Goal: Task Accomplishment & Management: Manage account settings

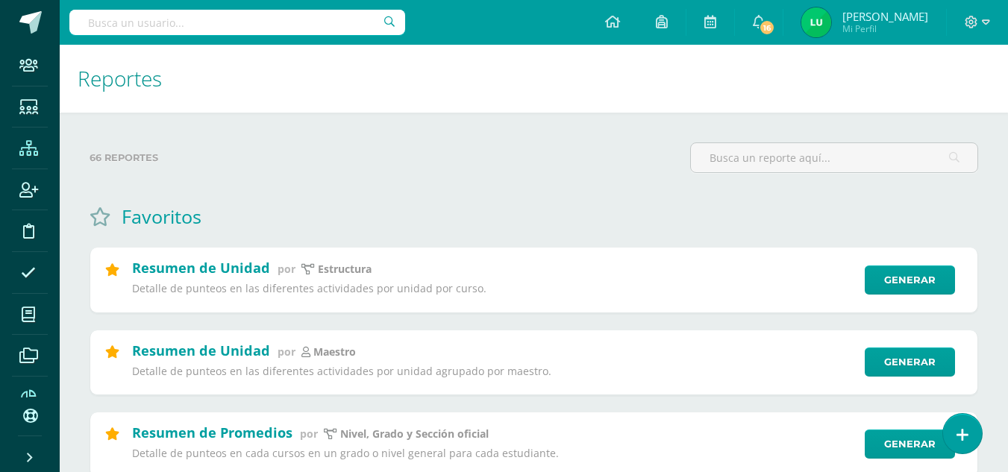
click at [28, 157] on span at bounding box center [29, 148] width 34 height 34
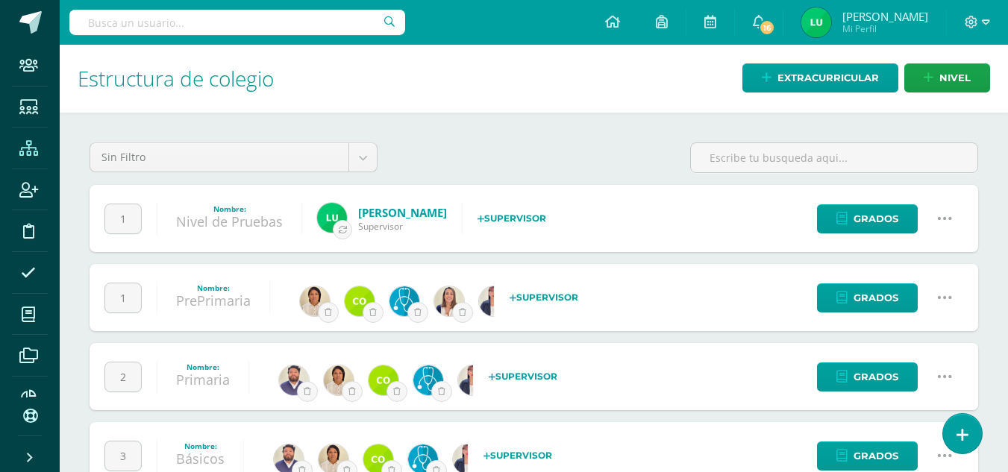
scroll to position [126, 0]
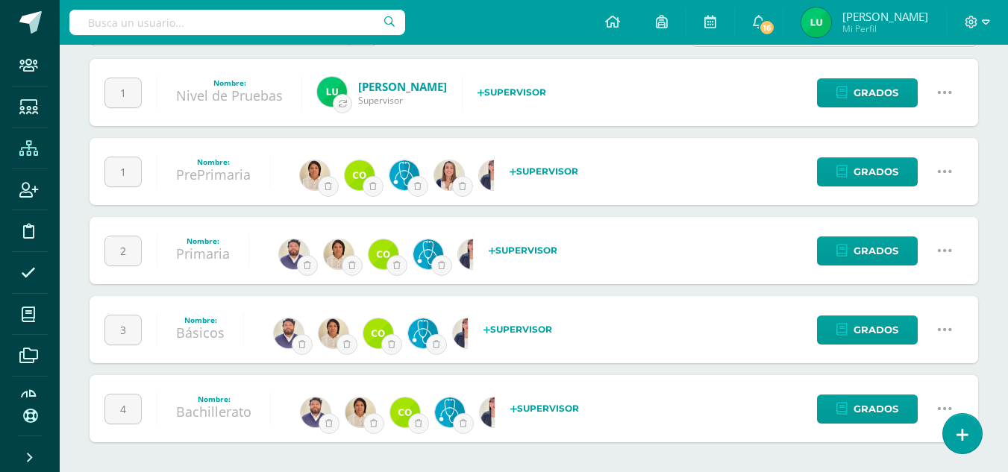
click at [942, 251] on icon at bounding box center [945, 251] width 16 height 16
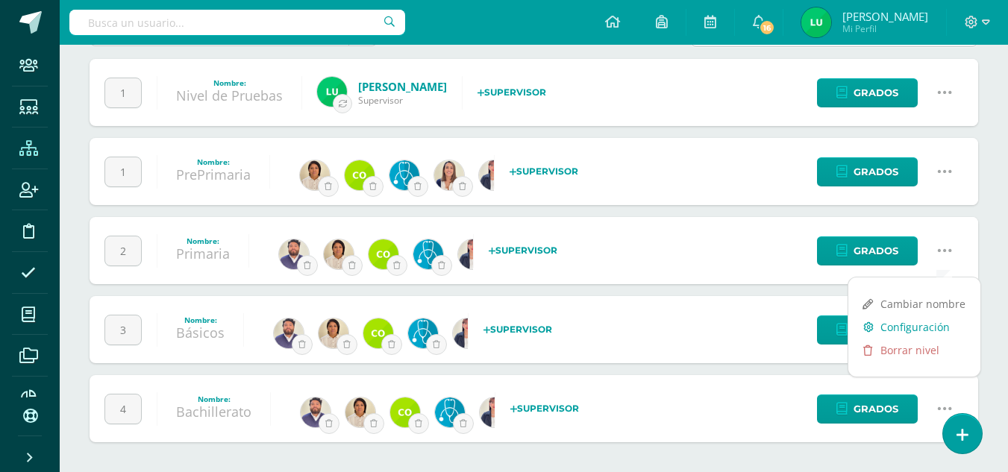
click at [898, 326] on link "Configuración" at bounding box center [915, 327] width 132 height 23
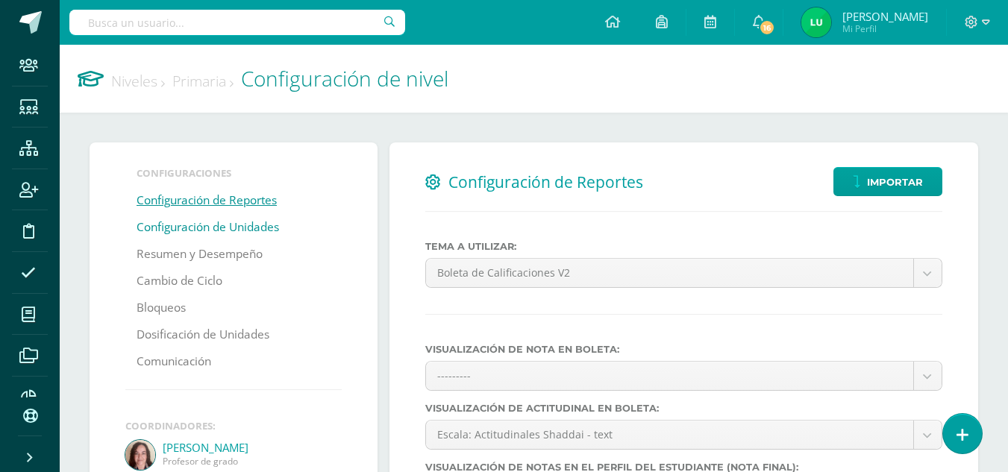
click at [186, 225] on link "Configuración de Unidades" at bounding box center [208, 227] width 143 height 27
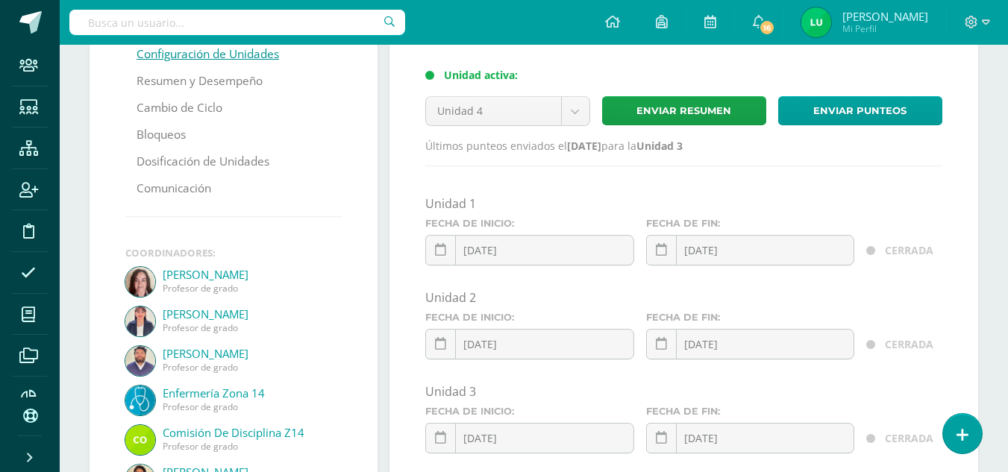
scroll to position [141, 0]
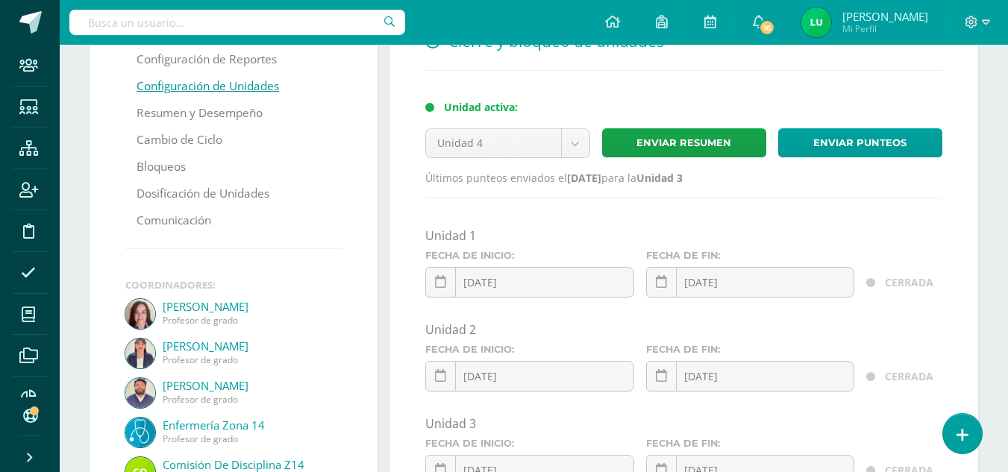
click at [399, 208] on div "Cierre y bloqueo de unidades Unidad activa: Unidad 4 Unidad 1 Unidad 2 Unidad 3…" at bounding box center [684, 355] width 589 height 708
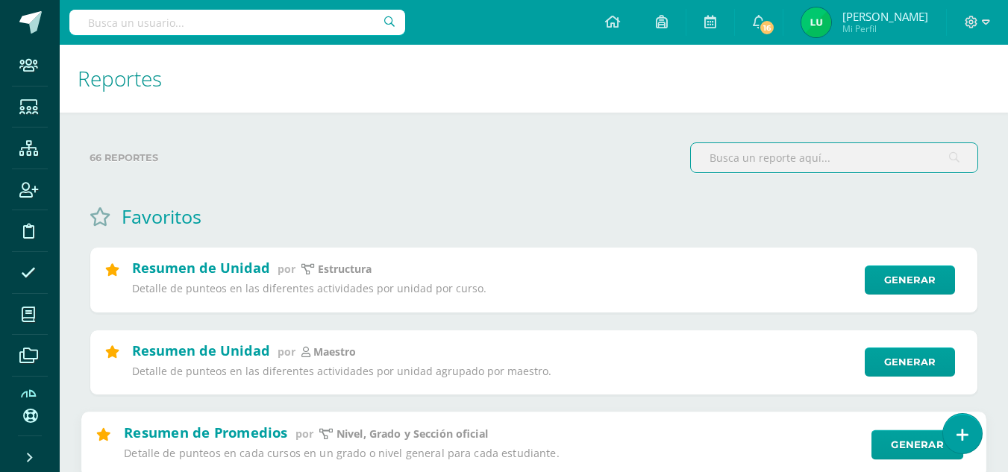
click at [870, 431] on div "Generar" at bounding box center [913, 445] width 102 height 30
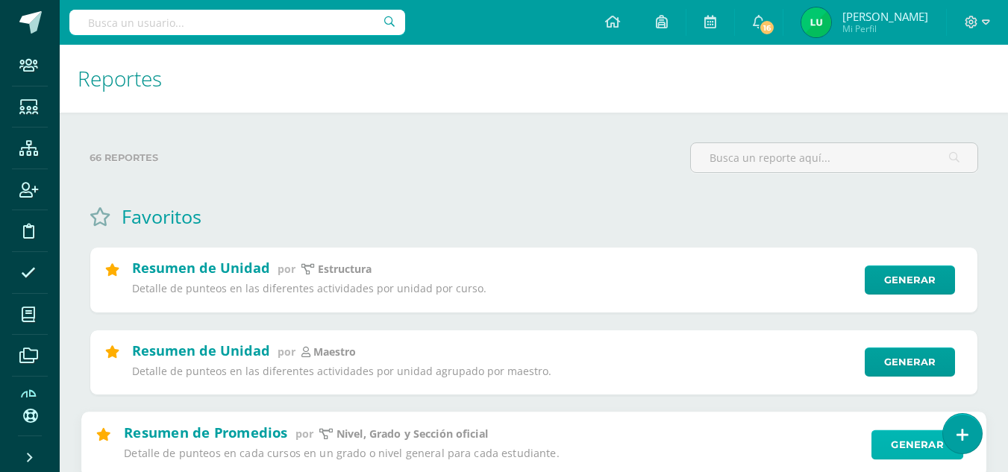
click at [875, 437] on link "Generar" at bounding box center [918, 445] width 92 height 30
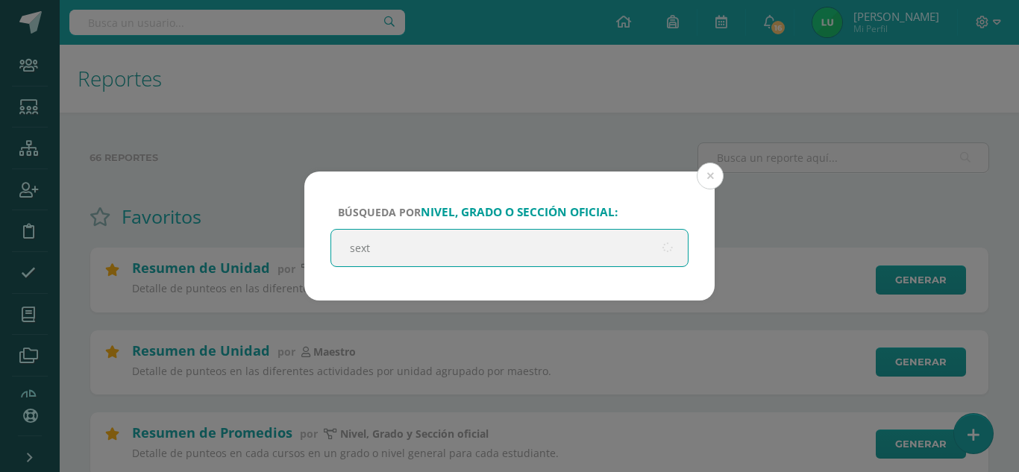
type input "sexto"
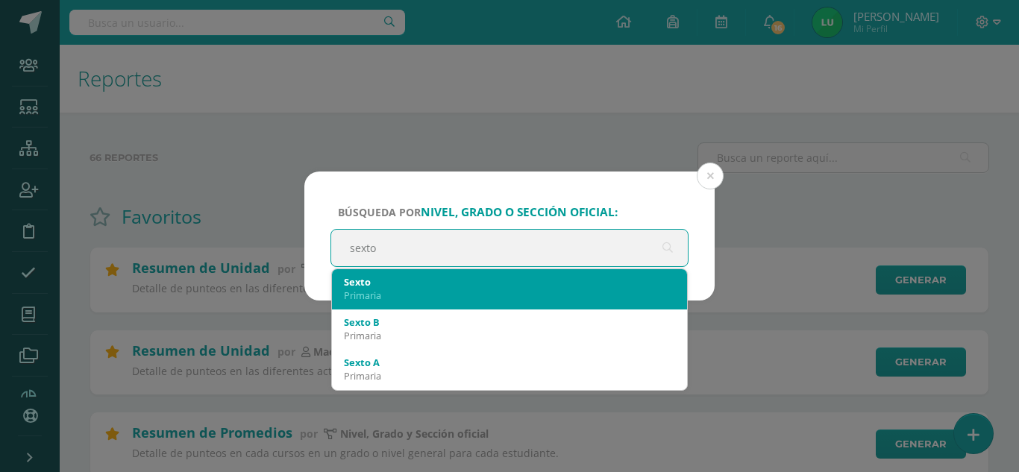
click at [387, 296] on div "Primaria" at bounding box center [509, 295] width 331 height 13
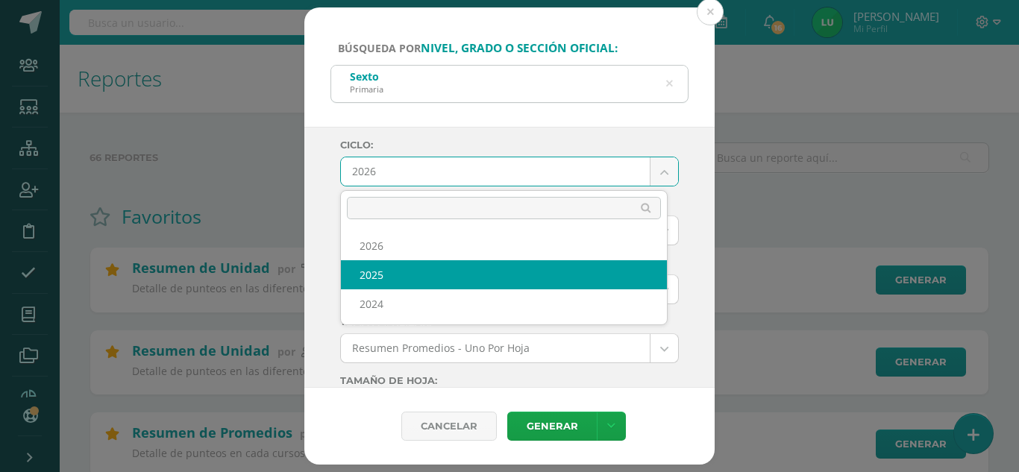
select select "4"
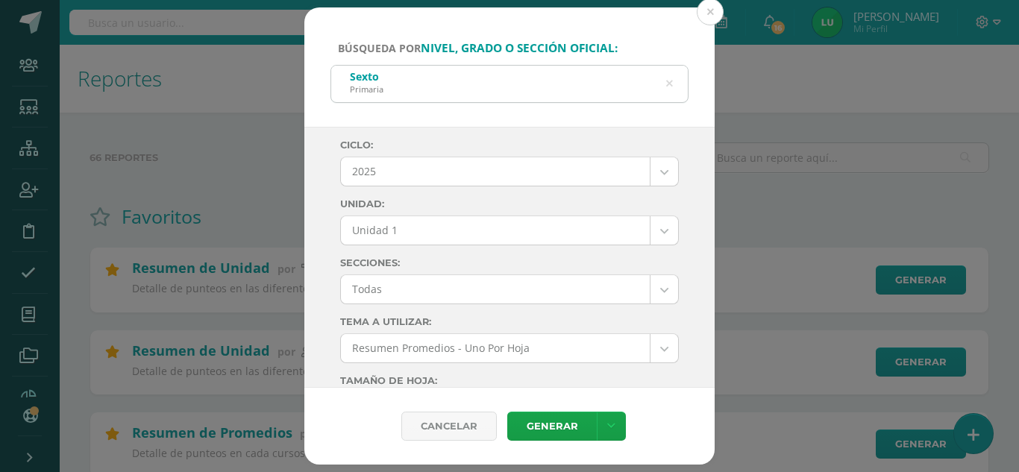
click at [326, 228] on div "Ciclo: 2025 2026 2025 2024 Unidad: Unidad 1 Unidad 1 Unidad 2 Unidad 3 Unidad 4…" at bounding box center [509, 258] width 410 height 262
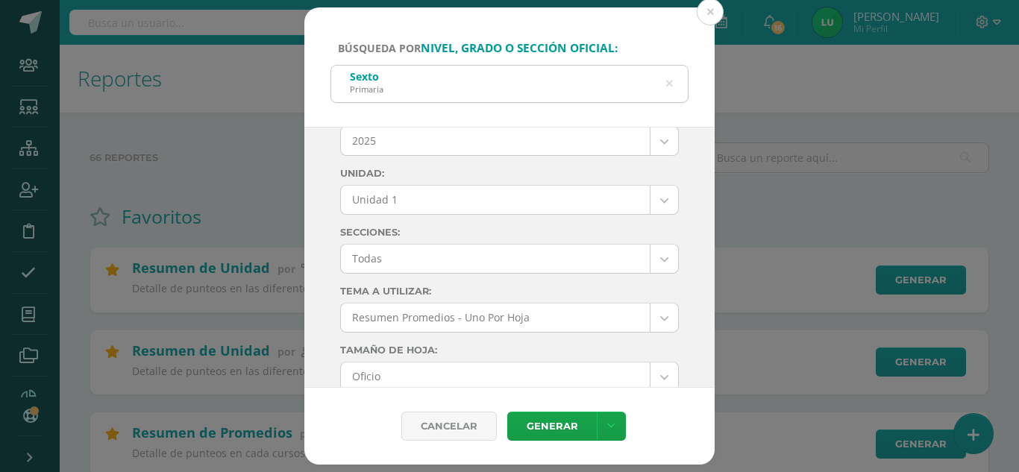
scroll to position [33, 0]
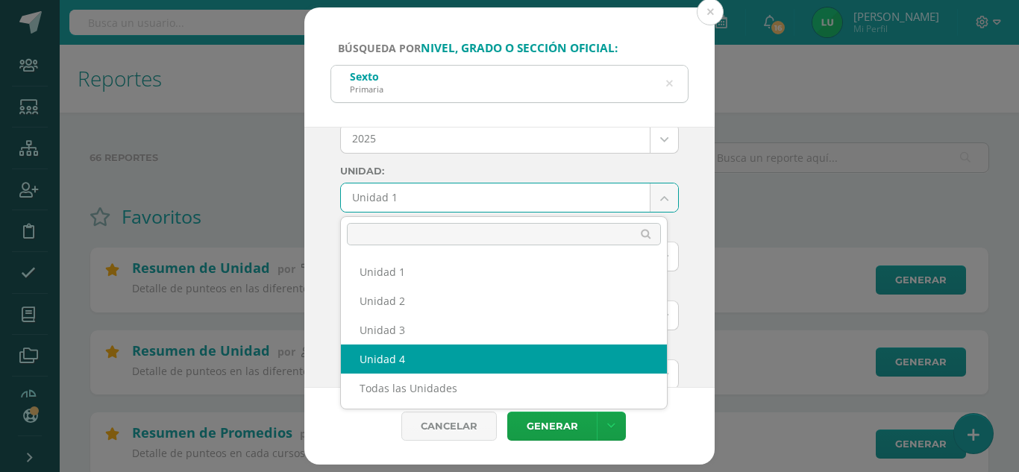
select select "Unidad 4"
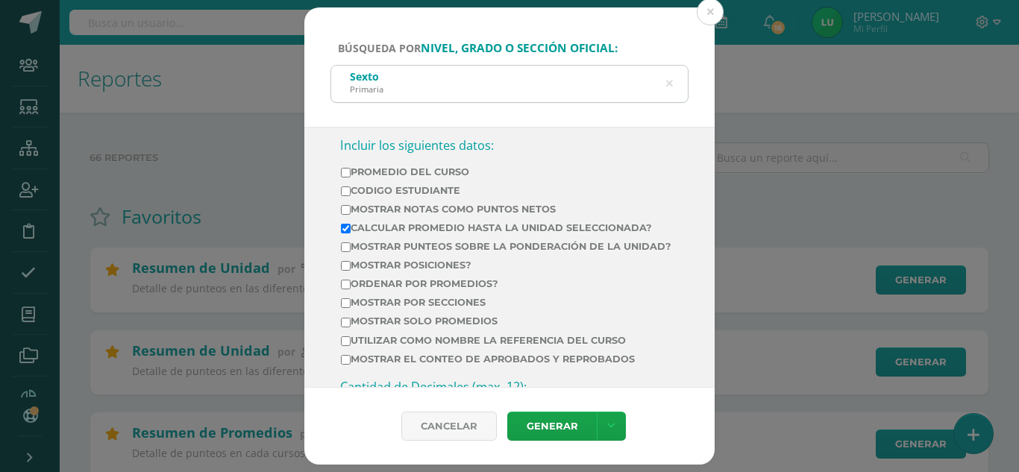
scroll to position [549, 0]
click at [346, 289] on input "Ordenar por promedios?" at bounding box center [346, 284] width 10 height 10
checkbox input "true"
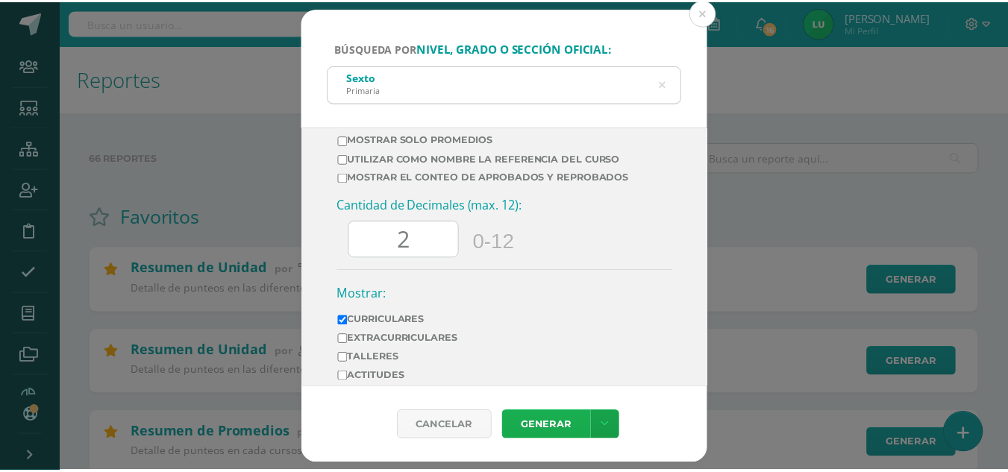
scroll to position [731, 0]
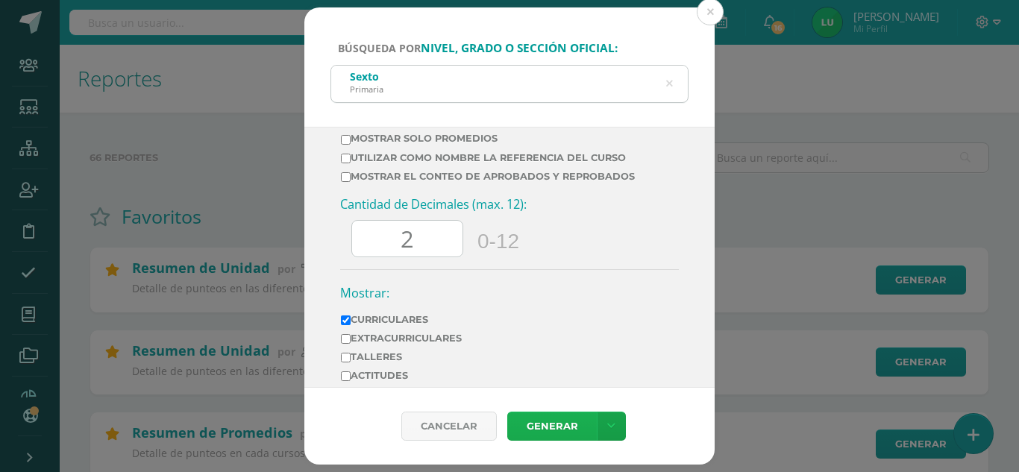
click at [550, 422] on link "Generar" at bounding box center [552, 426] width 90 height 29
click at [219, 181] on div "Búsqueda por nivel, grado o sección oficial: Sexto Primaria sexto Ciclo: 2025 2…" at bounding box center [509, 236] width 1007 height 458
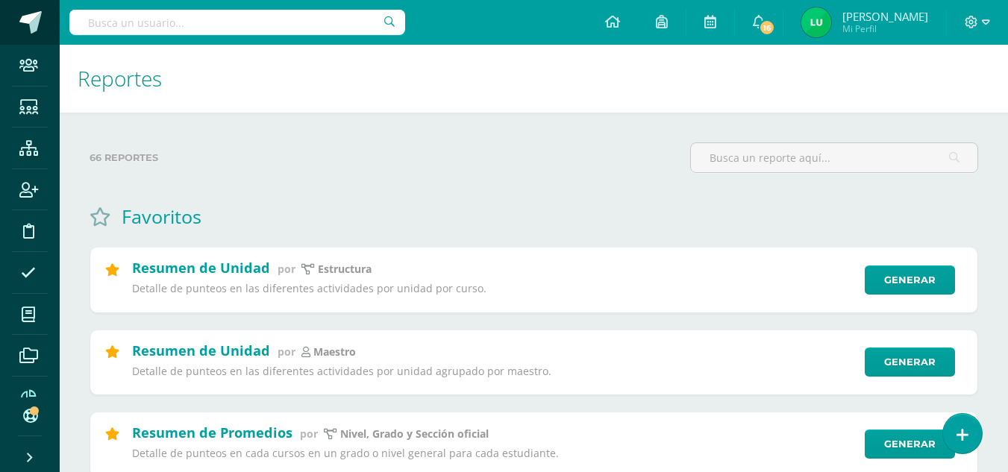
click at [20, 28] on span at bounding box center [30, 22] width 22 height 22
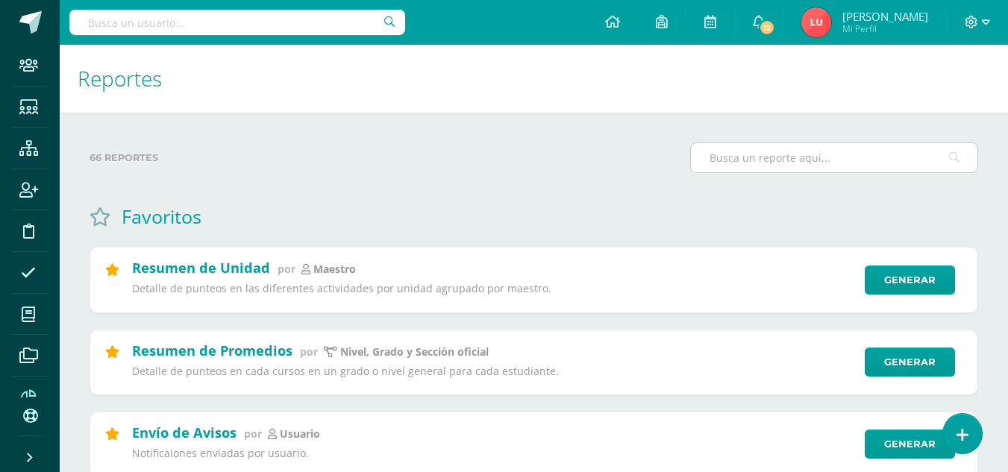
click at [743, 165] on input "text" at bounding box center [834, 157] width 287 height 29
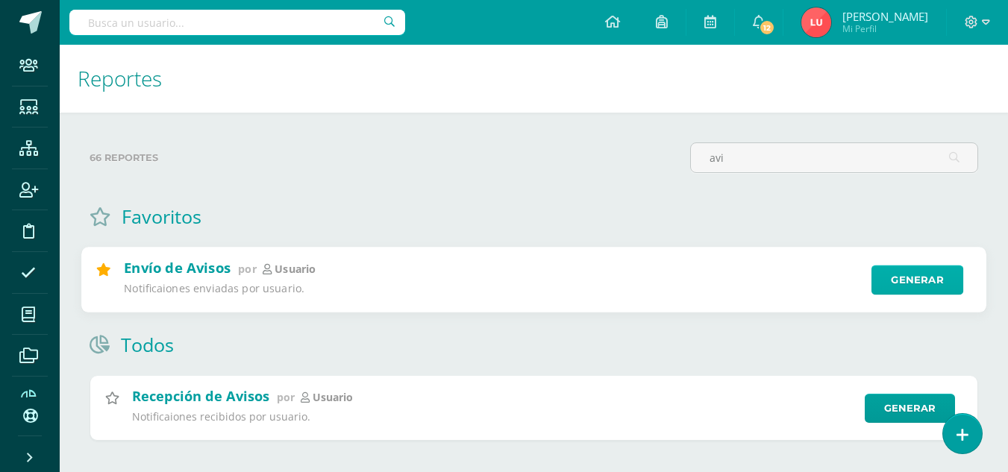
type input "avi"
click at [901, 287] on link "Generar" at bounding box center [918, 281] width 92 height 30
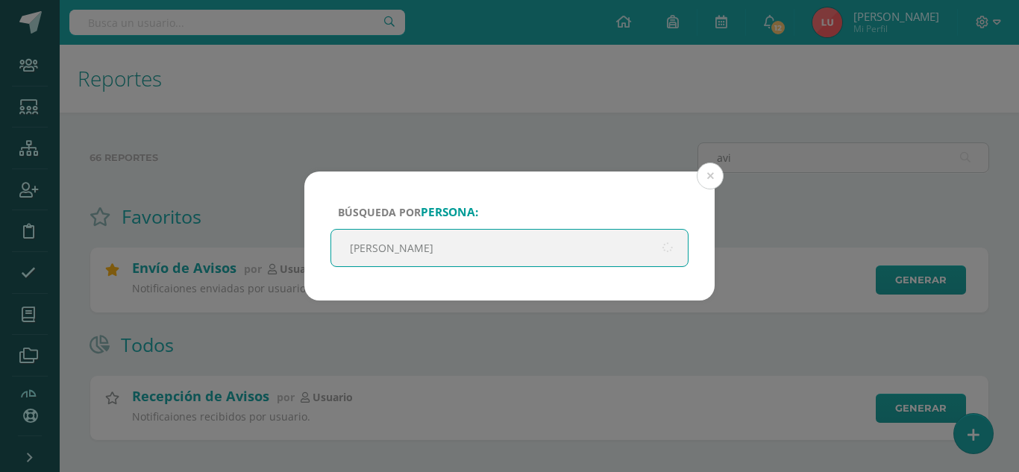
type input "[PERSON_NAME]"
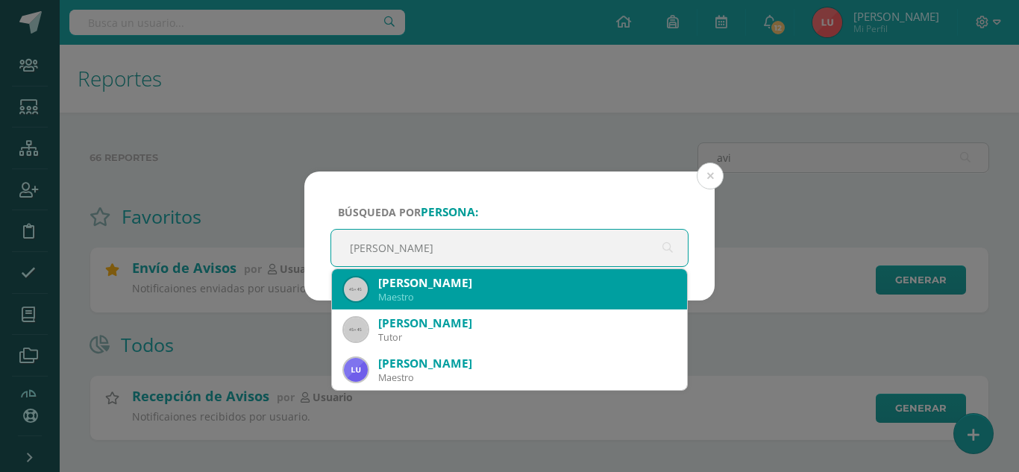
click at [509, 286] on div "[PERSON_NAME]" at bounding box center [526, 283] width 297 height 16
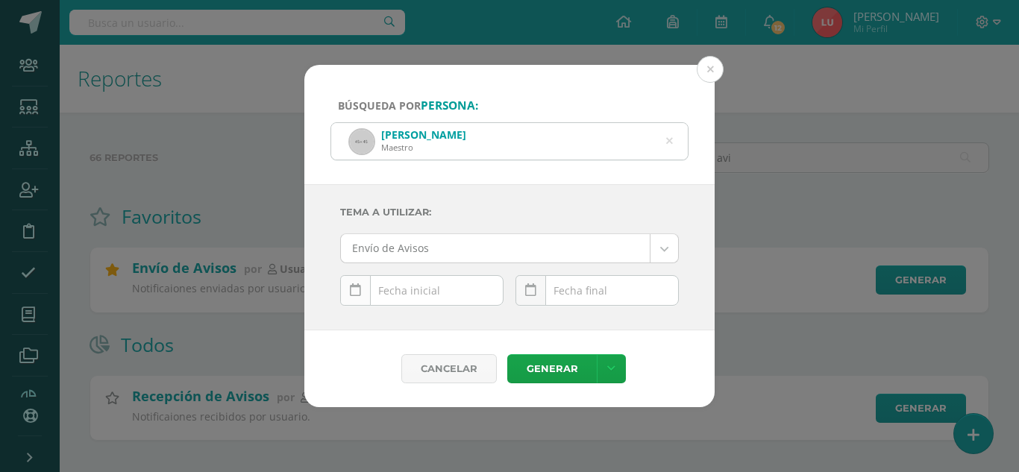
click at [358, 290] on icon at bounding box center [355, 290] width 11 height 13
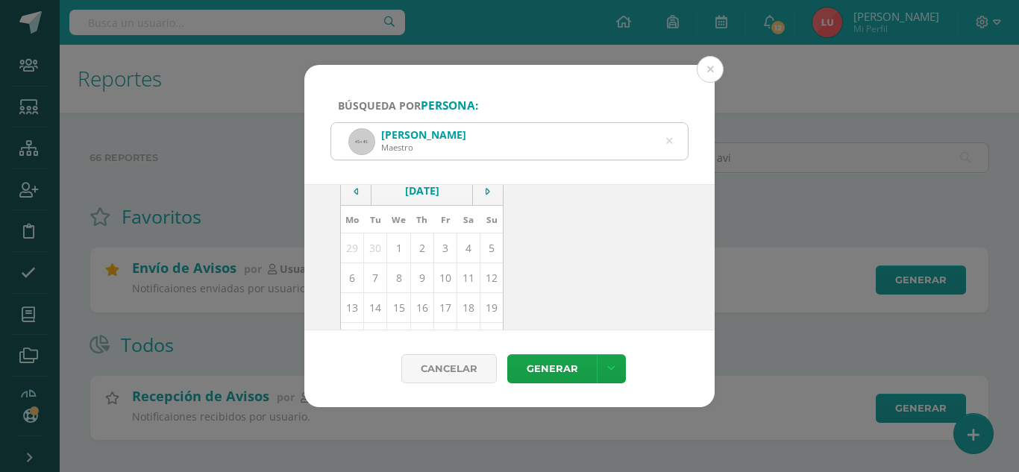
scroll to position [134, 0]
click at [442, 283] on td "10" at bounding box center [445, 278] width 23 height 30
type input "2025-10-10"
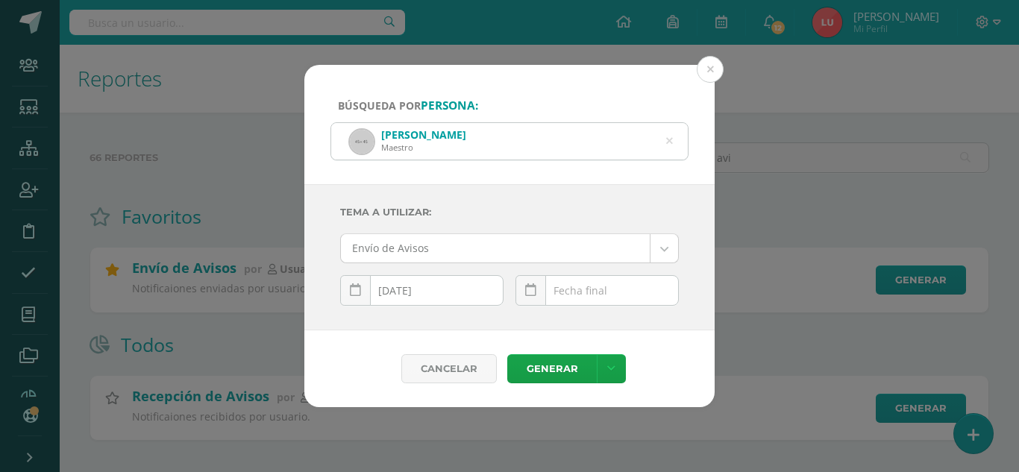
scroll to position [0, 0]
click at [587, 288] on div "October, 2025 Mo Tu We Th Fr Sa Su 29 30 1 2 3 4 5 6 7 8 9 10 11 12 13 14 15 16…" at bounding box center [597, 296] width 163 height 43
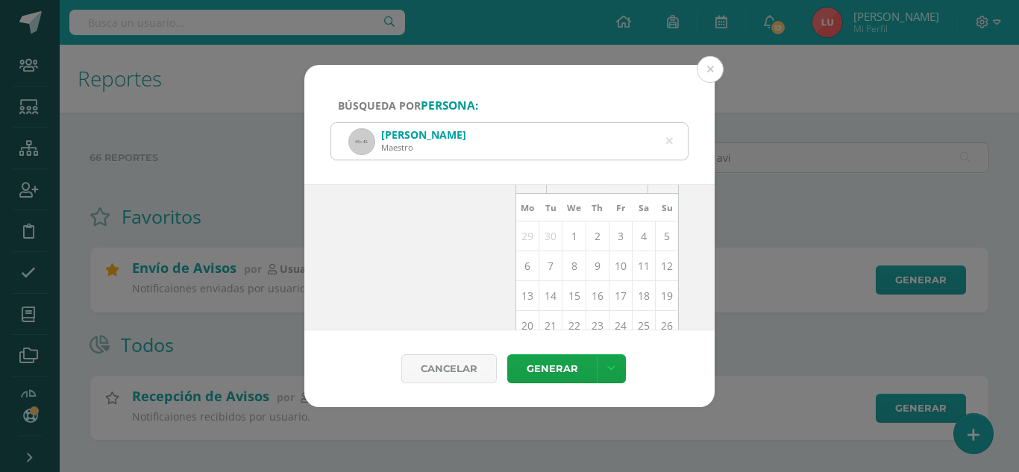
scroll to position [150, 0]
click at [525, 293] on td "13" at bounding box center [527, 291] width 23 height 30
type input "[DATE]"
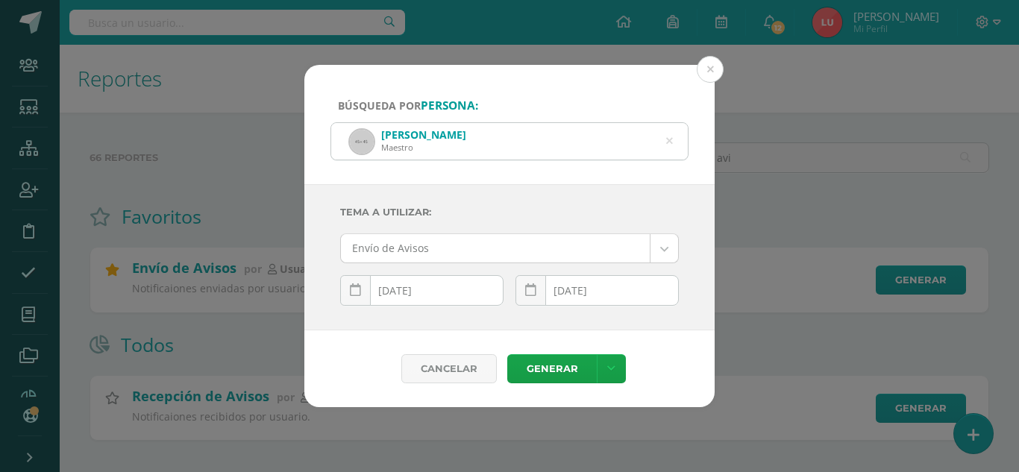
scroll to position [0, 0]
click at [506, 272] on div "Tema a Utilizar: Envío de Avisos --------- Envío de Avisos 2025-10-10 October, …" at bounding box center [509, 257] width 339 height 121
click at [552, 375] on link "Generar" at bounding box center [552, 368] width 90 height 29
click at [472, 294] on input "2025-10-10" at bounding box center [422, 290] width 162 height 29
click at [368, 293] on link at bounding box center [355, 290] width 31 height 31
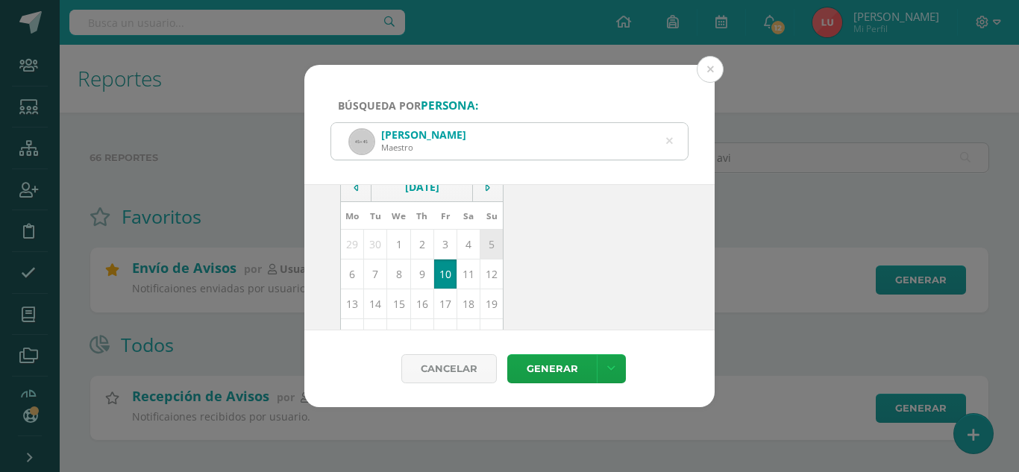
scroll to position [137, 0]
click at [416, 280] on td "9" at bounding box center [421, 274] width 23 height 30
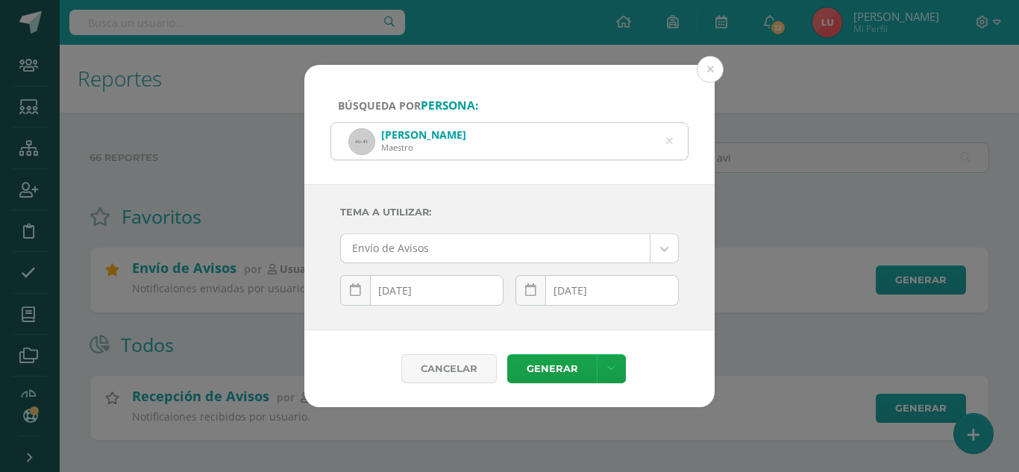
scroll to position [0, 0]
click at [590, 294] on div "2025-10-13 October, 2025 Mo Tu We Th Fr Sa Su 29 30 1 2 3 4 5 6 7 8 9 10 11 12 …" at bounding box center [597, 296] width 163 height 43
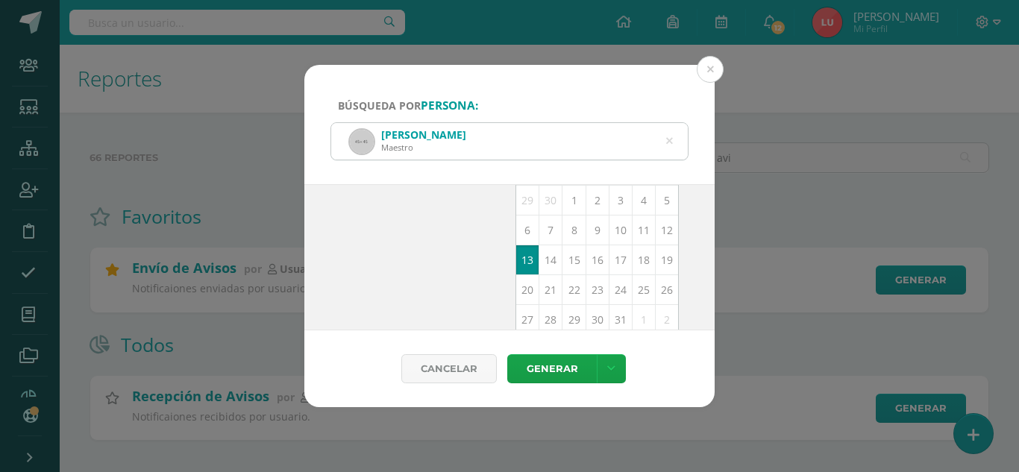
scroll to position [187, 0]
click at [525, 256] on td "13" at bounding box center [527, 254] width 23 height 30
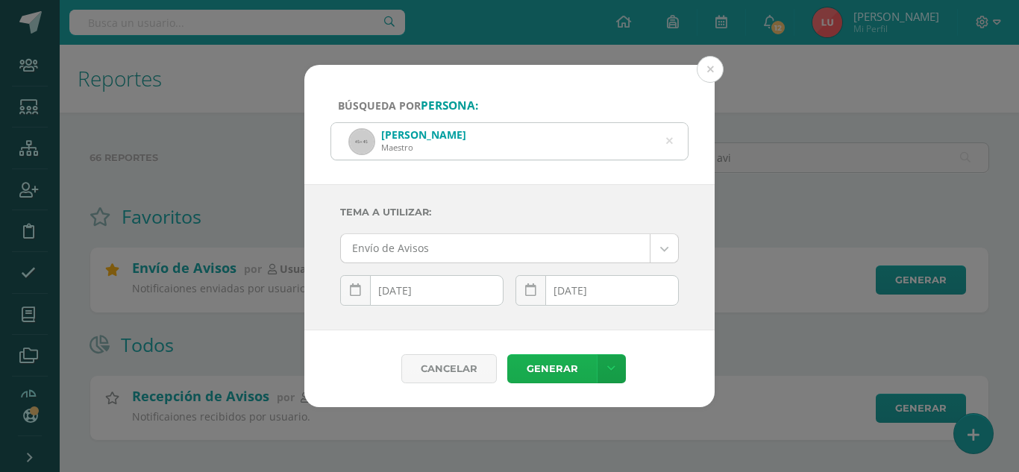
scroll to position [0, 0]
click at [548, 384] on div "Cancelar Generar Descargar como HTML Descargar como PDF Descargar como XLS" at bounding box center [509, 369] width 410 height 77
click at [536, 361] on link "Generar" at bounding box center [552, 368] width 90 height 29
click at [477, 287] on div "2025-10-09 October, 2025 Mo Tu We Th Fr Sa Su 29 30 1 2 3 4 5 6 7 8 9 10 11 12 …" at bounding box center [421, 296] width 163 height 43
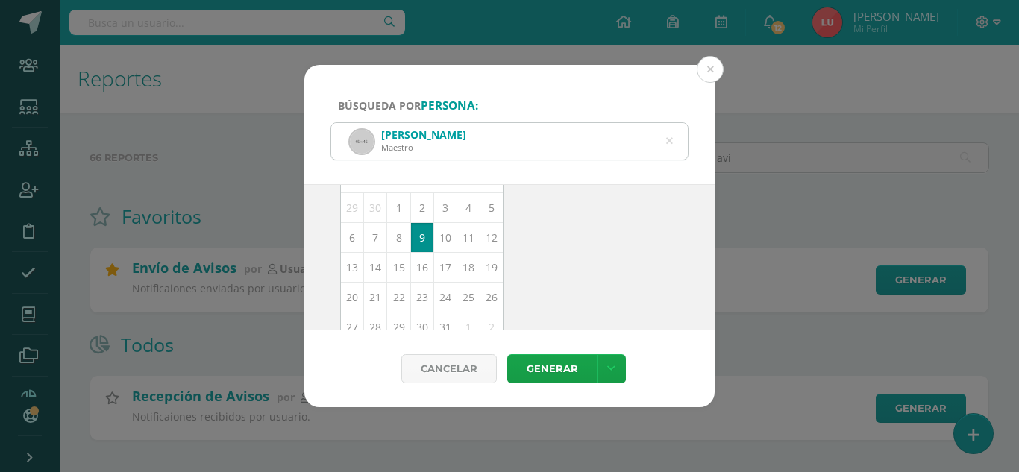
scroll to position [175, 0]
click at [368, 240] on td "7" at bounding box center [375, 237] width 23 height 30
type input "2025-10-07"
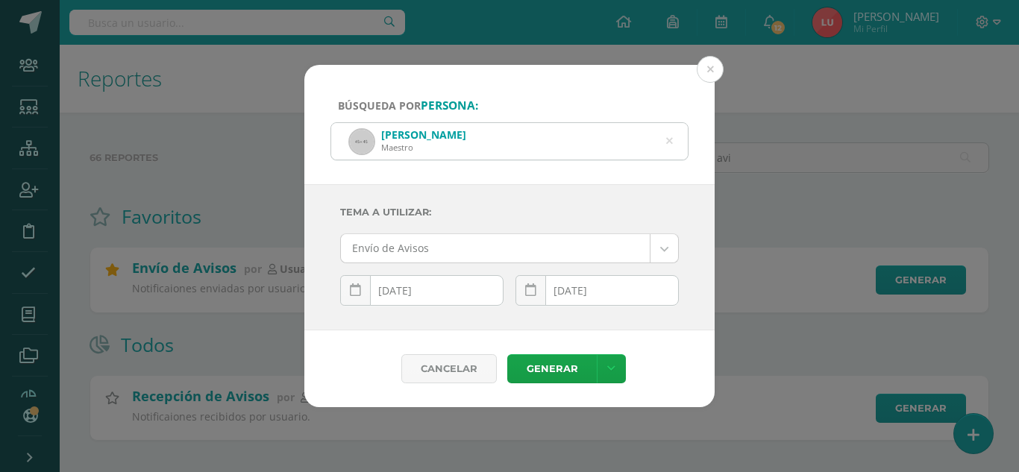
scroll to position [0, 0]
click at [584, 292] on div "2025-10-13 October, 2025 Mo Tu We Th Fr Sa Su 29 30 1 2 3 4 5 6 7 8 9 10 11 12 …" at bounding box center [597, 296] width 163 height 43
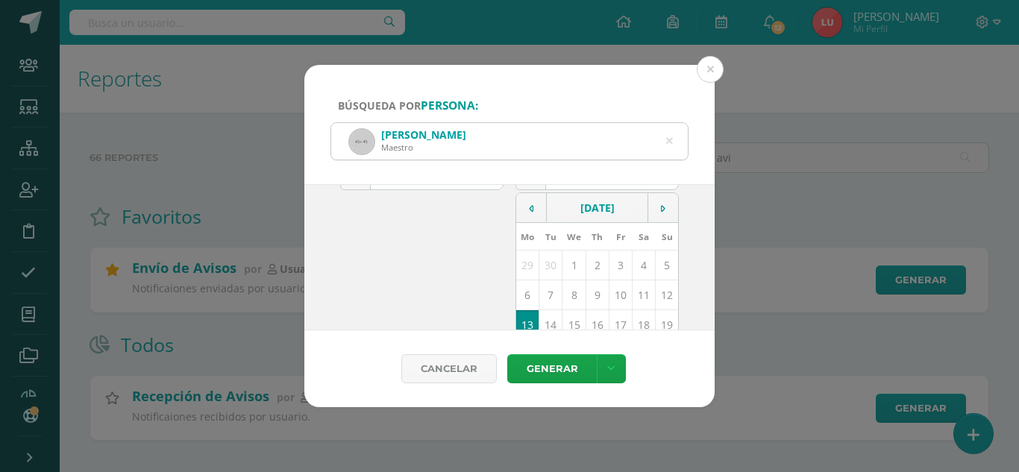
scroll to position [116, 0]
click at [633, 296] on td "11" at bounding box center [644, 295] width 23 height 30
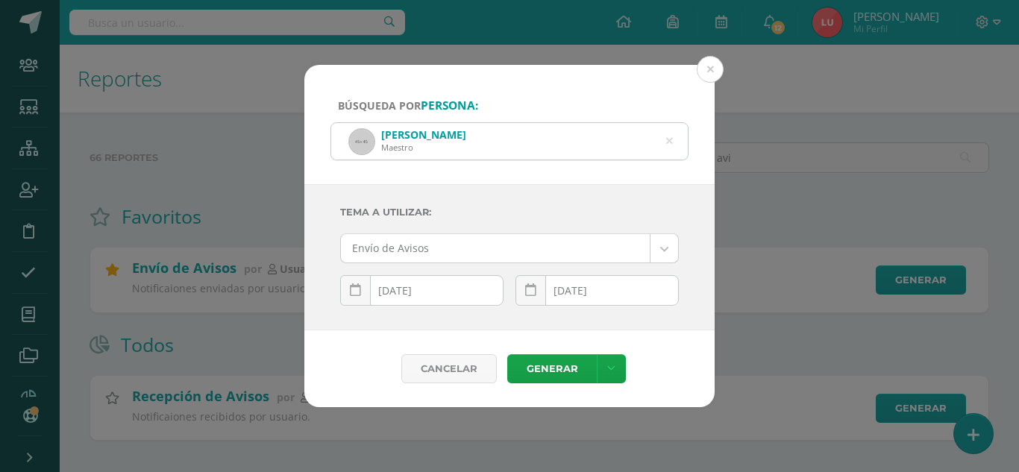
scroll to position [0, 0]
click at [599, 293] on input "2025-10-11" at bounding box center [597, 290] width 162 height 29
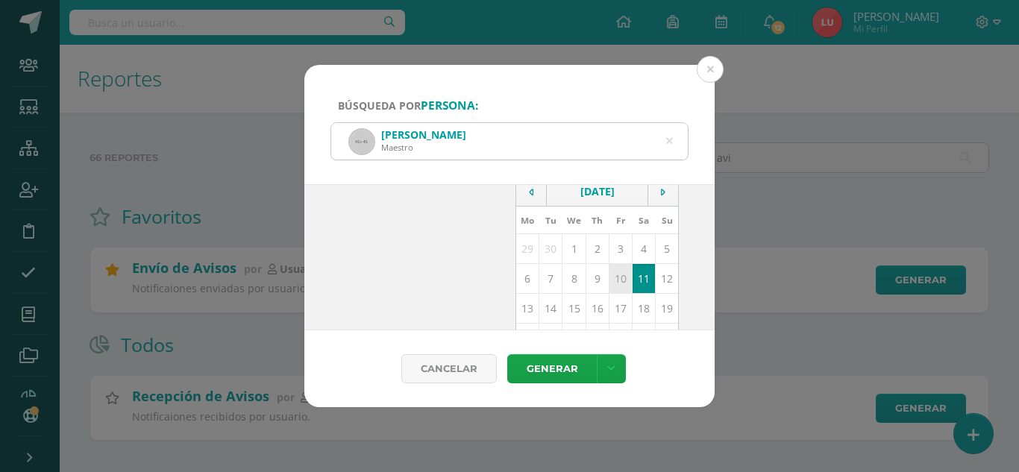
click at [612, 281] on td "10" at bounding box center [620, 279] width 23 height 30
type input "2025-10-10"
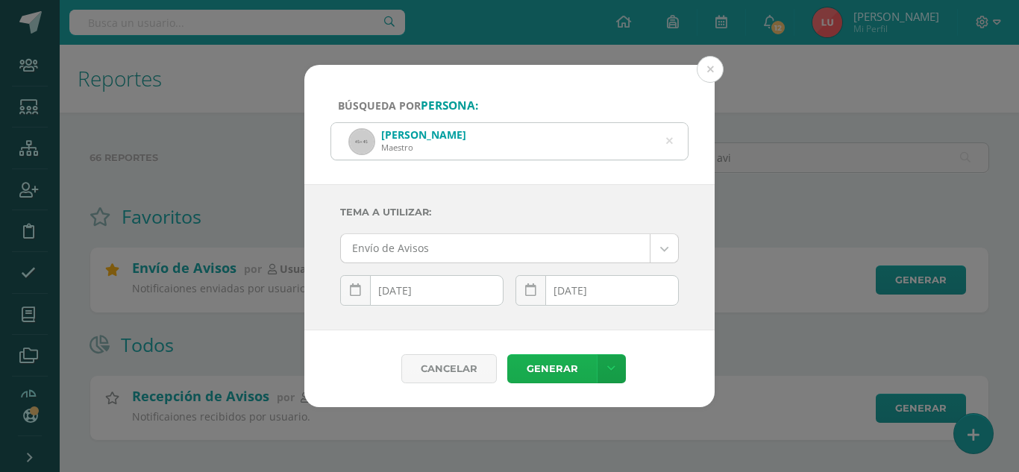
scroll to position [0, 0]
click at [576, 365] on link "Generar" at bounding box center [552, 368] width 90 height 29
click at [290, 227] on div "Búsqueda por persona: Luis Morales Maestro Luis Morales Tema a Utilizar: Envío …" at bounding box center [509, 236] width 1007 height 343
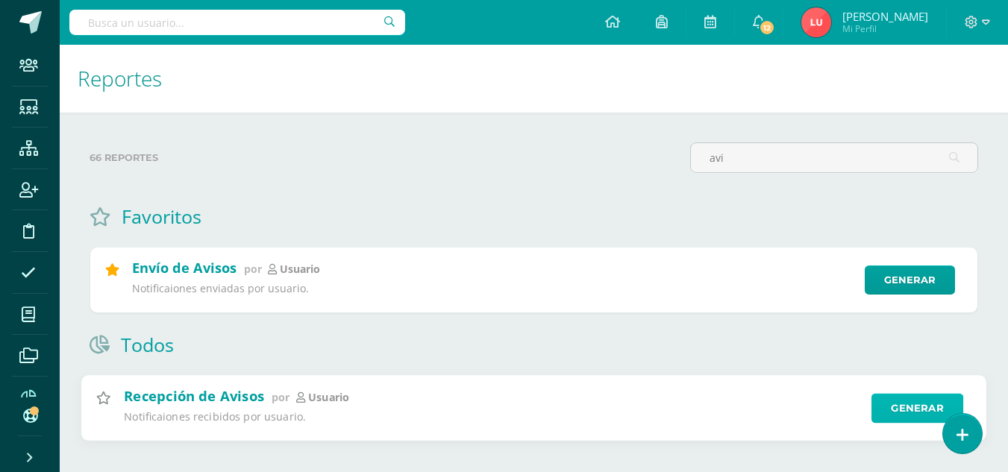
click at [896, 410] on link "Generar" at bounding box center [918, 408] width 92 height 30
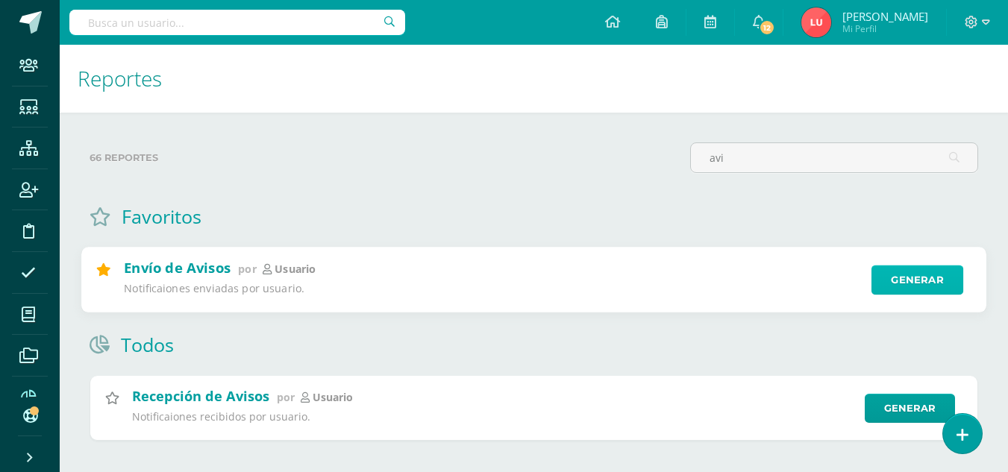
click at [898, 281] on link "Generar" at bounding box center [918, 281] width 92 height 30
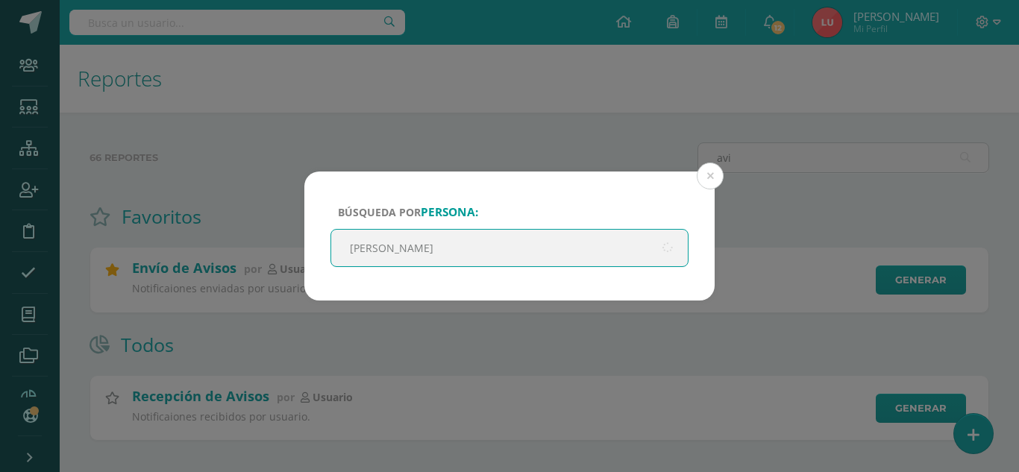
type input "[PERSON_NAME]"
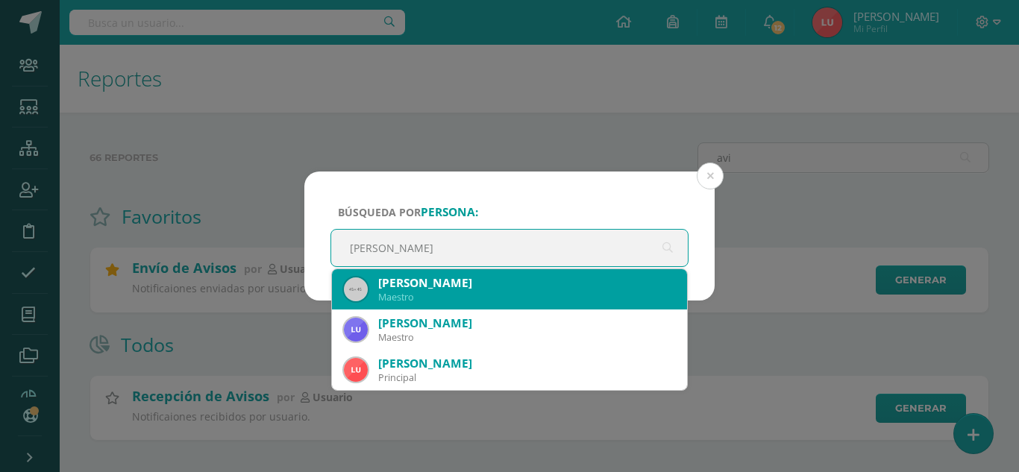
scroll to position [80, 0]
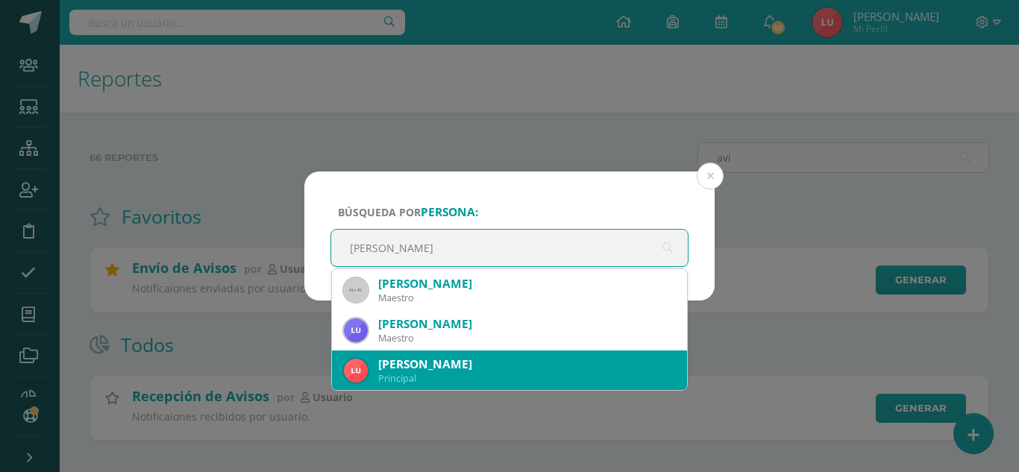
click at [427, 365] on div "[PERSON_NAME]" at bounding box center [526, 365] width 297 height 16
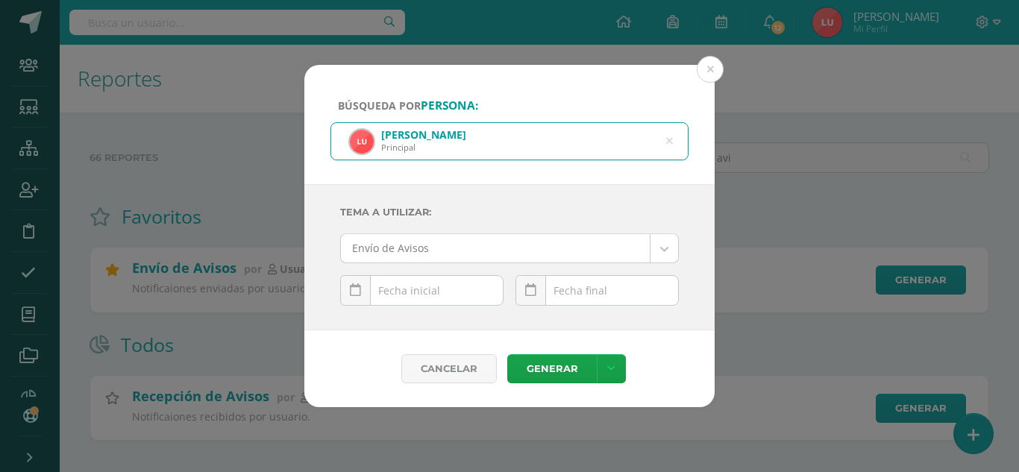
click at [443, 243] on body "Búsqueda por persona: Luis Morales Principal Luis Tema a Utilizar: Envío de Avi…" at bounding box center [509, 244] width 1019 height 488
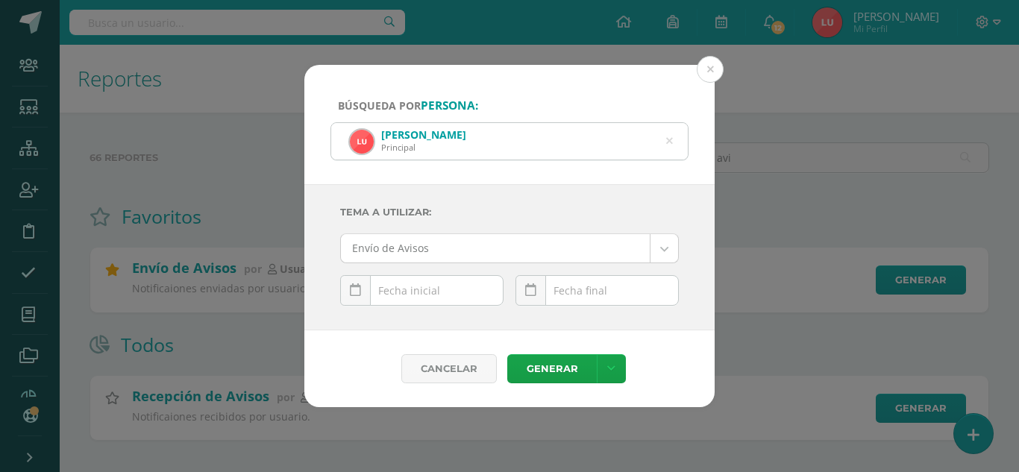
click at [425, 207] on body "Búsqueda por persona: Luis Morales Principal Luis Tema a Utilizar: Envío de Avi…" at bounding box center [509, 244] width 1019 height 488
click at [359, 284] on icon at bounding box center [355, 290] width 11 height 13
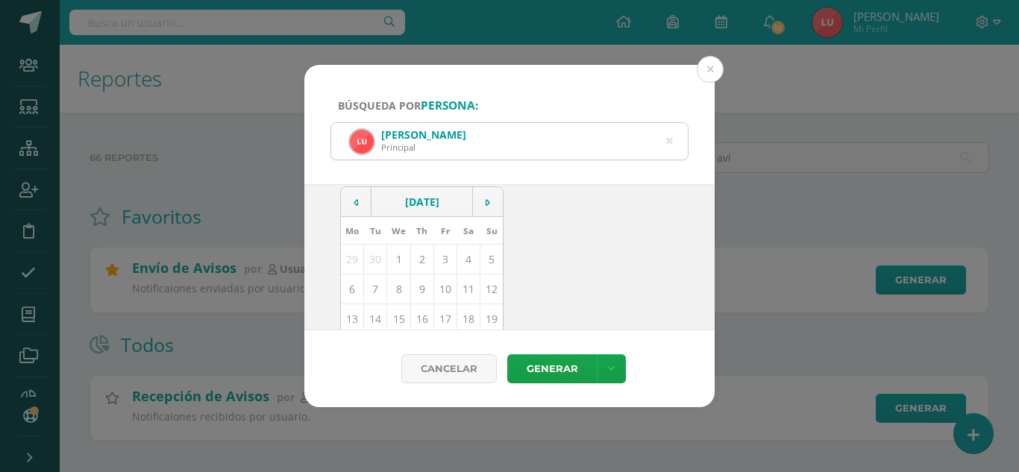
scroll to position [122, 0]
click at [420, 299] on td "9" at bounding box center [421, 290] width 23 height 30
type input "2025-10-09"
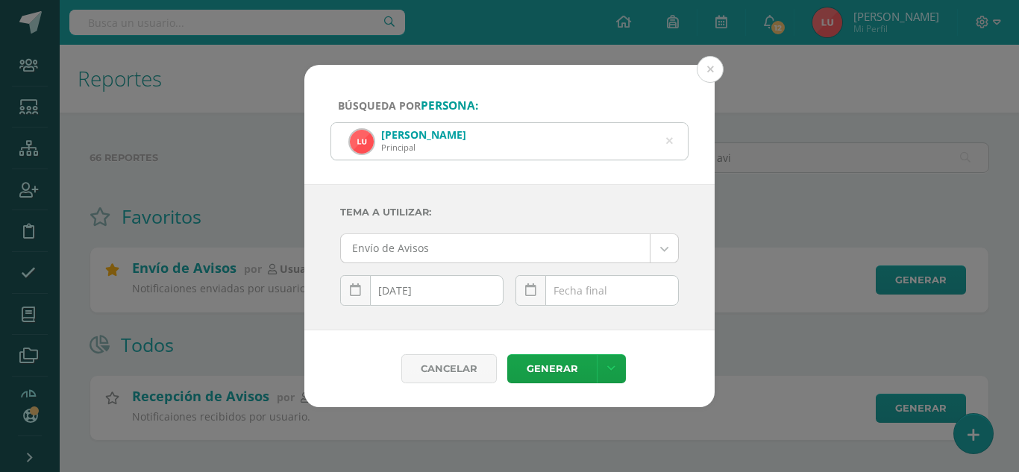
scroll to position [0, 0]
click at [578, 284] on input "text" at bounding box center [597, 290] width 162 height 29
click at [531, 283] on link at bounding box center [531, 290] width 31 height 31
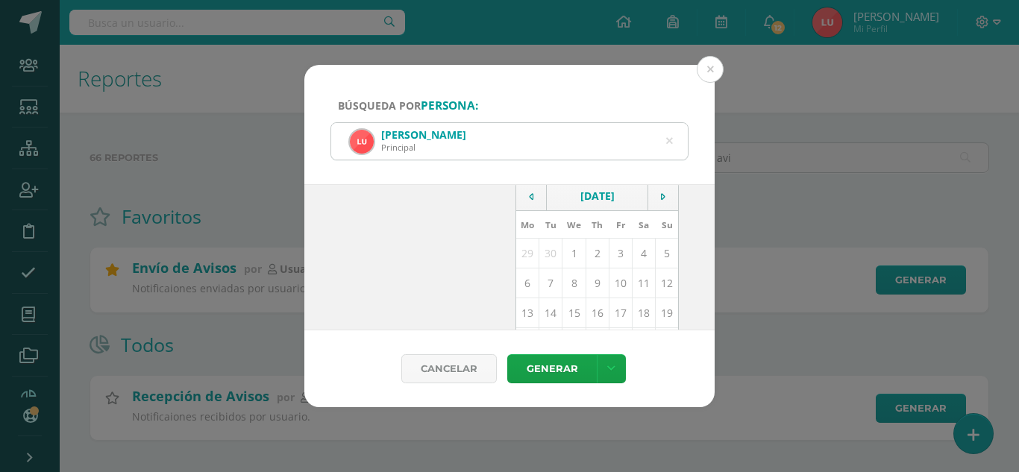
scroll to position [130, 0]
click at [615, 286] on td "10" at bounding box center [620, 281] width 23 height 30
type input "2025-10-10"
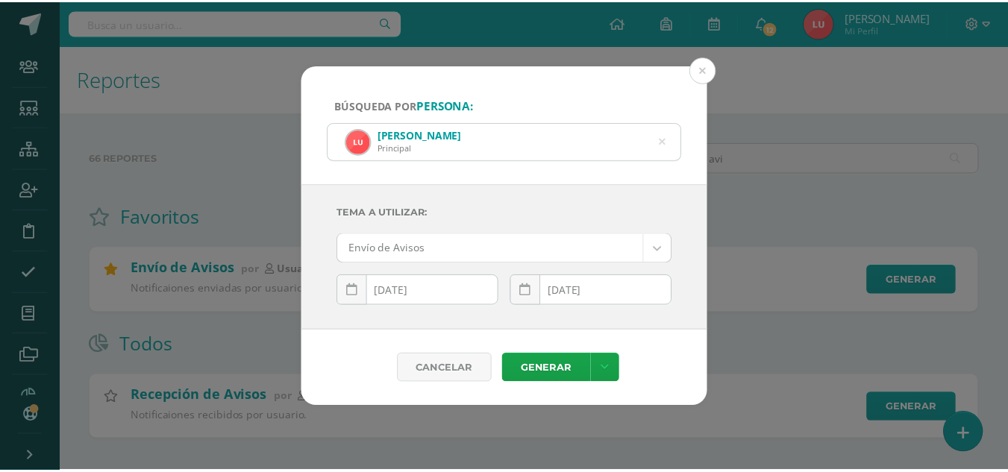
scroll to position [0, 0]
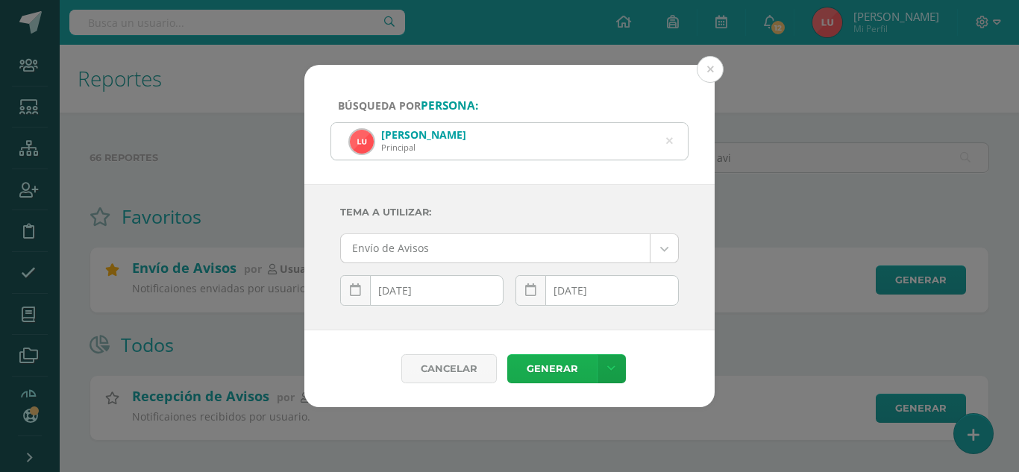
click at [555, 369] on link "Generar" at bounding box center [552, 368] width 90 height 29
click at [27, 19] on div "Búsqueda por persona: Luis Morales Principal Luis Tema a Utilizar: Envío de Avi…" at bounding box center [509, 236] width 1019 height 472
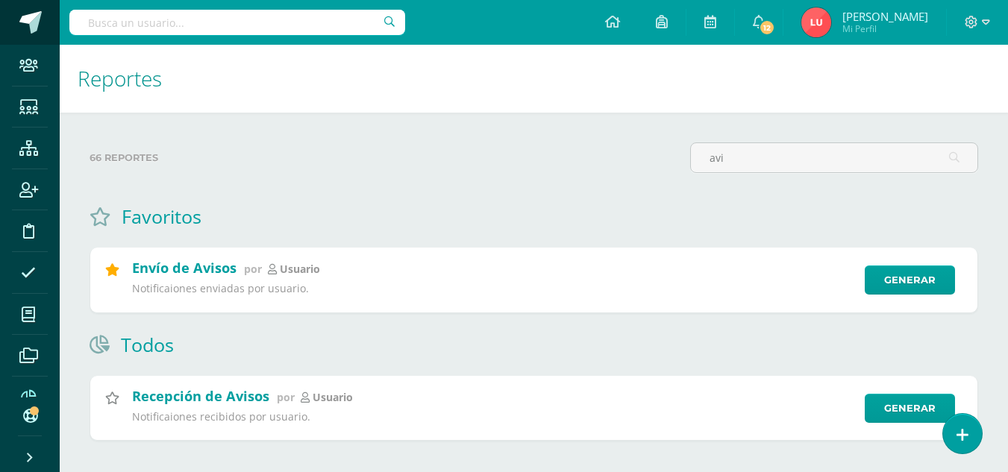
click at [31, 19] on span at bounding box center [30, 22] width 22 height 22
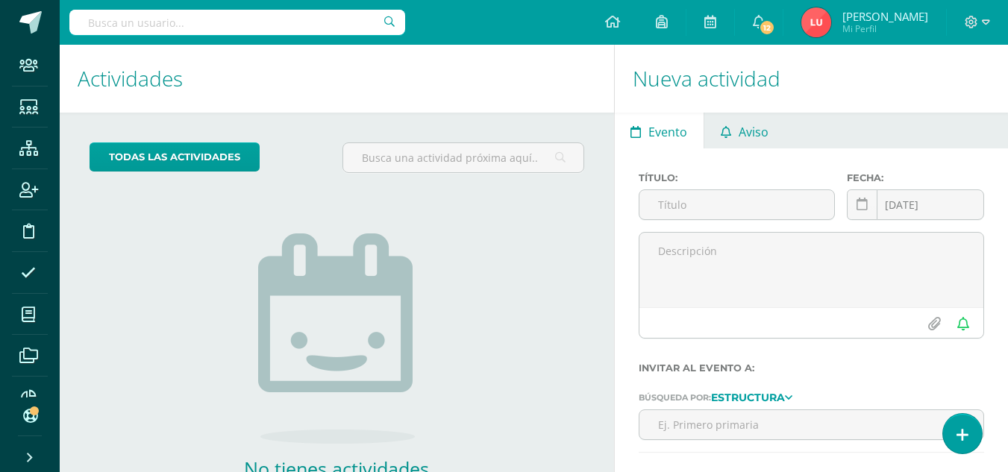
click at [753, 137] on span "Aviso" at bounding box center [754, 132] width 30 height 36
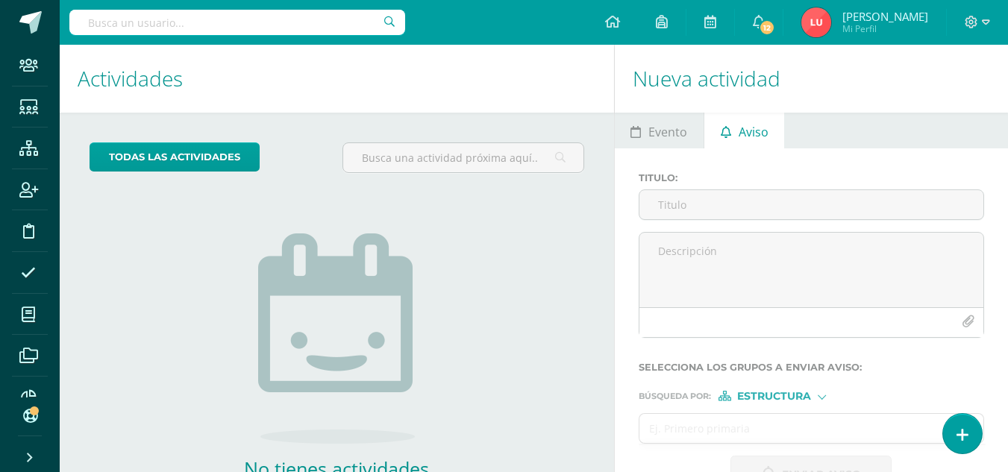
scroll to position [101, 0]
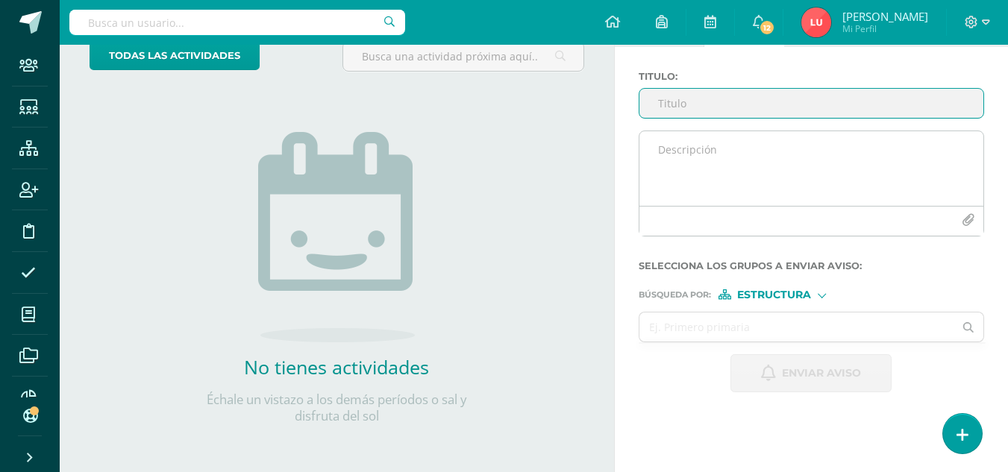
click at [736, 163] on textarea at bounding box center [812, 168] width 344 height 75
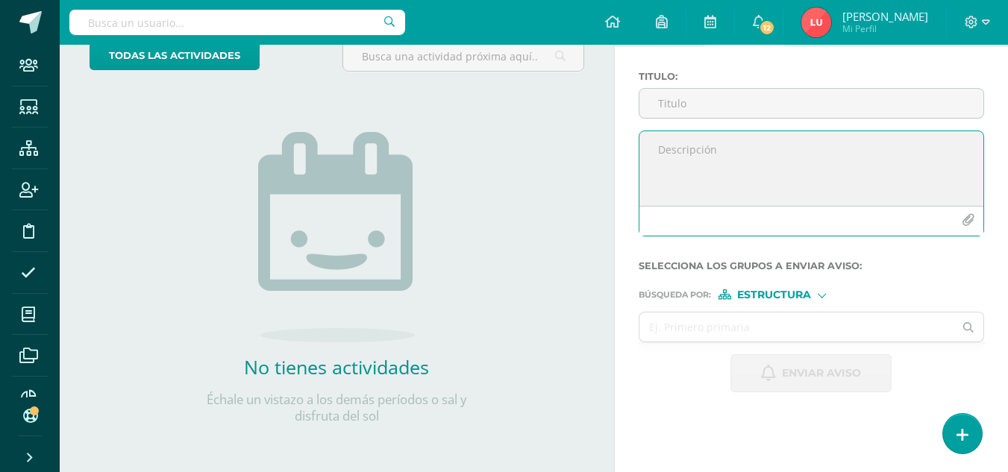
paste textarea "Buen día estimados padres de familia Esperamos que se encuentren muy bien. Les …"
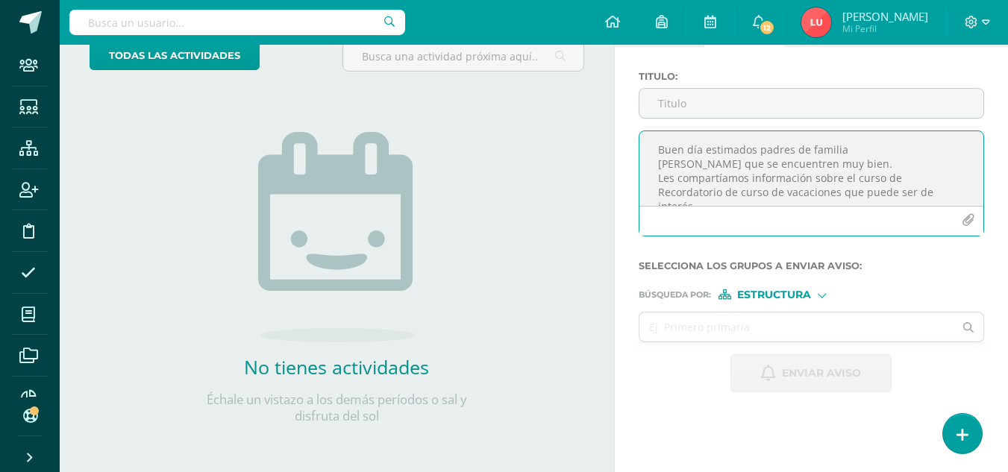
scroll to position [22, 0]
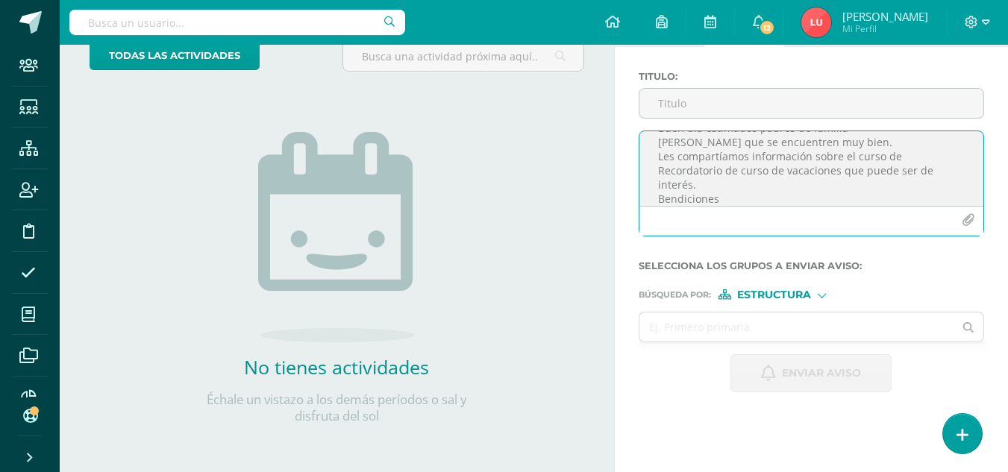
type textarea "Buen día estimados padres de familia Esperamos que se encuentren muy bien. Les …"
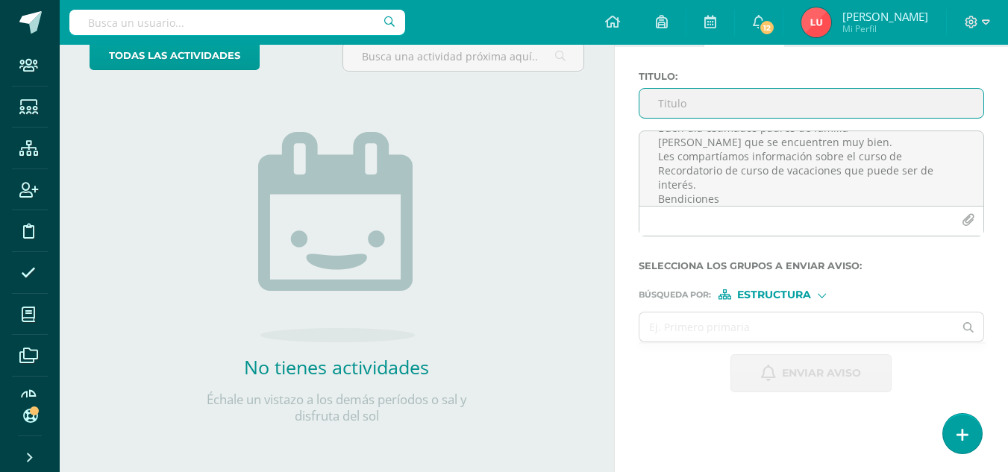
click at [688, 107] on input "Titulo :" at bounding box center [812, 103] width 344 height 29
paste input "Recordatorio de curso de vacaciones"
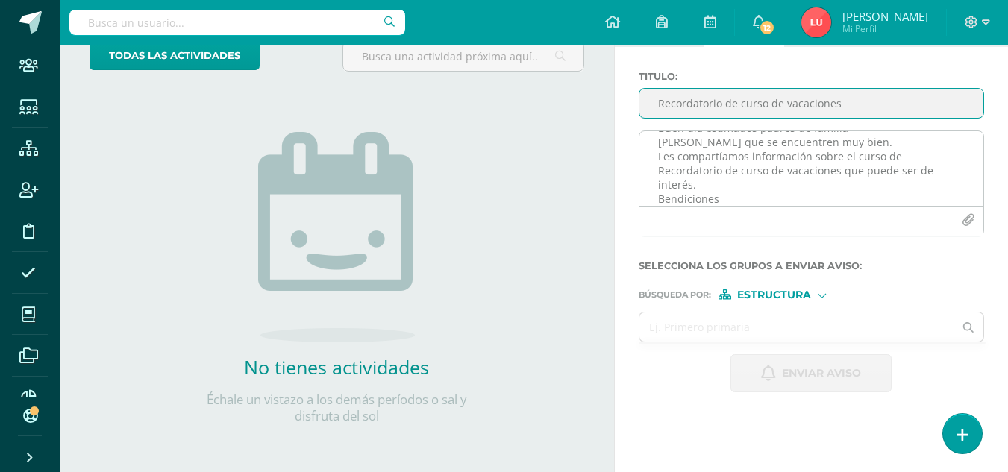
type input "Recordatorio de curso de vacaciones"
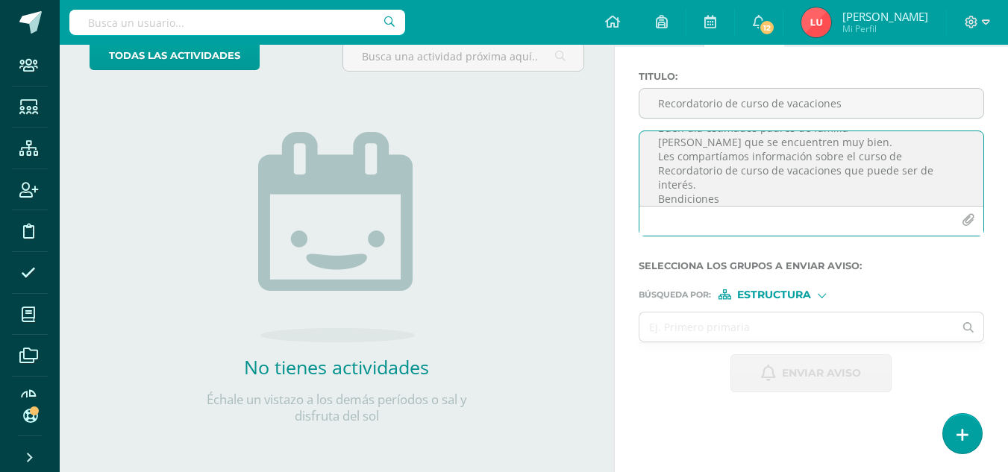
click at [964, 214] on icon "button" at bounding box center [968, 220] width 13 height 13
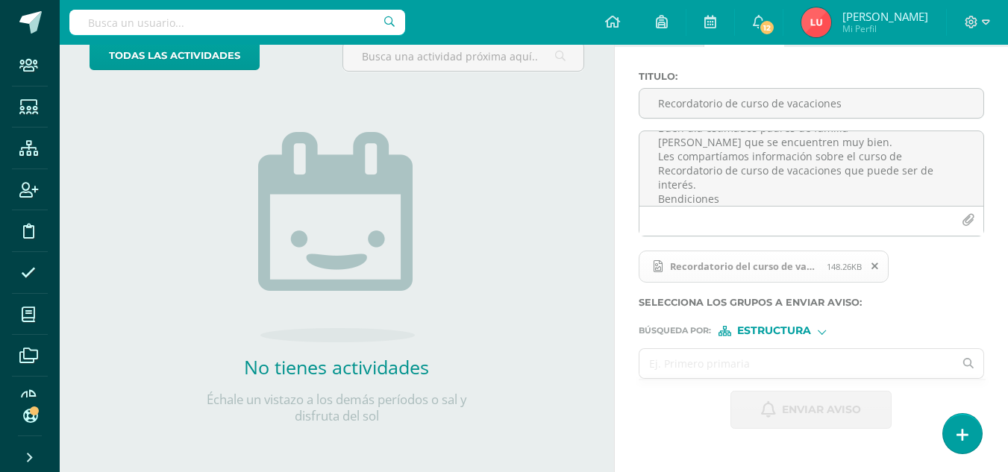
click at [662, 359] on input "text" at bounding box center [797, 363] width 315 height 29
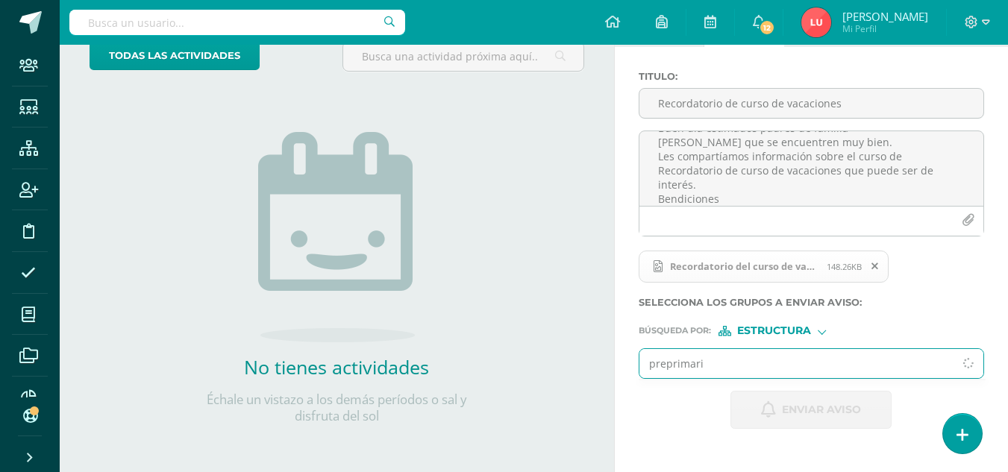
type input "preprimaria"
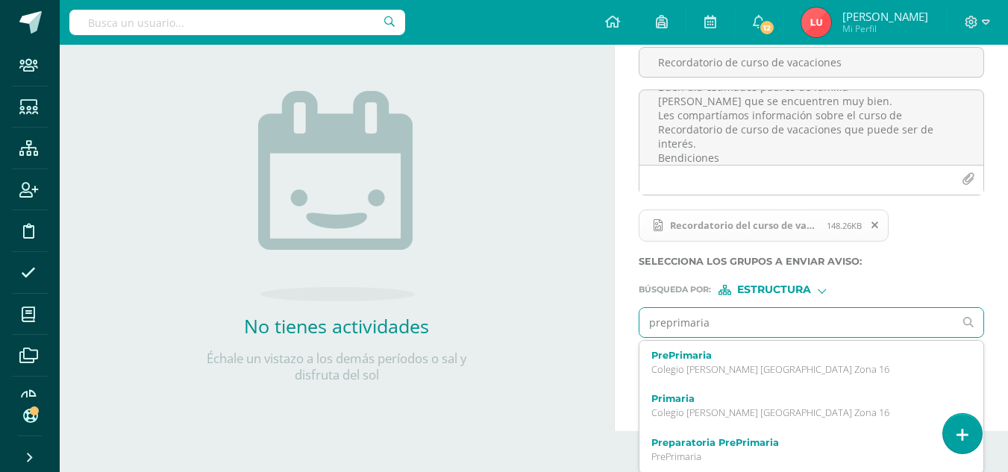
scroll to position [145, 0]
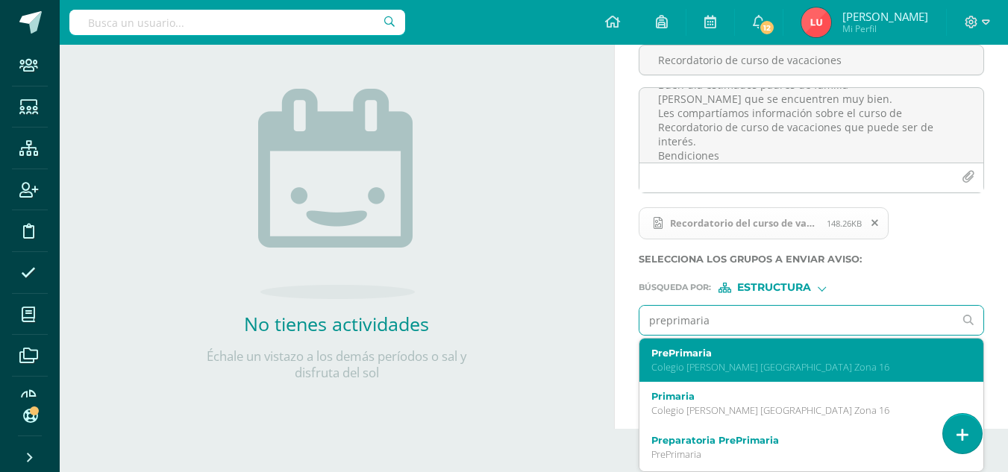
click at [659, 349] on label "PrePrimaria" at bounding box center [804, 353] width 307 height 11
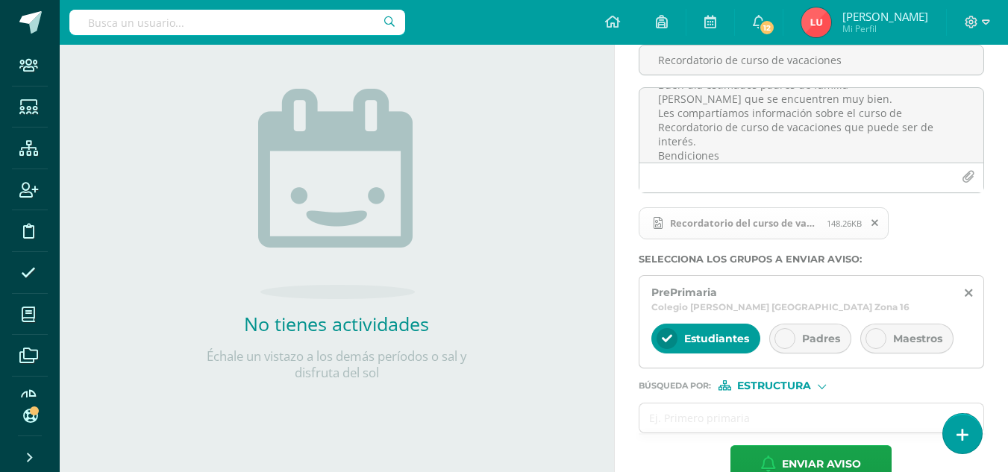
click at [816, 332] on span "Padres" at bounding box center [821, 338] width 38 height 13
click at [675, 404] on input "text" at bounding box center [797, 418] width 315 height 29
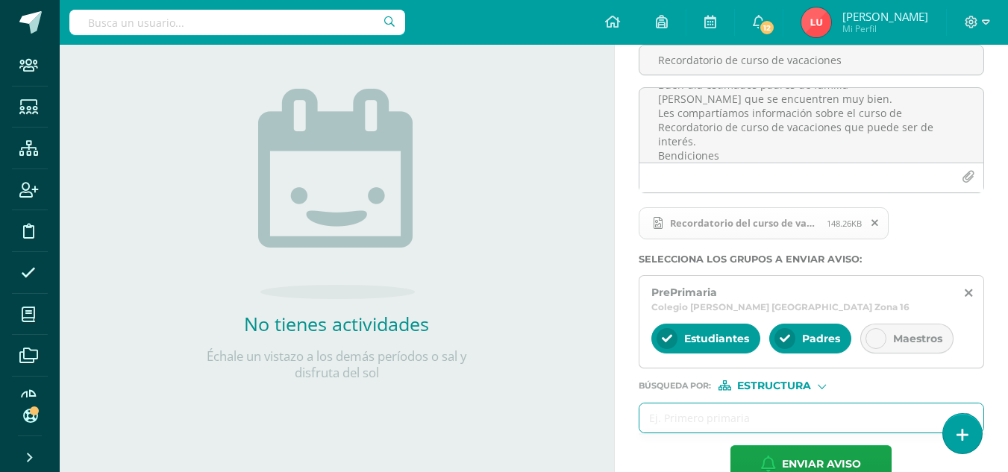
click at [664, 405] on input "text" at bounding box center [797, 418] width 315 height 29
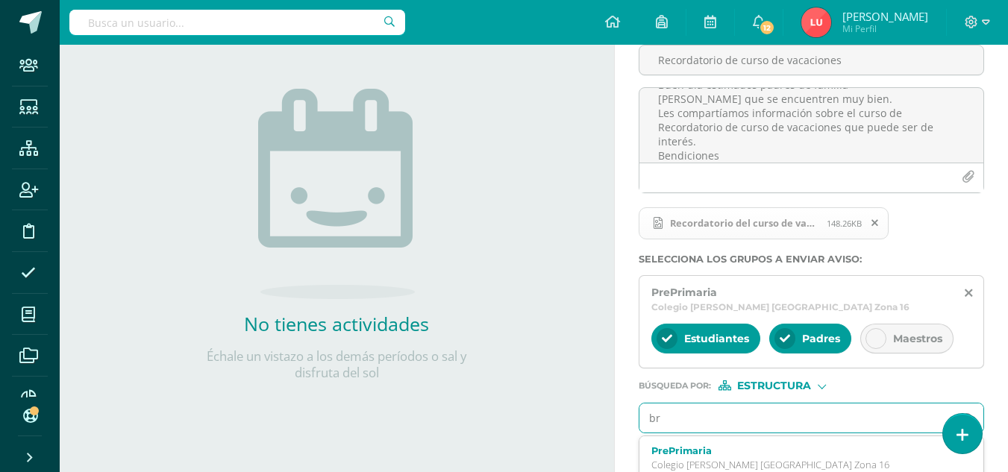
type input "b"
type input "primaria"
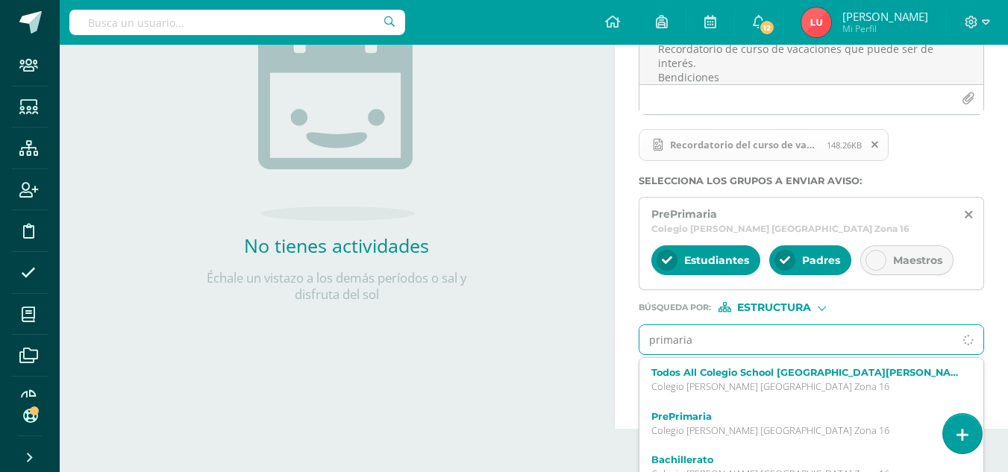
scroll to position [228, 0]
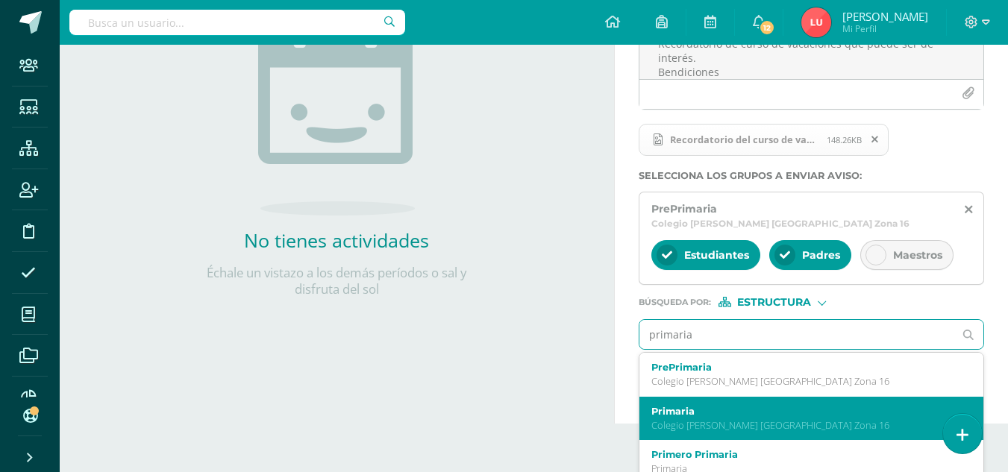
click at [672, 397] on div "Primaria Colegio Cristiano Bilingüe El Shaddai Zona 16" at bounding box center [812, 419] width 344 height 44
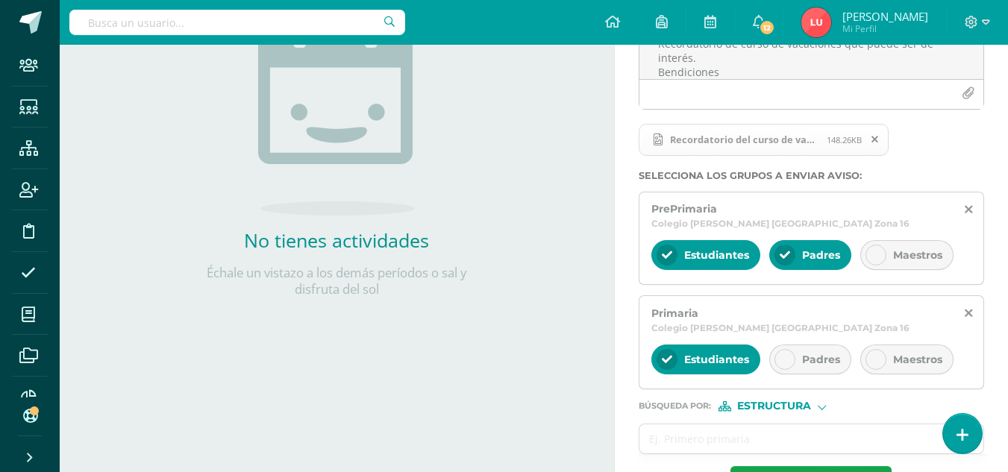
click at [823, 345] on div "Padres" at bounding box center [810, 360] width 82 height 30
click at [677, 425] on input "text" at bounding box center [797, 439] width 315 height 29
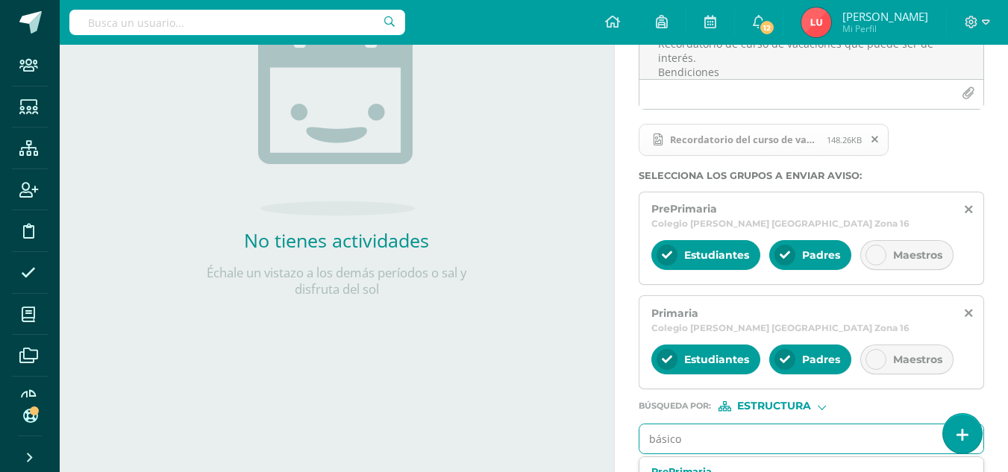
type input "básicos"
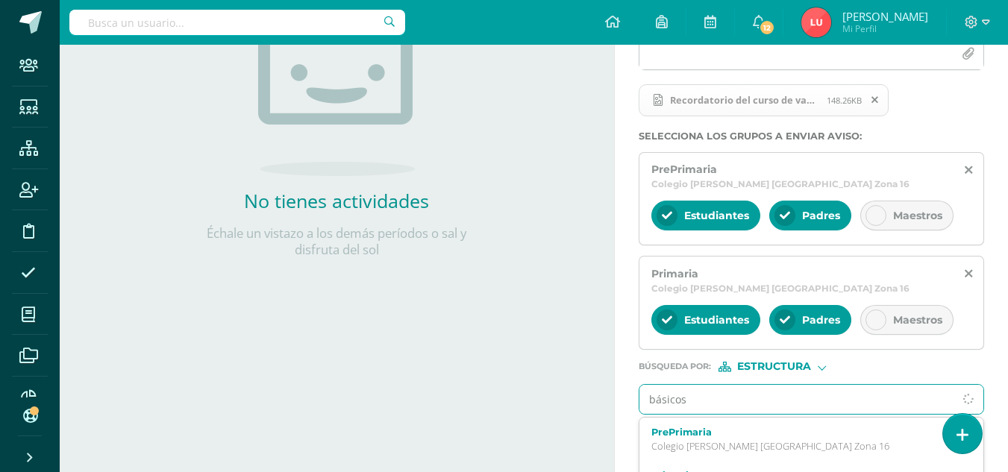
scroll to position [273, 0]
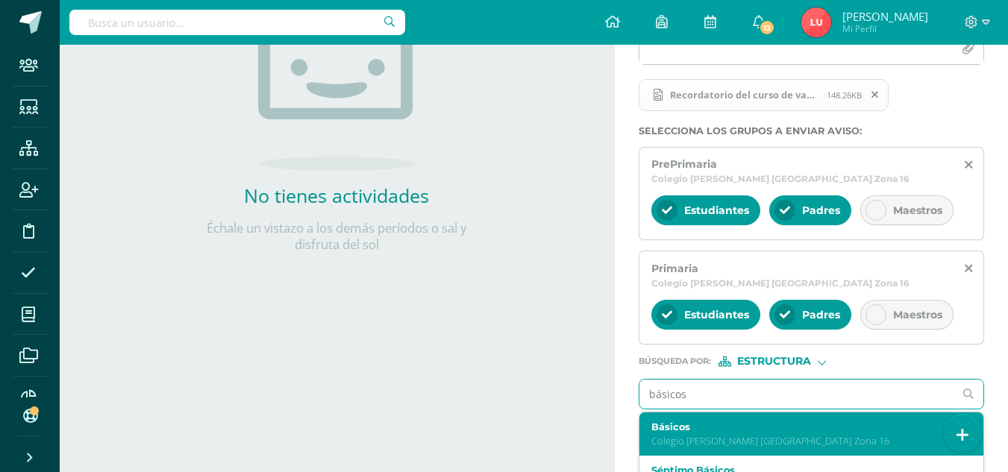
click at [684, 422] on label "Básicos" at bounding box center [804, 427] width 307 height 11
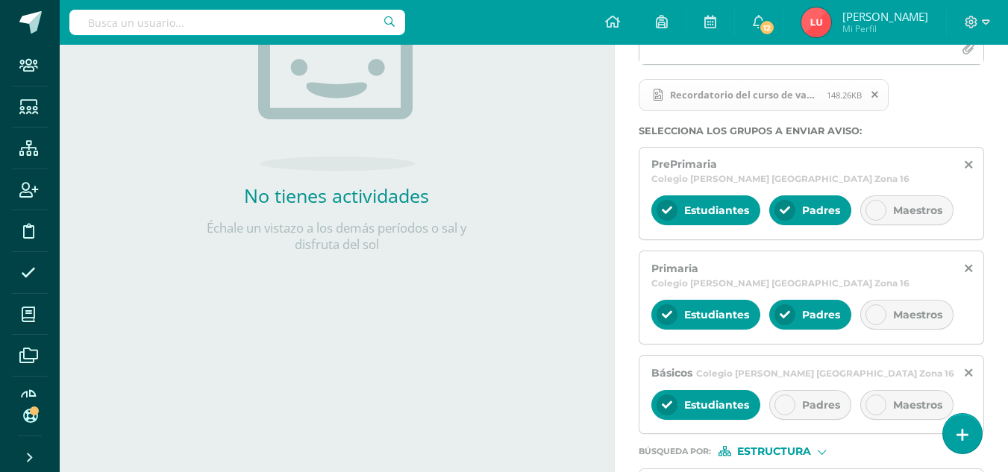
click at [809, 399] on span "Padres" at bounding box center [821, 405] width 38 height 13
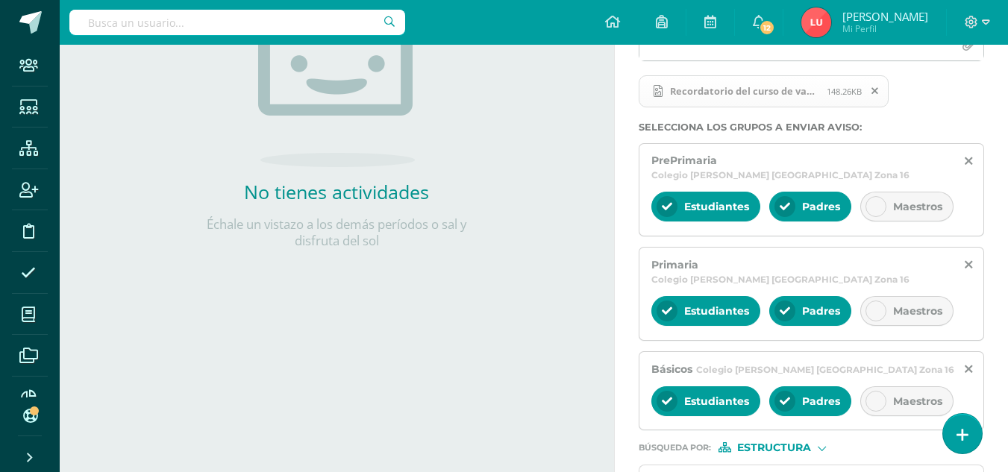
scroll to position [346, 0]
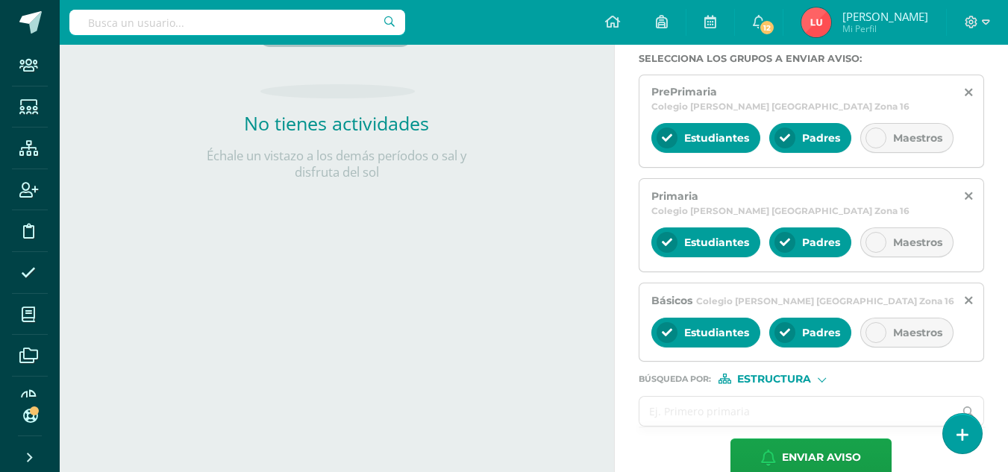
click at [660, 397] on input "text" at bounding box center [797, 411] width 315 height 29
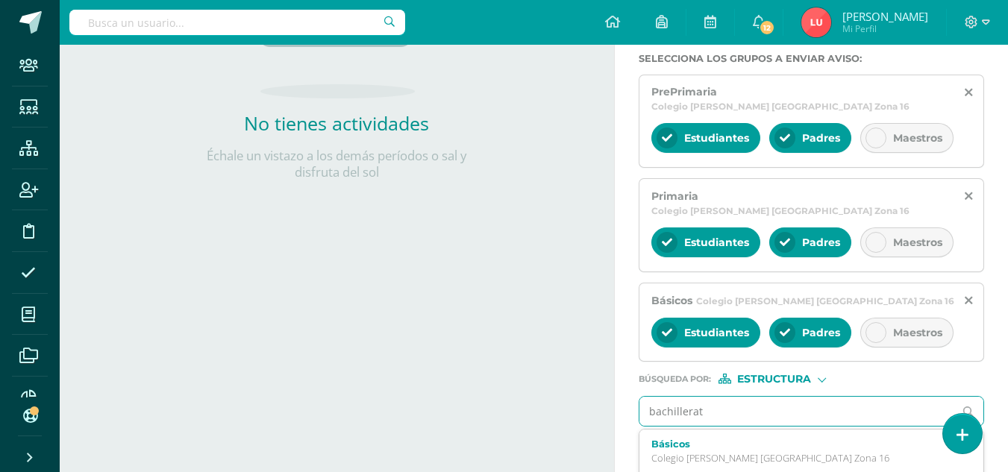
type input "bachillerato"
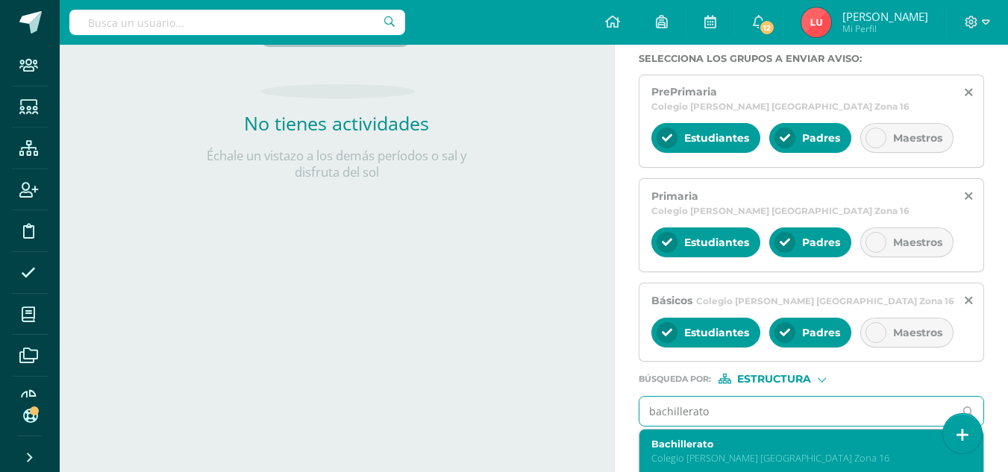
click at [673, 439] on label "Bachillerato" at bounding box center [804, 444] width 307 height 11
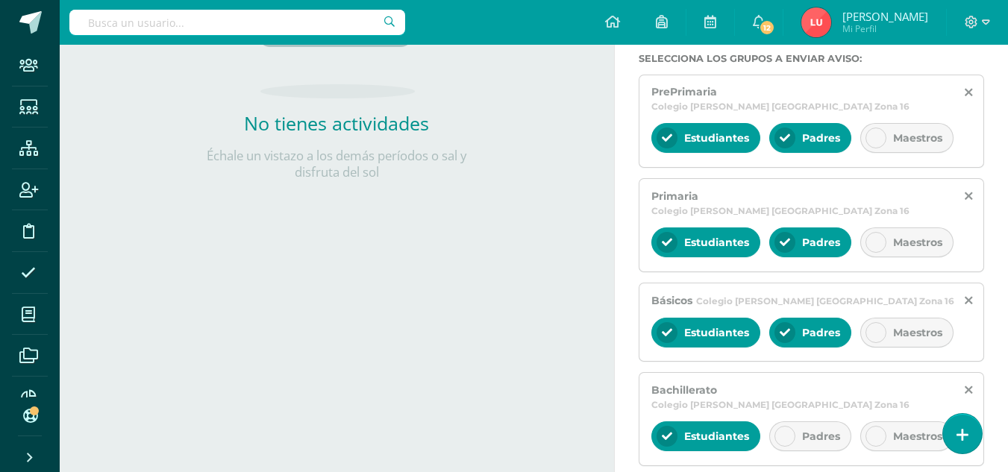
click at [796, 422] on div "Padres" at bounding box center [810, 437] width 82 height 30
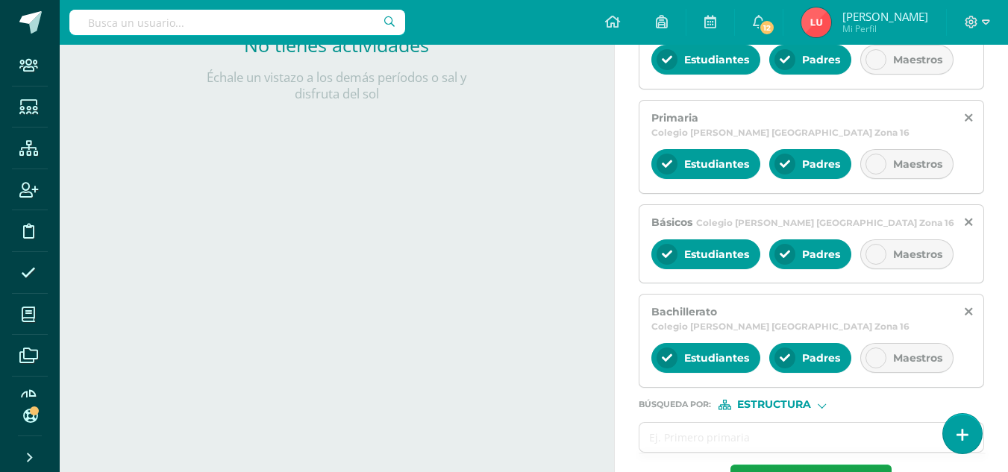
scroll to position [436, 0]
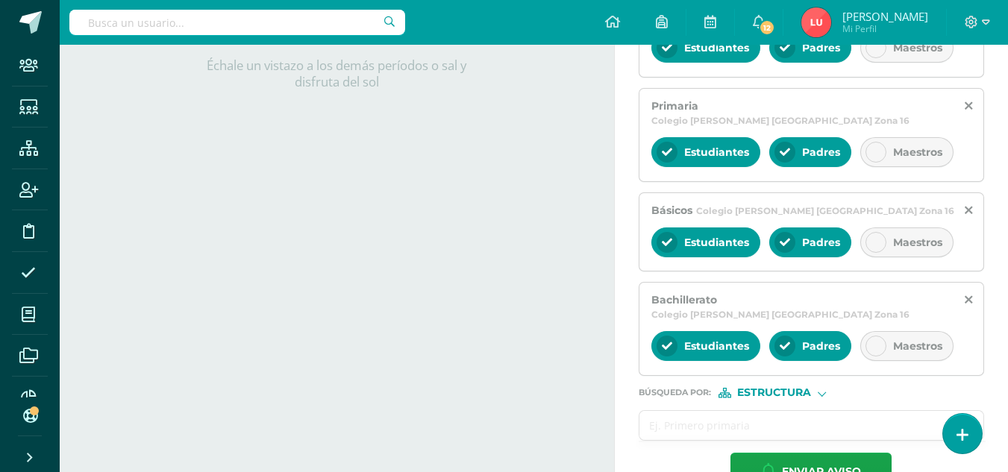
click at [690, 411] on input "text" at bounding box center [797, 425] width 315 height 29
drag, startPoint x: 770, startPoint y: 431, endPoint x: 770, endPoint y: 447, distance: 15.7
click at [770, 453] on button "Enviar aviso" at bounding box center [811, 472] width 161 height 38
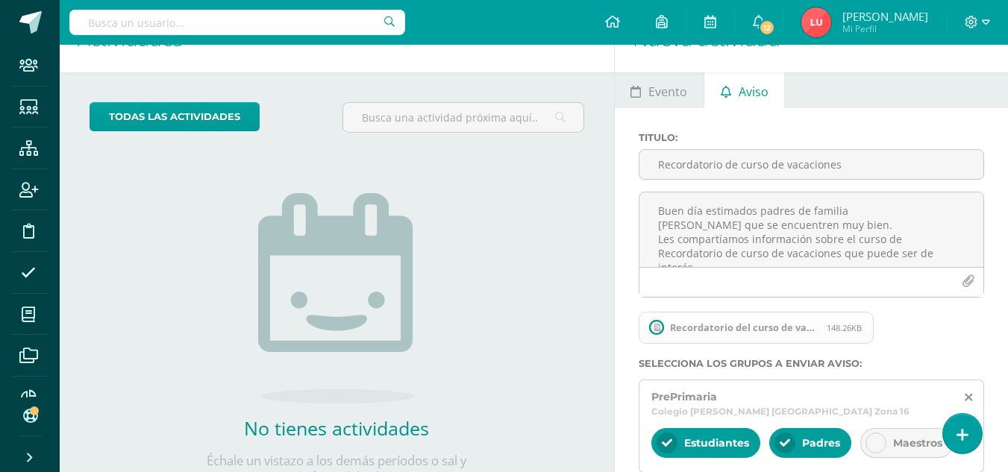
scroll to position [0, 0]
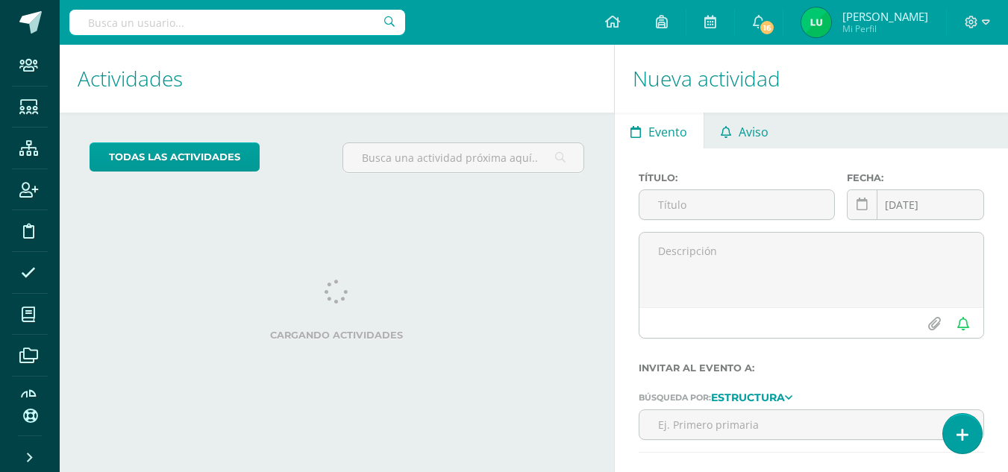
click at [757, 136] on span "Aviso" at bounding box center [754, 132] width 30 height 36
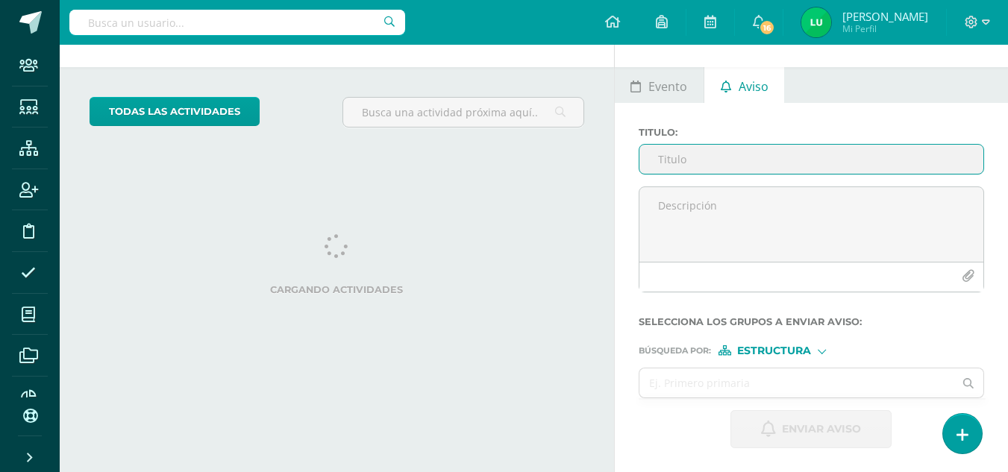
scroll to position [149, 0]
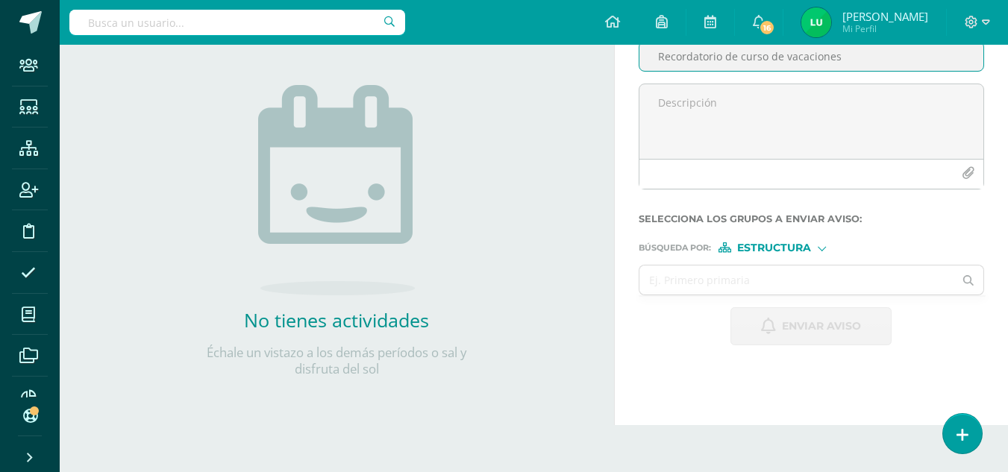
type input "Recordatorio de curso de vacaciones"
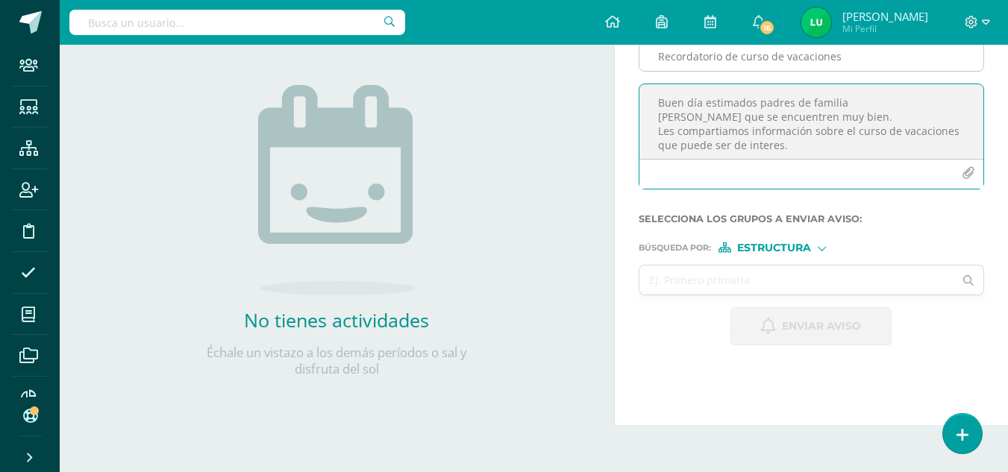
scroll to position [7, 0]
click at [714, 128] on textarea "Buen día estimados padres de familia [PERSON_NAME] que se encuentren muy bien. …" at bounding box center [812, 121] width 344 height 75
click at [713, 126] on textarea "Buen día estimados padres de familia [PERSON_NAME] que se encuentren muy bien. …" at bounding box center [812, 121] width 344 height 75
click at [819, 140] on textarea "Buen día estimados padres de familia [PERSON_NAME] que se encuentren muy bien. …" at bounding box center [812, 121] width 344 height 75
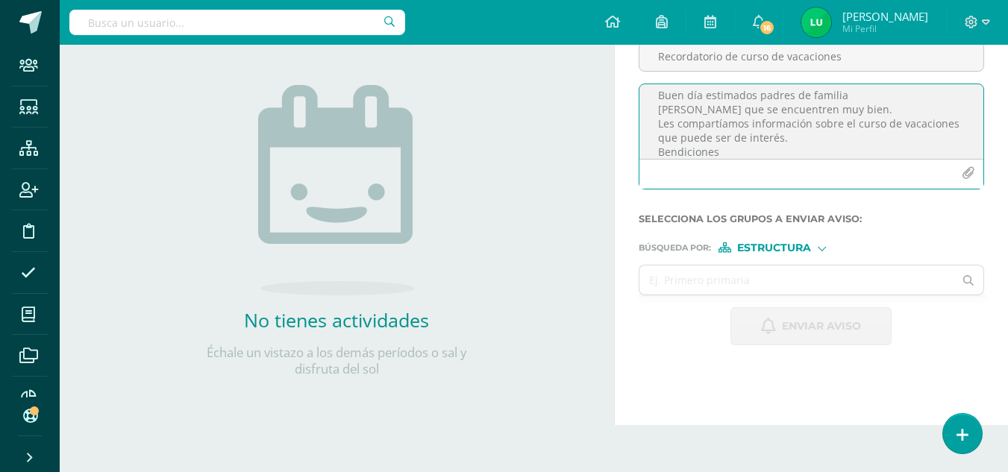
type textarea "Buen día estimados padres de familia [PERSON_NAME] que se encuentren muy bien. …"
click at [976, 176] on button "button" at bounding box center [968, 173] width 29 height 29
click at [972, 178] on icon "button" at bounding box center [968, 173] width 13 height 13
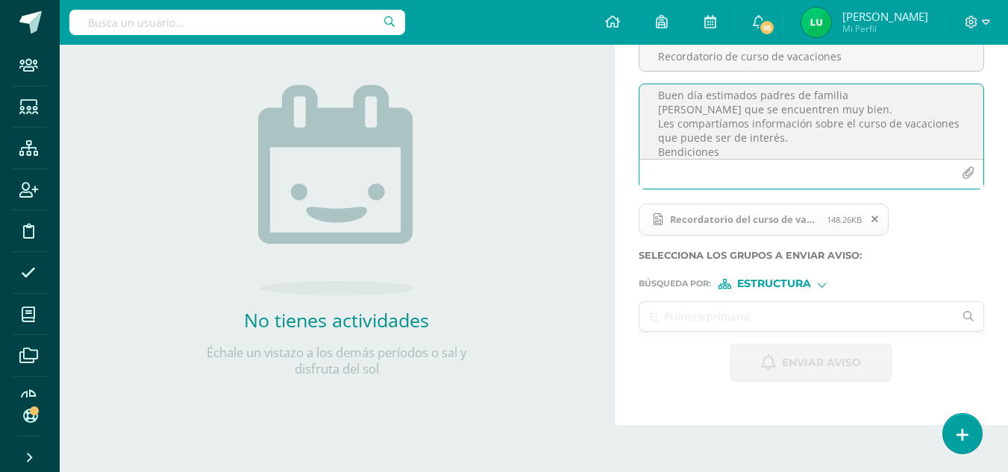
click at [657, 320] on input "text" at bounding box center [797, 316] width 315 height 29
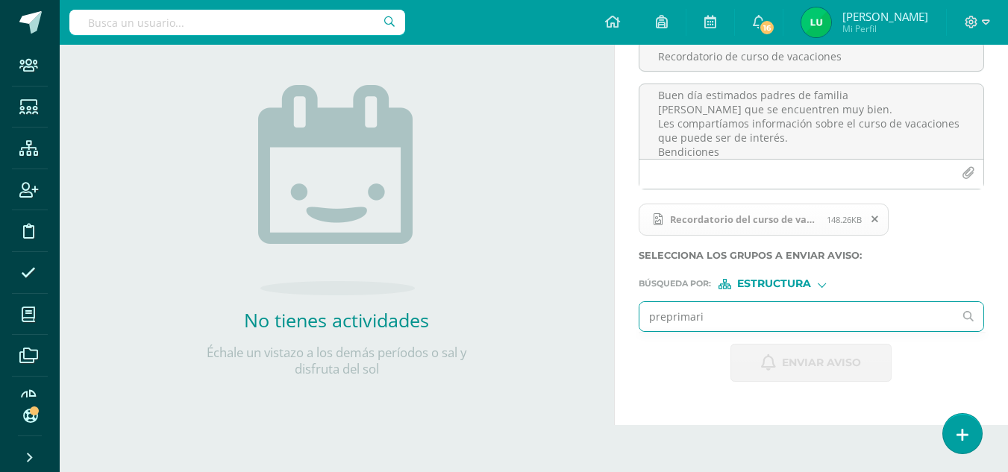
type input "preprimaria"
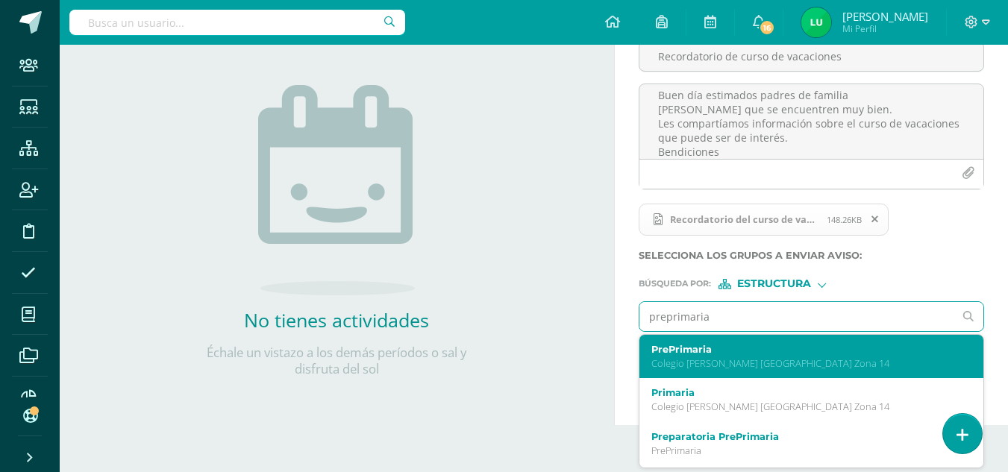
click at [669, 352] on label "PrePrimaria" at bounding box center [804, 349] width 307 height 11
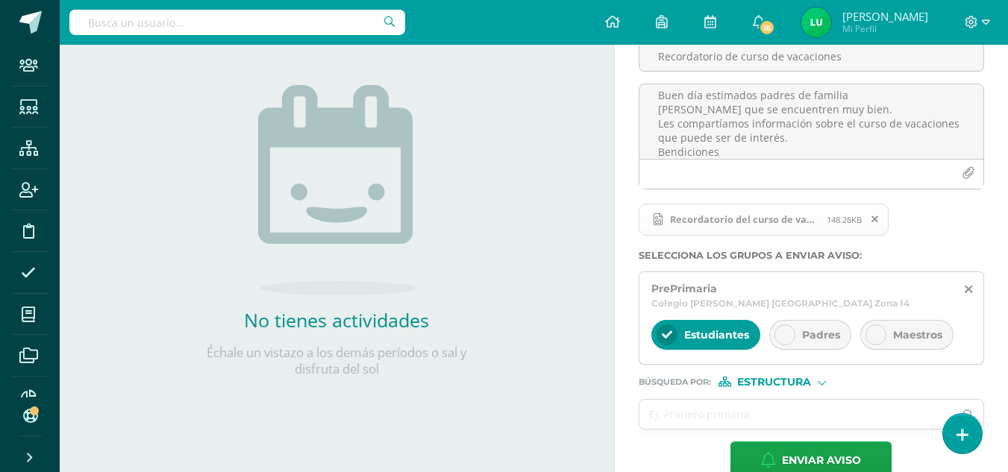
click at [807, 328] on span "Padres" at bounding box center [821, 334] width 38 height 13
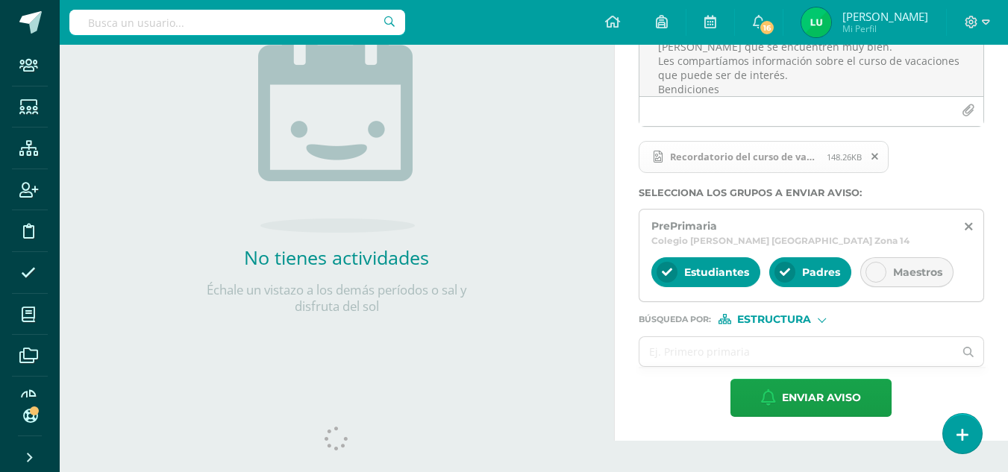
scroll to position [218, 0]
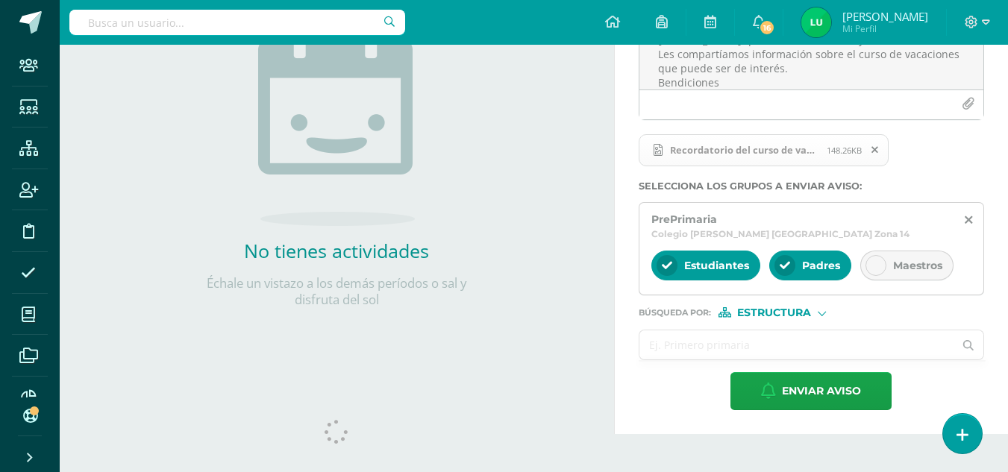
click at [667, 331] on input "text" at bounding box center [797, 345] width 315 height 29
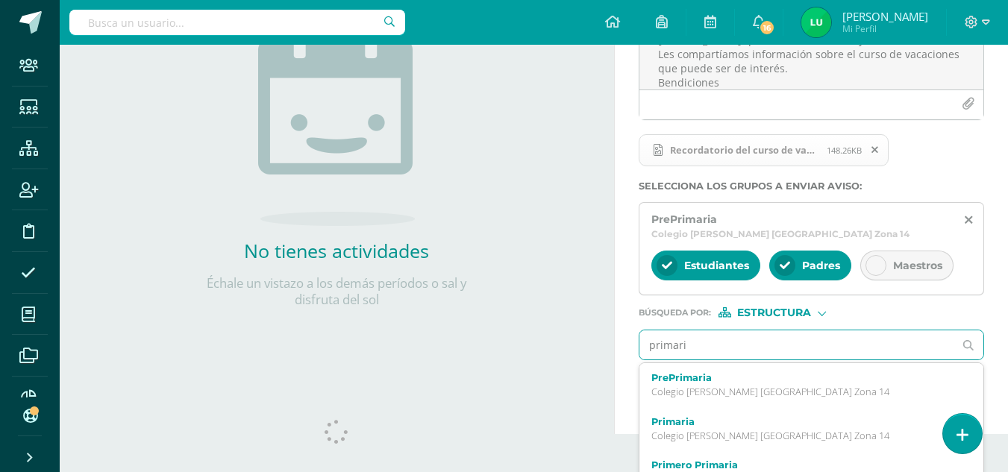
type input "primaria"
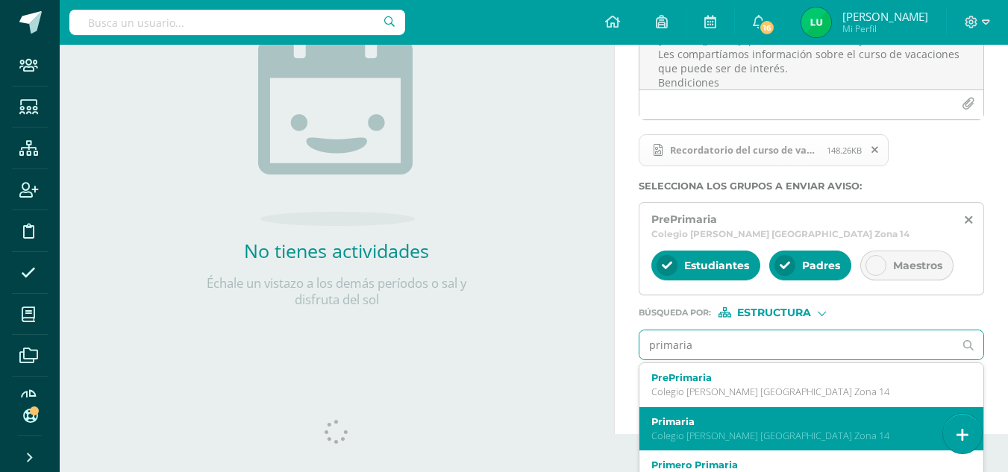
click at [669, 430] on p "Colegio [PERSON_NAME] [GEOGRAPHIC_DATA] Zona 14" at bounding box center [804, 436] width 307 height 13
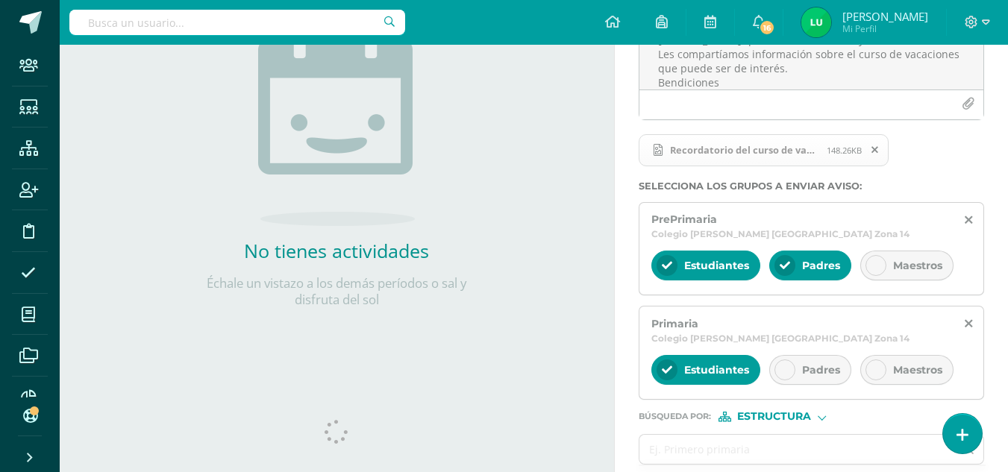
click at [782, 365] on icon at bounding box center [785, 370] width 10 height 10
click at [681, 435] on input "text" at bounding box center [797, 449] width 315 height 29
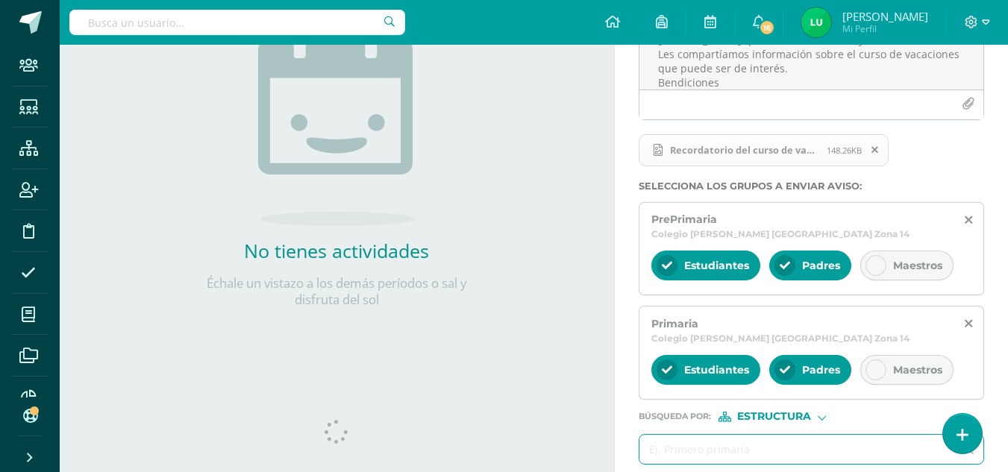
scroll to position [256, 0]
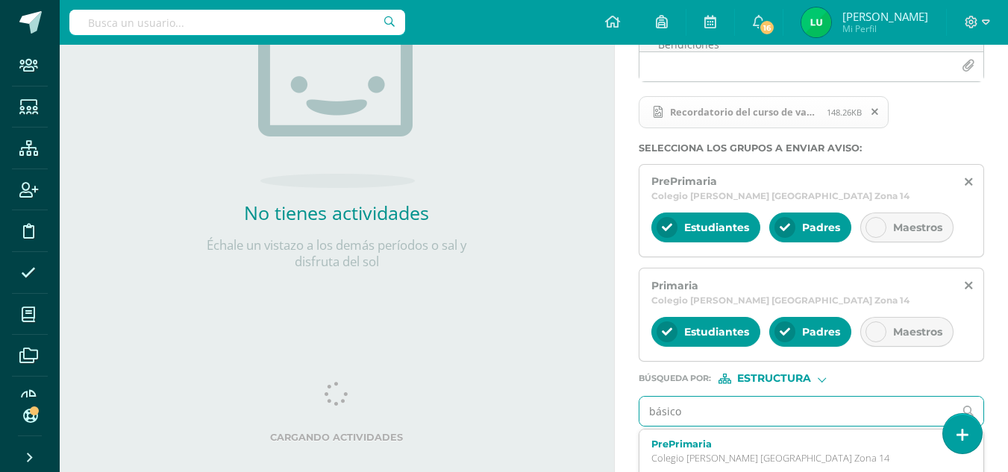
type input "básicos"
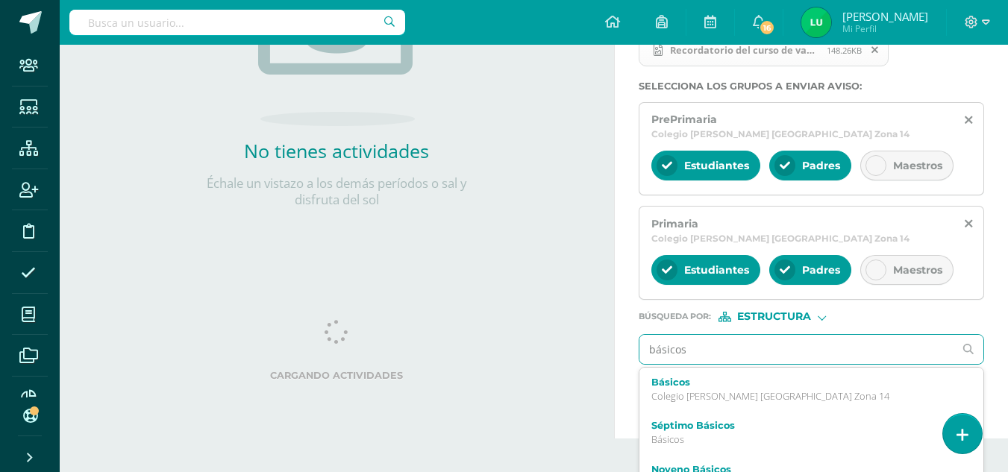
scroll to position [319, 0]
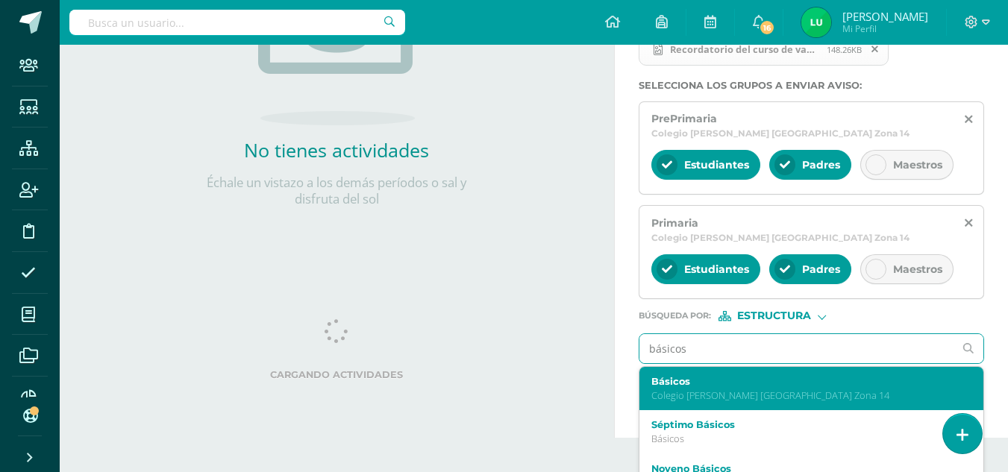
click at [676, 390] on p "Colegio Cristiano Bilingüe El Shaddai Zona 14" at bounding box center [804, 396] width 307 height 13
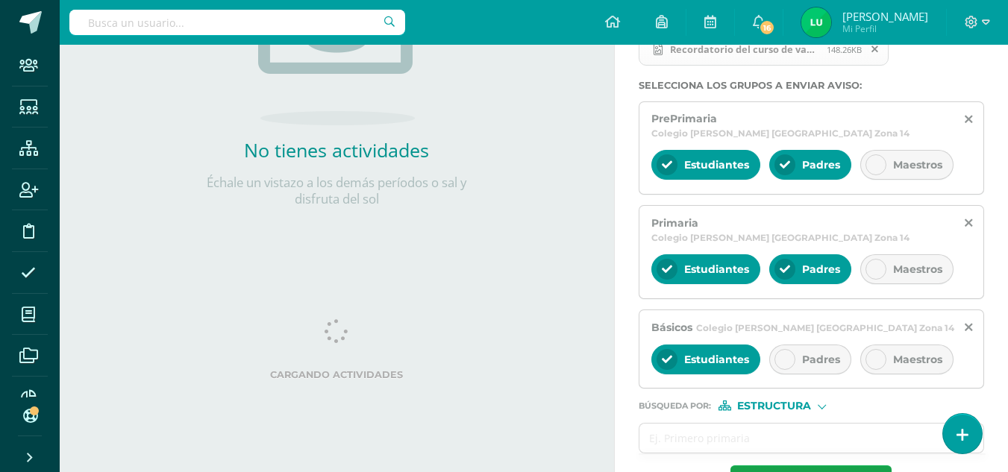
click at [794, 345] on div "Padres" at bounding box center [810, 360] width 82 height 30
click at [669, 424] on input "text" at bounding box center [797, 438] width 315 height 29
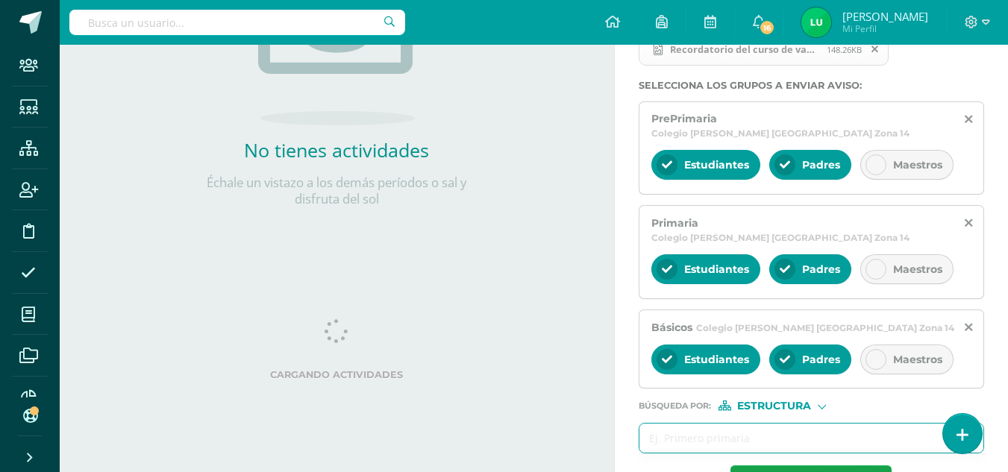
type input "b"
type input "bachillerato"
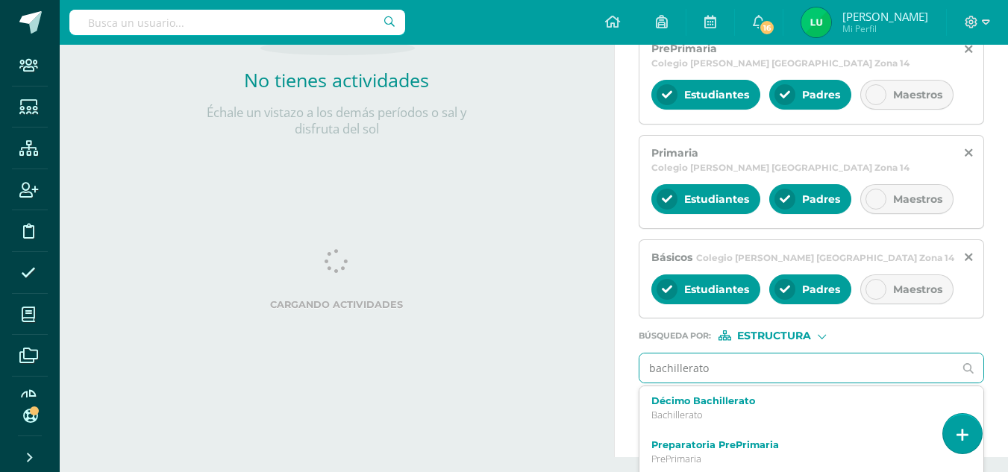
scroll to position [408, 0]
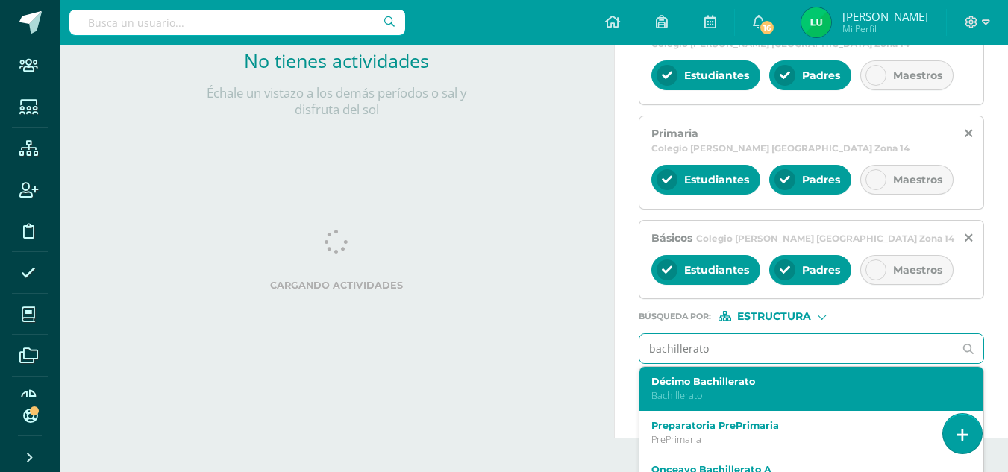
click at [667, 376] on label "Décimo Bachillerato" at bounding box center [804, 381] width 307 height 11
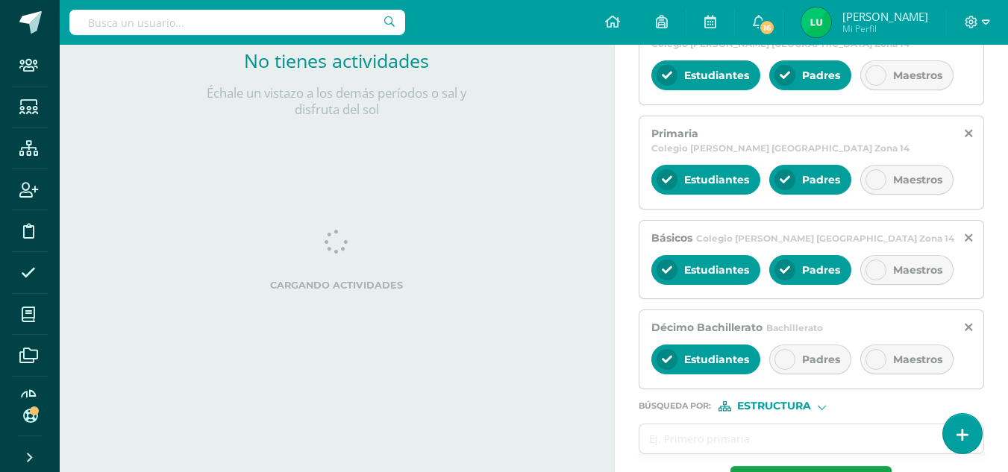
click at [800, 345] on div "Padres" at bounding box center [810, 360] width 82 height 30
click at [967, 322] on icon at bounding box center [968, 328] width 7 height 13
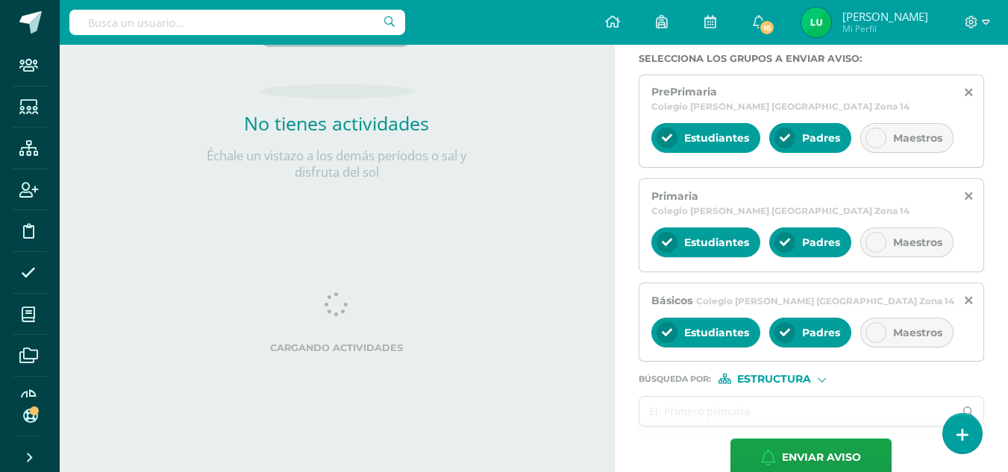
click at [666, 397] on input "text" at bounding box center [797, 411] width 315 height 29
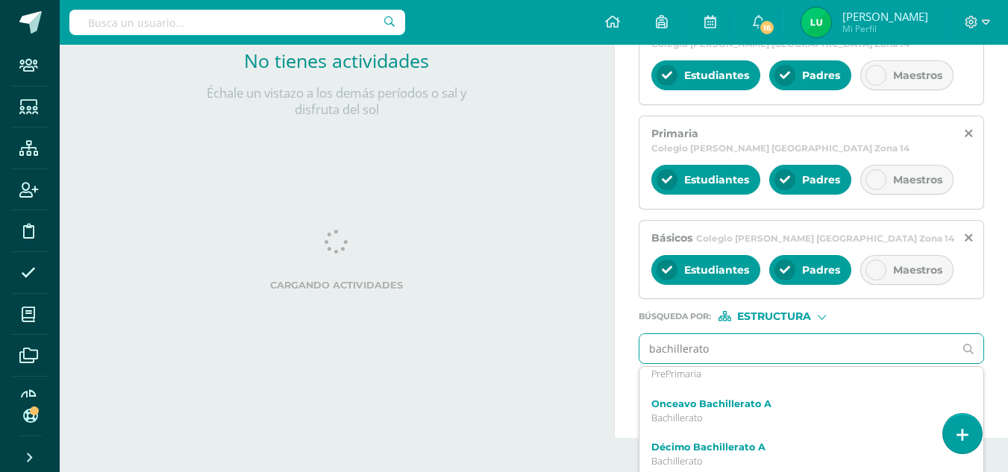
scroll to position [0, 0]
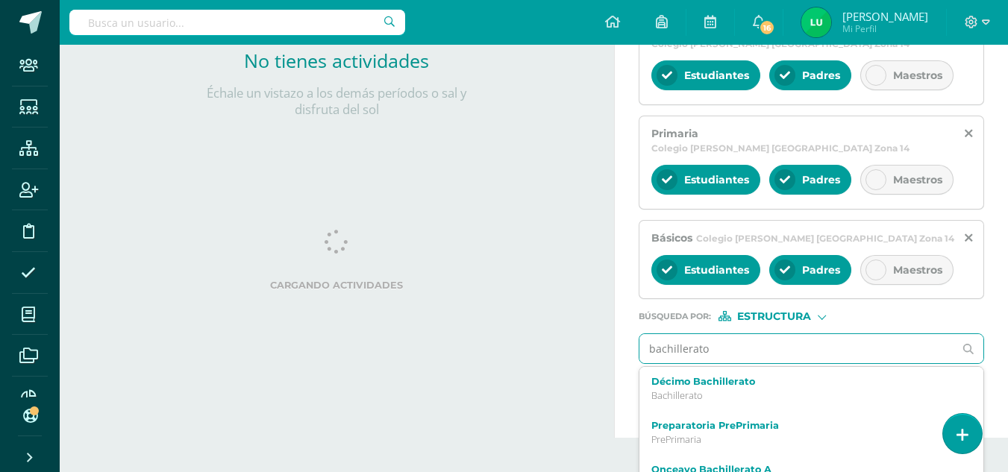
drag, startPoint x: 721, startPoint y: 325, endPoint x: 665, endPoint y: 333, distance: 56.5
click at [665, 334] on input "bachillerato" at bounding box center [797, 348] width 315 height 29
type input "bachillerato"
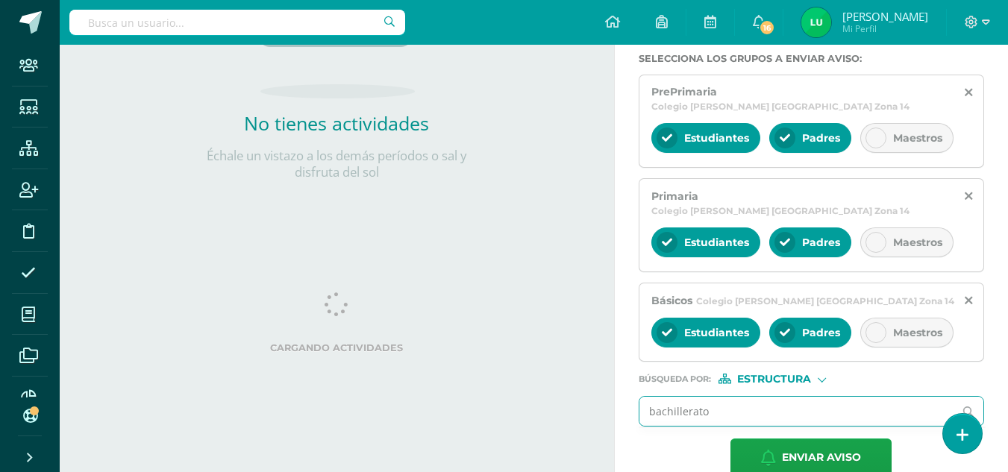
scroll to position [408, 0]
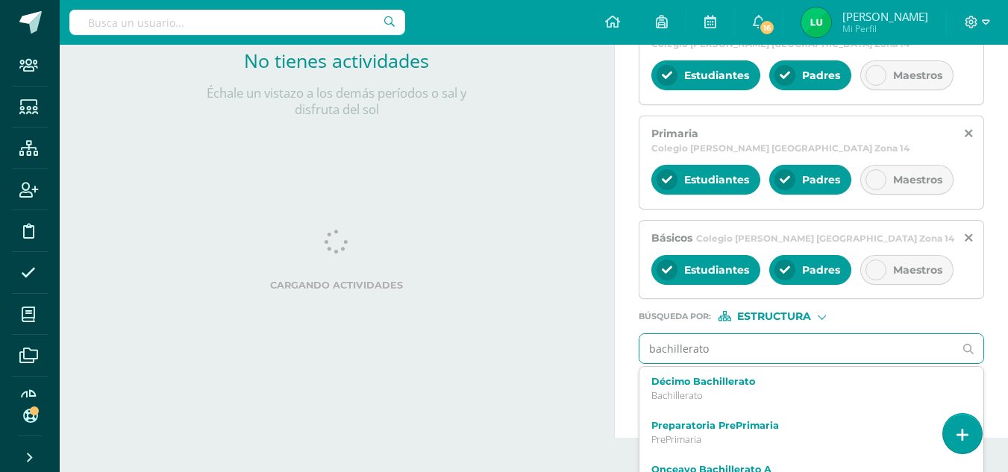
drag, startPoint x: 725, startPoint y: 333, endPoint x: 622, endPoint y: 322, distance: 103.5
click at [622, 322] on div "Titulo : Recordatorio de curso de vacaciones Buen día estimados padres de famil…" at bounding box center [811, 89] width 393 height 698
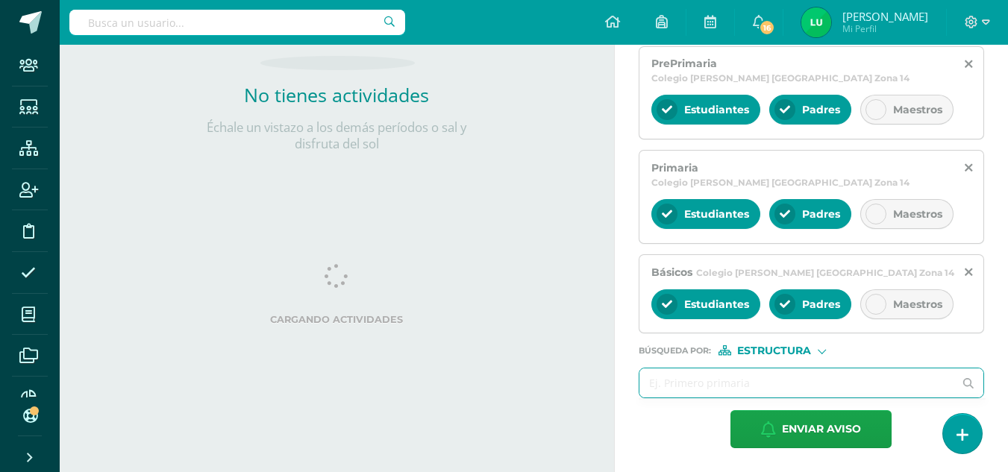
scroll to position [346, 0]
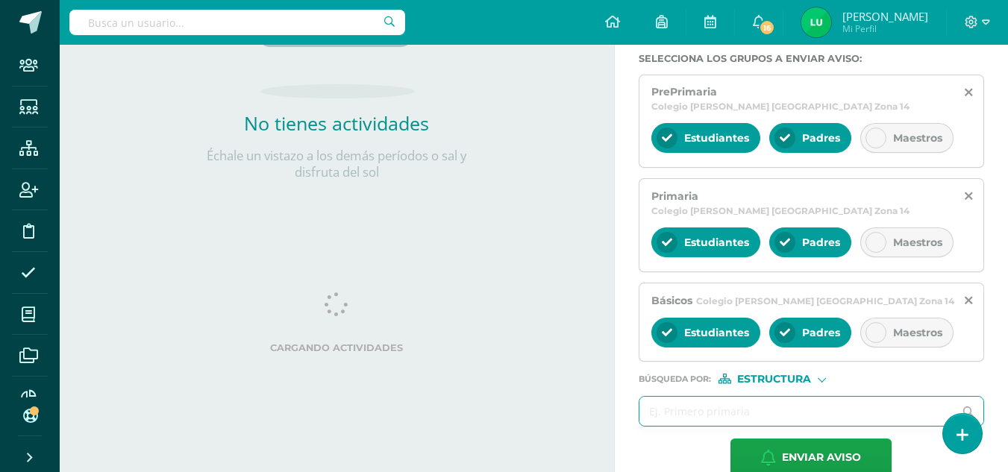
click at [660, 397] on input "text" at bounding box center [797, 411] width 315 height 29
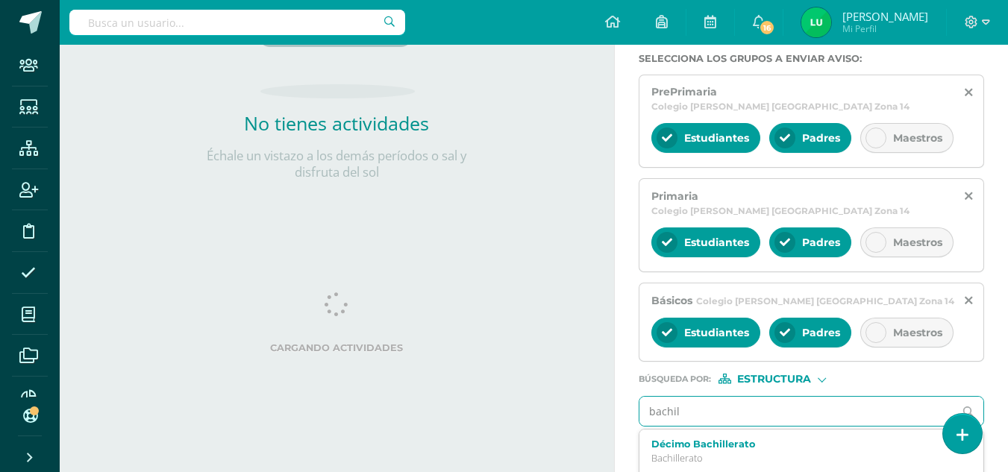
scroll to position [408, 0]
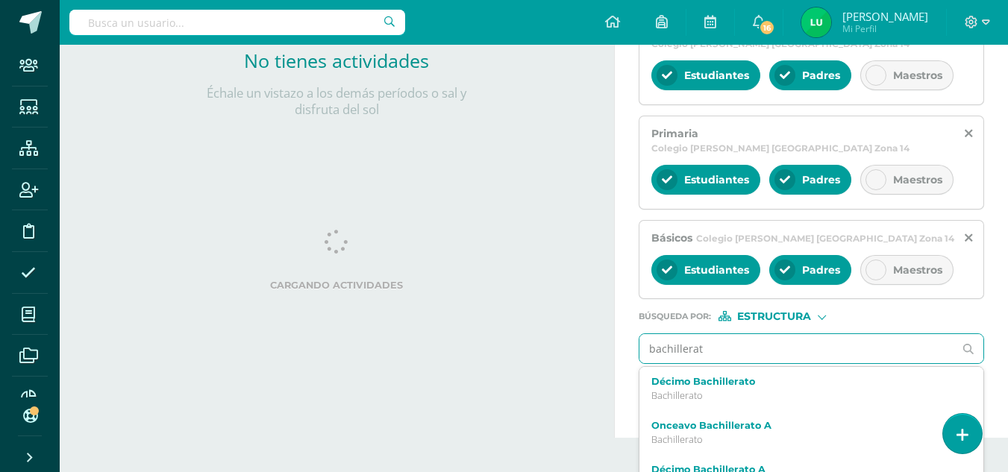
type input "bachillerato"
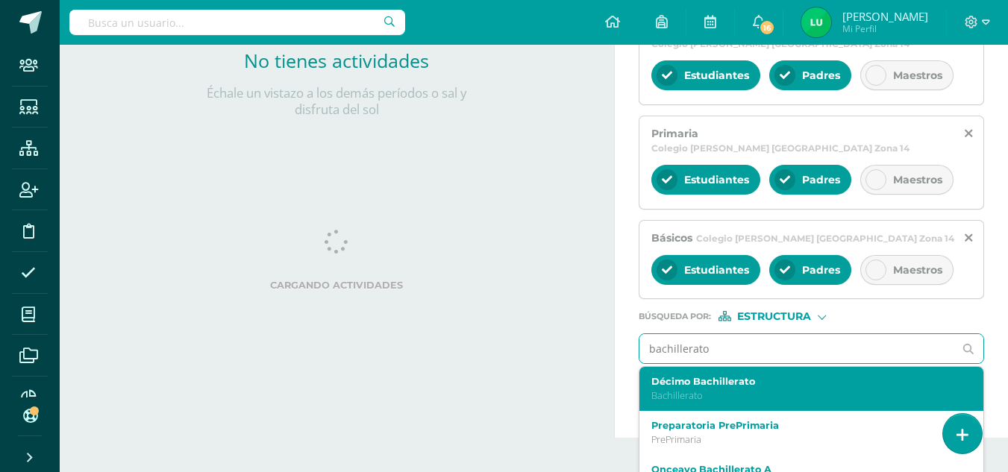
click at [692, 390] on p "Bachillerato" at bounding box center [804, 396] width 307 height 13
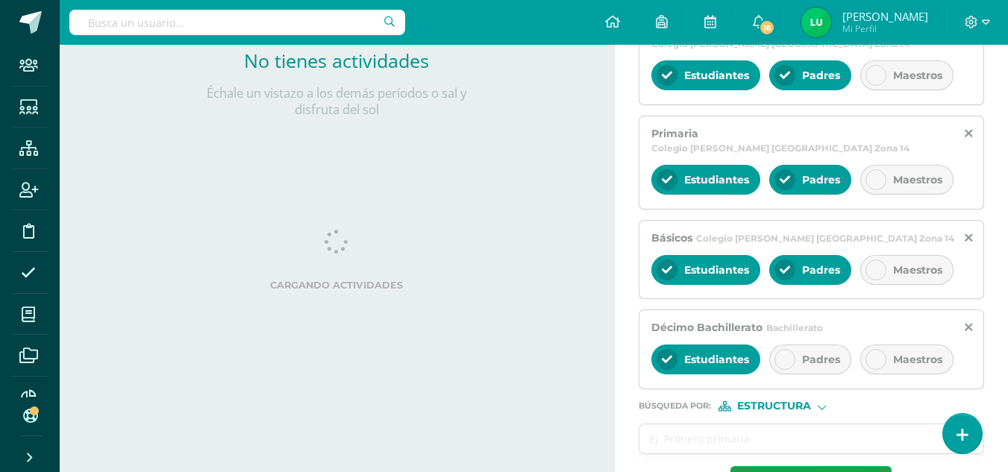
click at [796, 345] on div "Padres" at bounding box center [810, 360] width 82 height 30
drag, startPoint x: 460, startPoint y: 283, endPoint x: 416, endPoint y: 246, distance: 57.1
click at [416, 246] on div "Cargando actividades" at bounding box center [337, 263] width 495 height 67
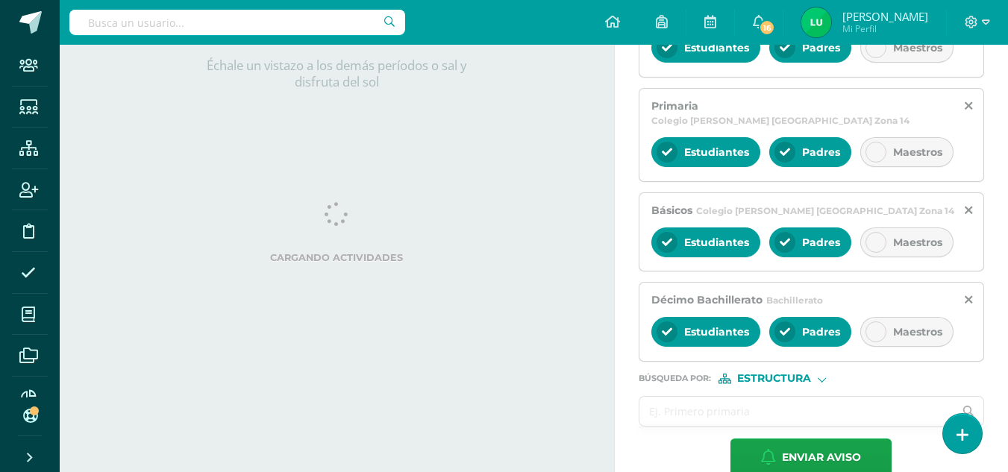
click at [677, 397] on input "text" at bounding box center [797, 411] width 315 height 29
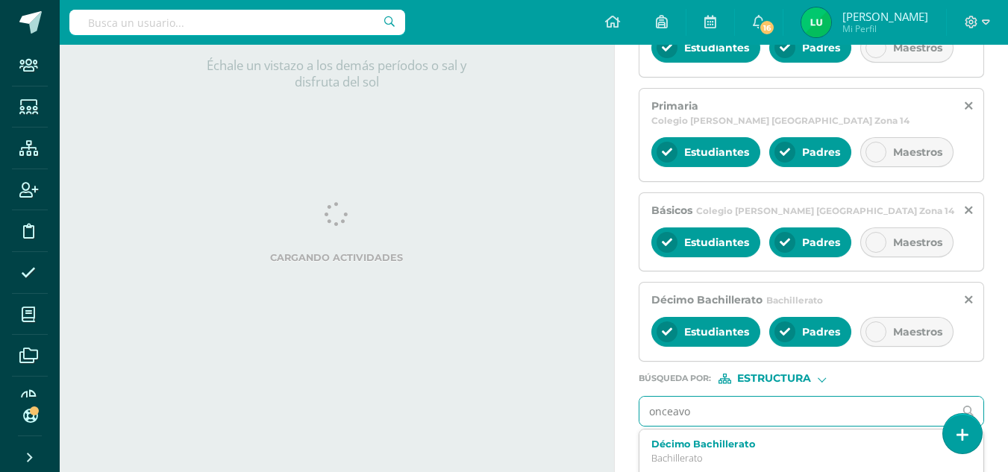
type input "onceavo"
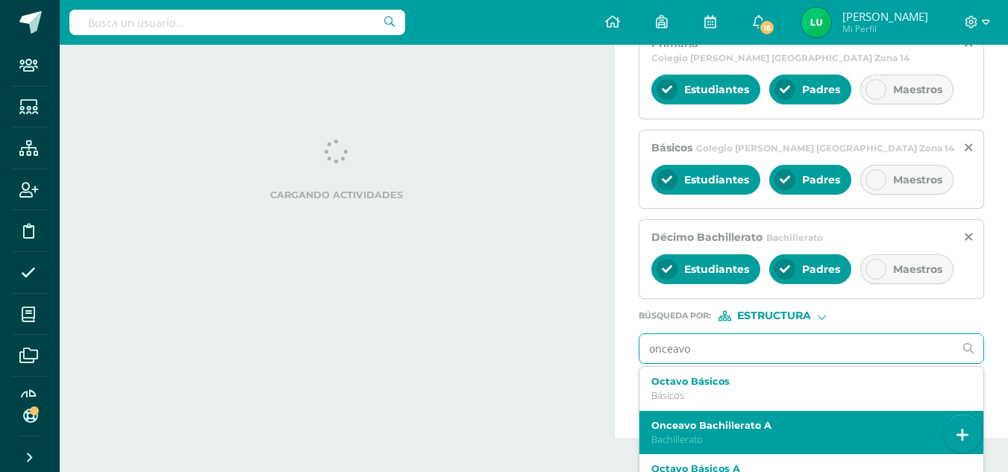
click at [678, 420] on label "Onceavo Bachillerato A" at bounding box center [804, 425] width 307 height 11
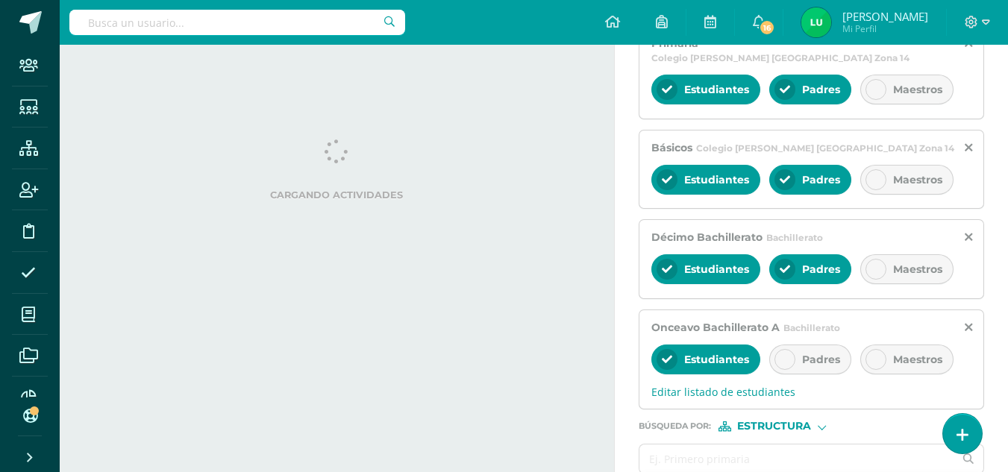
click at [796, 345] on div "Padres" at bounding box center [810, 360] width 82 height 30
drag, startPoint x: 572, startPoint y: 333, endPoint x: 546, endPoint y: 339, distance: 26.8
click at [546, 339] on div "Actividades Actividad todas las Actividades No tienes actividades Échale un vis…" at bounding box center [334, 47] width 560 height 1002
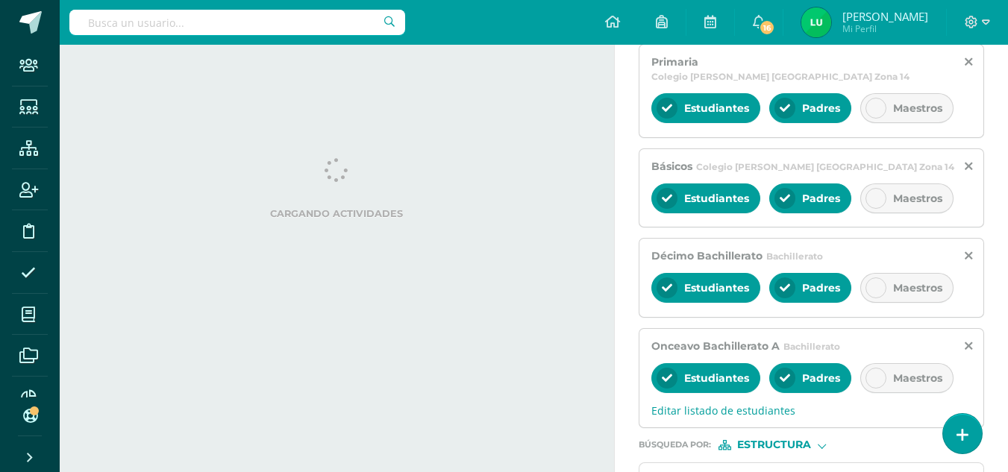
scroll to position [481, 0]
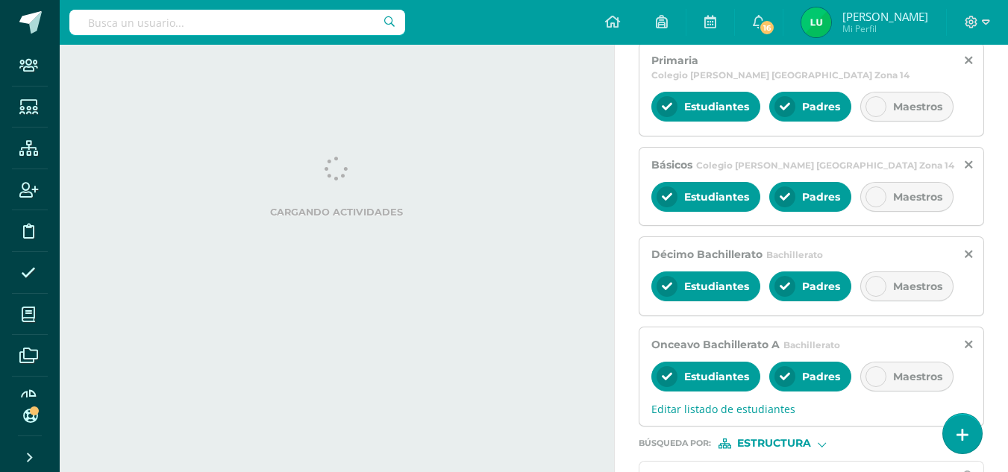
click at [645, 462] on input "text" at bounding box center [797, 476] width 315 height 29
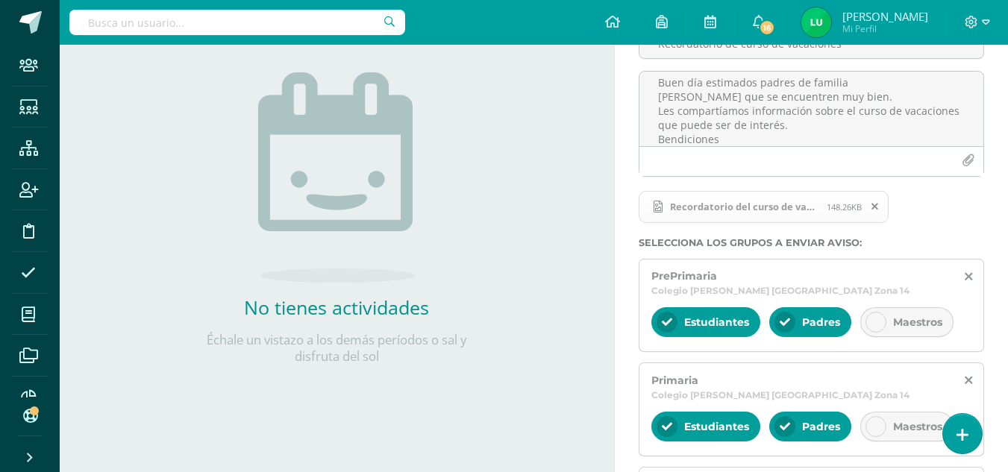
scroll to position [168, 0]
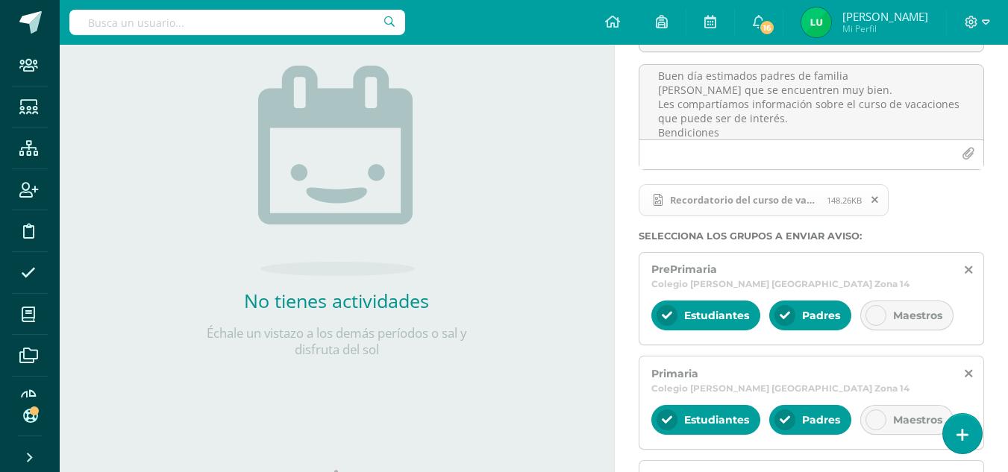
click at [622, 269] on div "Titulo : Recordatorio de curso de vacaciones Buen día estimados padres de famil…" at bounding box center [811, 430] width 393 height 899
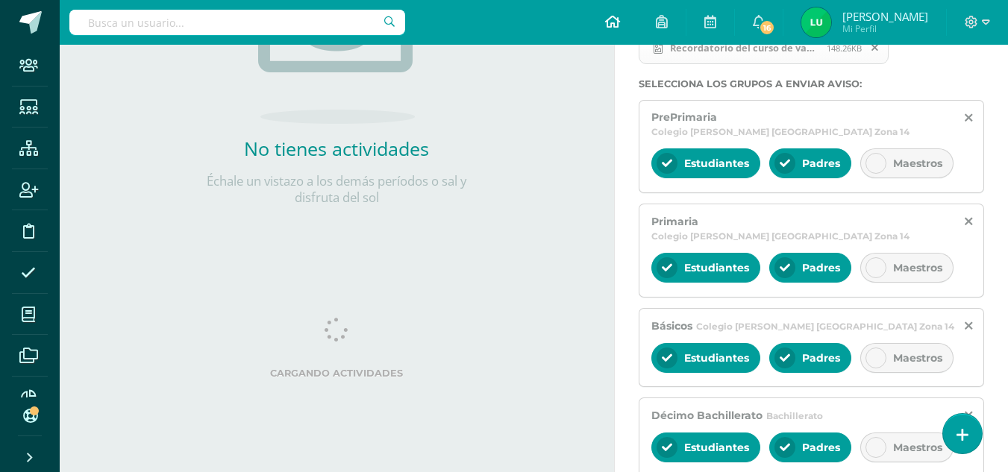
scroll to position [321, 0]
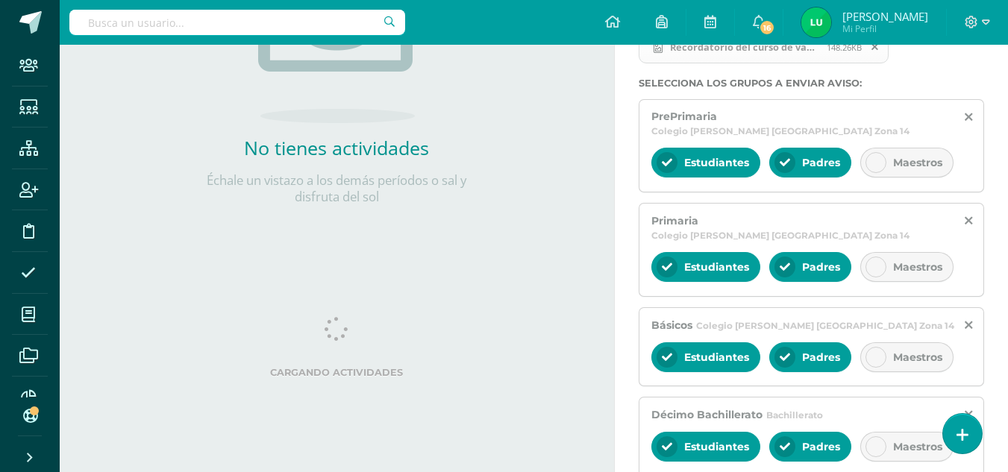
click at [596, 191] on div "todas las Actividades No tienes actividades Échale un vistazo a los demás perío…" at bounding box center [337, 22] width 554 height 461
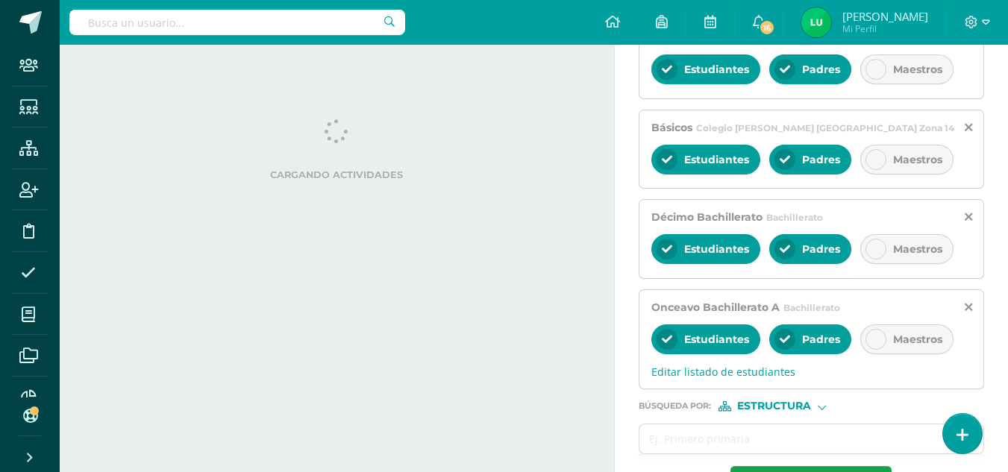
scroll to position [546, 0]
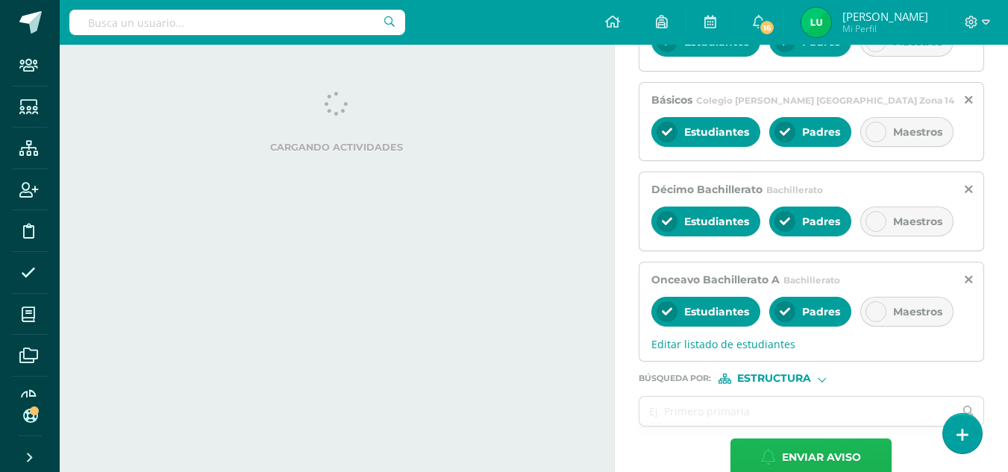
drag, startPoint x: 740, startPoint y: 430, endPoint x: 596, endPoint y: 364, distance: 159.0
click at [596, 364] on div "Actividades Actividad todas las Actividades No tienes actividades Échale un vis…" at bounding box center [534, 0] width 960 height 1002
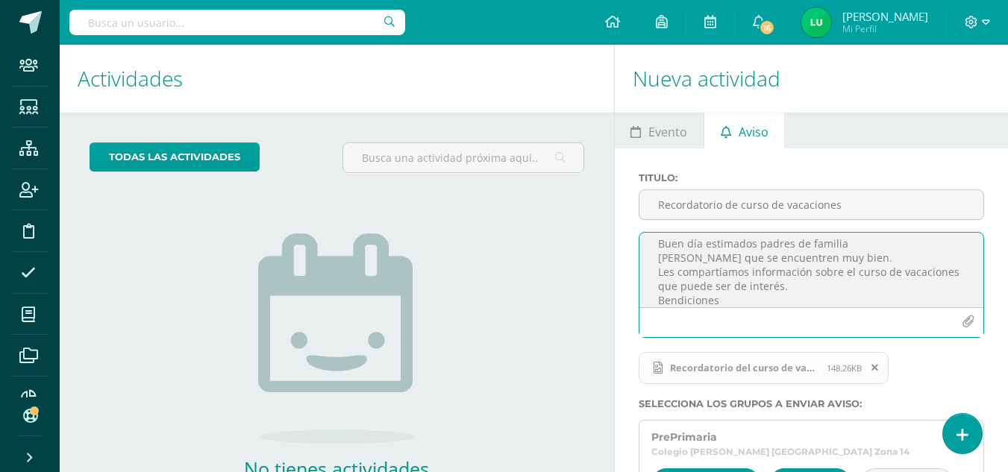
scroll to position [0, 0]
drag, startPoint x: 755, startPoint y: 298, endPoint x: 618, endPoint y: 245, distance: 147.2
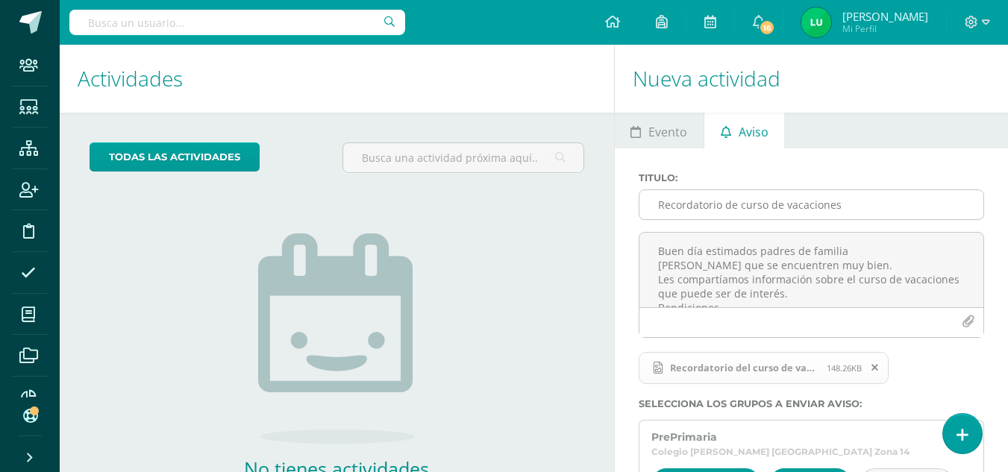
click at [713, 207] on input "Recordatorio de curso de vacaciones" at bounding box center [812, 204] width 344 height 29
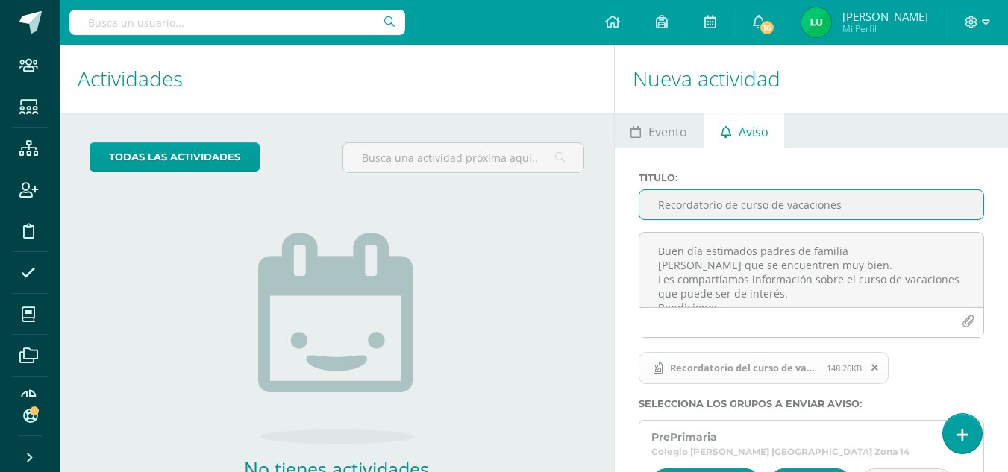
click at [713, 207] on input "Recordatorio de curso de vacaciones" at bounding box center [812, 204] width 344 height 29
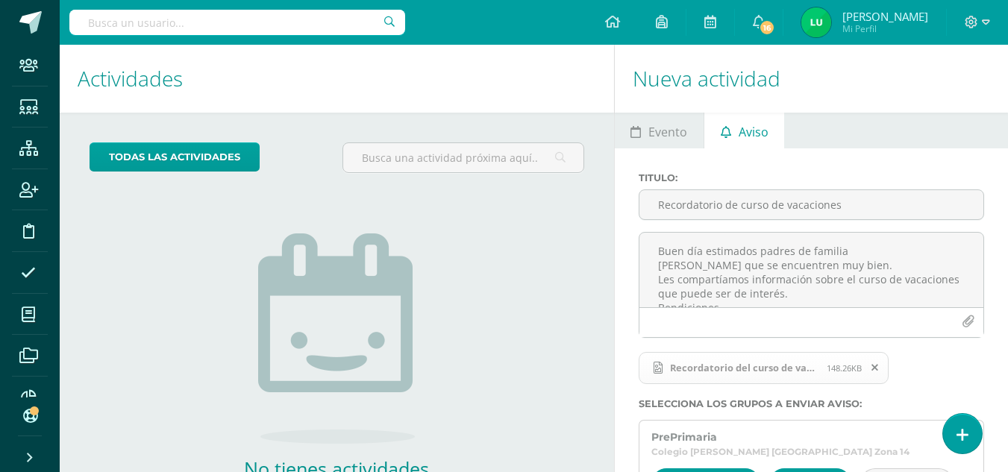
click at [803, 177] on label "Titulo :" at bounding box center [812, 177] width 346 height 11
click at [803, 190] on input "Recordatorio de curso de vacaciones" at bounding box center [812, 204] width 344 height 29
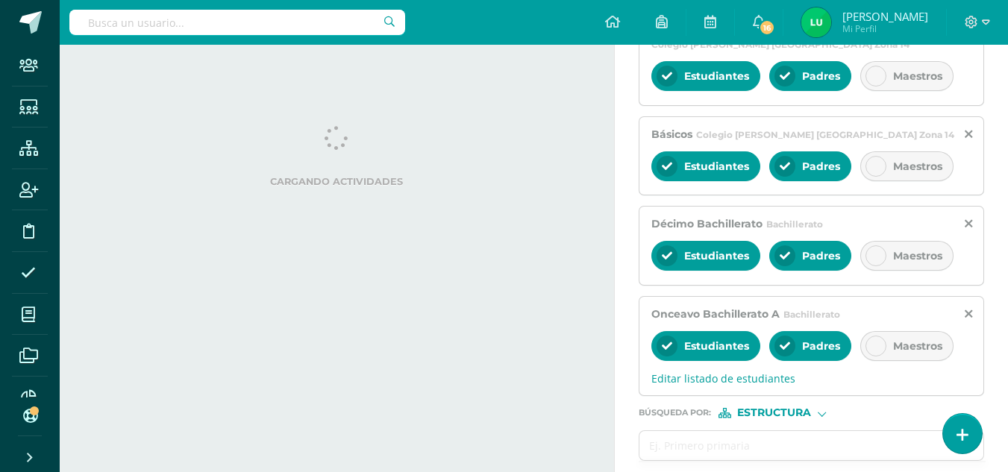
scroll to position [546, 0]
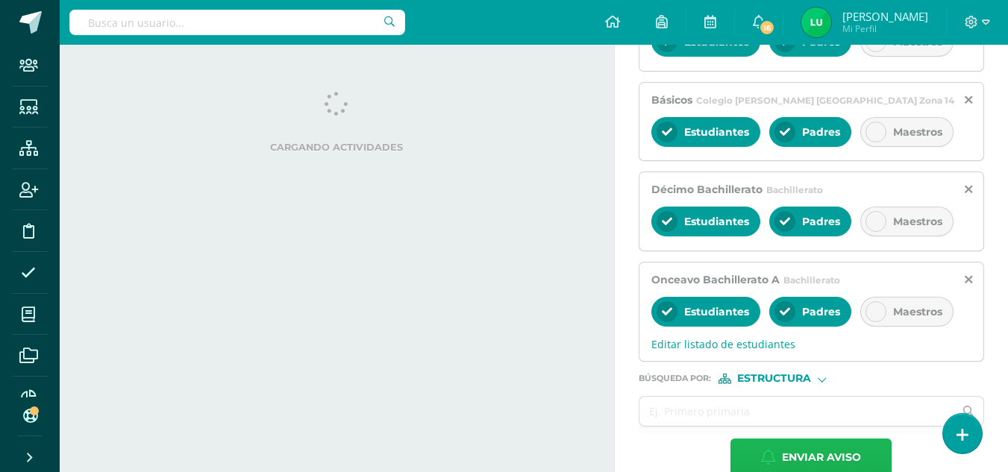
click at [746, 439] on button "Enviar aviso" at bounding box center [811, 458] width 161 height 38
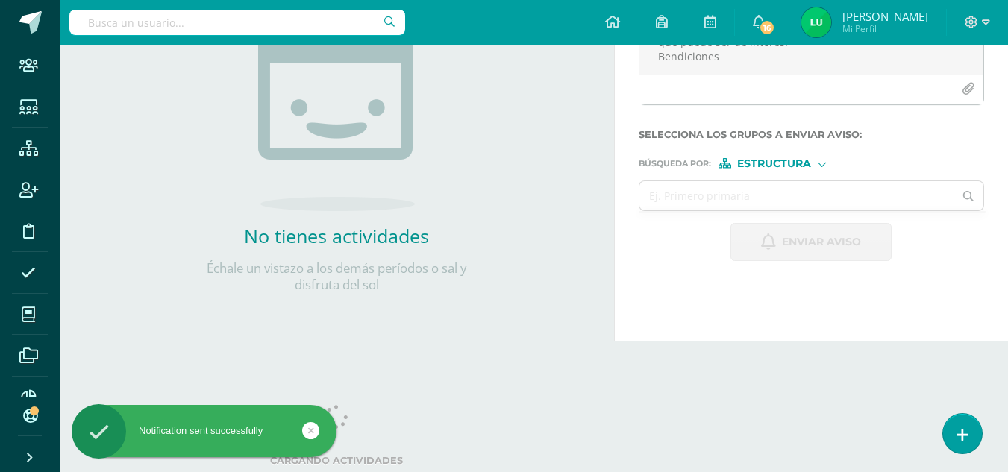
scroll to position [0, 0]
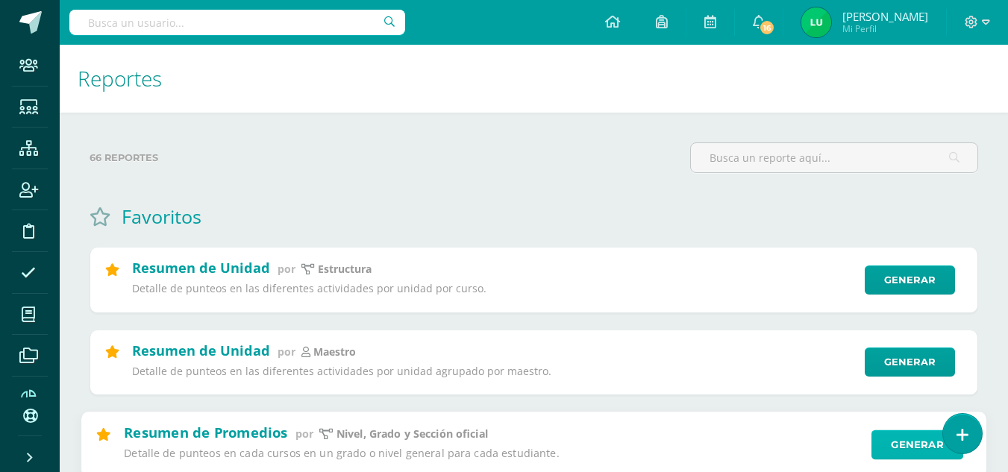
click at [911, 448] on link "Generar" at bounding box center [918, 445] width 92 height 30
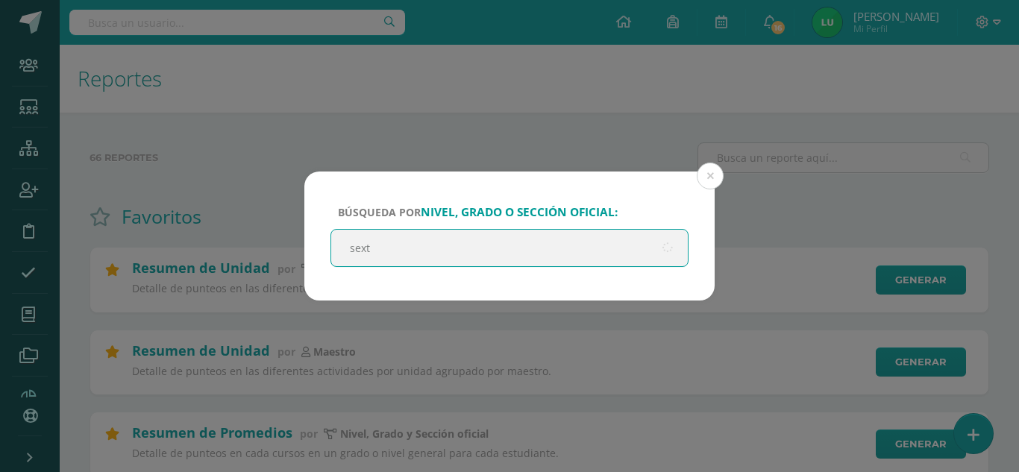
type input "sexto"
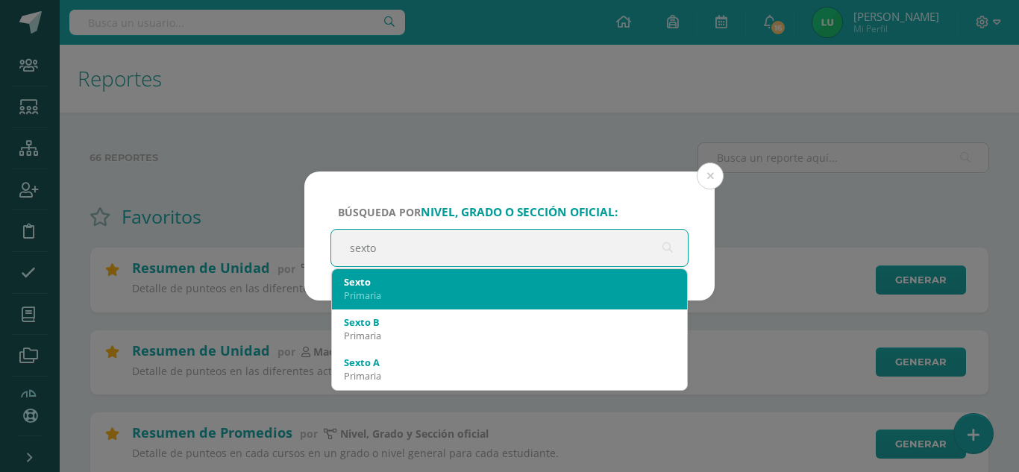
click at [389, 288] on div "Sexto" at bounding box center [509, 281] width 331 height 13
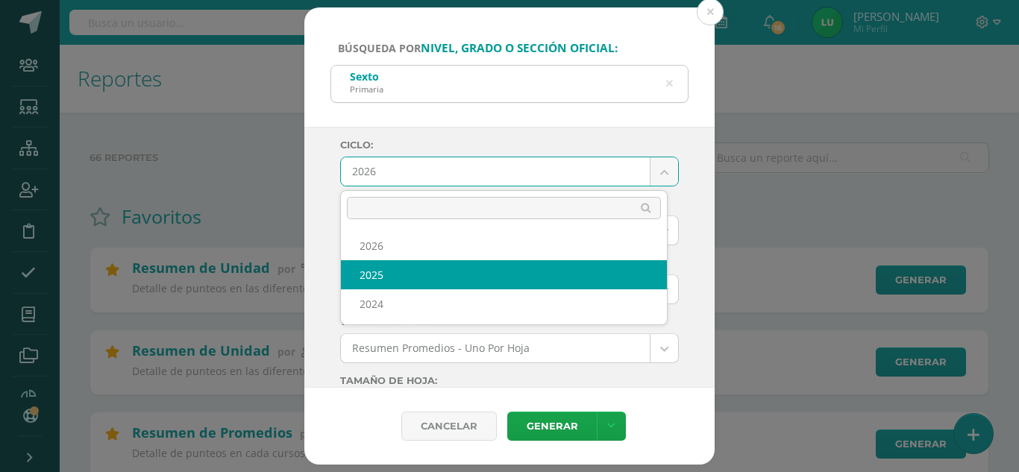
select select "4"
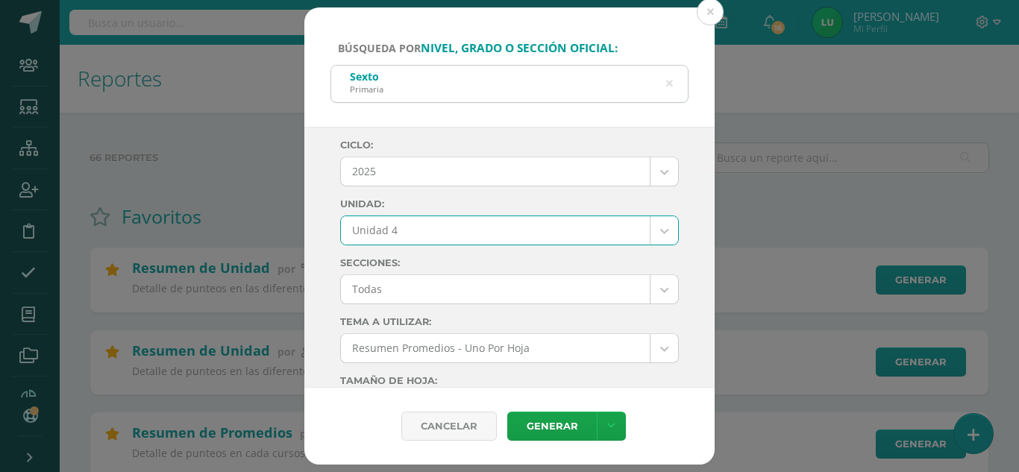
click at [325, 262] on div "Ciclo: 2025 2026 2025 2024 Unidad: Unidad 4 Unidad 1 Unidad 2 Unidad 3 Unidad 4…" at bounding box center [509, 258] width 410 height 262
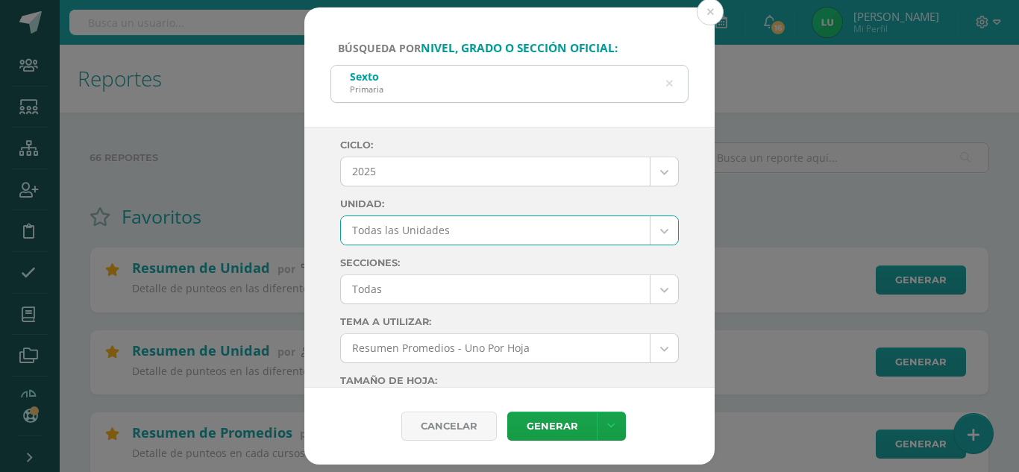
click at [317, 240] on div "Ciclo: 2025 2026 2025 2024 Unidad: Todas las Unidades Unidad 1 Unidad 2 Unidad …" at bounding box center [509, 258] width 410 height 262
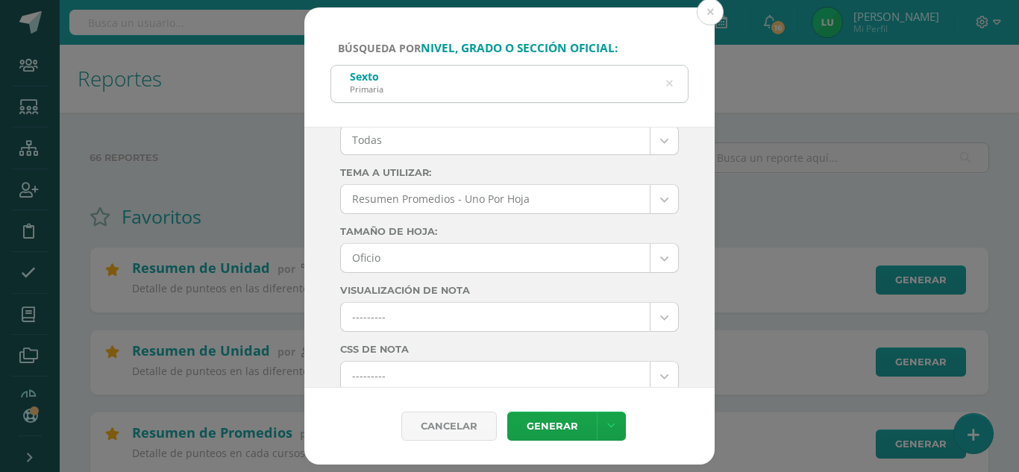
scroll to position [75, 0]
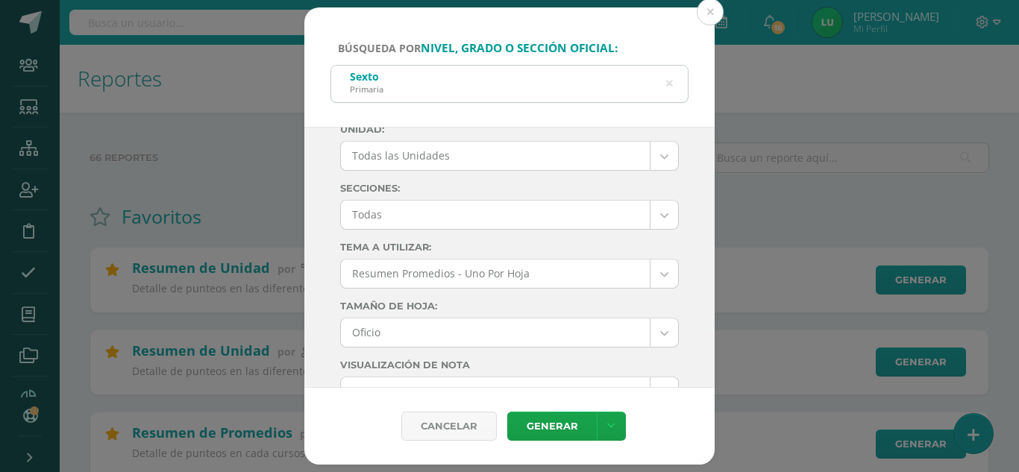
click at [321, 211] on div "Ciclo: 2025 2026 2025 2024 Unidad: Todas las Unidades Unidad 1 Unidad 2 Unidad …" at bounding box center [509, 258] width 410 height 262
click at [328, 207] on div "Ciclo: 2025 2026 2025 2024 Unidad: Todas las Unidades Unidad 1 Unidad 2 Unidad …" at bounding box center [509, 258] width 410 height 262
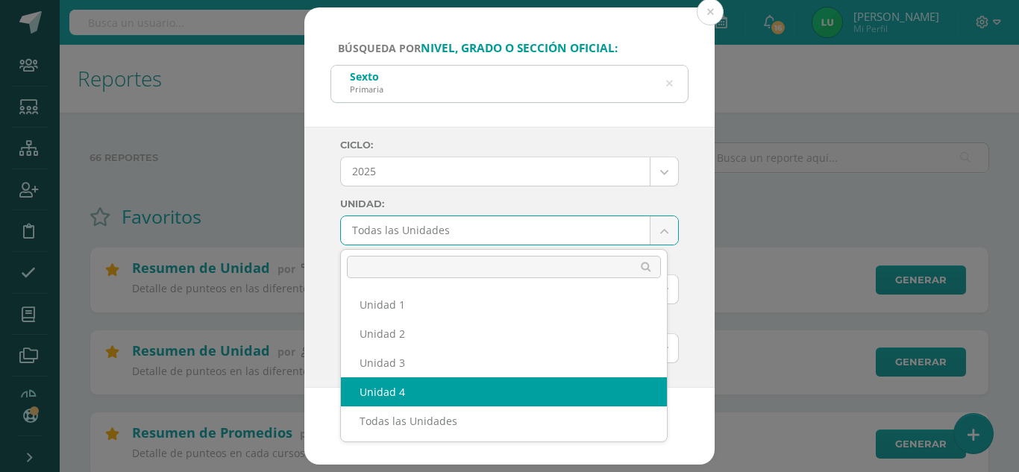
select select "Unidad 4"
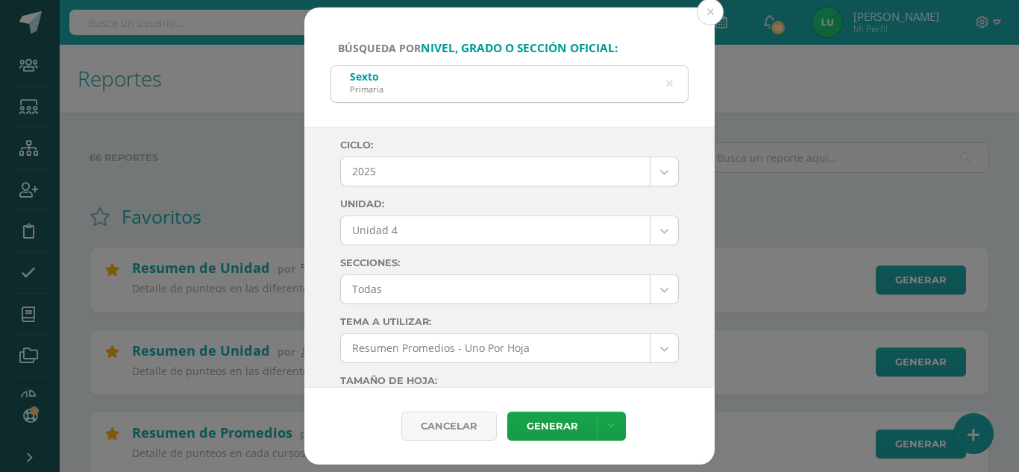
click at [331, 269] on div "Ciclo: 2025 2026 2025 2024 Unidad: Unidad 4 Unidad 1 Unidad 2 Unidad 3 Unidad 4…" at bounding box center [509, 258] width 410 height 262
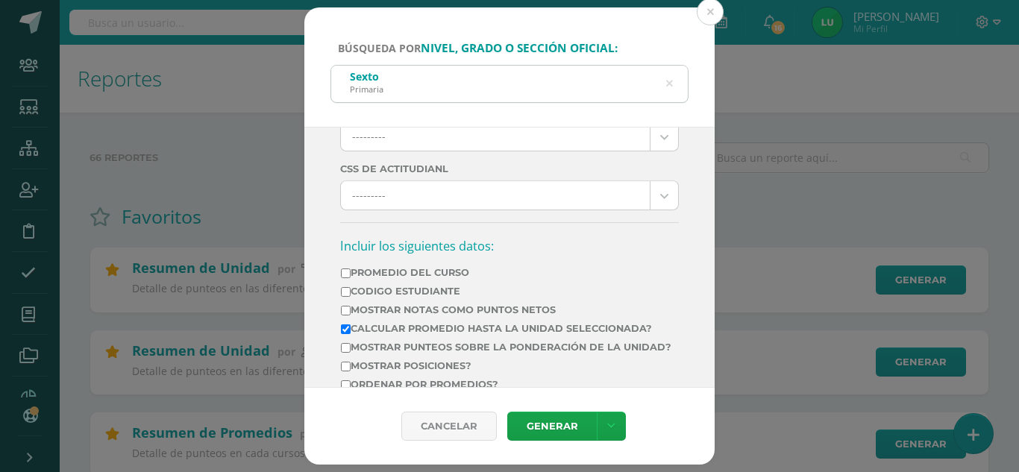
scroll to position [522, 0]
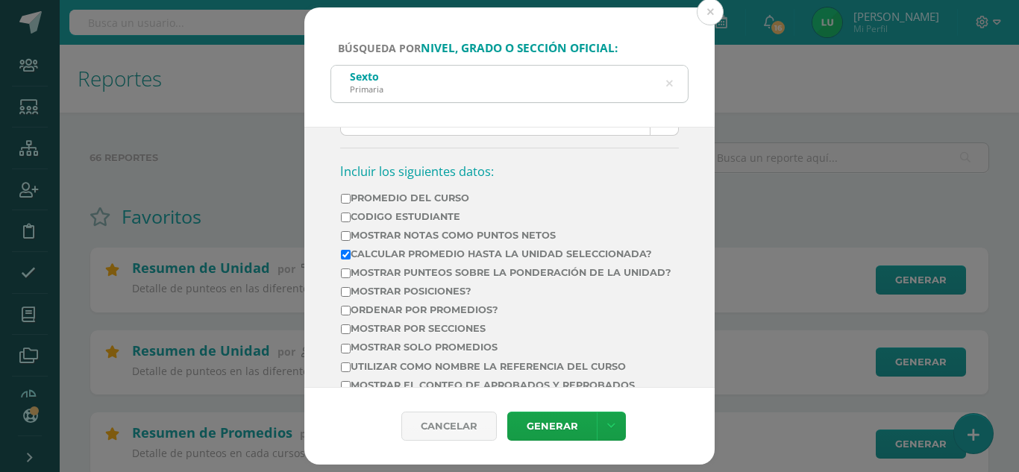
click at [530, 237] on label "Mostrar Notas Como Puntos Netos" at bounding box center [506, 235] width 331 height 11
click at [351, 237] on input "Mostrar Notas Como Puntos Netos" at bounding box center [346, 236] width 10 height 10
checkbox input "true"
click at [514, 251] on label "Calcular promedio hasta la unidad seleccionada?" at bounding box center [506, 254] width 331 height 11
click at [351, 251] on input "Calcular promedio hasta la unidad seleccionada?" at bounding box center [346, 255] width 10 height 10
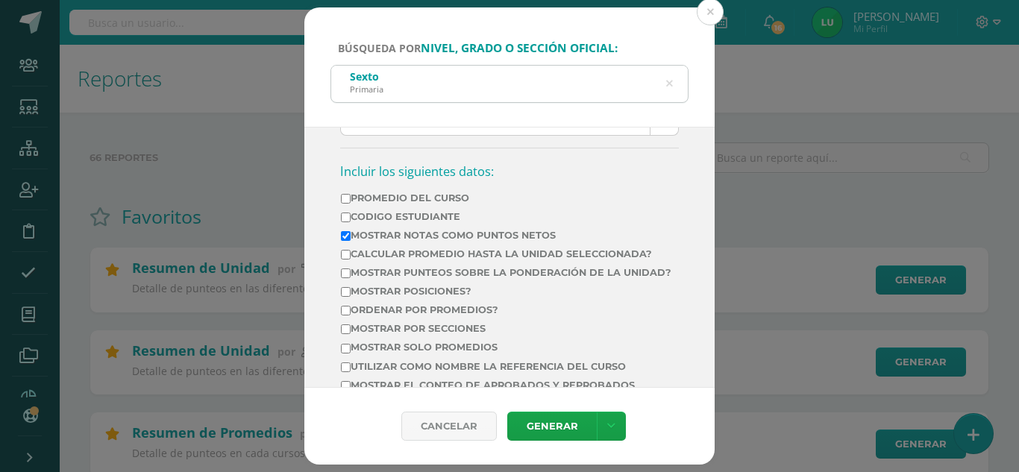
click at [514, 251] on label "Calcular promedio hasta la unidad seleccionada?" at bounding box center [506, 254] width 331 height 11
click at [351, 251] on input "Calcular promedio hasta la unidad seleccionada?" at bounding box center [346, 255] width 10 height 10
checkbox input "true"
click at [517, 239] on label "Mostrar Notas Como Puntos Netos" at bounding box center [506, 235] width 331 height 11
click at [351, 239] on input "Mostrar Notas Como Puntos Netos" at bounding box center [346, 236] width 10 height 10
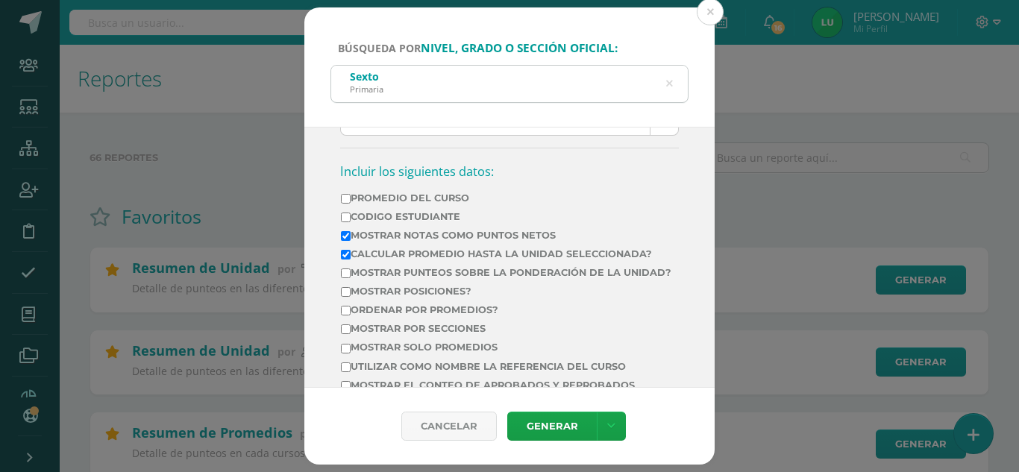
checkbox input "false"
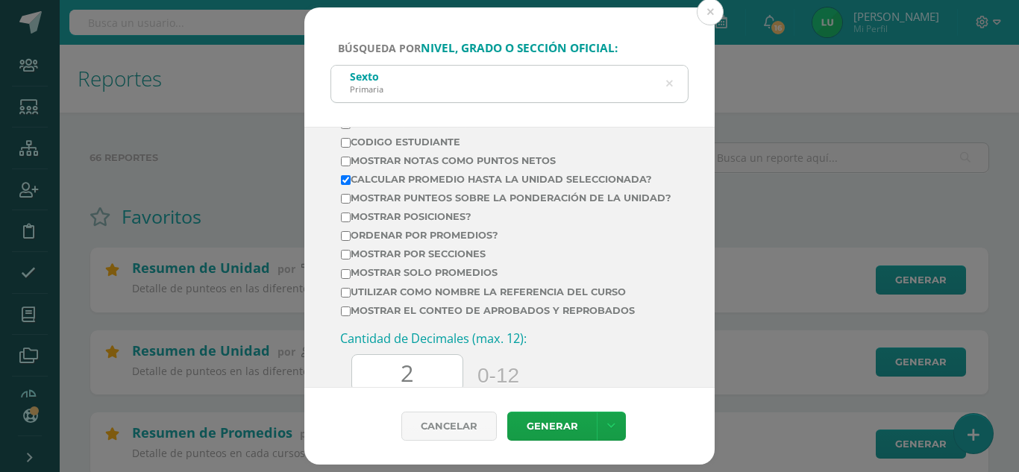
click at [464, 260] on label "Mostrar por secciones" at bounding box center [506, 254] width 331 height 11
click at [351, 260] on input "Mostrar por secciones" at bounding box center [346, 255] width 10 height 10
checkbox input "true"
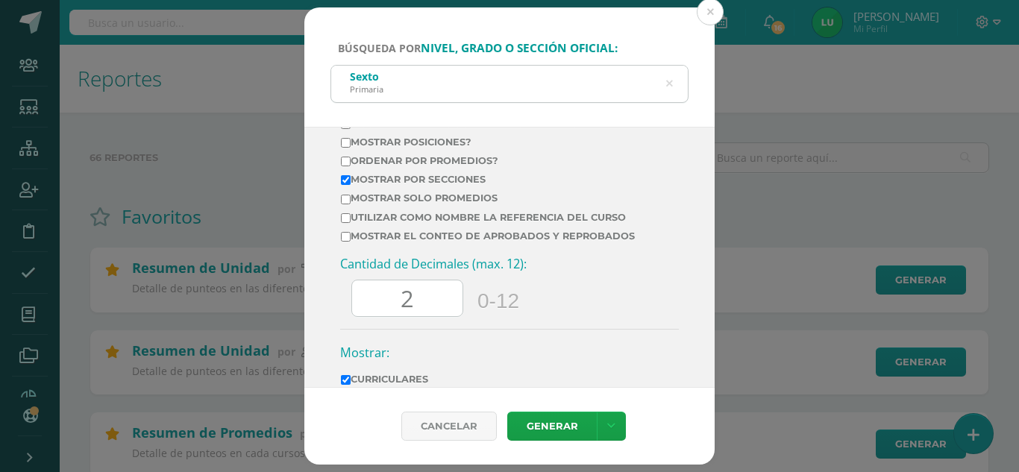
scroll to position [797, 0]
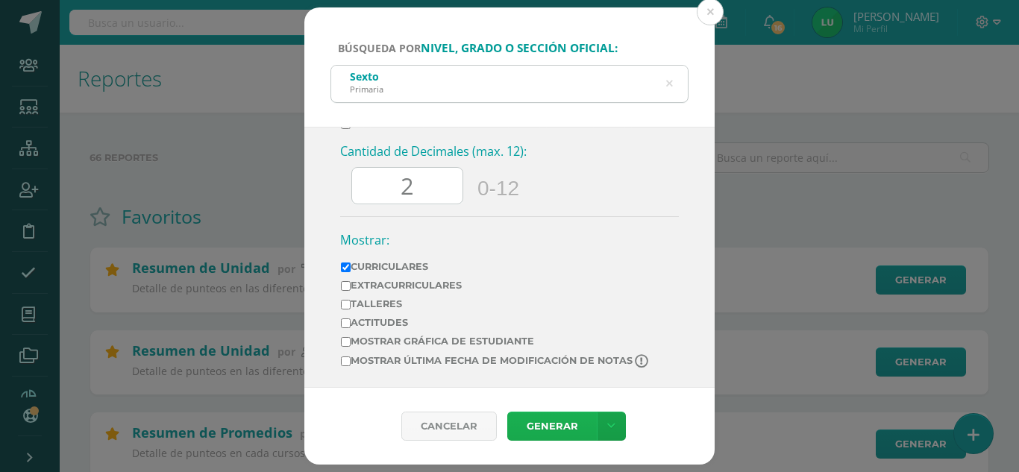
click at [557, 434] on link "Generar" at bounding box center [552, 426] width 90 height 29
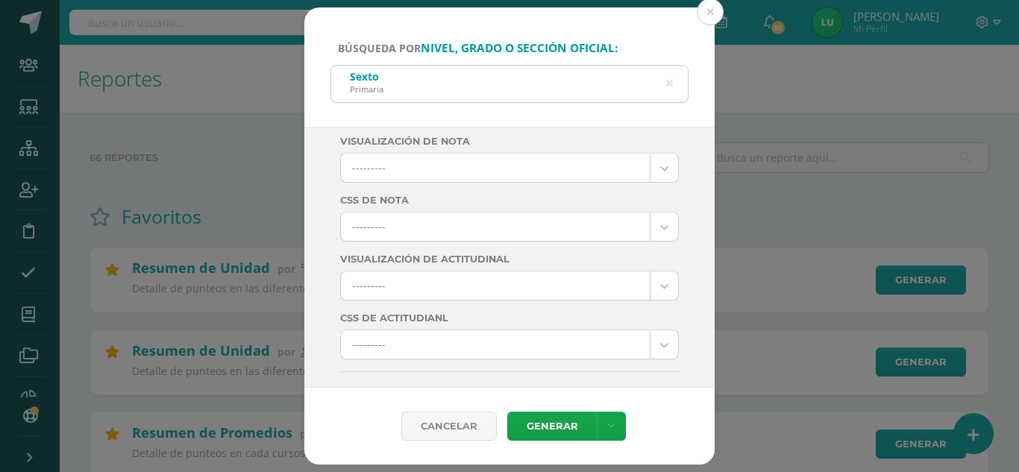
scroll to position [448, 0]
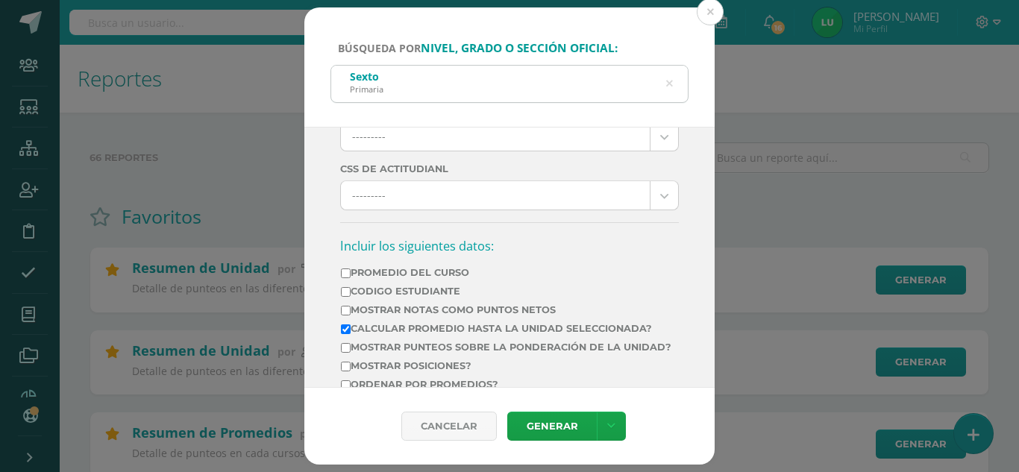
click at [504, 331] on label "Calcular promedio hasta la unidad seleccionada?" at bounding box center [506, 328] width 331 height 11
click at [351, 331] on input "Calcular promedio hasta la unidad seleccionada?" at bounding box center [346, 330] width 10 height 10
checkbox input "false"
click at [503, 310] on label "Mostrar Notas Como Puntos Netos" at bounding box center [506, 309] width 331 height 11
click at [351, 310] on input "Mostrar Notas Como Puntos Netos" at bounding box center [346, 311] width 10 height 10
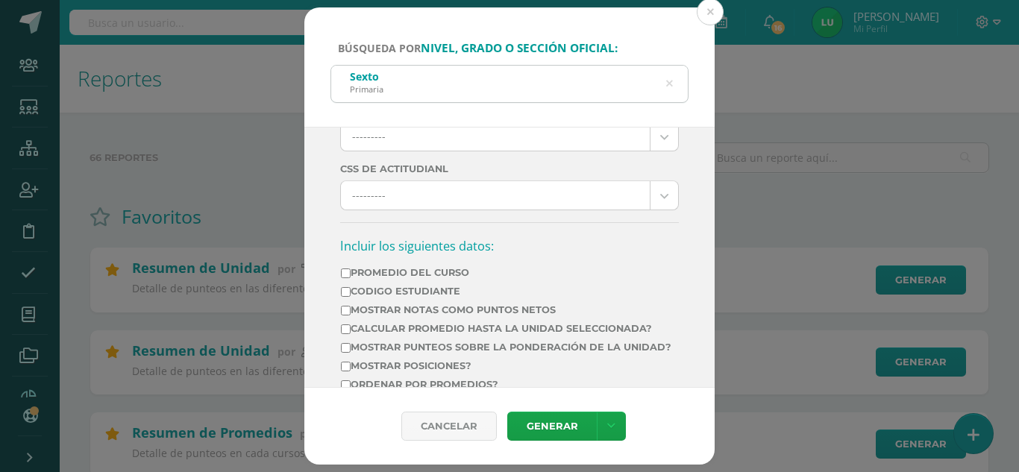
checkbox input "true"
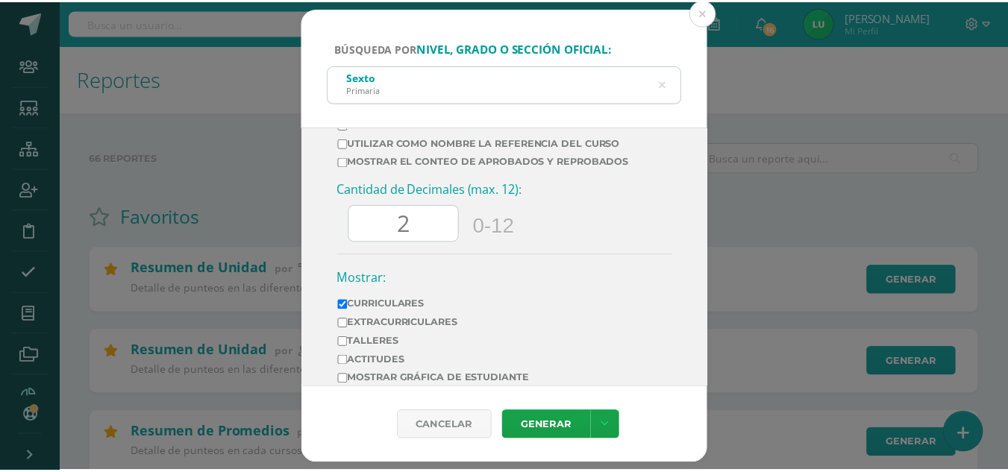
scroll to position [797, 0]
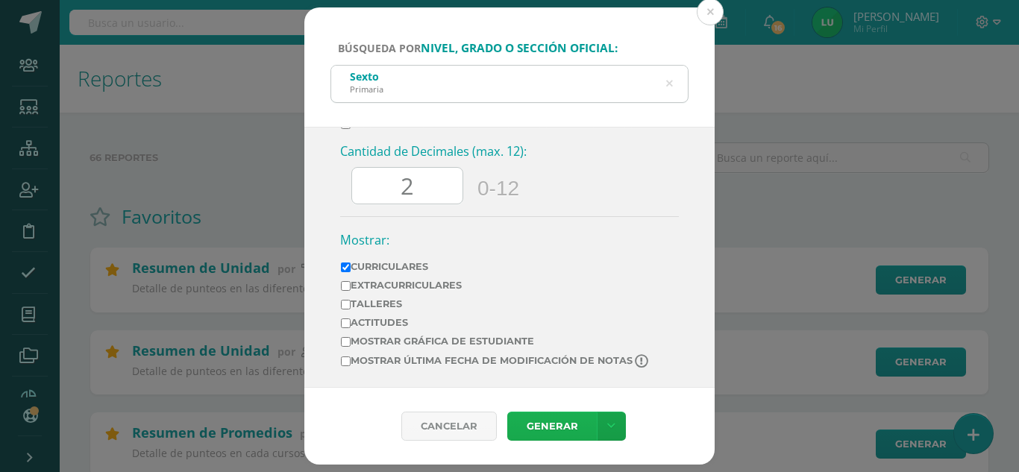
click at [554, 429] on link "Generar" at bounding box center [552, 426] width 90 height 29
click at [238, 178] on div "Búsqueda por nivel, grado o sección oficial: Sexto Primaria sexto Ciclo: 2025 2…" at bounding box center [509, 236] width 1007 height 458
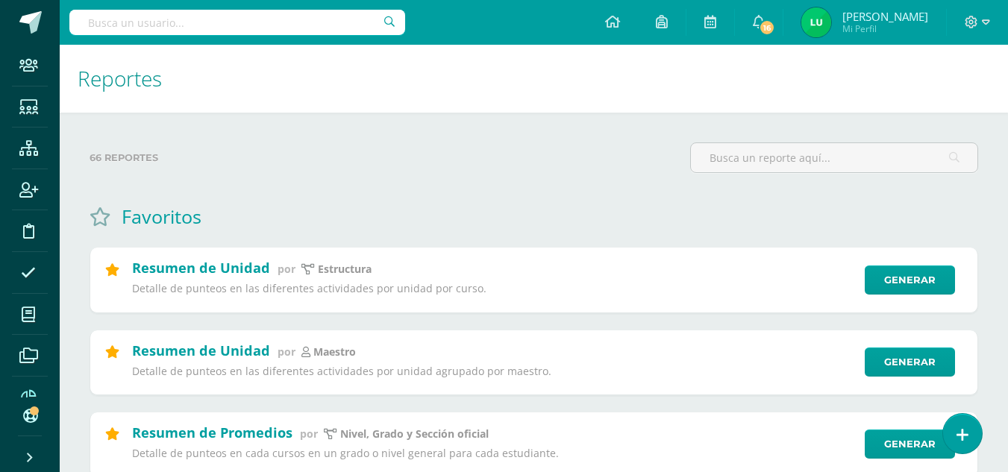
click at [200, 11] on input "text" at bounding box center [237, 22] width 336 height 25
type input "corado"
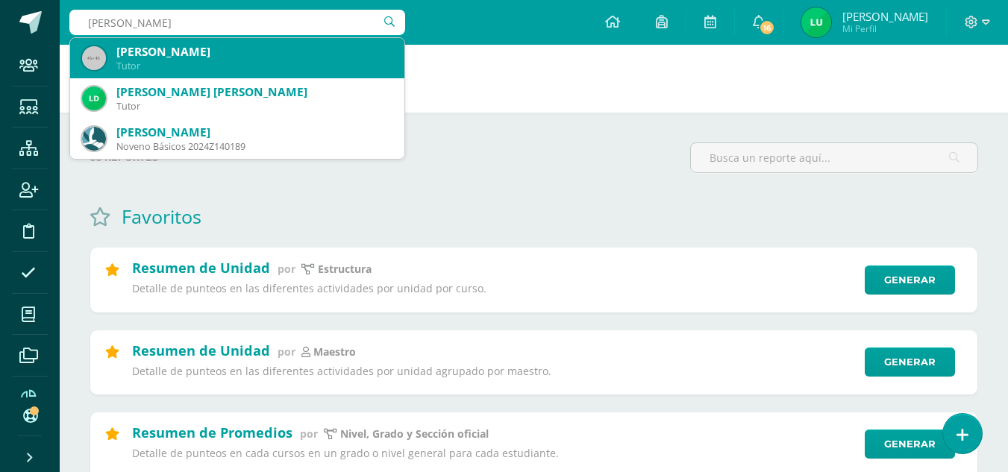
click at [208, 45] on div "Rene Adonay Corado Aguirre" at bounding box center [254, 52] width 276 height 16
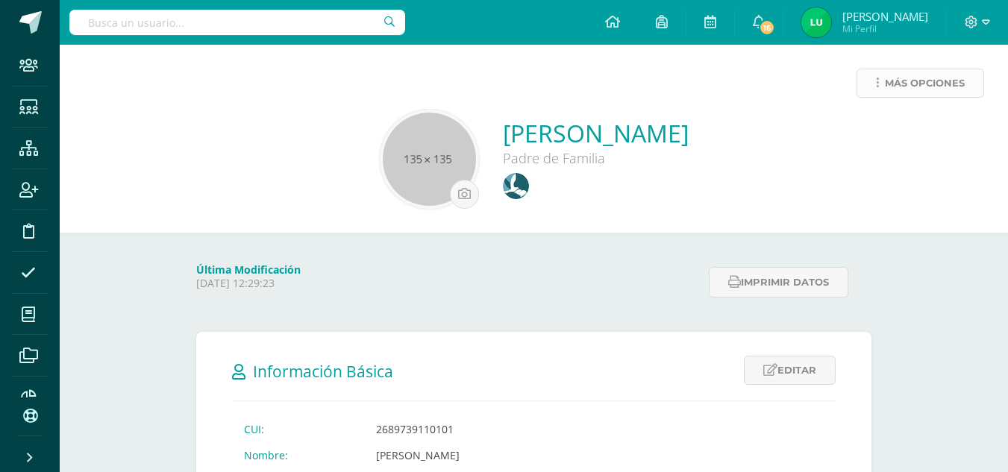
click at [902, 74] on span "Más opciones" at bounding box center [925, 83] width 80 height 28
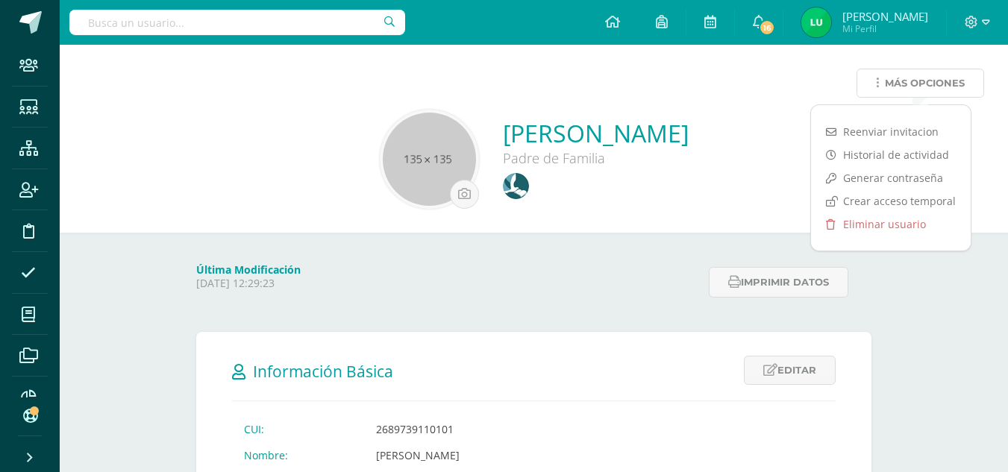
scroll to position [224, 0]
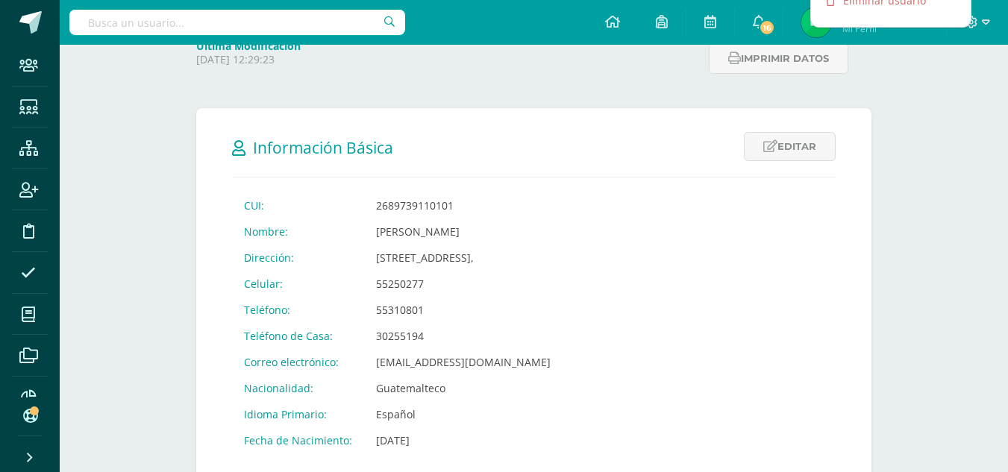
click at [440, 370] on td "[EMAIL_ADDRESS][DOMAIN_NAME]" at bounding box center [463, 362] width 199 height 26
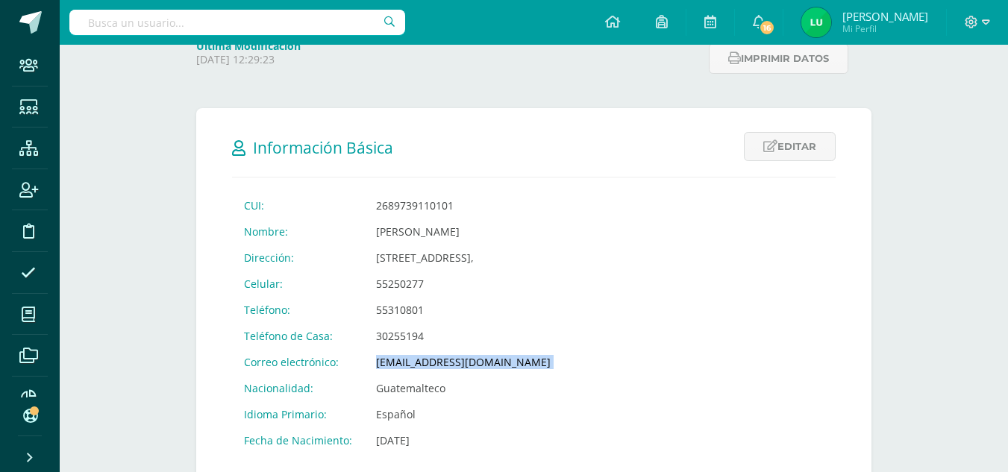
click at [440, 370] on td "[EMAIL_ADDRESS][DOMAIN_NAME]" at bounding box center [463, 362] width 199 height 26
copy td "[EMAIL_ADDRESS][DOMAIN_NAME]"
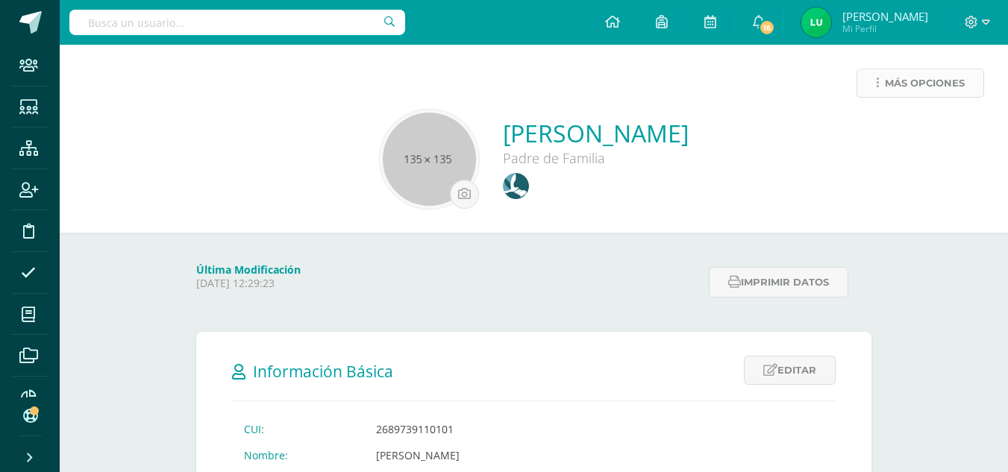
click at [953, 78] on span "Más opciones" at bounding box center [925, 83] width 80 height 28
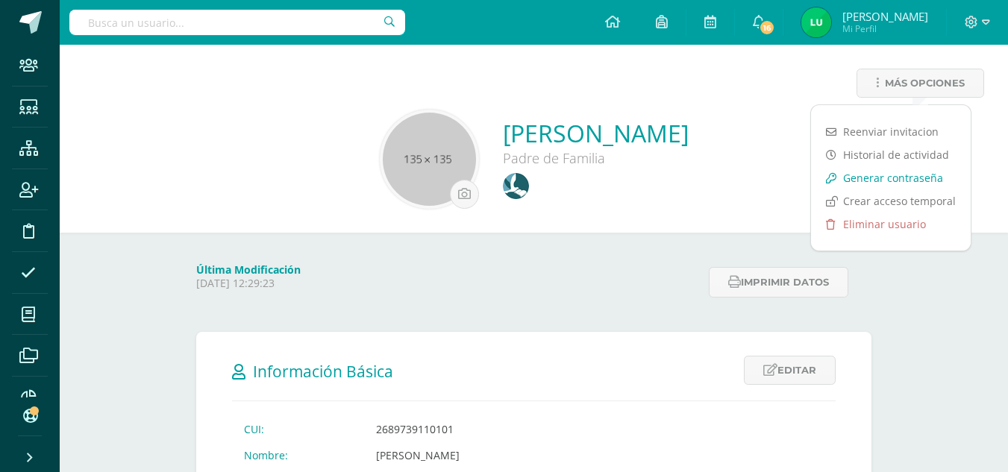
click at [869, 173] on link "Generar contraseña" at bounding box center [891, 177] width 160 height 23
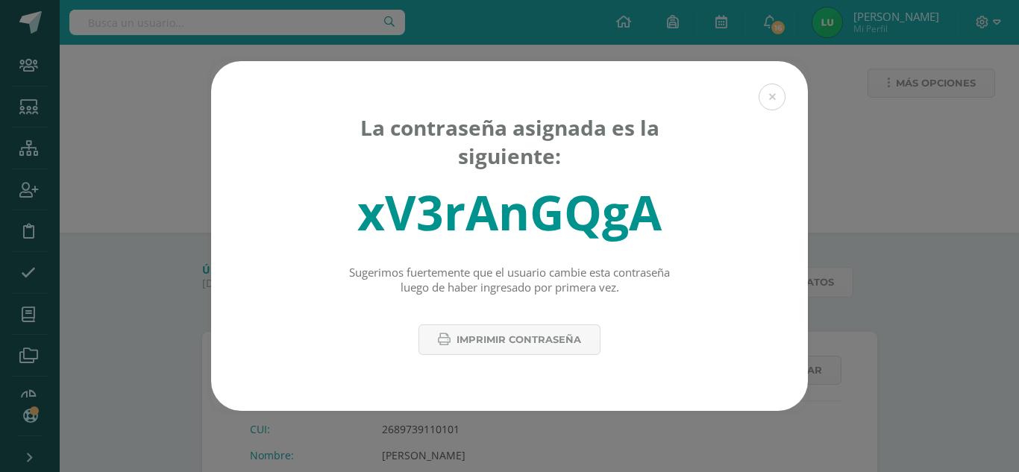
click at [600, 232] on div "xV3rAnGQgA" at bounding box center [509, 212] width 304 height 65
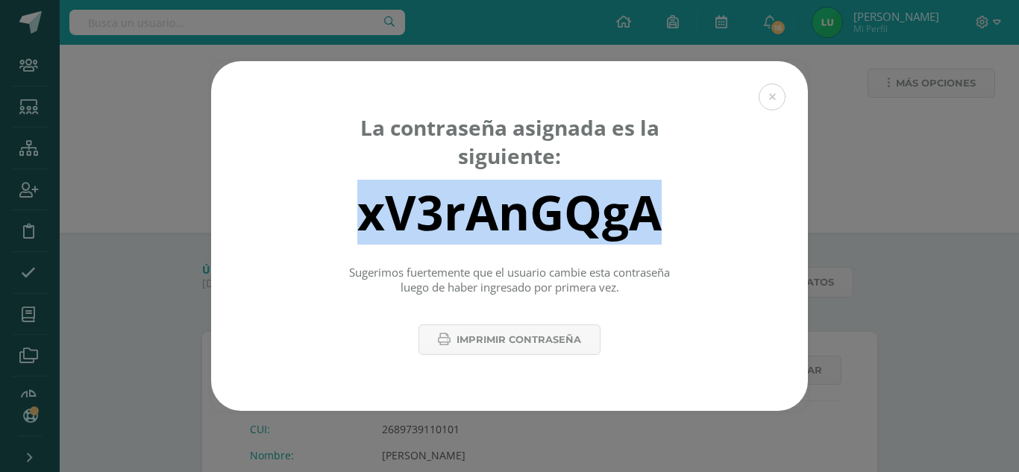
click at [600, 232] on div "xV3rAnGQgA" at bounding box center [509, 212] width 304 height 65
copy div "xV3rAnGQgA"
click at [772, 109] on button at bounding box center [772, 97] width 27 height 27
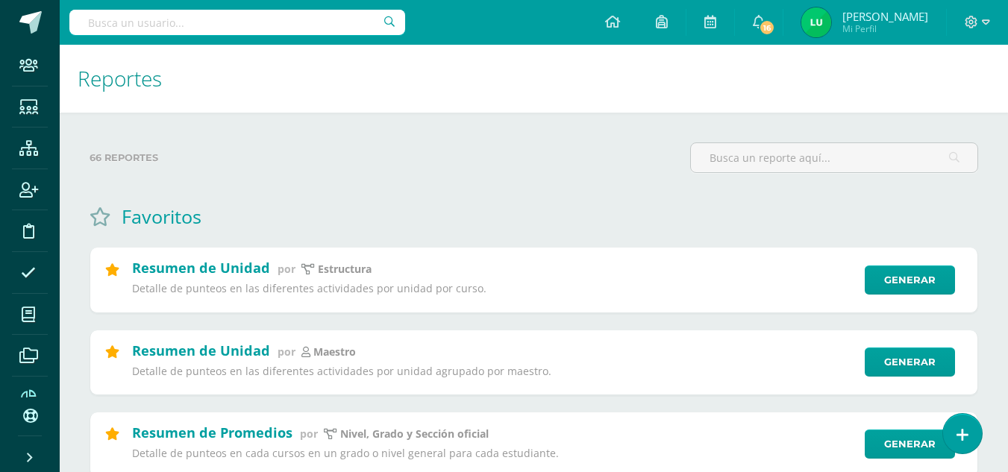
click at [248, 19] on input "text" at bounding box center [237, 22] width 336 height 25
paste input "[EMAIL_ADDRESS][DOMAIN_NAME]"
type input "[EMAIL_ADDRESS][DOMAIN_NAME]"
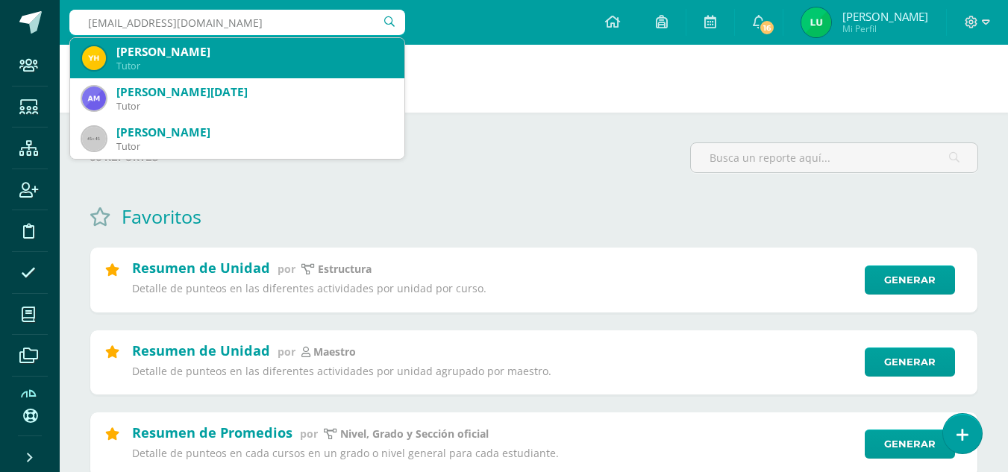
click at [240, 47] on div "[PERSON_NAME]" at bounding box center [254, 52] width 276 height 16
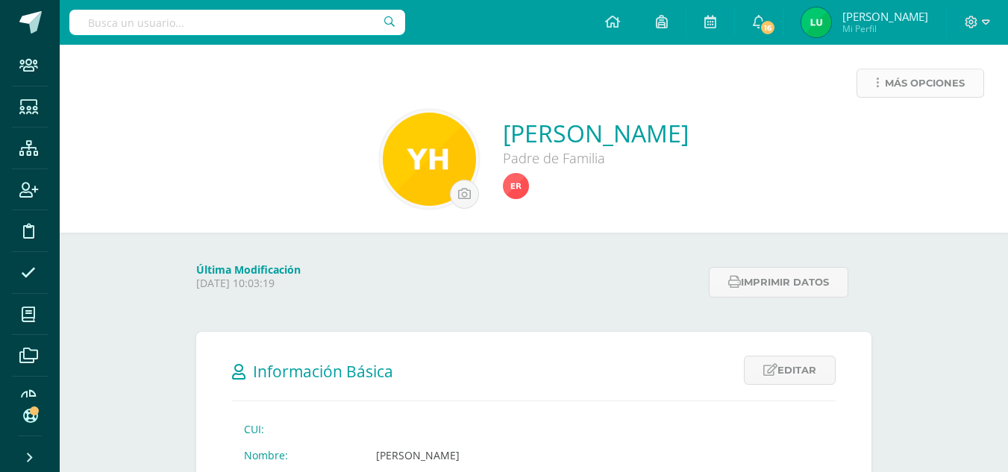
click at [966, 96] on link "Más opciones" at bounding box center [921, 83] width 128 height 29
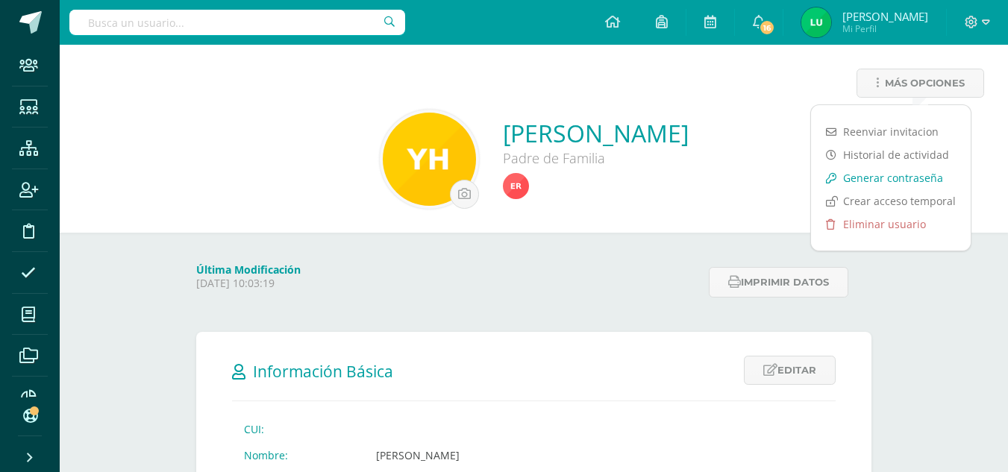
click at [887, 179] on link "Generar contraseña" at bounding box center [891, 177] width 160 height 23
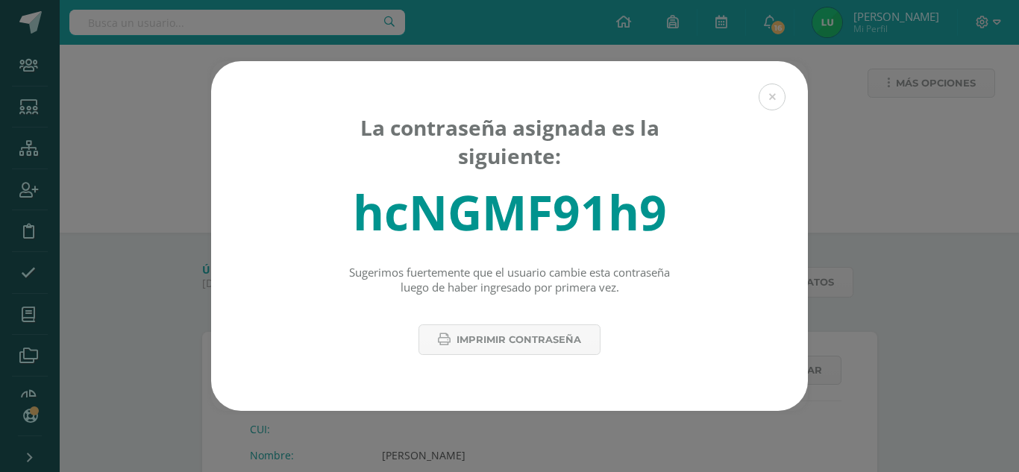
click at [435, 213] on div "hcNGMF91h9" at bounding box center [510, 212] width 314 height 65
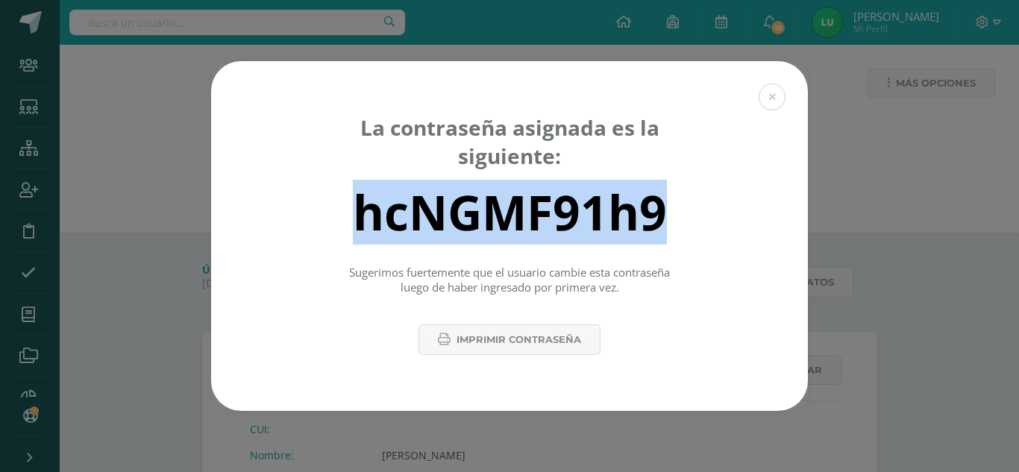
click at [435, 213] on div "hcNGMF91h9" at bounding box center [510, 212] width 314 height 65
copy div "hcNGMF91h9"
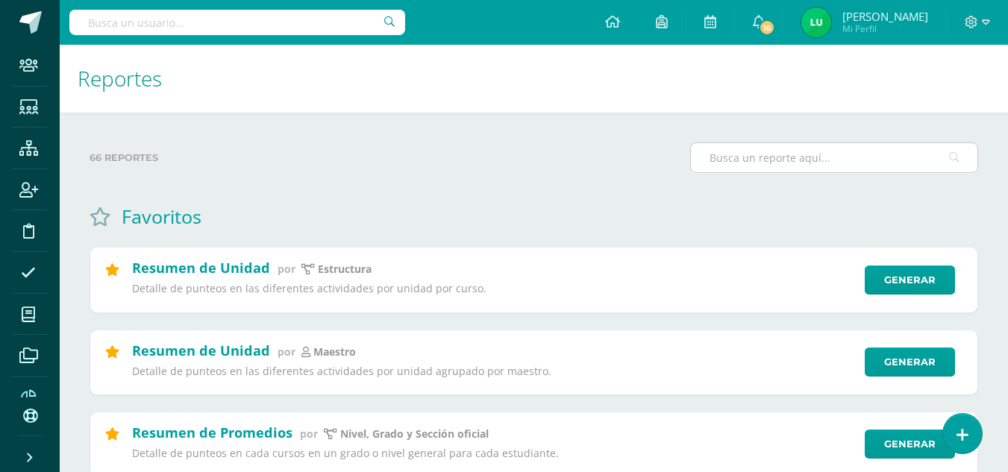
click at [757, 159] on input "text" at bounding box center [834, 157] width 287 height 29
click at [218, 25] on input "text" at bounding box center [237, 22] width 336 height 25
type input "TOEFL"
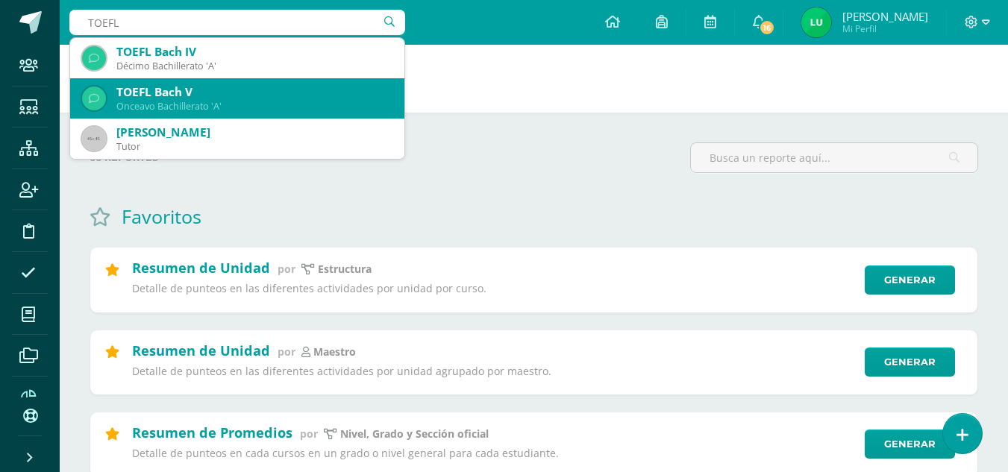
click at [214, 88] on div "TOEFL Bach V" at bounding box center [254, 92] width 276 height 16
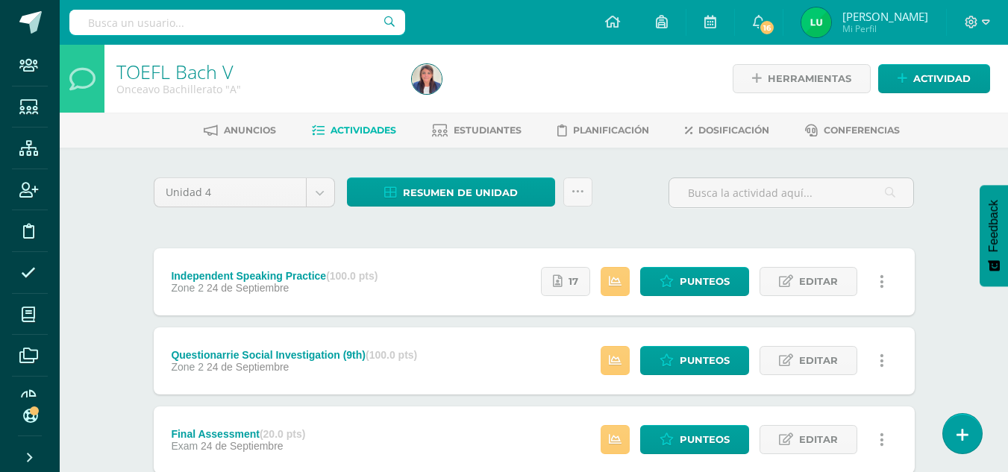
click at [622, 202] on div "Unidad 4 Unidad 1 Unidad 2 Unidad 3 Unidad 4 Resumen de unidad Descargar como H…" at bounding box center [534, 199] width 773 height 43
click at [485, 135] on span "Estudiantes" at bounding box center [488, 130] width 68 height 11
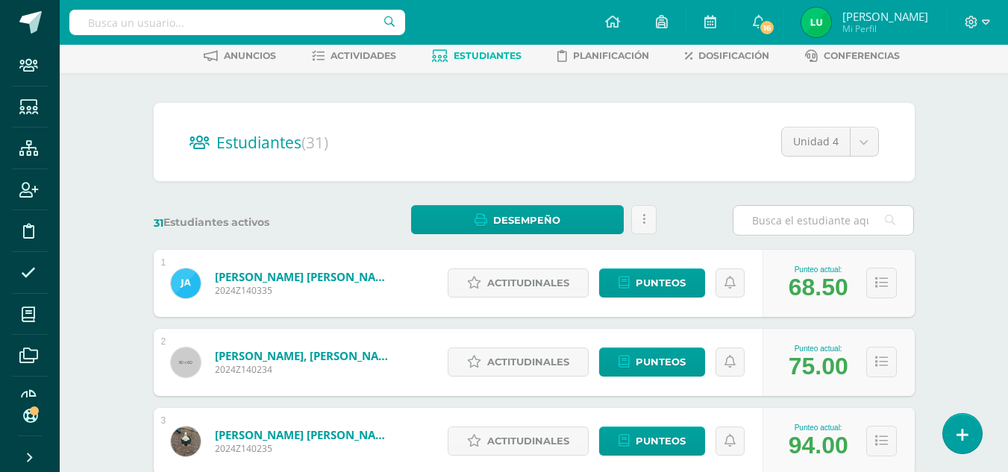
scroll to position [149, 0]
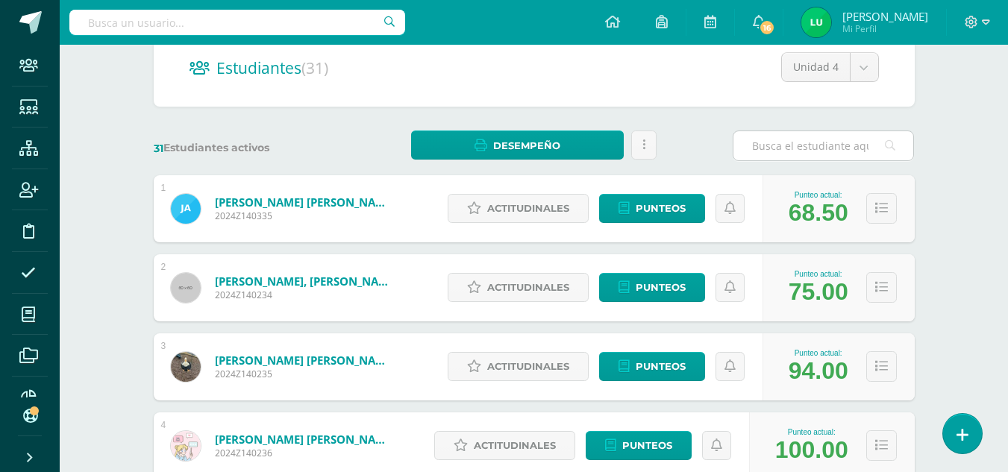
click at [790, 152] on input "text" at bounding box center [824, 145] width 180 height 29
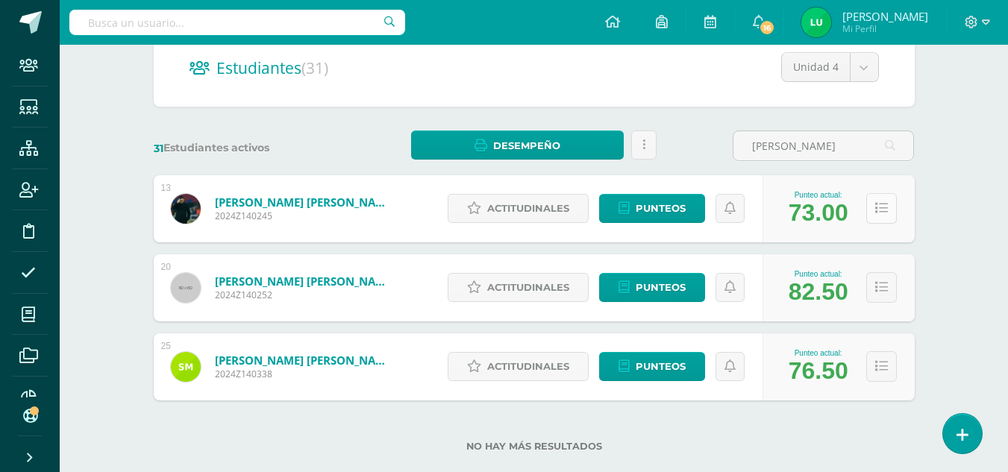
type input "[PERSON_NAME]"
click at [887, 212] on icon at bounding box center [881, 208] width 13 height 13
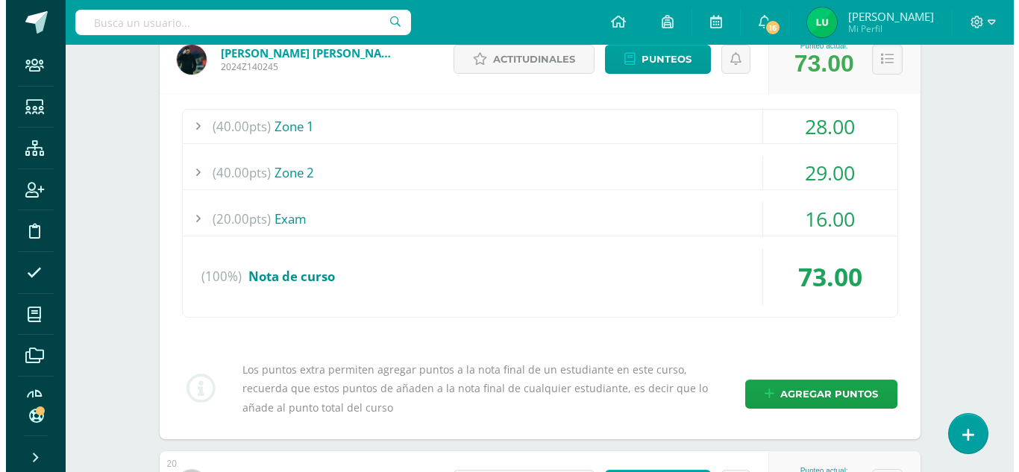
scroll to position [522, 0]
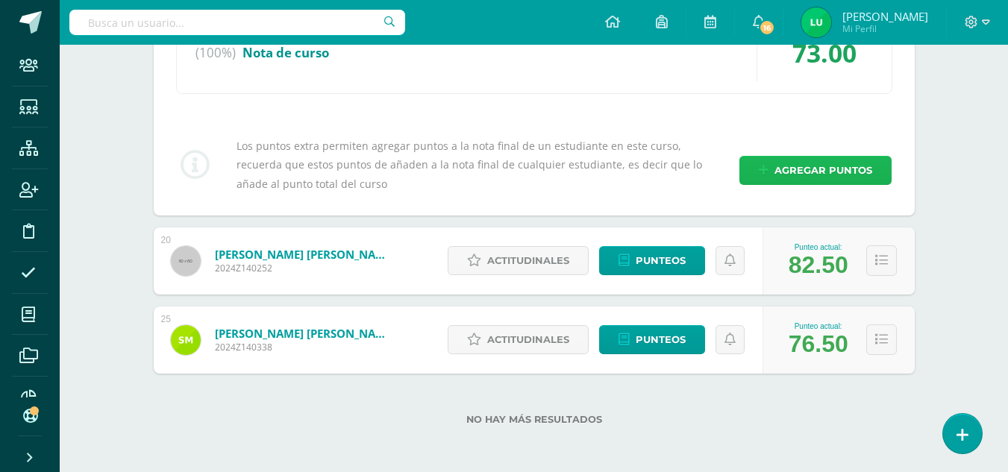
click at [826, 169] on span "Agregar puntos" at bounding box center [824, 171] width 98 height 28
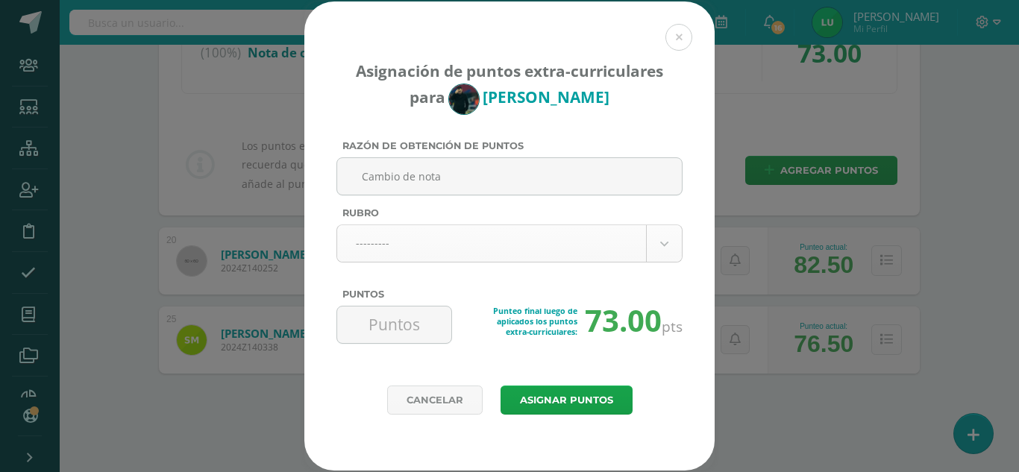
type input "Cambio de nota"
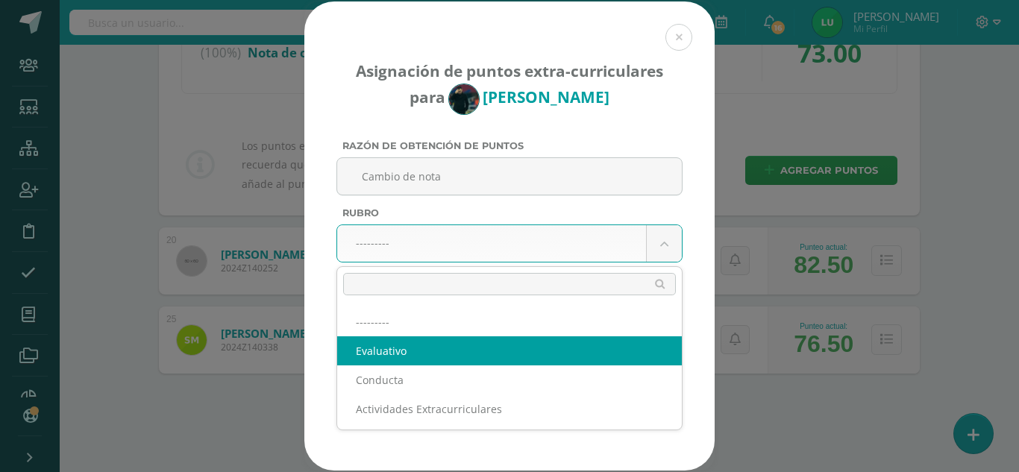
select select "1"
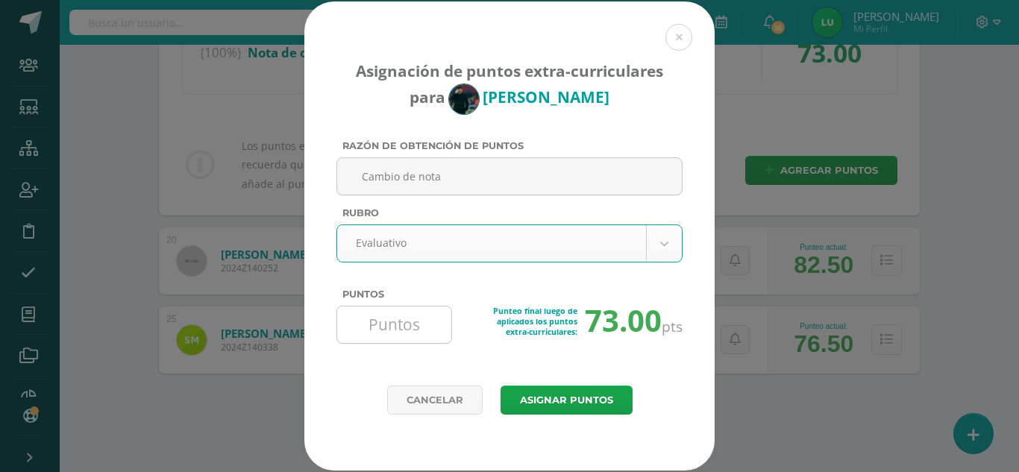
click at [423, 322] on input "Puntos" at bounding box center [394, 325] width 102 height 37
type input "16"
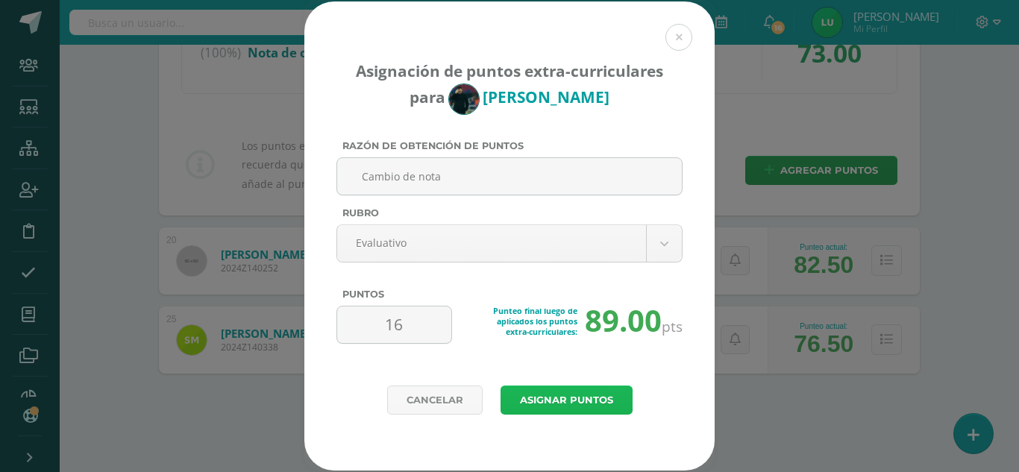
click at [558, 390] on button "Asignar puntos" at bounding box center [567, 400] width 132 height 29
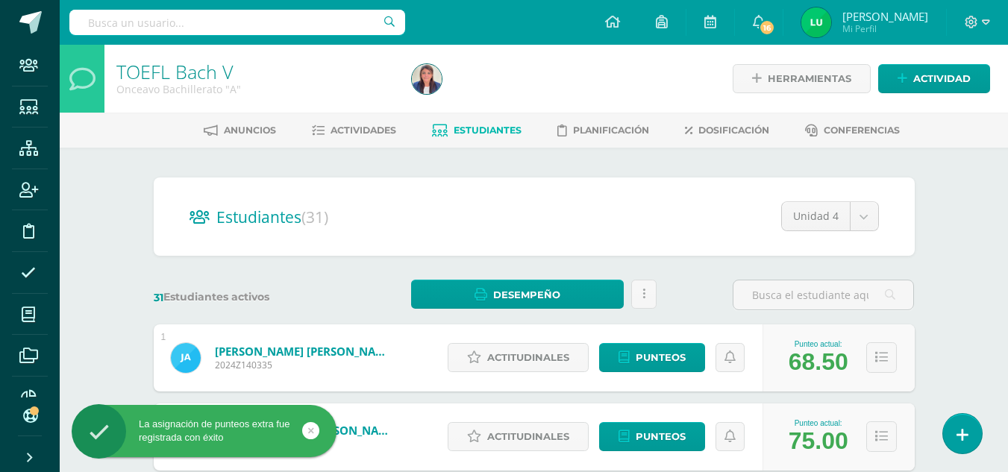
click at [140, 22] on input "text" at bounding box center [237, 22] width 336 height 25
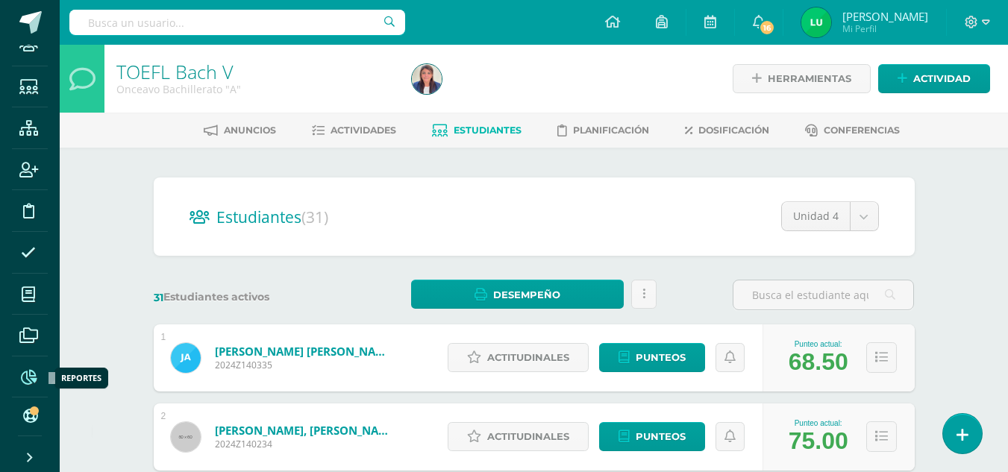
click at [26, 377] on icon at bounding box center [29, 377] width 16 height 15
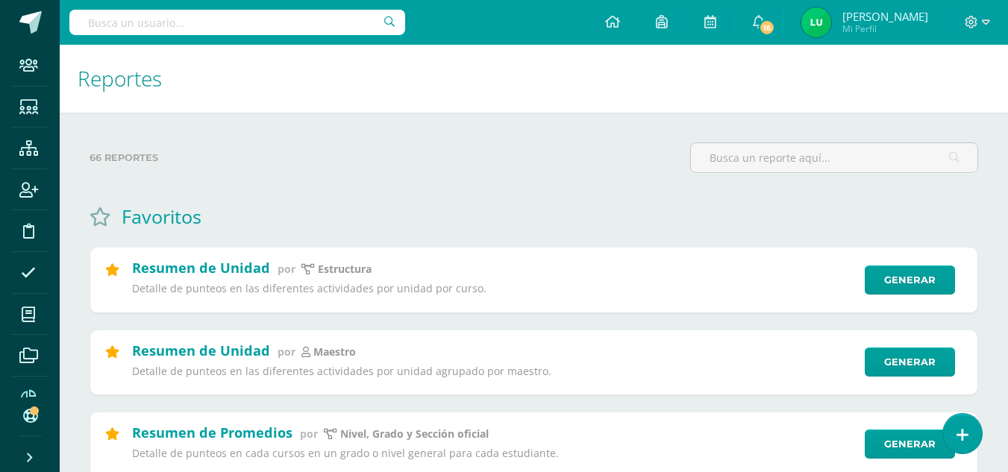
click at [757, 163] on input "text" at bounding box center [834, 157] width 287 height 29
click at [899, 451] on link "Generar" at bounding box center [918, 445] width 92 height 30
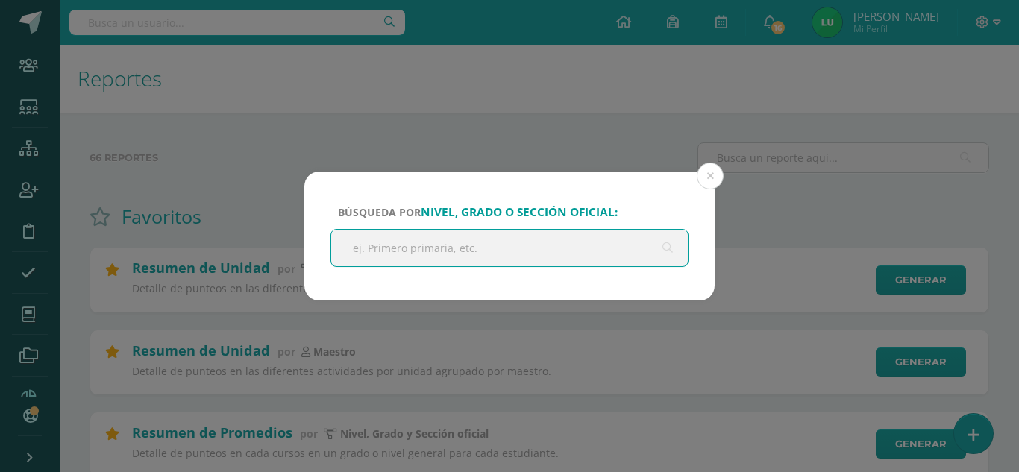
click at [476, 247] on input "text" at bounding box center [509, 248] width 357 height 37
type input "onceavo"
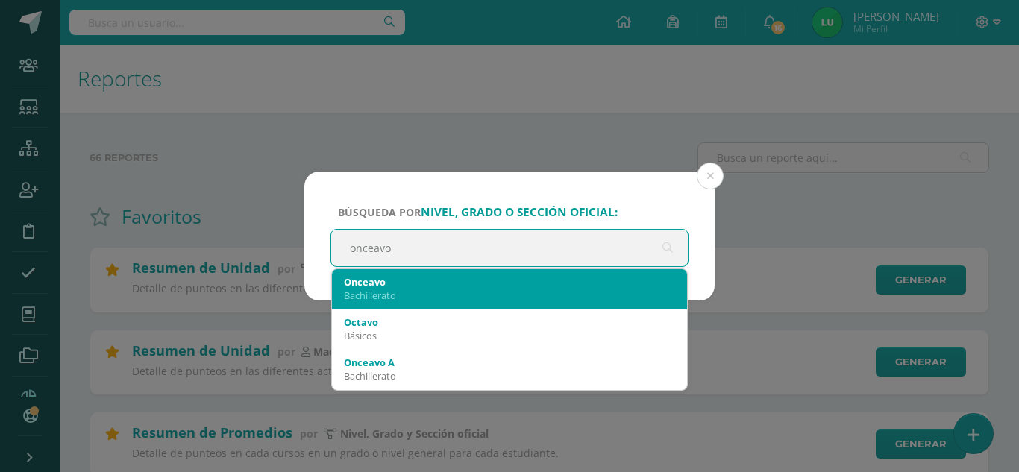
click at [443, 274] on div "Onceavo Bachillerato" at bounding box center [509, 288] width 331 height 39
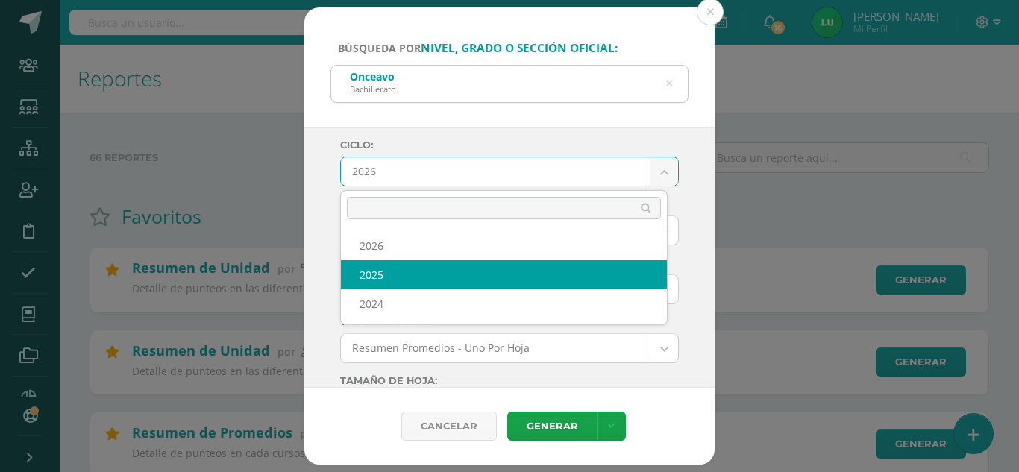
select select "4"
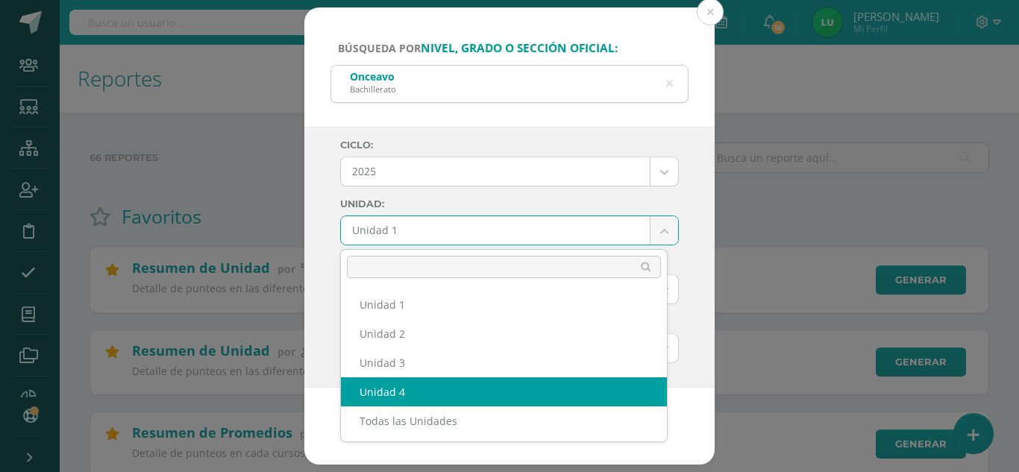
select select "Unidad 4"
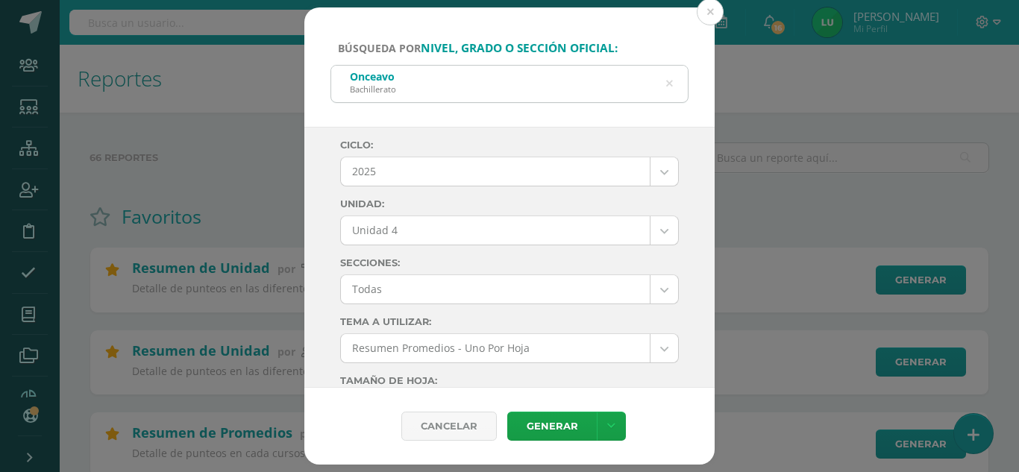
click at [325, 237] on div "Ciclo: 2025 2026 2025 2024 Unidad: Unidad 4 Unidad 1 Unidad 2 Unidad 3 Unidad 4…" at bounding box center [509, 258] width 410 height 262
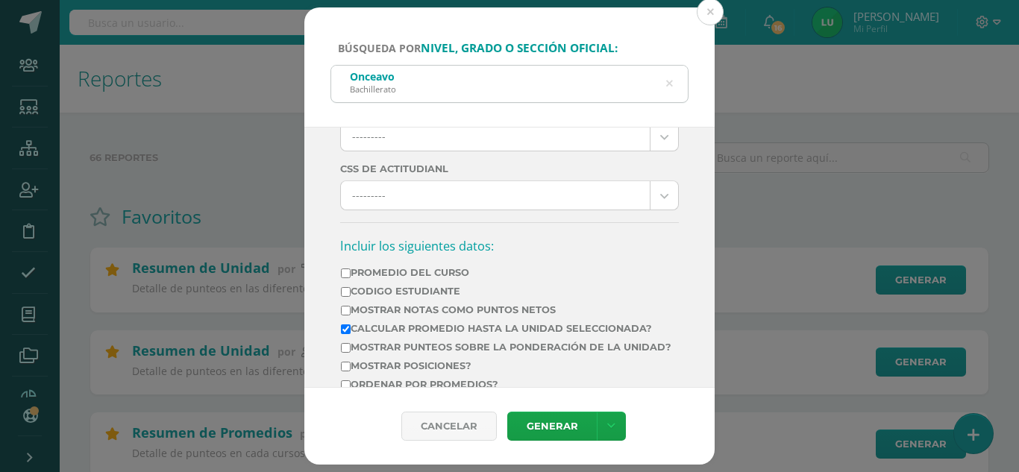
scroll to position [597, 0]
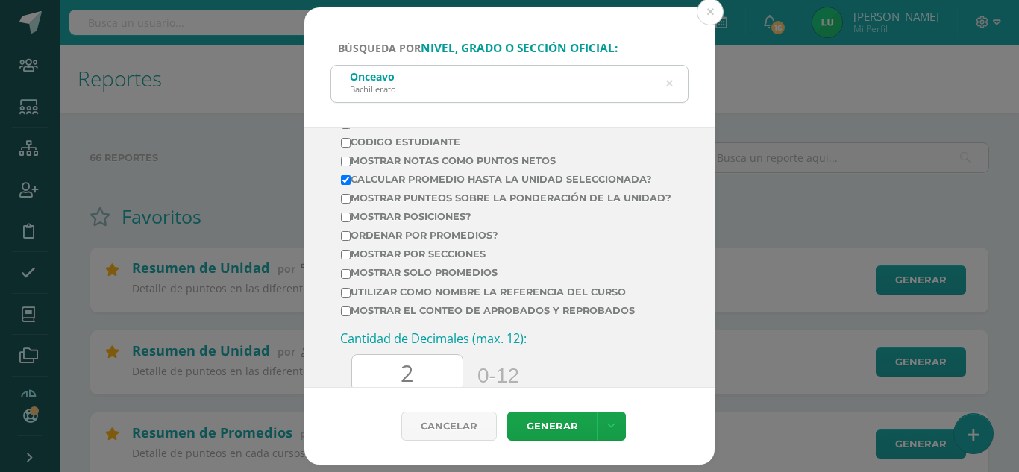
click at [513, 157] on label "Mostrar Notas Como Puntos Netos" at bounding box center [506, 160] width 331 height 11
click at [351, 157] on input "Mostrar Notas Como Puntos Netos" at bounding box center [346, 162] width 10 height 10
checkbox input "true"
click at [496, 178] on label "Calcular promedio hasta la unidad seleccionada?" at bounding box center [506, 179] width 331 height 11
click at [351, 178] on input "Calcular promedio hasta la unidad seleccionada?" at bounding box center [346, 180] width 10 height 10
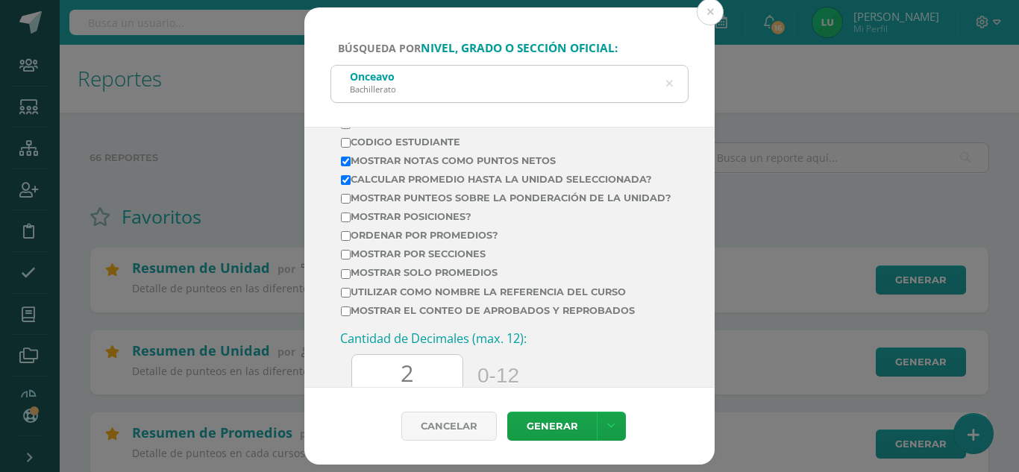
checkbox input "false"
click at [501, 157] on label "Mostrar Notas Como Puntos Netos" at bounding box center [506, 160] width 331 height 11
click at [351, 157] on input "Mostrar Notas Como Puntos Netos" at bounding box center [346, 162] width 10 height 10
checkbox input "false"
click at [488, 184] on label "Calcular promedio hasta la unidad seleccionada?" at bounding box center [506, 179] width 331 height 11
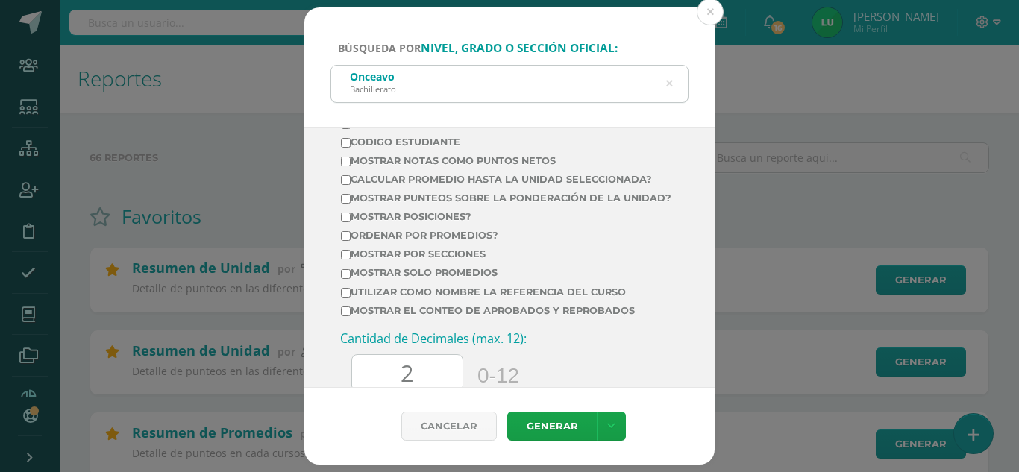
click at [351, 184] on input "Calcular promedio hasta la unidad seleccionada?" at bounding box center [346, 180] width 10 height 10
checkbox input "true"
click at [437, 260] on label "Mostrar por secciones" at bounding box center [506, 254] width 331 height 11
click at [351, 260] on input "Mostrar por secciones" at bounding box center [346, 255] width 10 height 10
click at [437, 260] on label "Mostrar por secciones" at bounding box center [506, 254] width 331 height 11
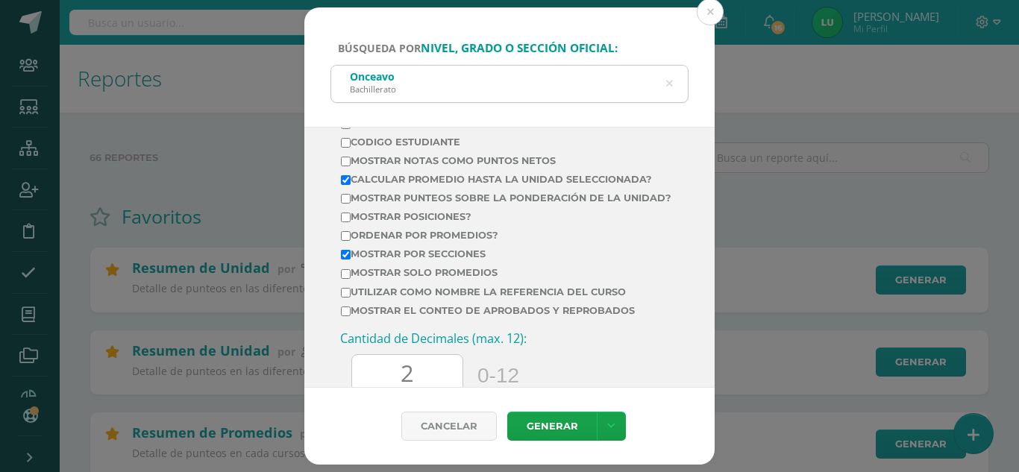
click at [351, 260] on input "Mostrar por secciones" at bounding box center [346, 255] width 10 height 10
checkbox input "false"
click at [437, 278] on label "Mostrar solo promedios" at bounding box center [506, 272] width 331 height 11
click at [351, 279] on input "Mostrar solo promedios" at bounding box center [346, 274] width 10 height 10
click at [437, 278] on label "Mostrar solo promedios" at bounding box center [506, 272] width 331 height 11
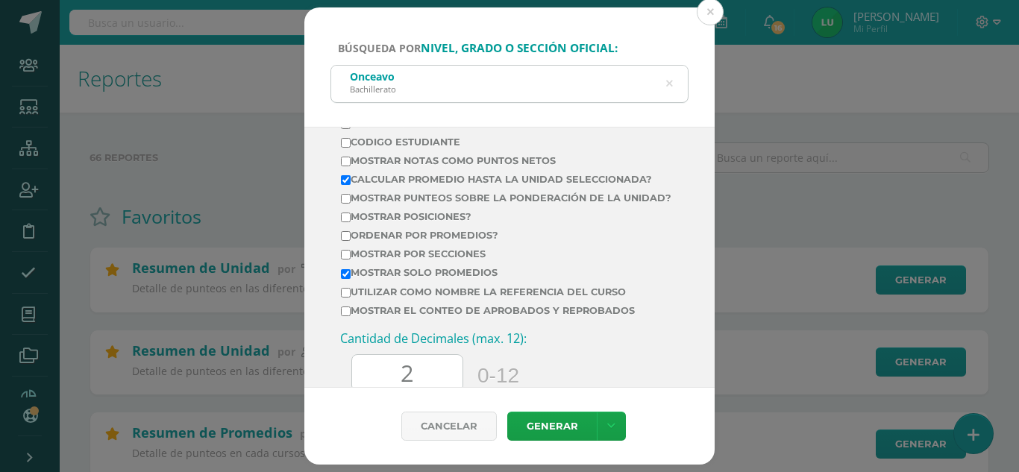
click at [351, 279] on input "Mostrar solo promedios" at bounding box center [346, 274] width 10 height 10
checkbox input "false"
click at [455, 241] on label "Ordenar por promedios?" at bounding box center [506, 235] width 331 height 11
click at [351, 241] on input "Ordenar por promedios?" at bounding box center [346, 236] width 10 height 10
checkbox input "true"
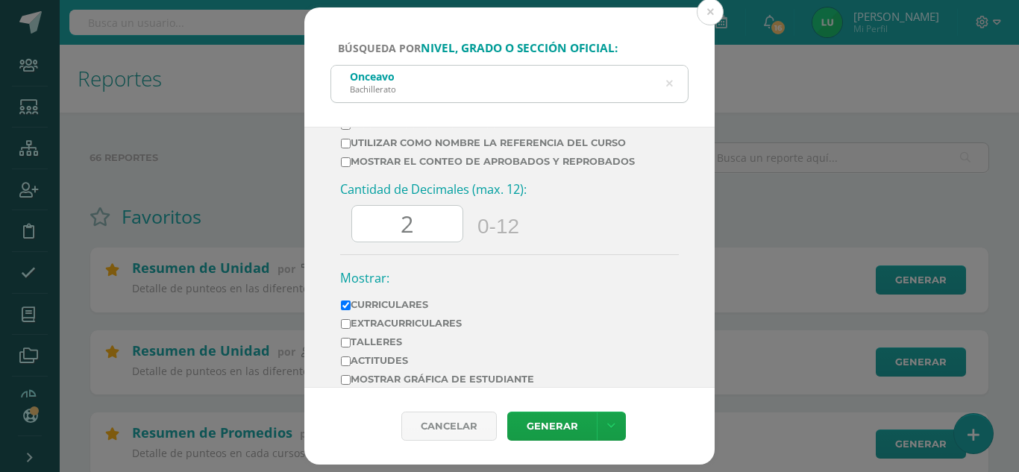
scroll to position [797, 0]
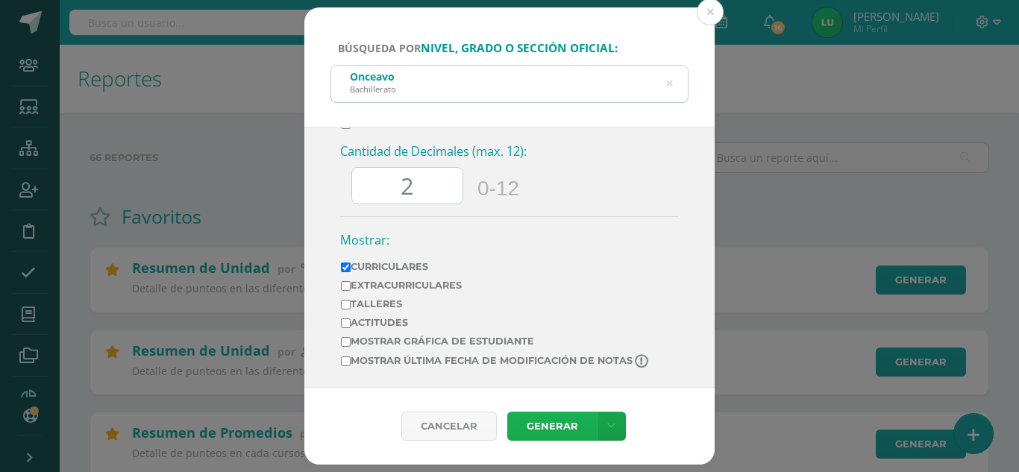
click at [573, 436] on link "Generar" at bounding box center [552, 426] width 90 height 29
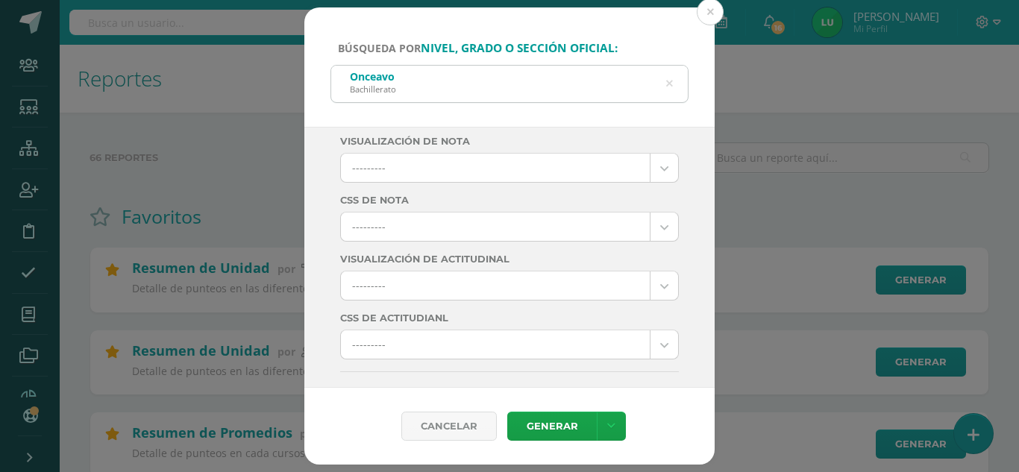
scroll to position [373, 0]
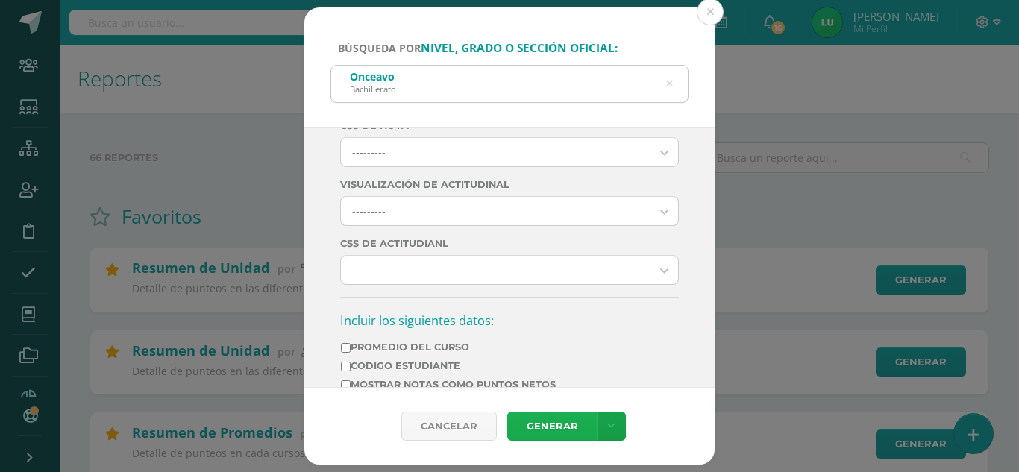
click at [575, 425] on link "Generar" at bounding box center [552, 426] width 90 height 29
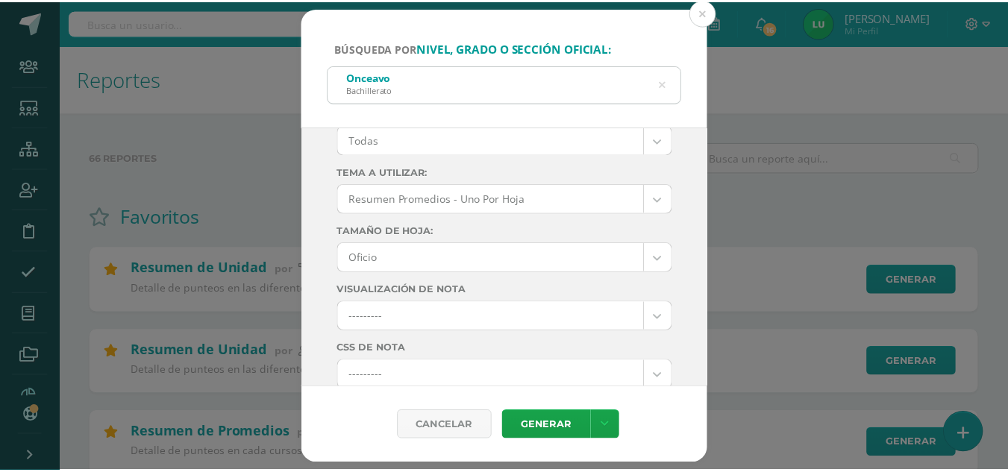
scroll to position [0, 0]
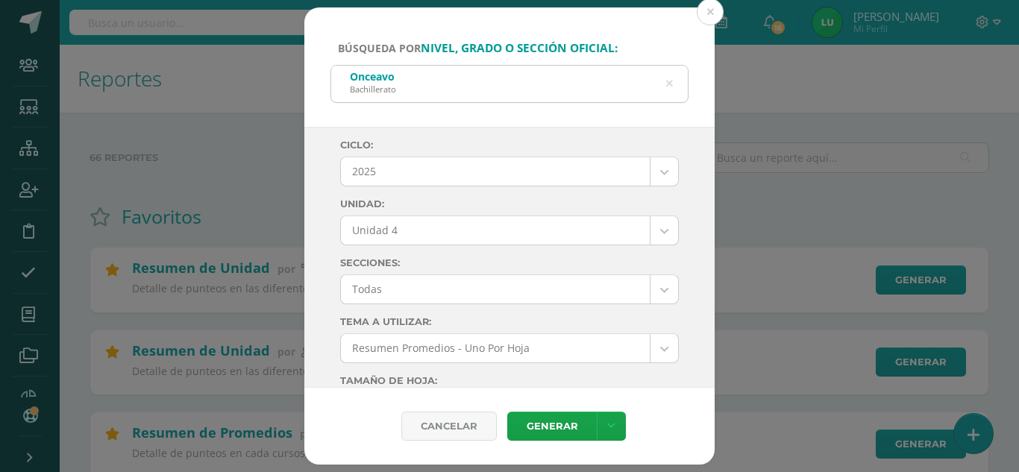
click at [231, 137] on div "Búsqueda por nivel, grado o sección oficial: Onceavo Bachillerato onceavo Ciclo…" at bounding box center [509, 236] width 1007 height 458
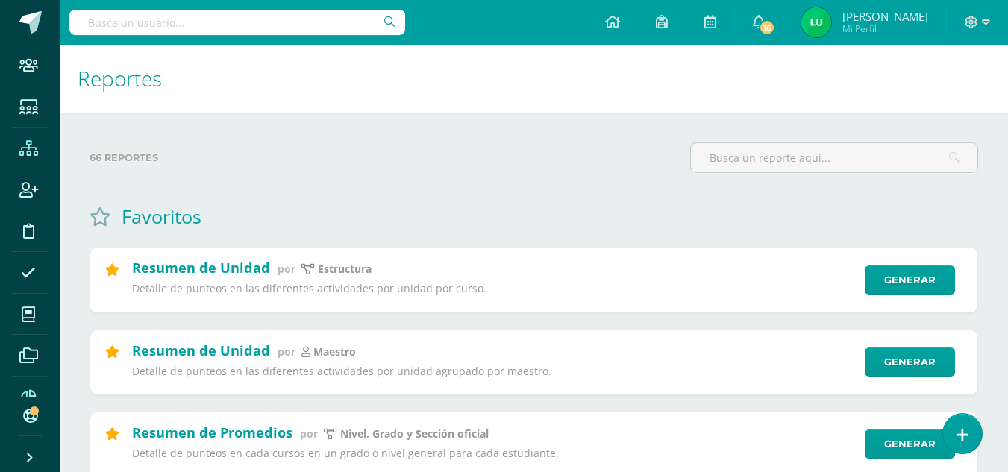
click at [26, 142] on icon at bounding box center [28, 148] width 19 height 15
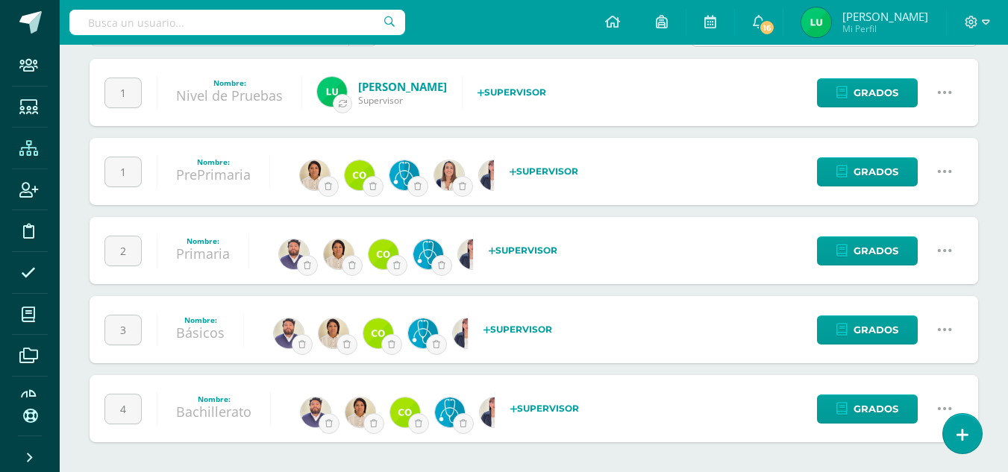
click at [196, 416] on link "Bachillerato" at bounding box center [213, 412] width 75 height 18
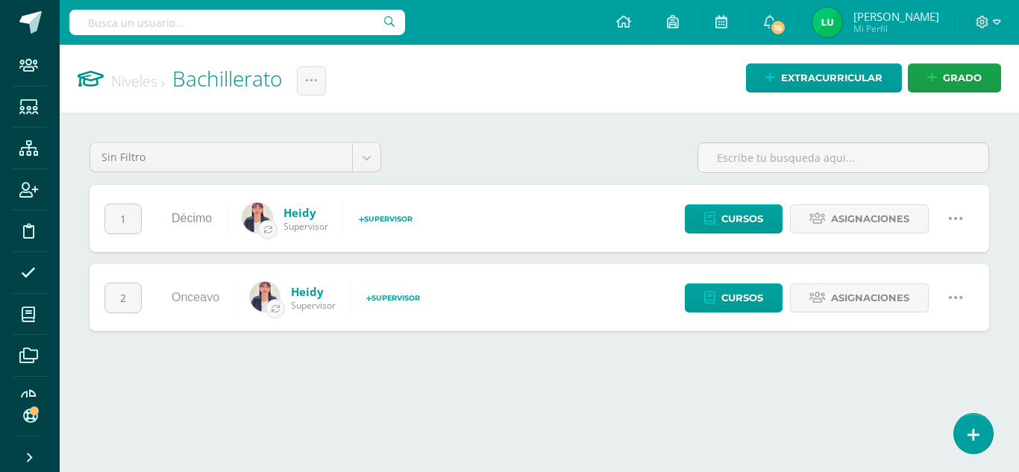
click at [208, 295] on link "Onceavo" at bounding box center [196, 297] width 48 height 13
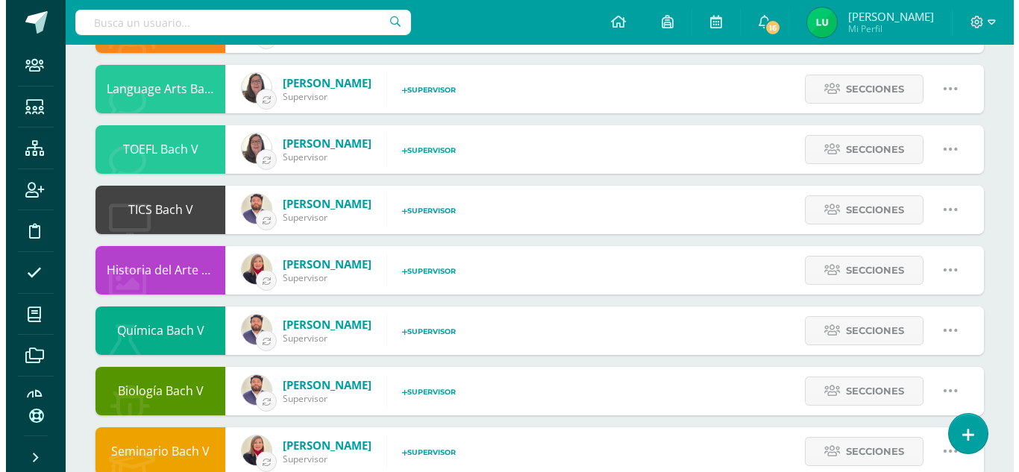
scroll to position [728, 0]
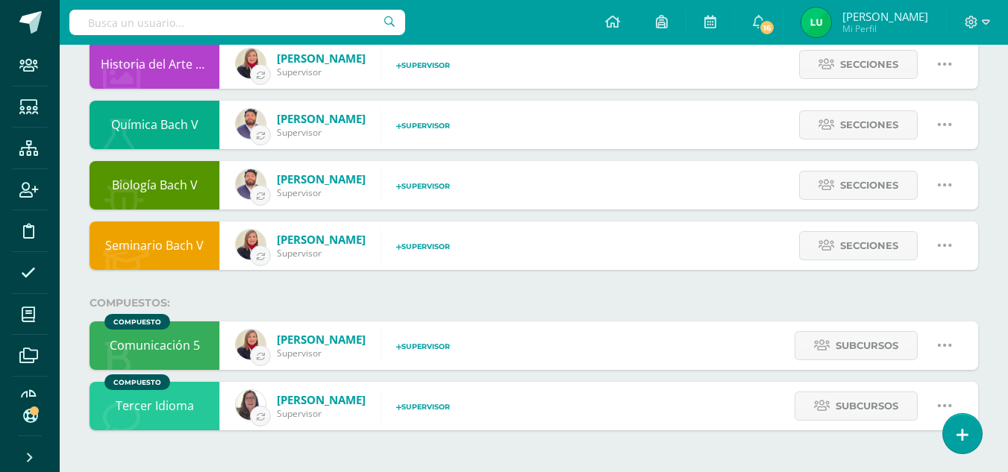
click at [950, 342] on icon at bounding box center [945, 345] width 16 height 16
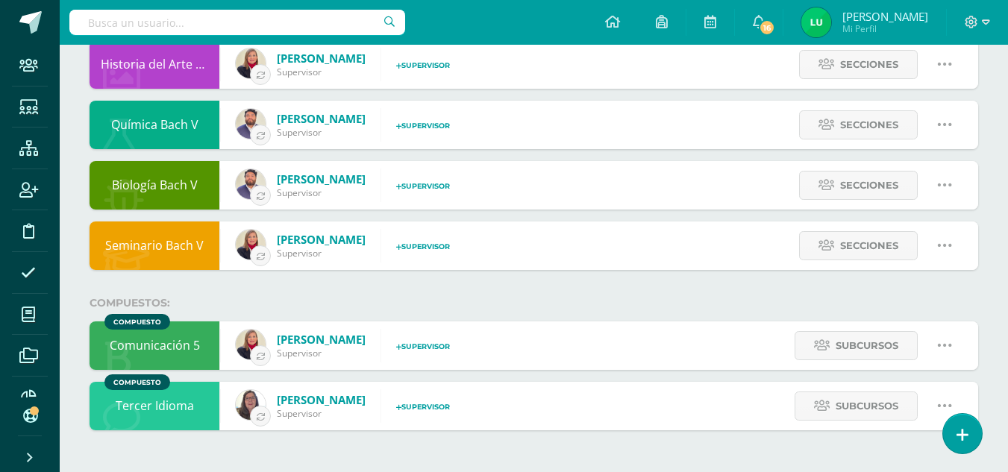
click at [940, 343] on icon at bounding box center [945, 345] width 16 height 16
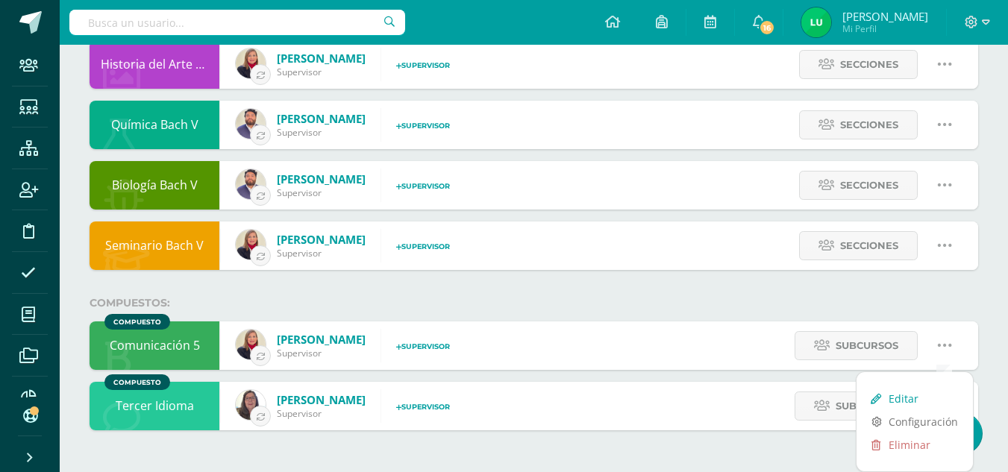
click at [904, 393] on link "Editar" at bounding box center [915, 398] width 116 height 23
type input "Comunicación 5"
type input "None"
type input "Comunicación y Lenguaje 5"
type input "10,190"
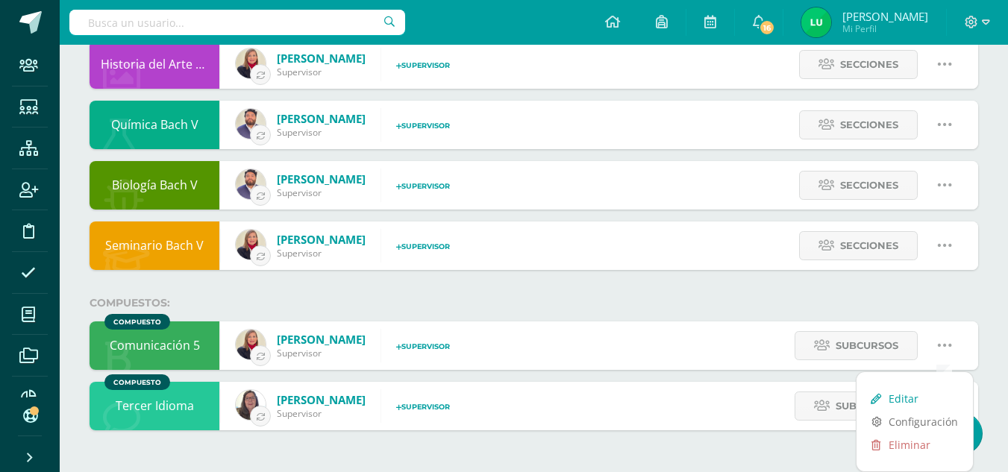
checkbox input "false"
select select "2"
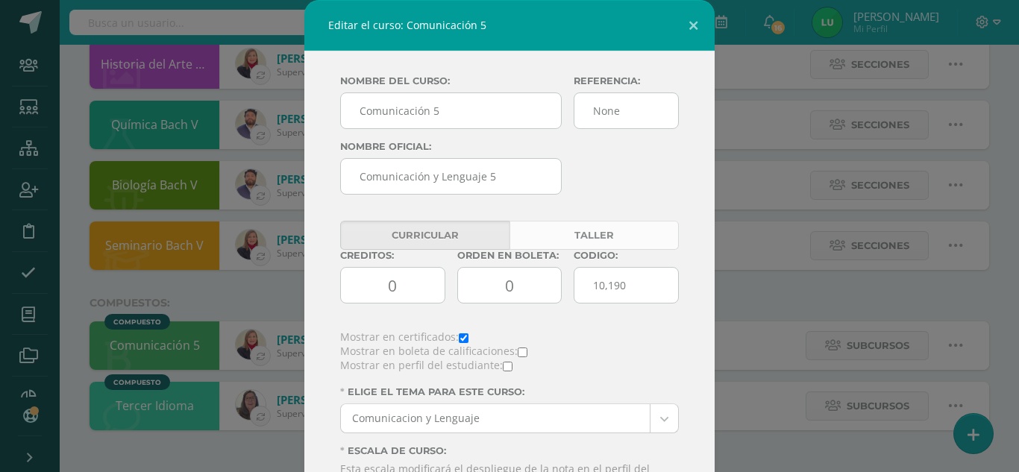
click at [593, 233] on link "Taller" at bounding box center [594, 235] width 169 height 29
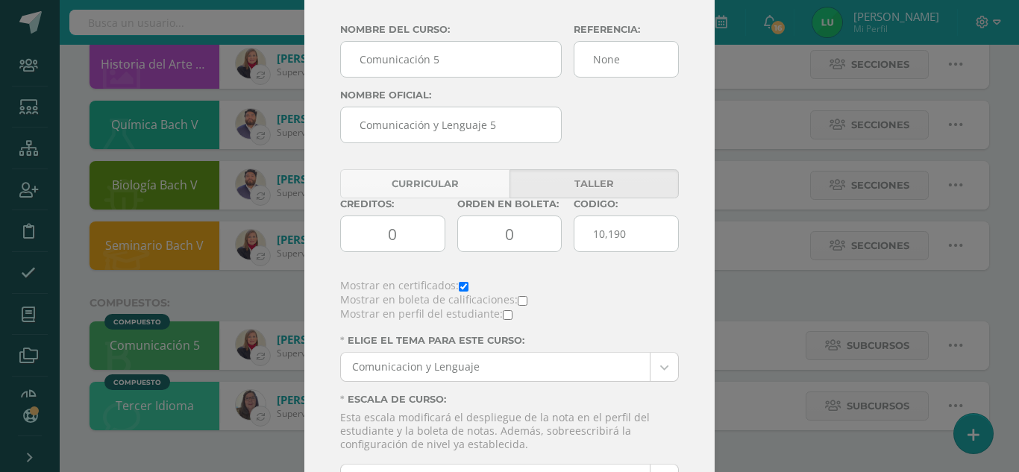
scroll to position [0, 0]
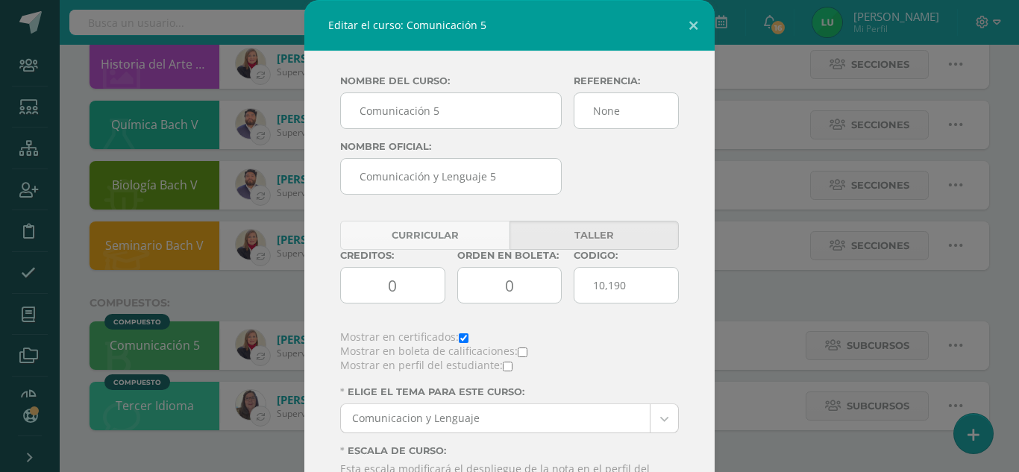
click at [366, 49] on div "Editar el curso: Comunicación 5" at bounding box center [509, 25] width 410 height 51
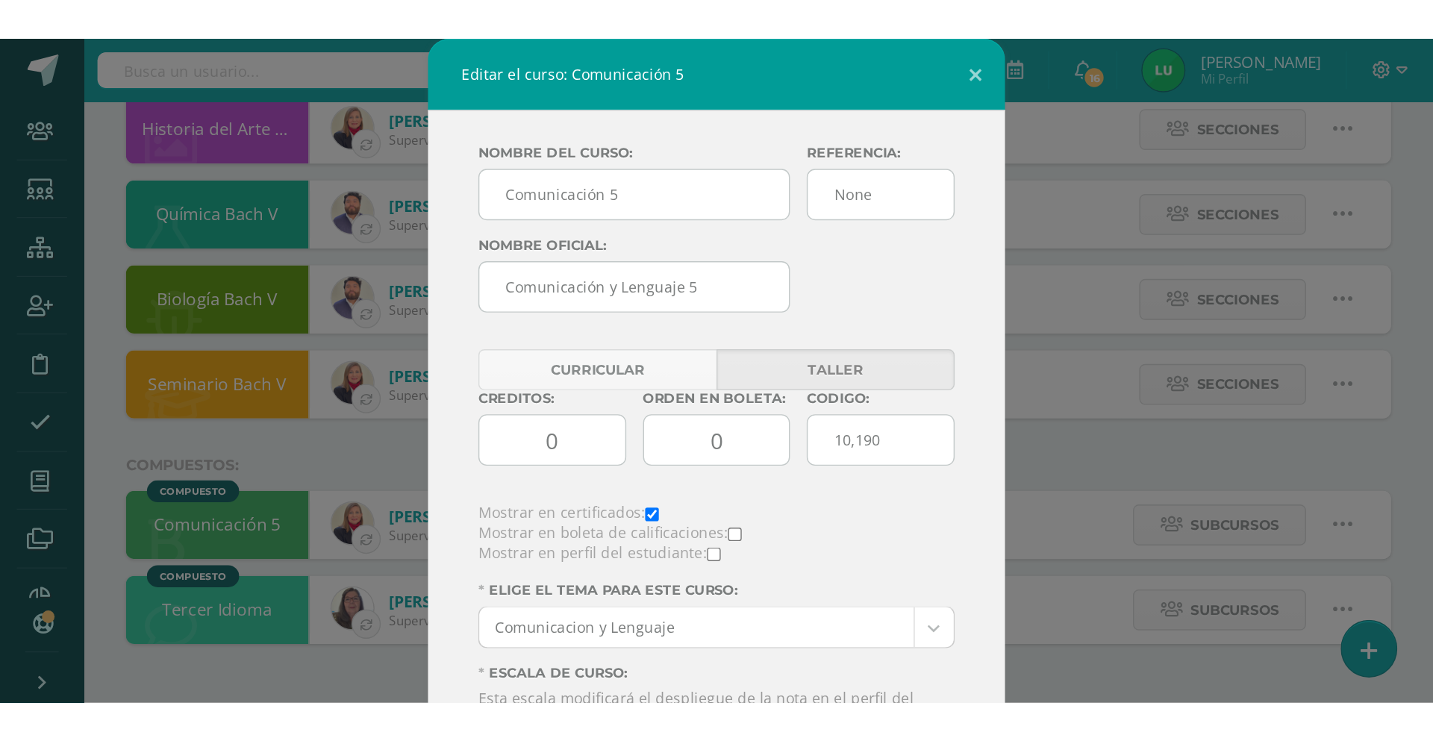
scroll to position [460, 0]
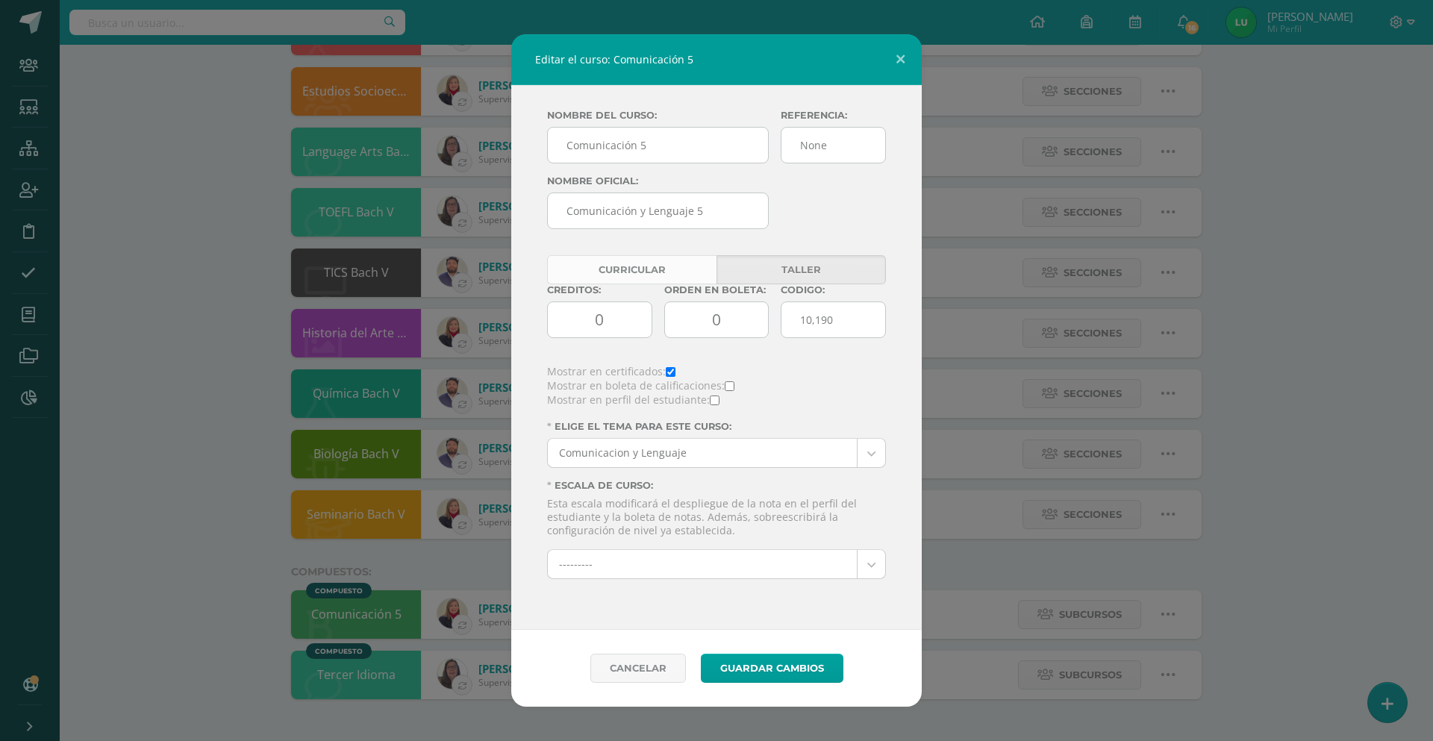
click at [678, 274] on link "Curricular" at bounding box center [631, 269] width 169 height 29
click at [806, 278] on link "Taller" at bounding box center [800, 269] width 169 height 29
click at [896, 62] on button at bounding box center [900, 59] width 43 height 51
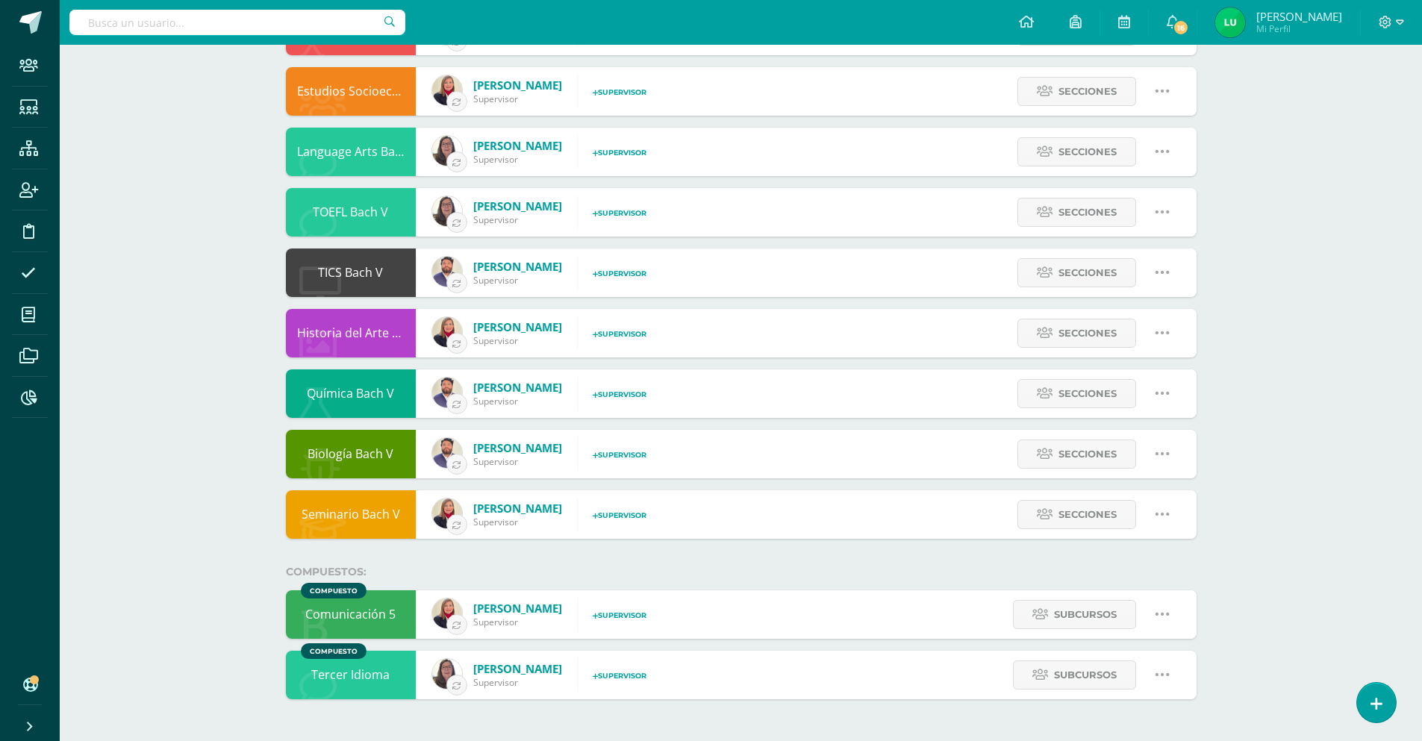
click at [1157, 619] on icon at bounding box center [1162, 614] width 16 height 16
click at [1115, 669] on link "Editar" at bounding box center [1132, 667] width 116 height 23
checkbox input "false"
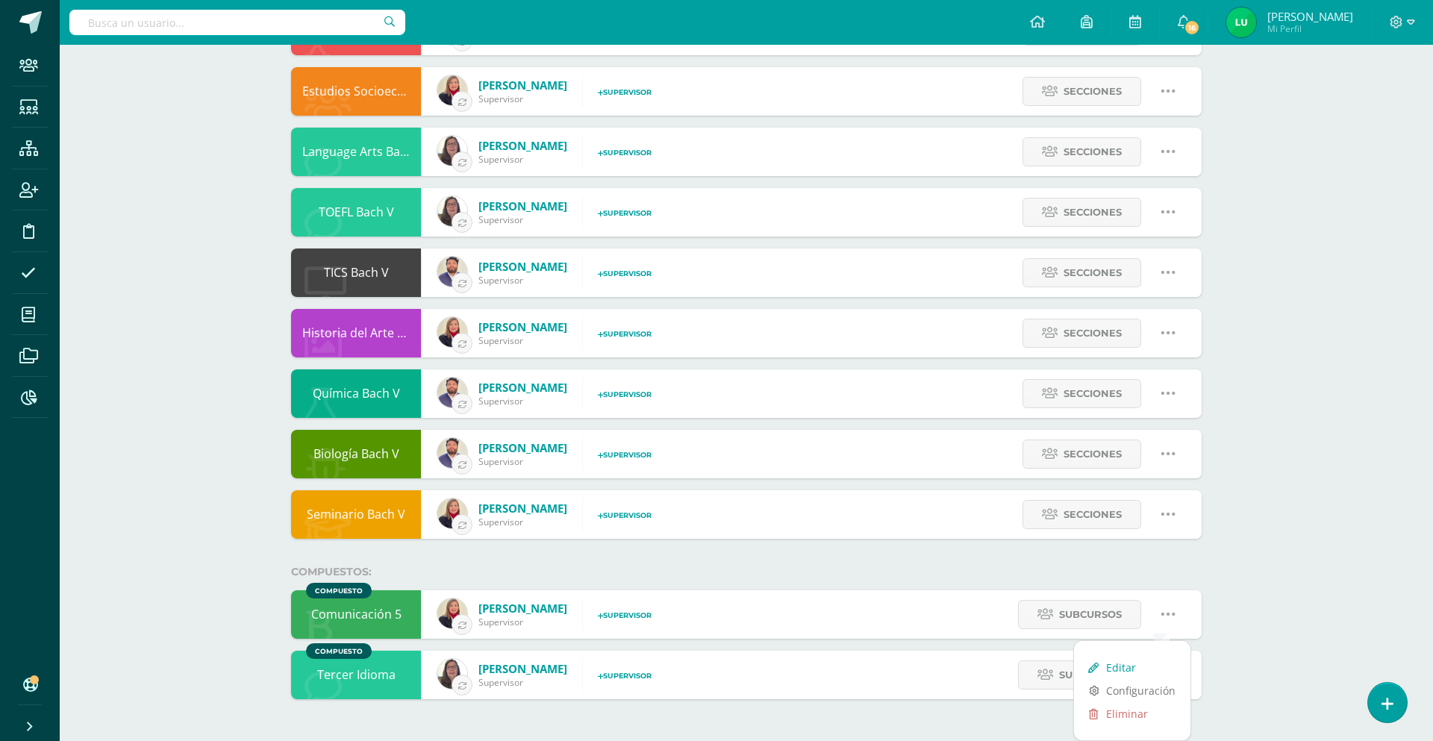
select select "2"
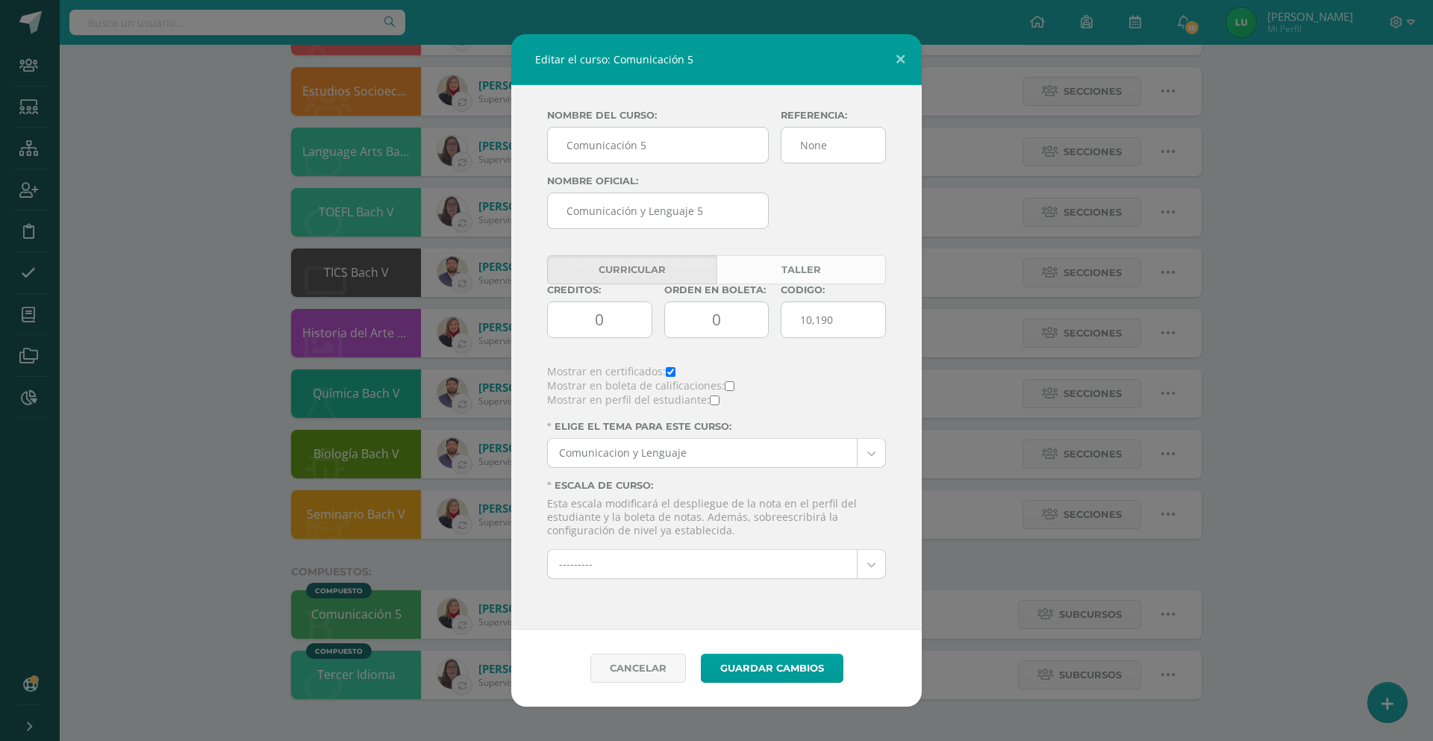
click at [789, 260] on link "Taller" at bounding box center [800, 269] width 169 height 29
click at [776, 672] on button "Guardar Cambios" at bounding box center [772, 668] width 143 height 29
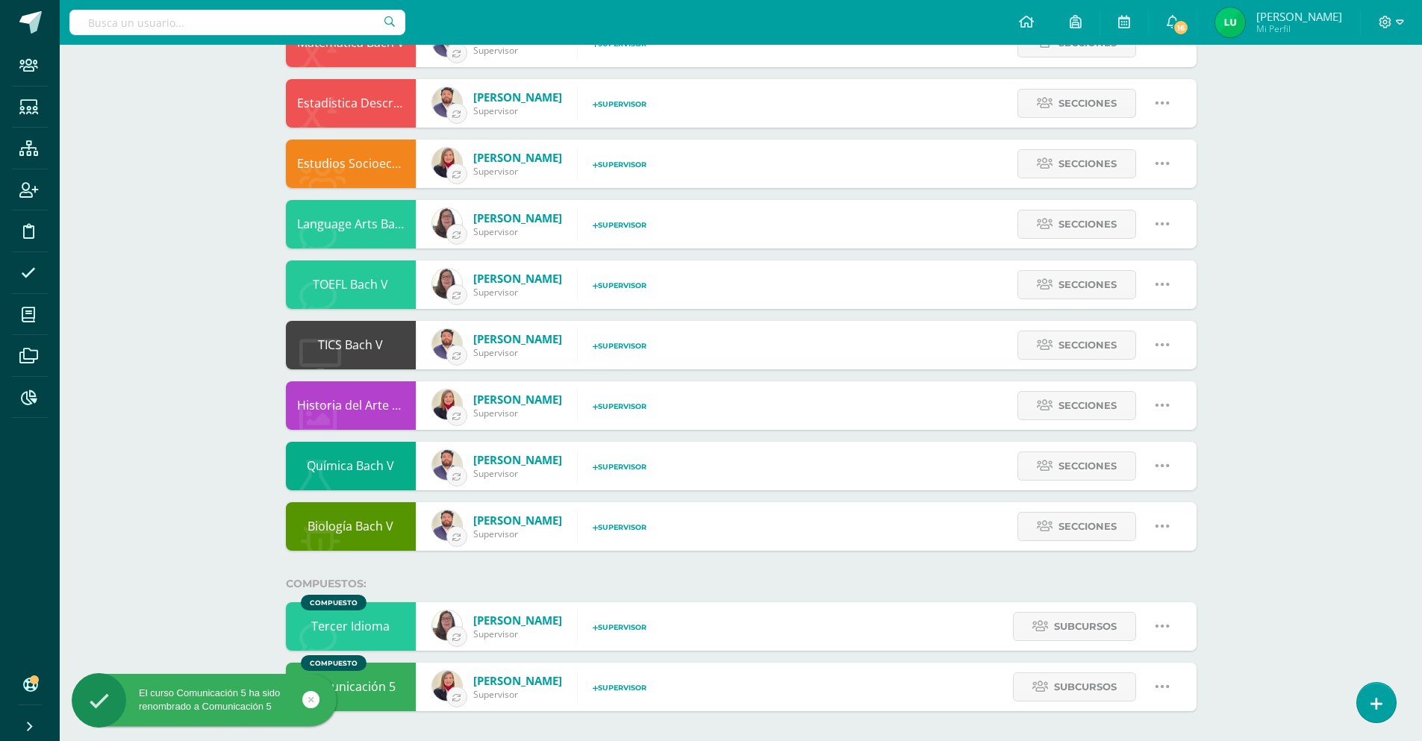
scroll to position [460, 0]
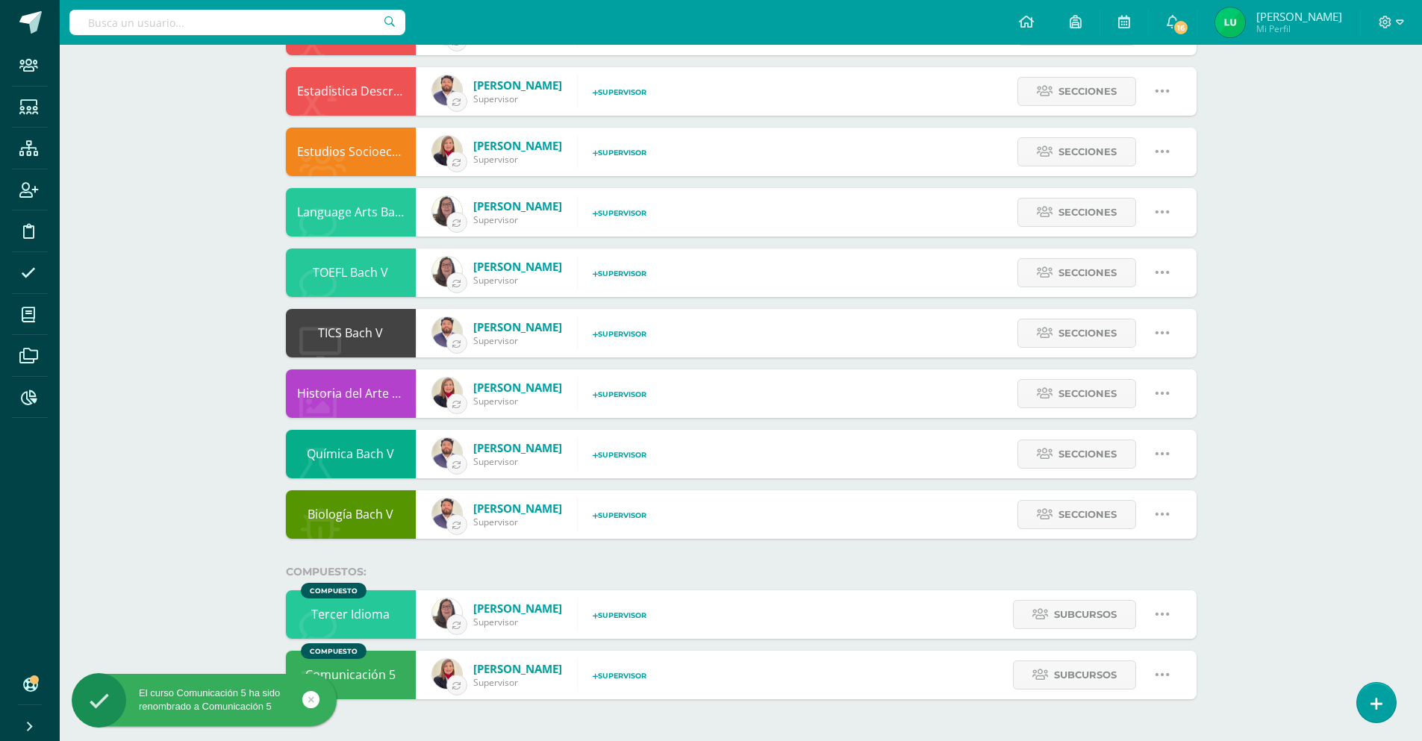
click at [1159, 673] on icon at bounding box center [1162, 674] width 16 height 16
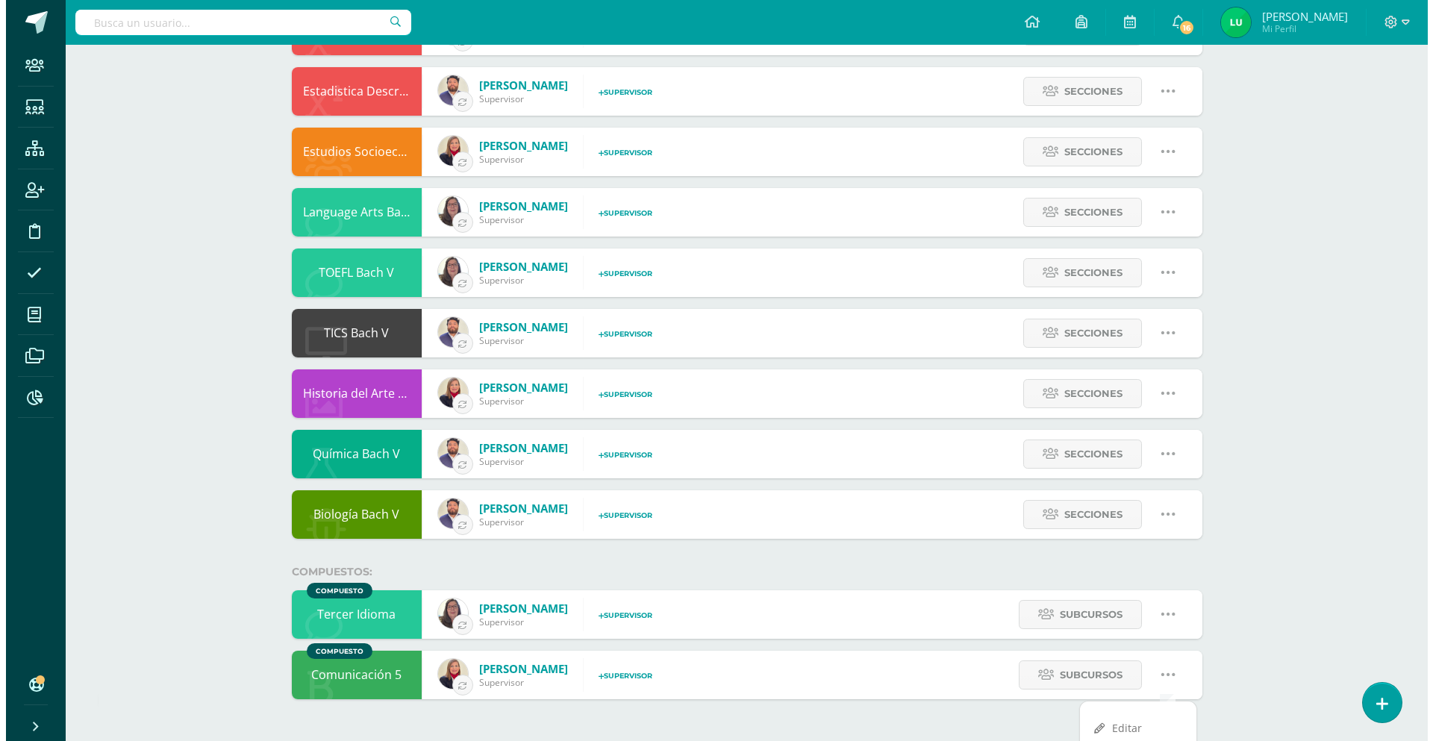
scroll to position [520, 0]
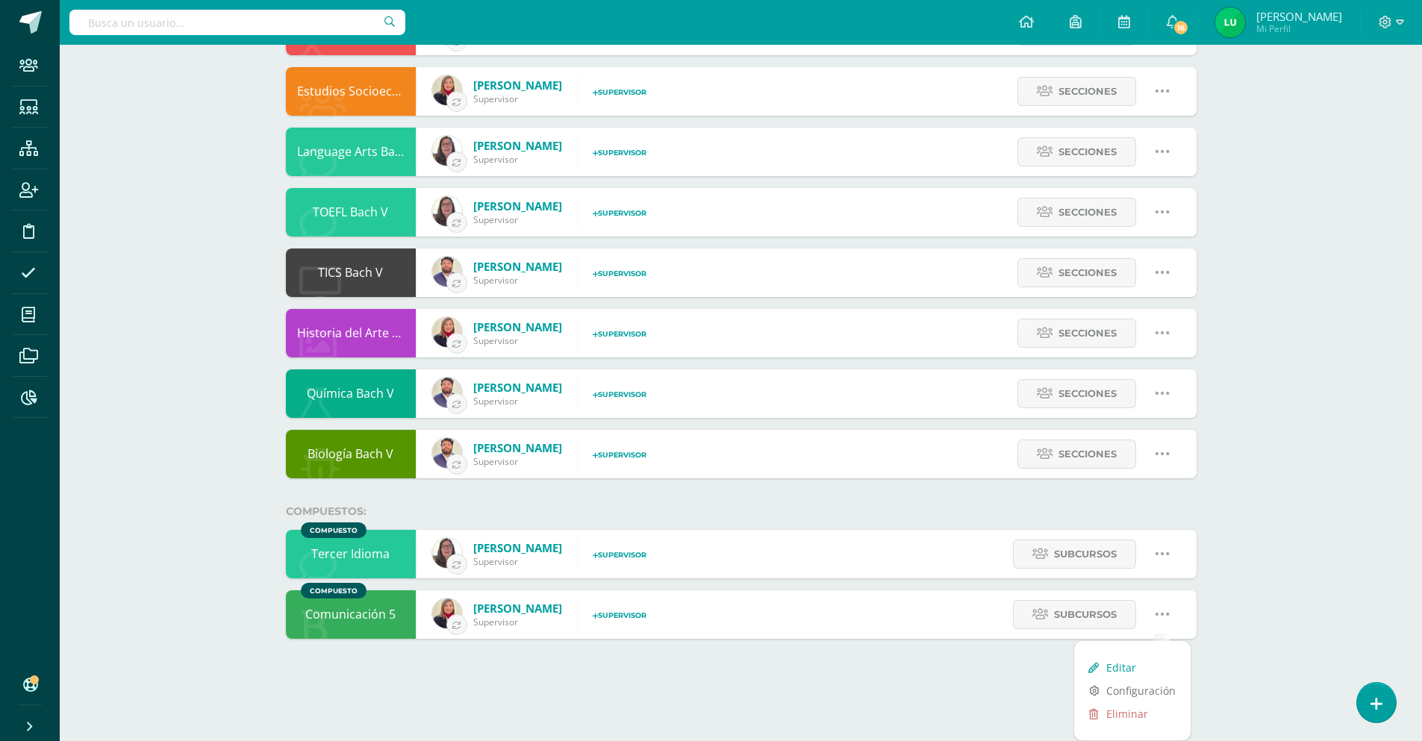
click at [1125, 671] on link "Editar" at bounding box center [1132, 667] width 116 height 23
type input "Comunicación 5"
type input "None"
type input "Comunicación y Lenguaje 5"
type input "10,190"
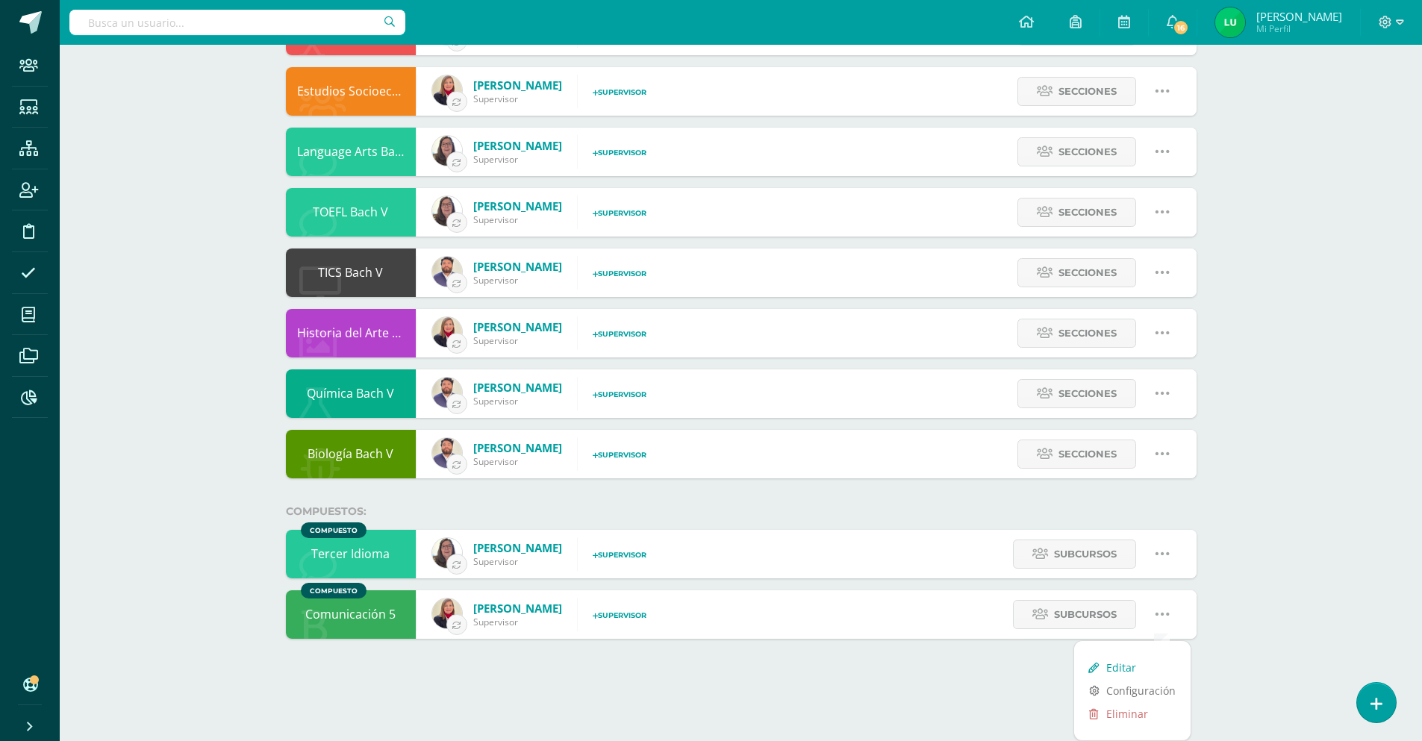
checkbox input "false"
select select "2"
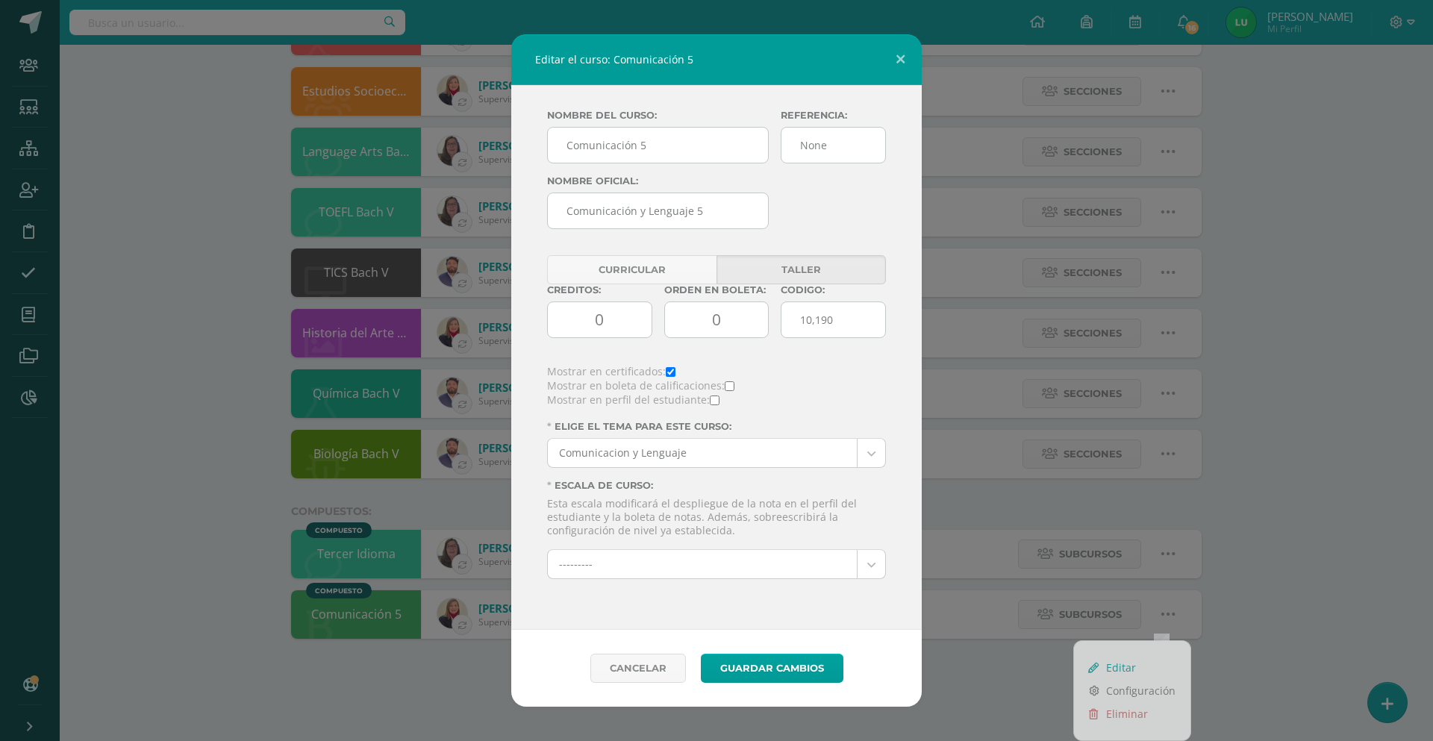
scroll to position [460, 0]
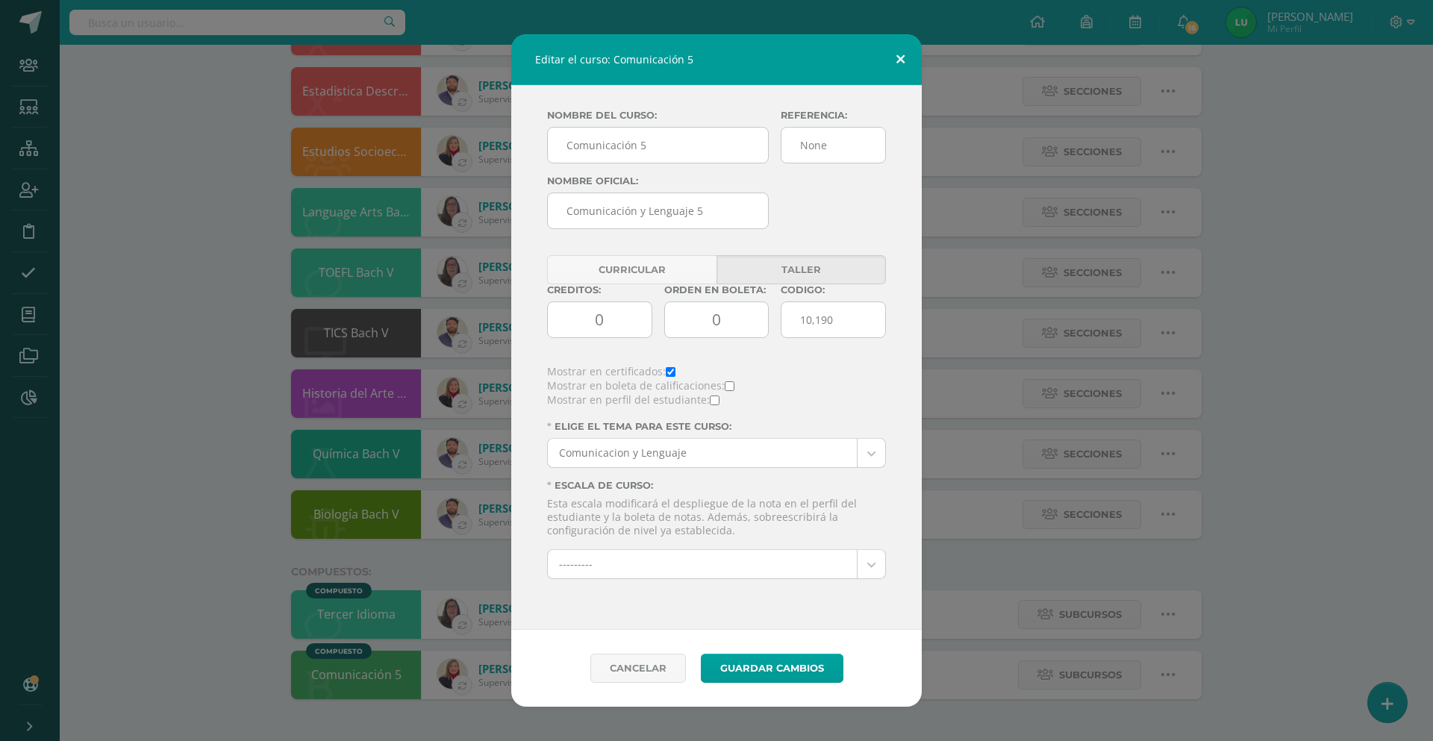
click at [899, 63] on button at bounding box center [900, 59] width 43 height 51
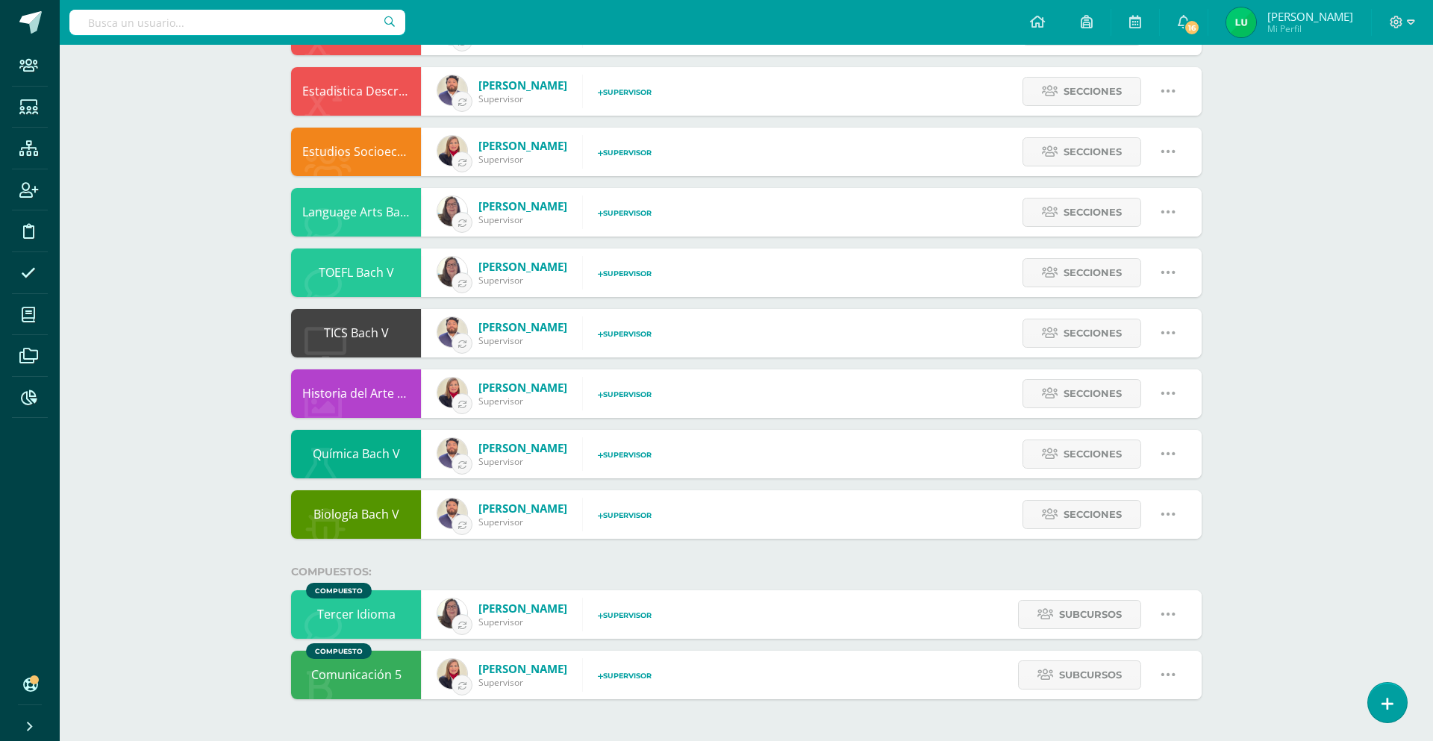
select select "2"
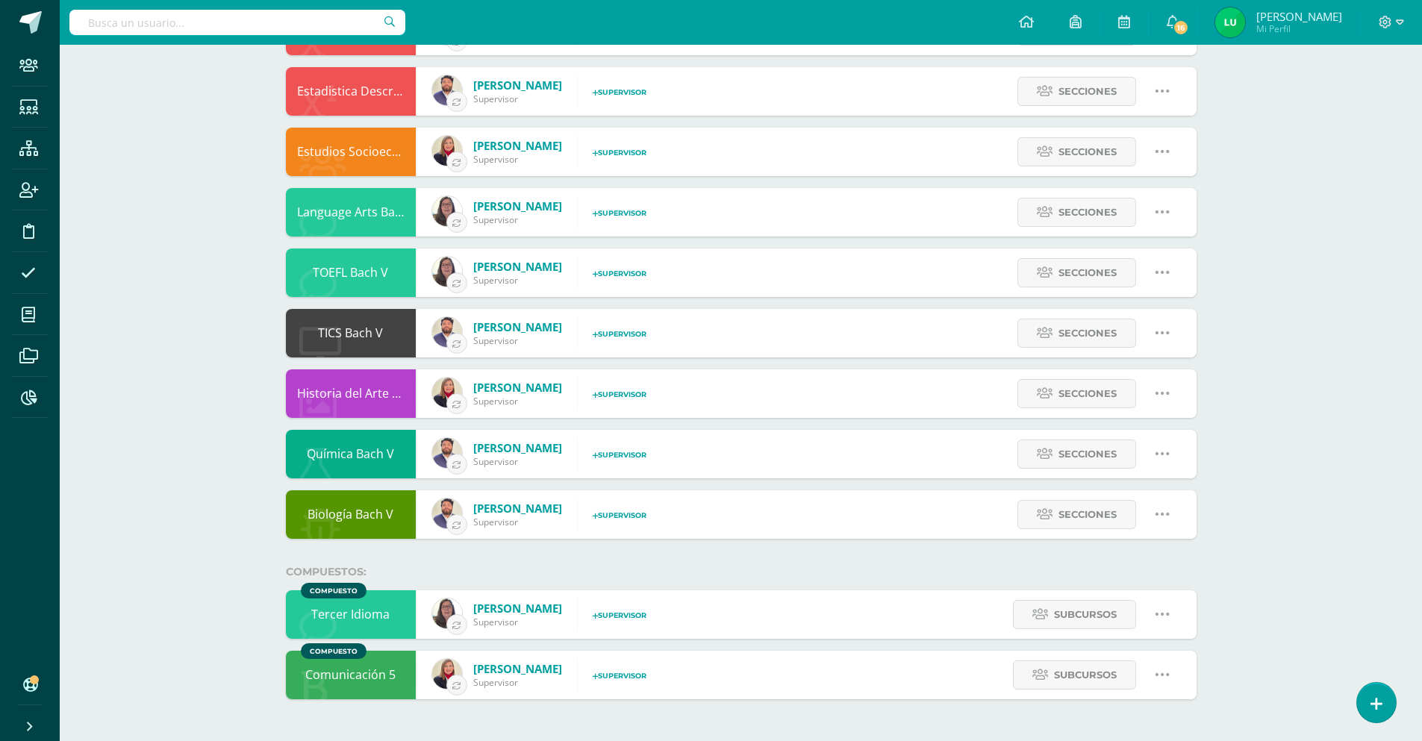
click at [1168, 617] on icon at bounding box center [1162, 614] width 16 height 16
click at [1113, 669] on link "Editar" at bounding box center [1132, 667] width 116 height 23
type input "Tercer Idioma"
type input "22,897"
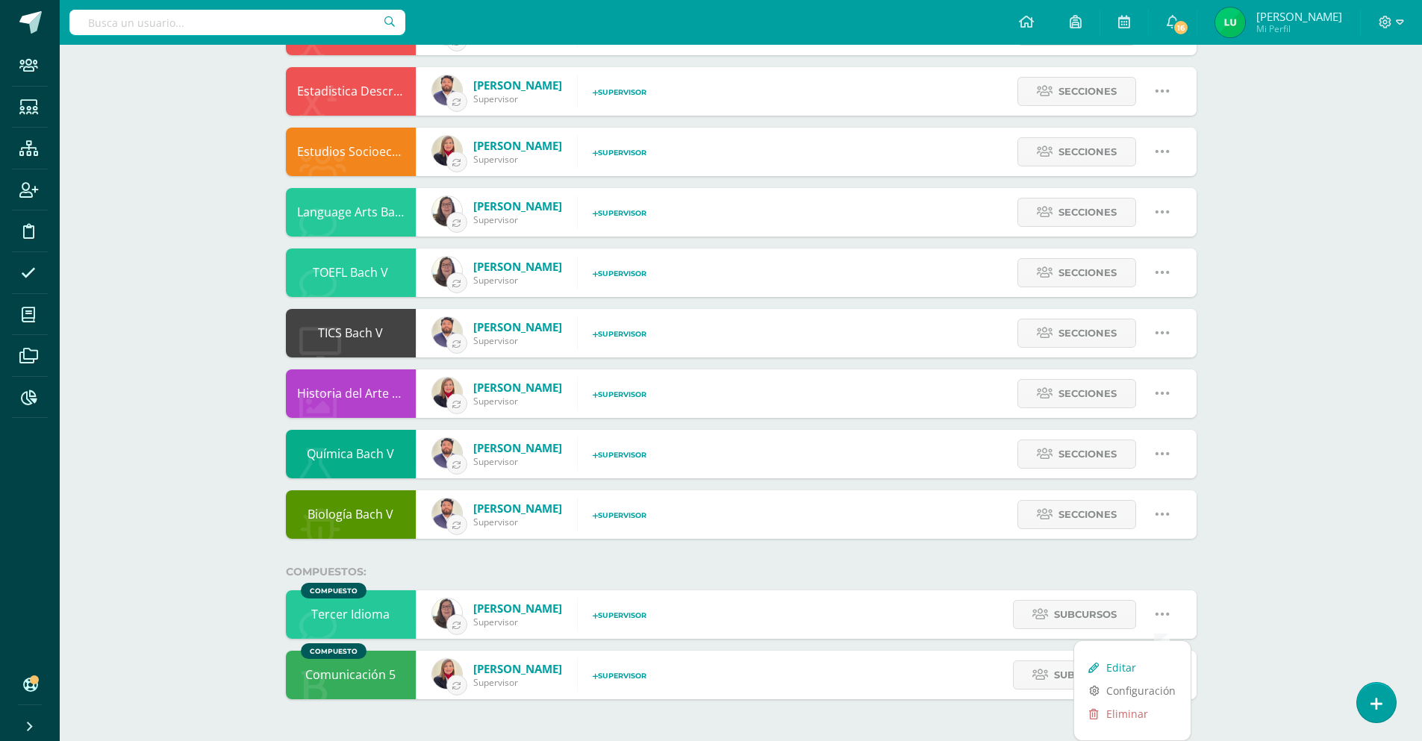
checkbox input "true"
checkbox input "false"
select select "13"
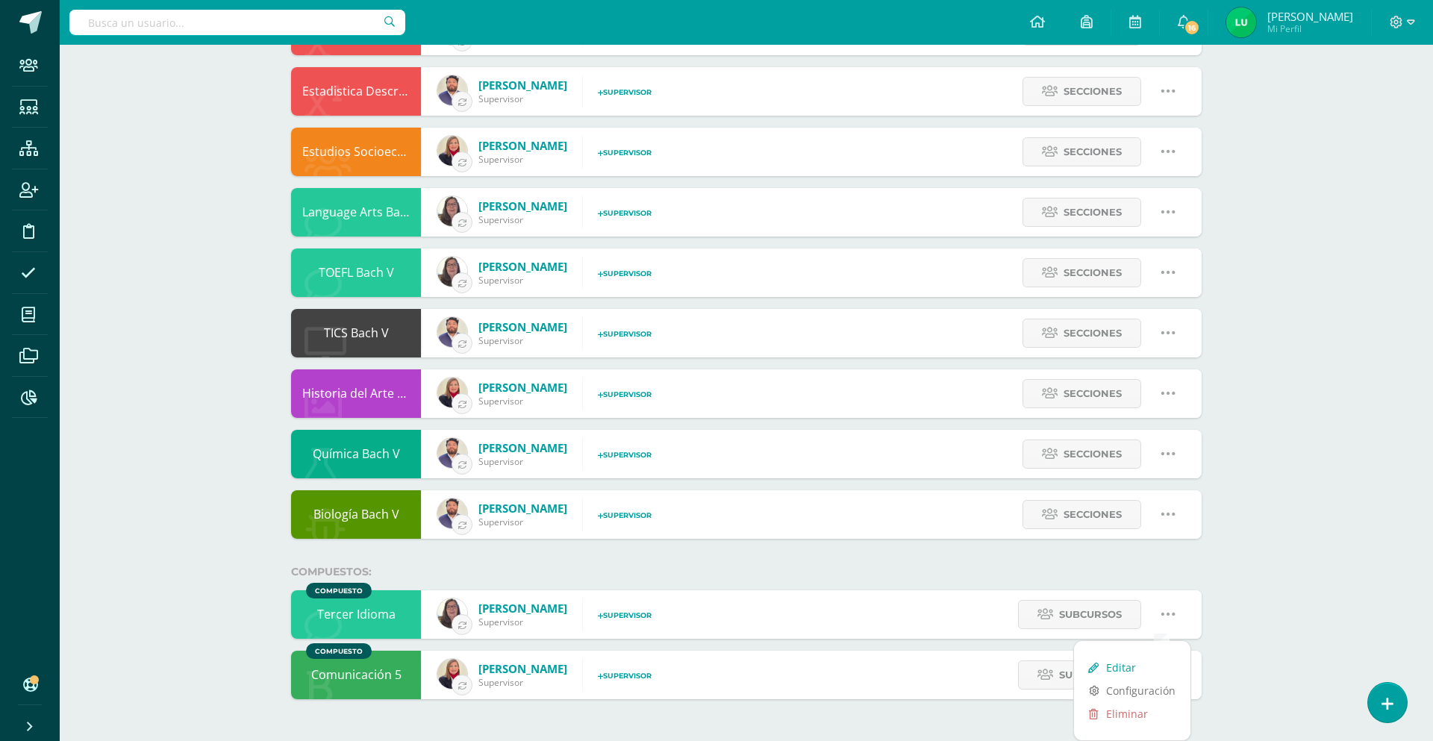
select select "13"
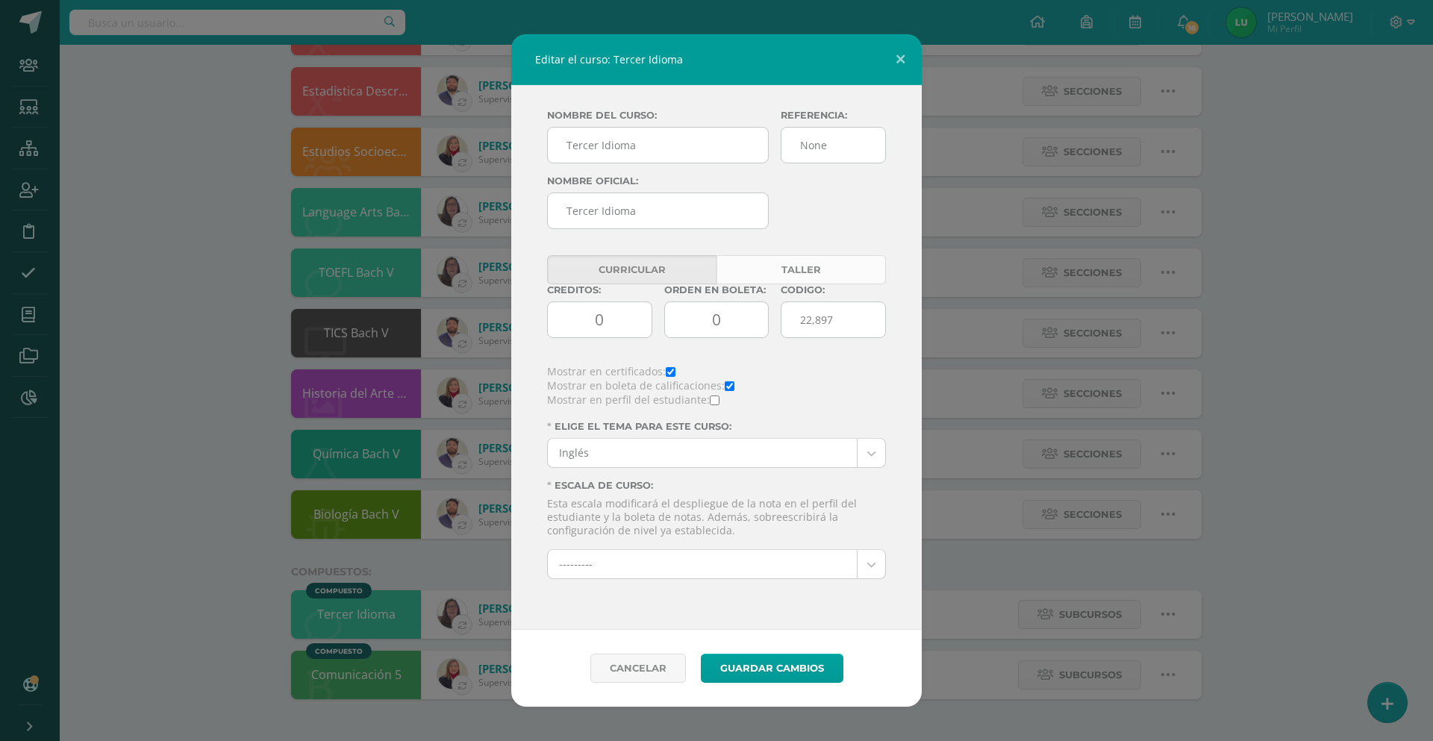
click at [800, 273] on link "Taller" at bounding box center [800, 269] width 169 height 29
click at [763, 673] on button "Guardar Cambios" at bounding box center [772, 668] width 143 height 29
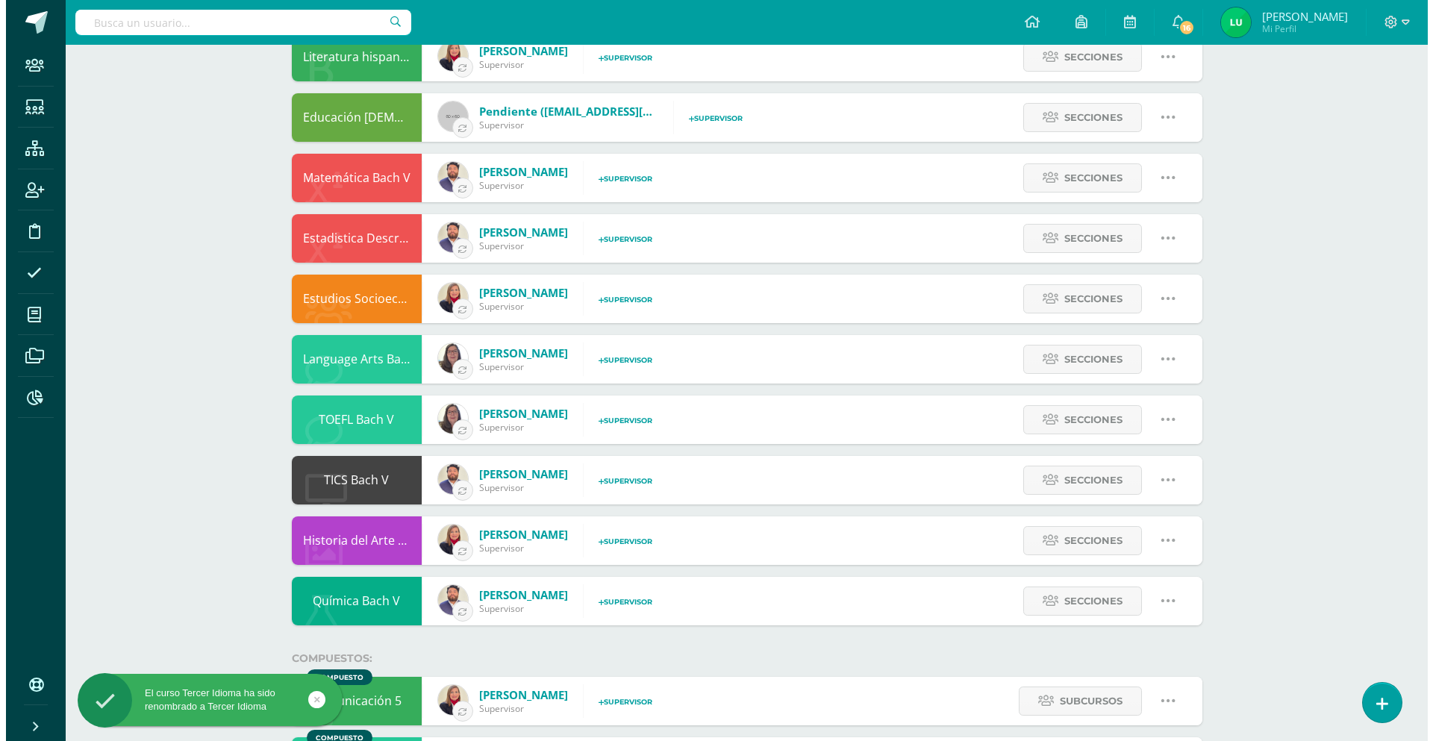
scroll to position [460, 0]
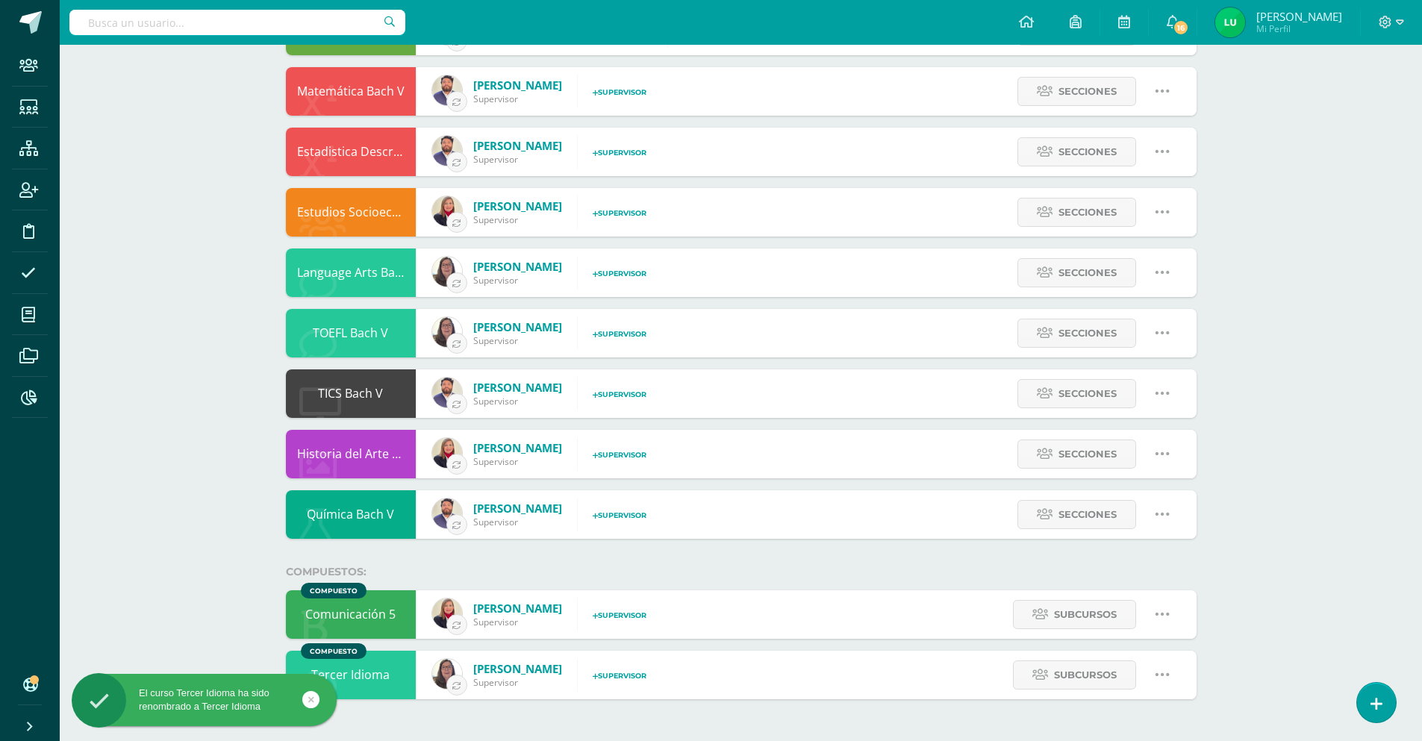
click at [1165, 616] on icon at bounding box center [1162, 614] width 16 height 16
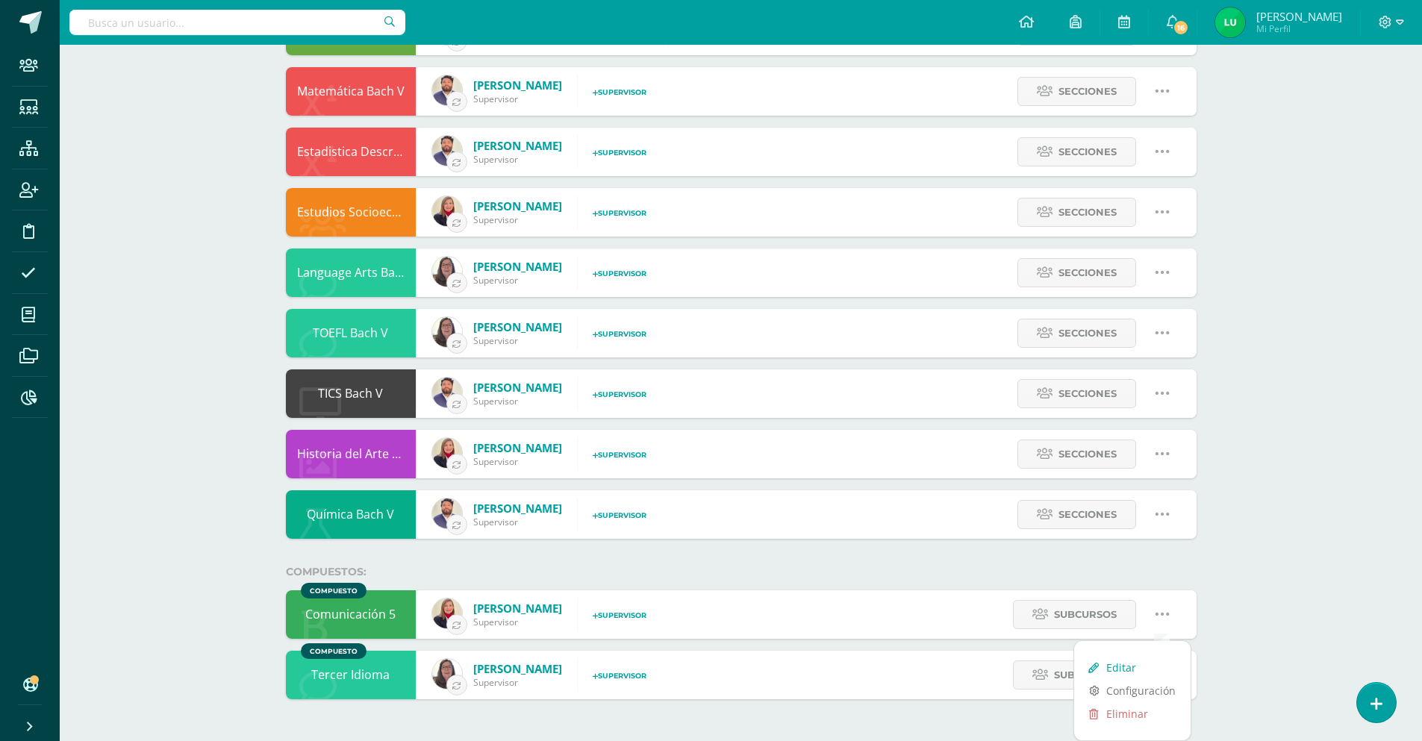
click at [1129, 672] on link "Editar" at bounding box center [1132, 667] width 116 height 23
type input "Comunicación 5"
type input "None"
type input "Comunicación y Lenguaje 5"
type input "10,190"
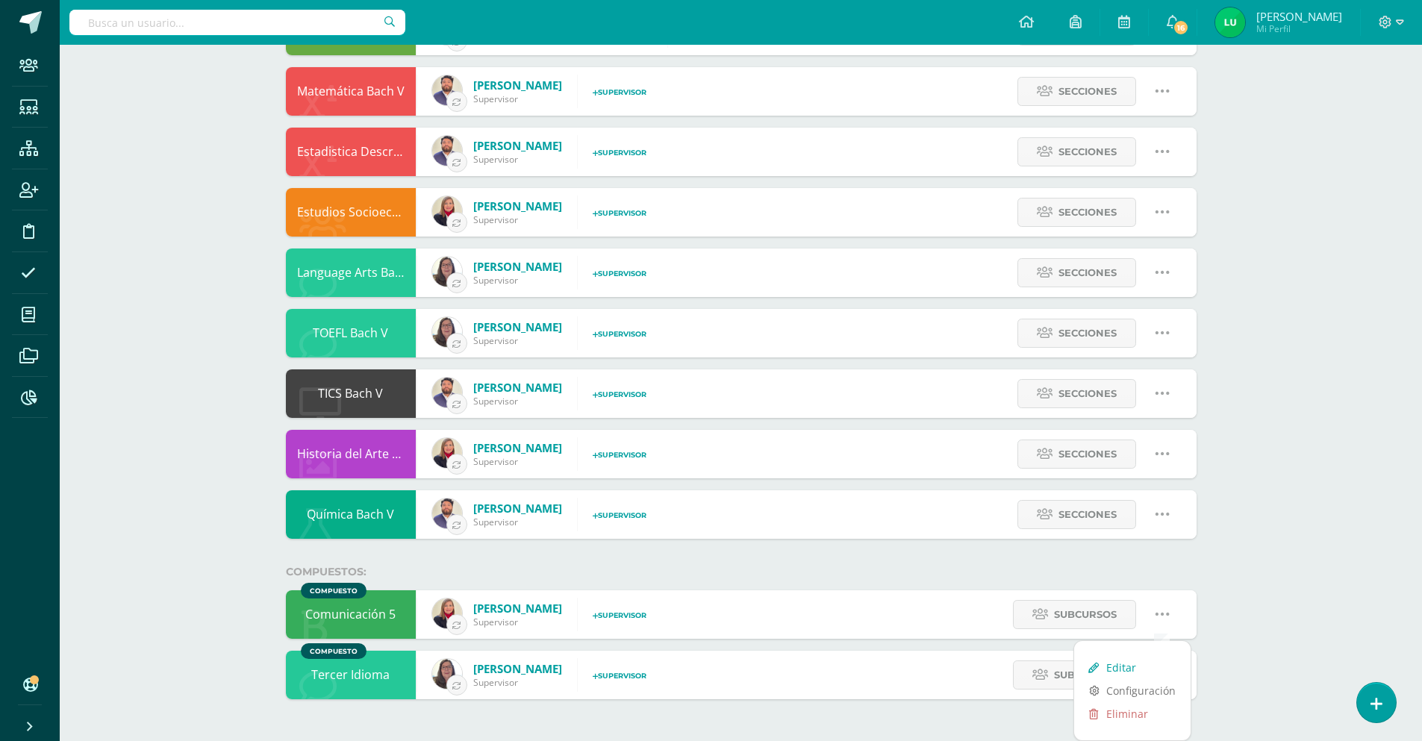
checkbox input "false"
select select "2"
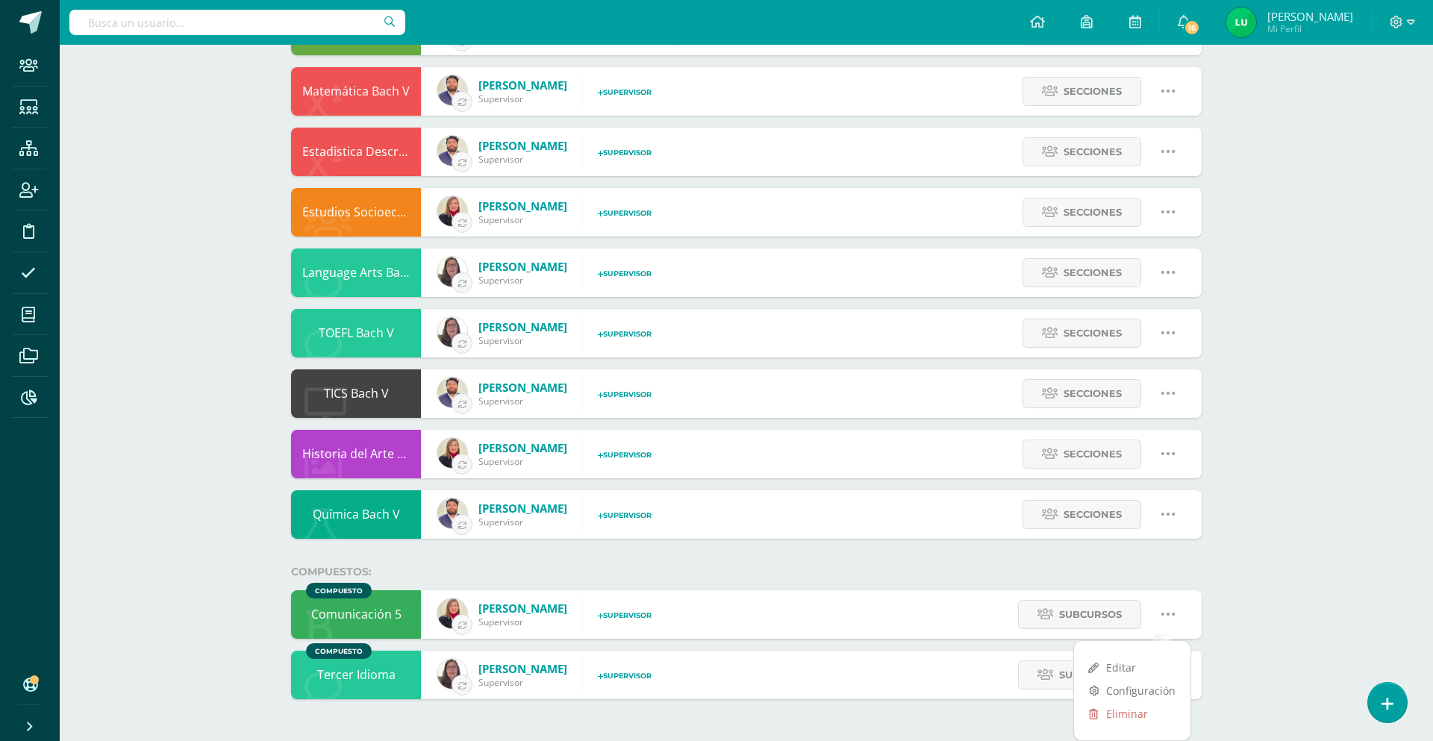
select select "2"
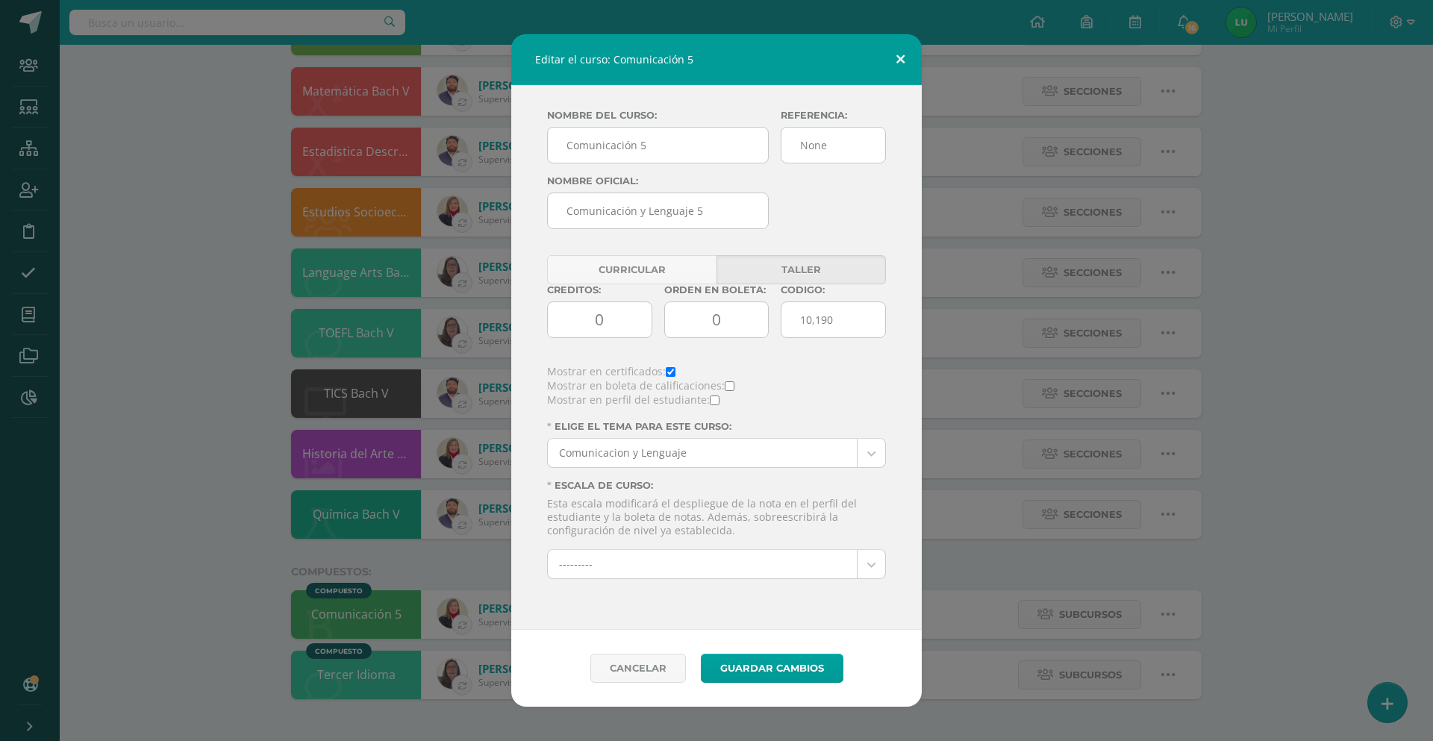
click at [897, 51] on button at bounding box center [900, 59] width 43 height 51
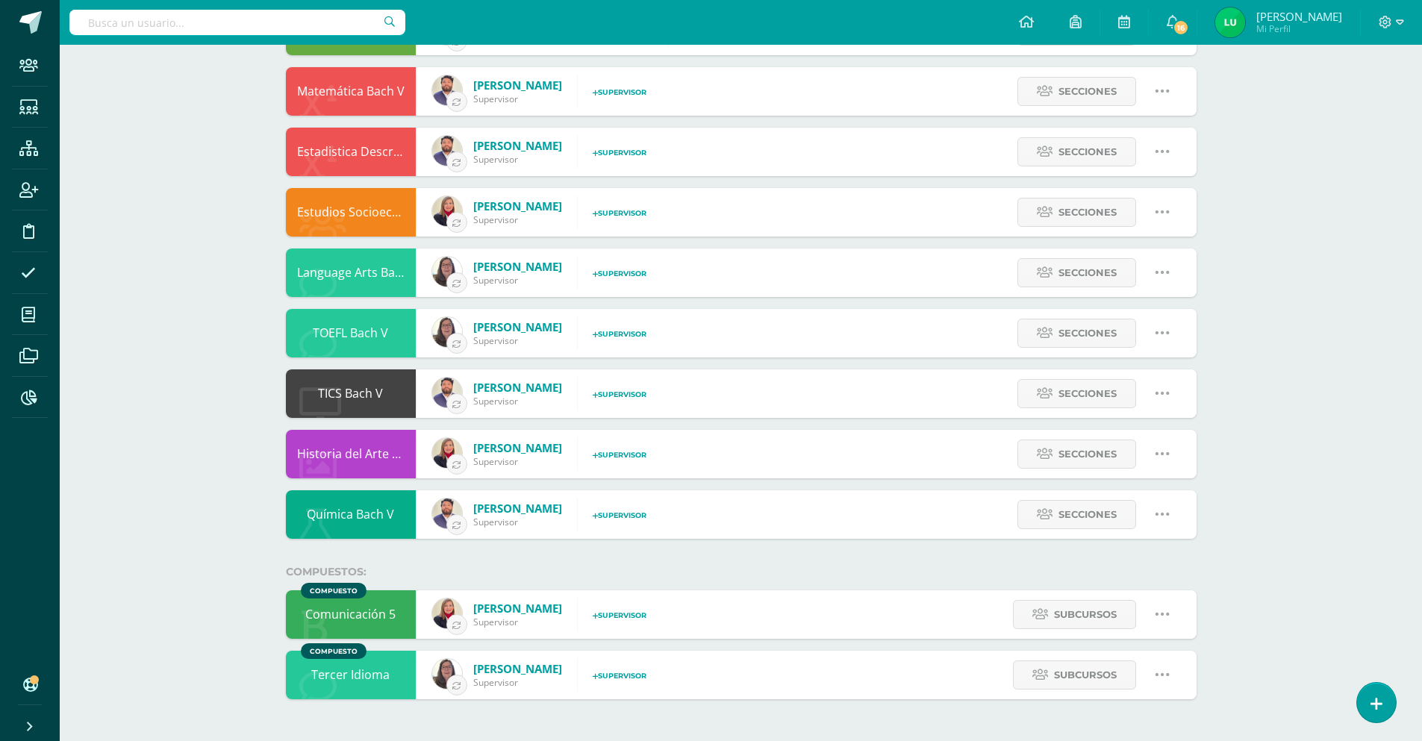
select select "2"
click at [1156, 678] on icon at bounding box center [1162, 674] width 16 height 16
click at [1112, 728] on link "Editar" at bounding box center [1132, 727] width 116 height 23
type input "Tercer Idioma"
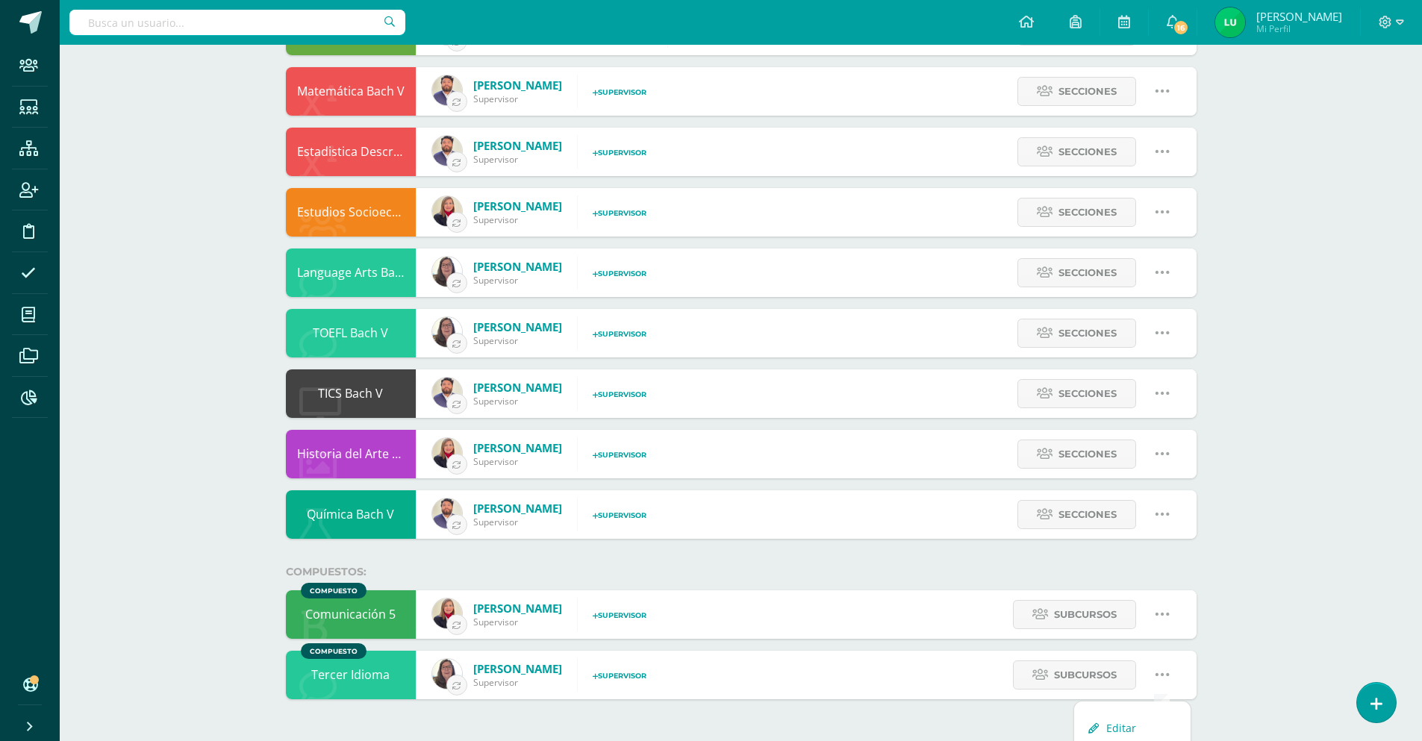
type input "22,897"
checkbox input "true"
checkbox input "false"
select select "13"
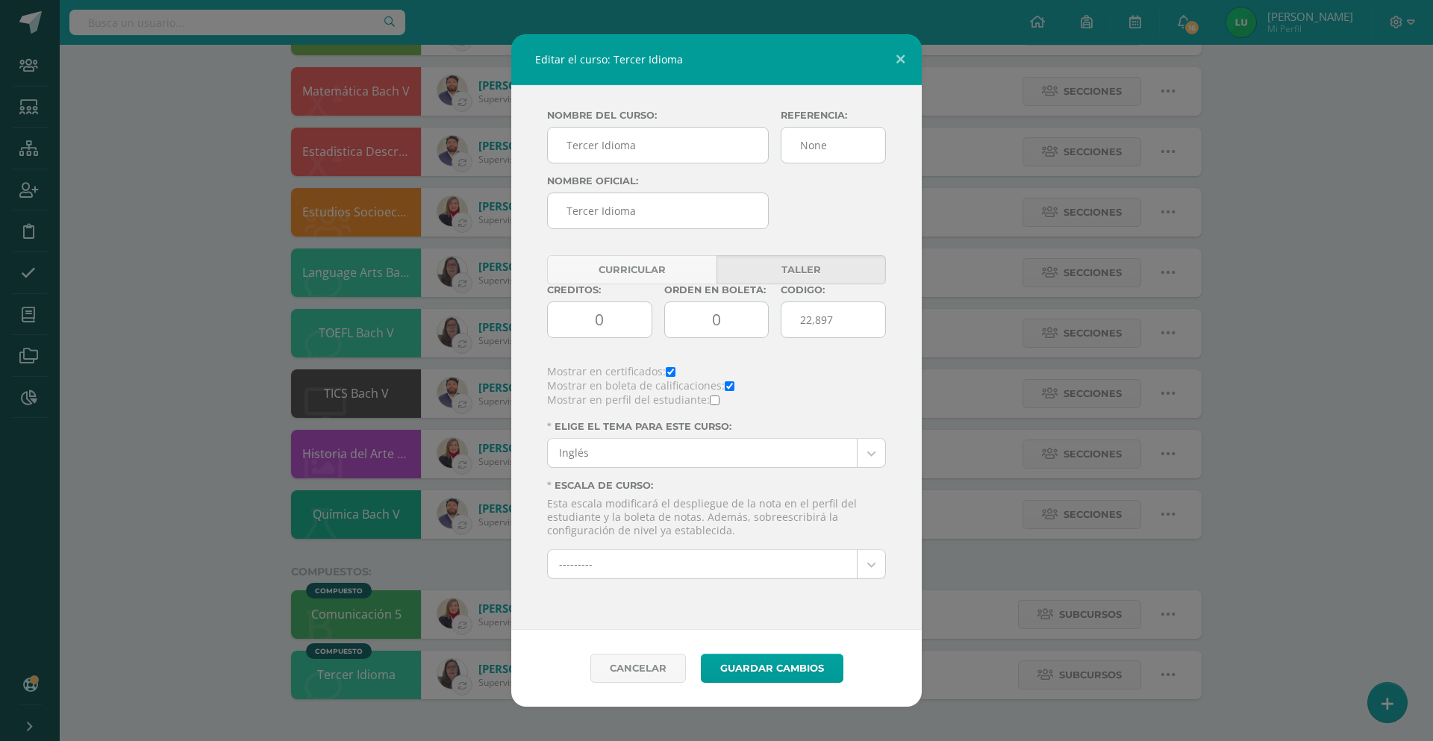
click at [734, 386] on input "checkbox" at bounding box center [730, 386] width 10 height 10
checkbox input "false"
click at [787, 666] on button "Guardar Cambios" at bounding box center [772, 668] width 143 height 29
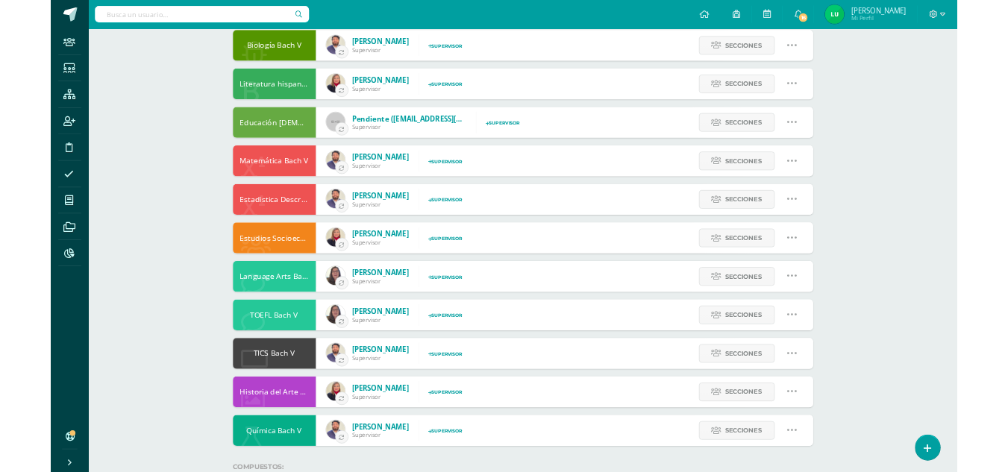
scroll to position [448, 0]
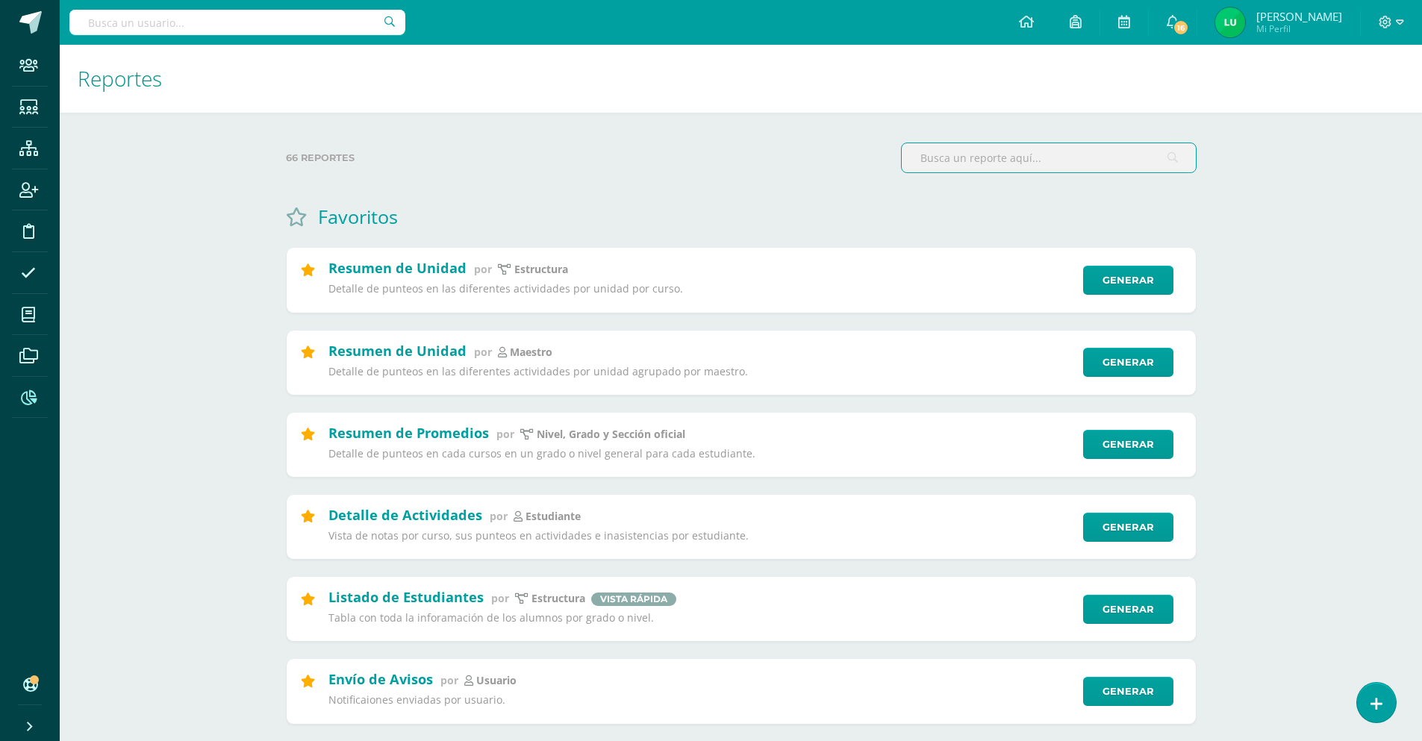
click at [293, 28] on input "text" at bounding box center [237, 22] width 336 height 25
type input "TOEFL"
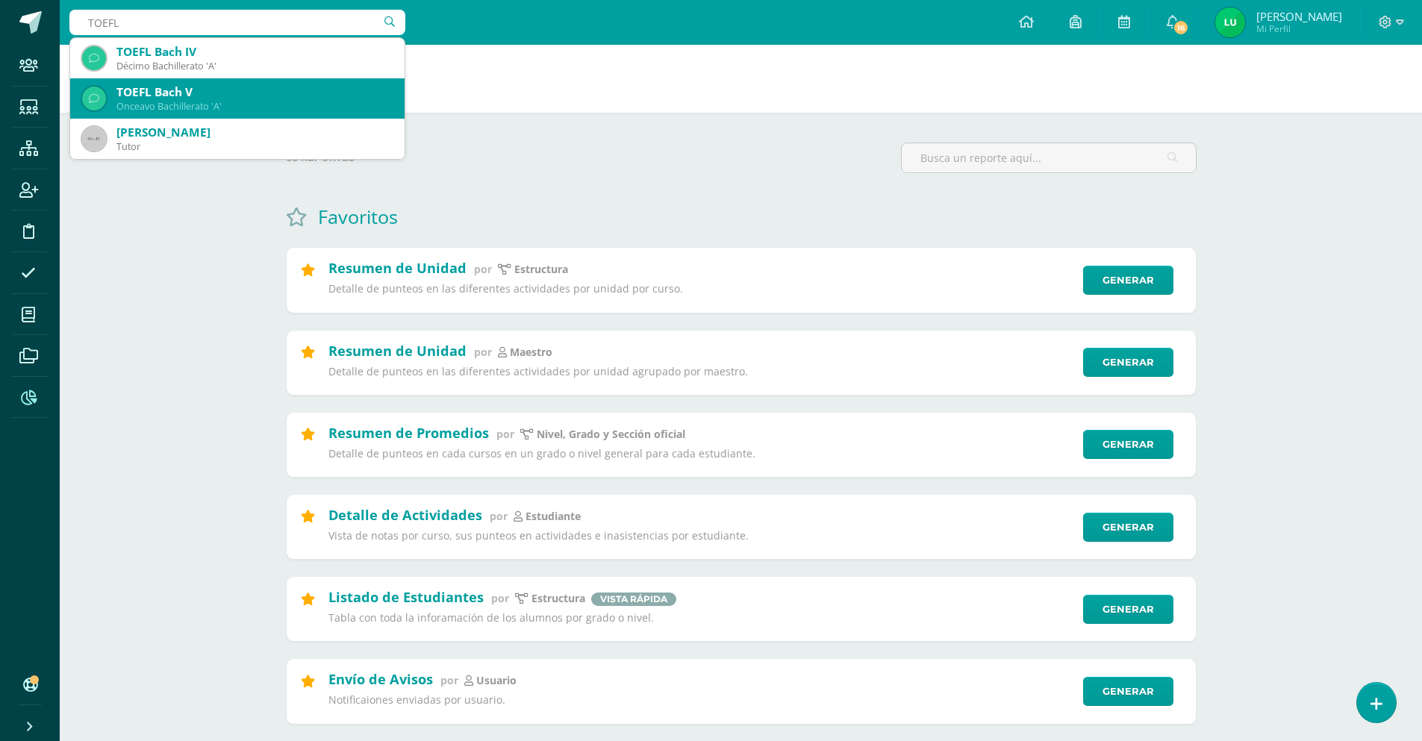
click at [224, 88] on div "TOEFL Bach V" at bounding box center [254, 92] width 276 height 16
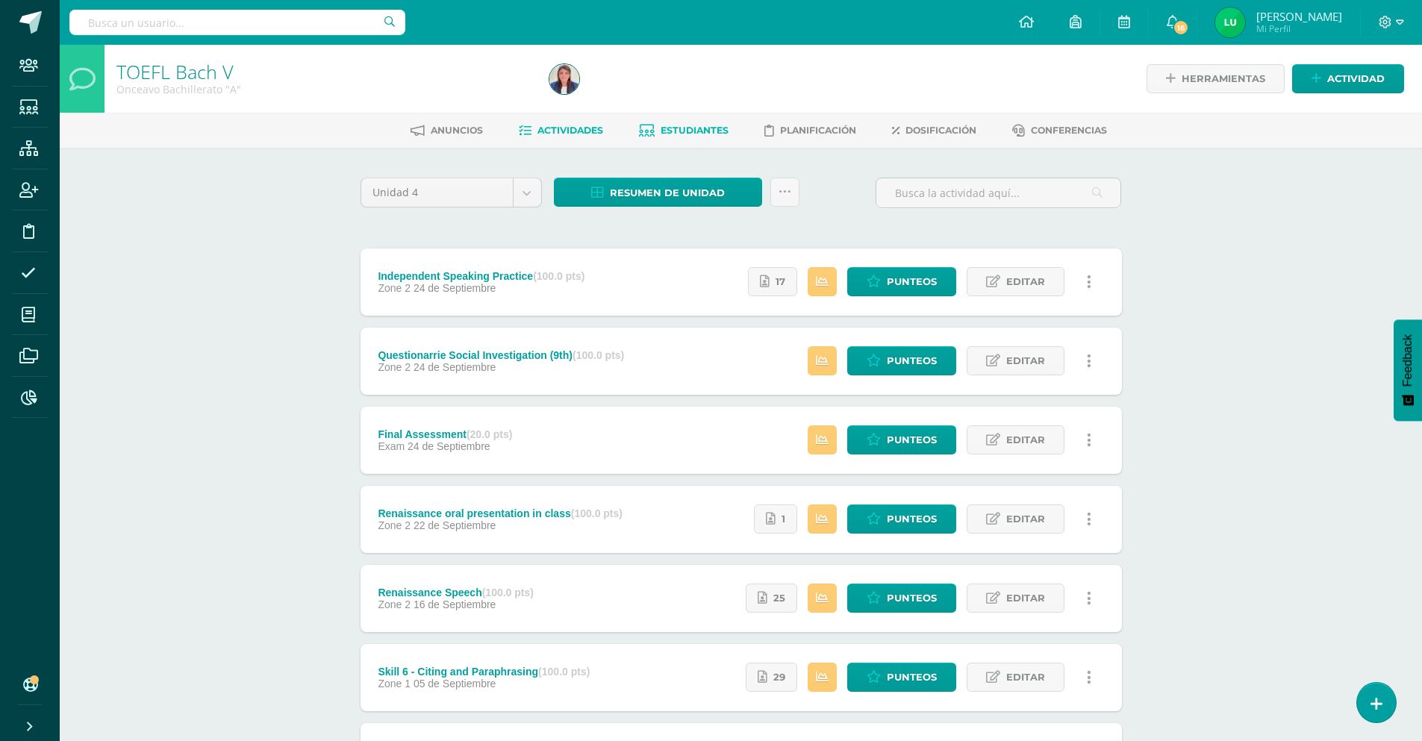
click at [692, 140] on link "Estudiantes" at bounding box center [684, 131] width 90 height 24
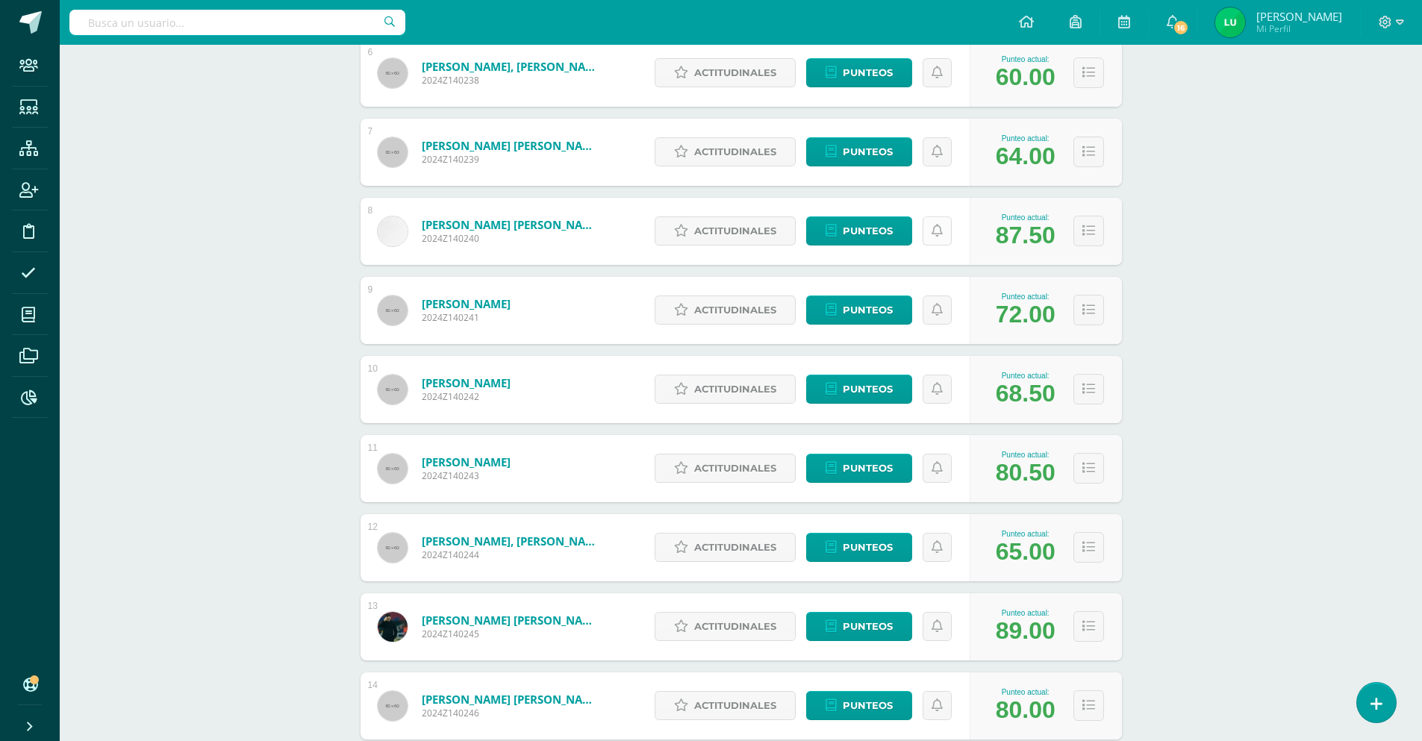
scroll to position [755, 0]
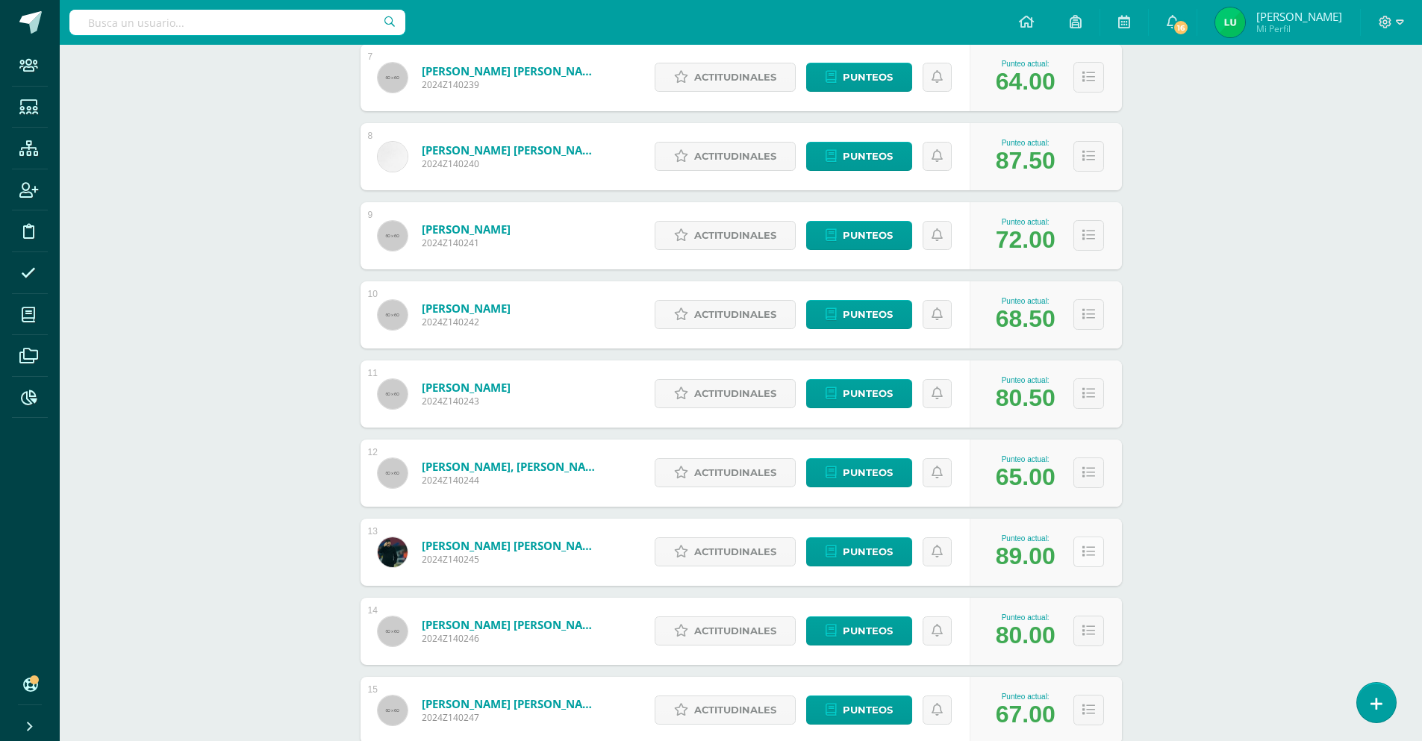
click at [1090, 555] on icon at bounding box center [1088, 552] width 13 height 13
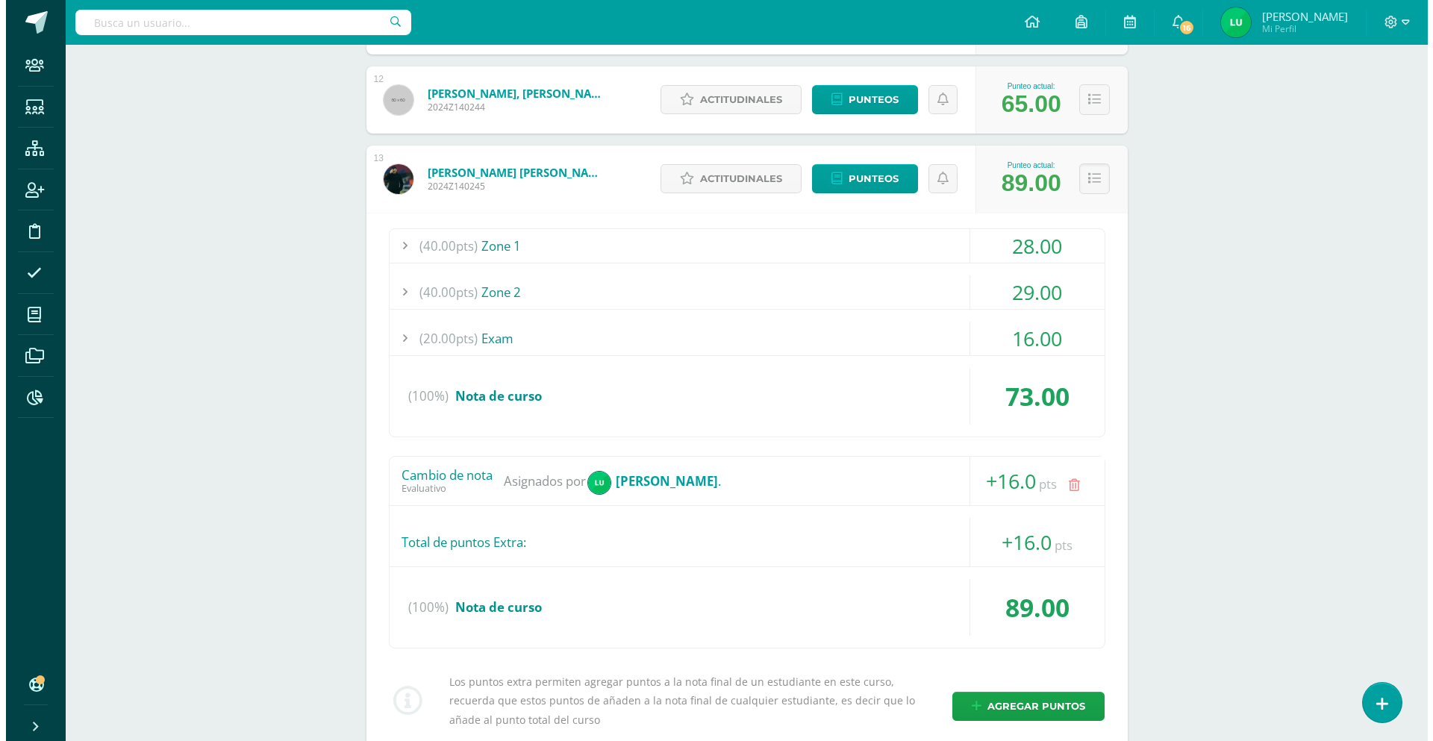
scroll to position [1278, 0]
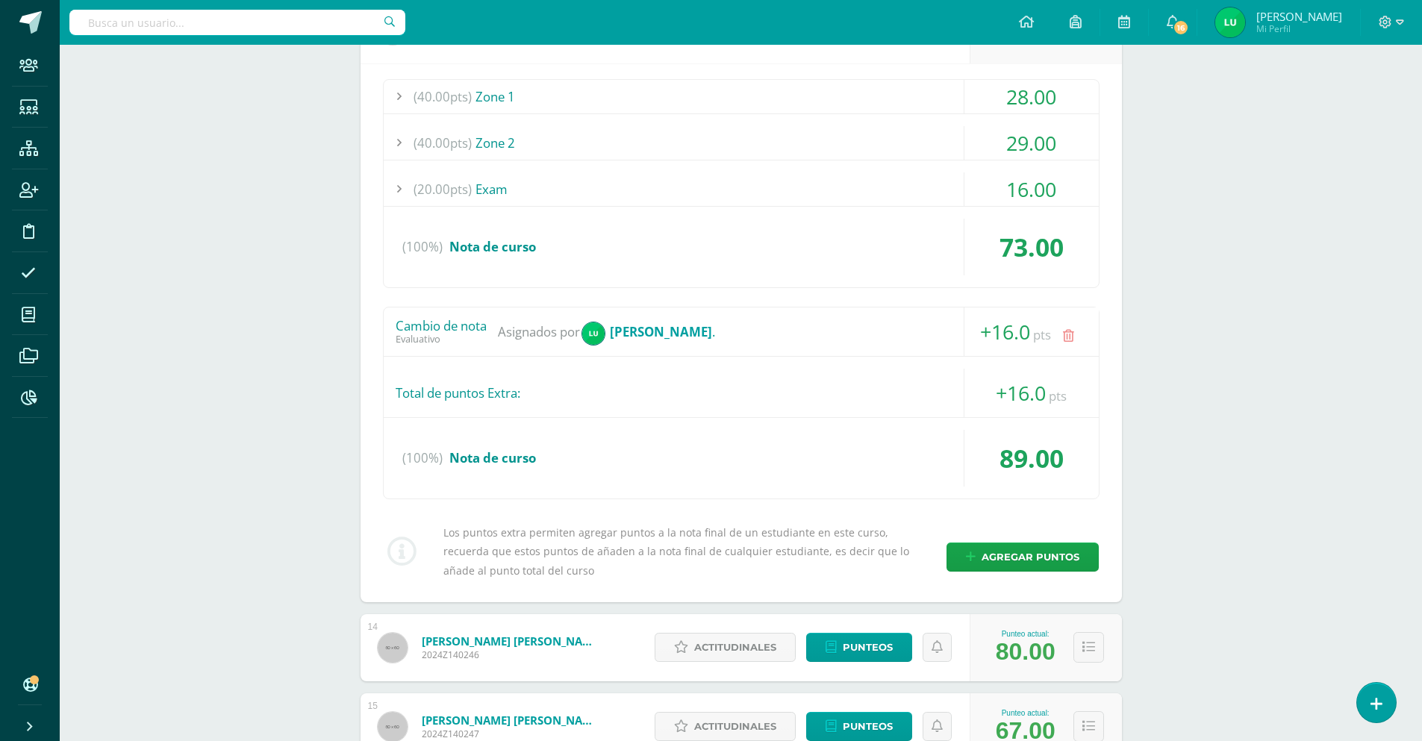
click at [1070, 339] on icon at bounding box center [1068, 336] width 11 height 13
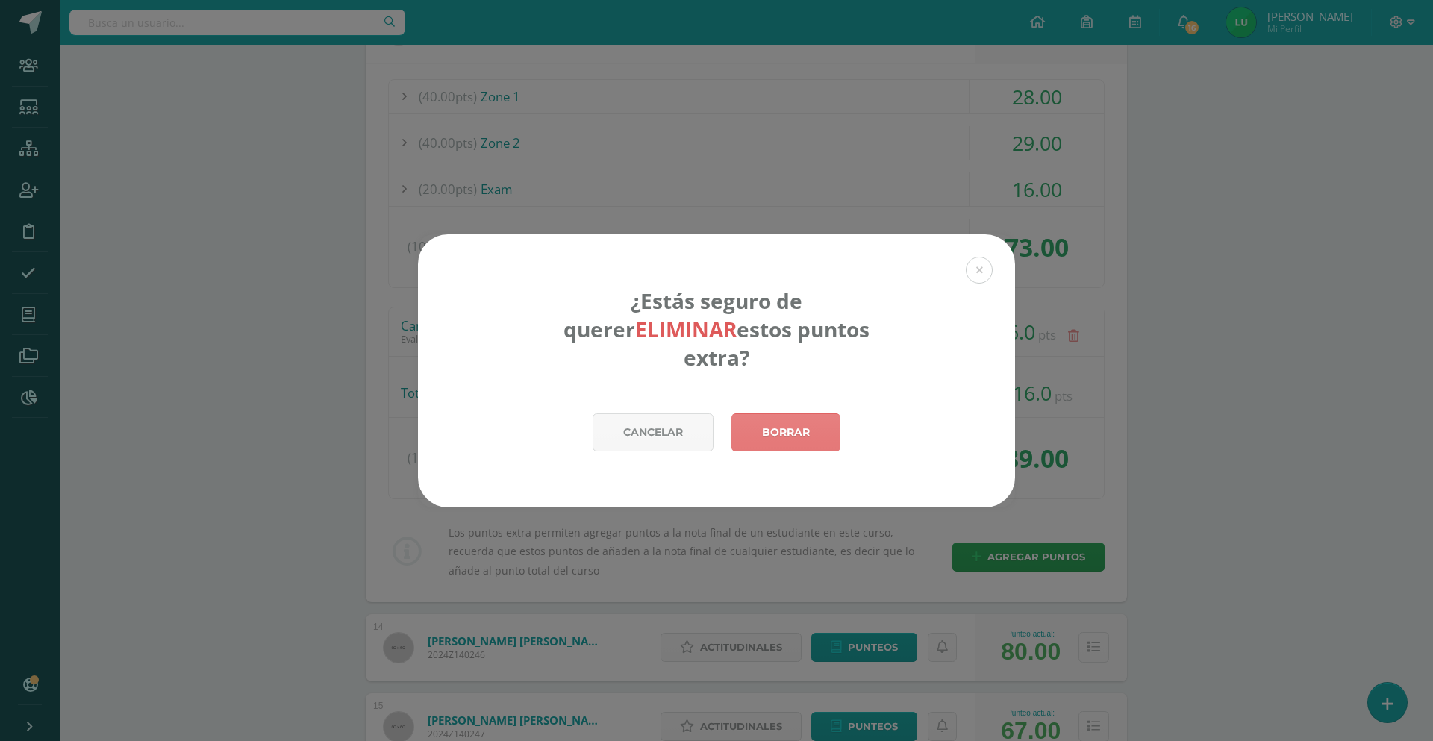
click at [793, 415] on link "Borrar" at bounding box center [785, 432] width 109 height 38
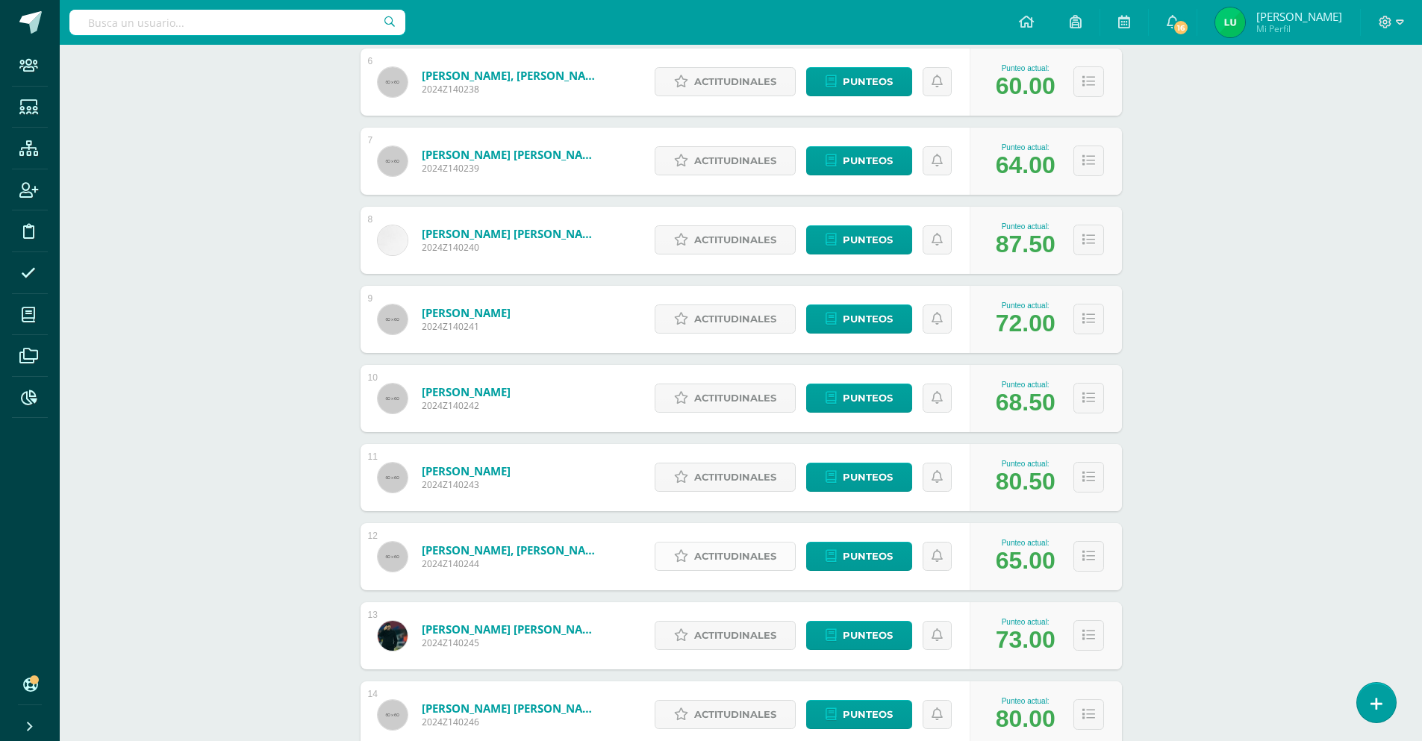
scroll to position [746, 0]
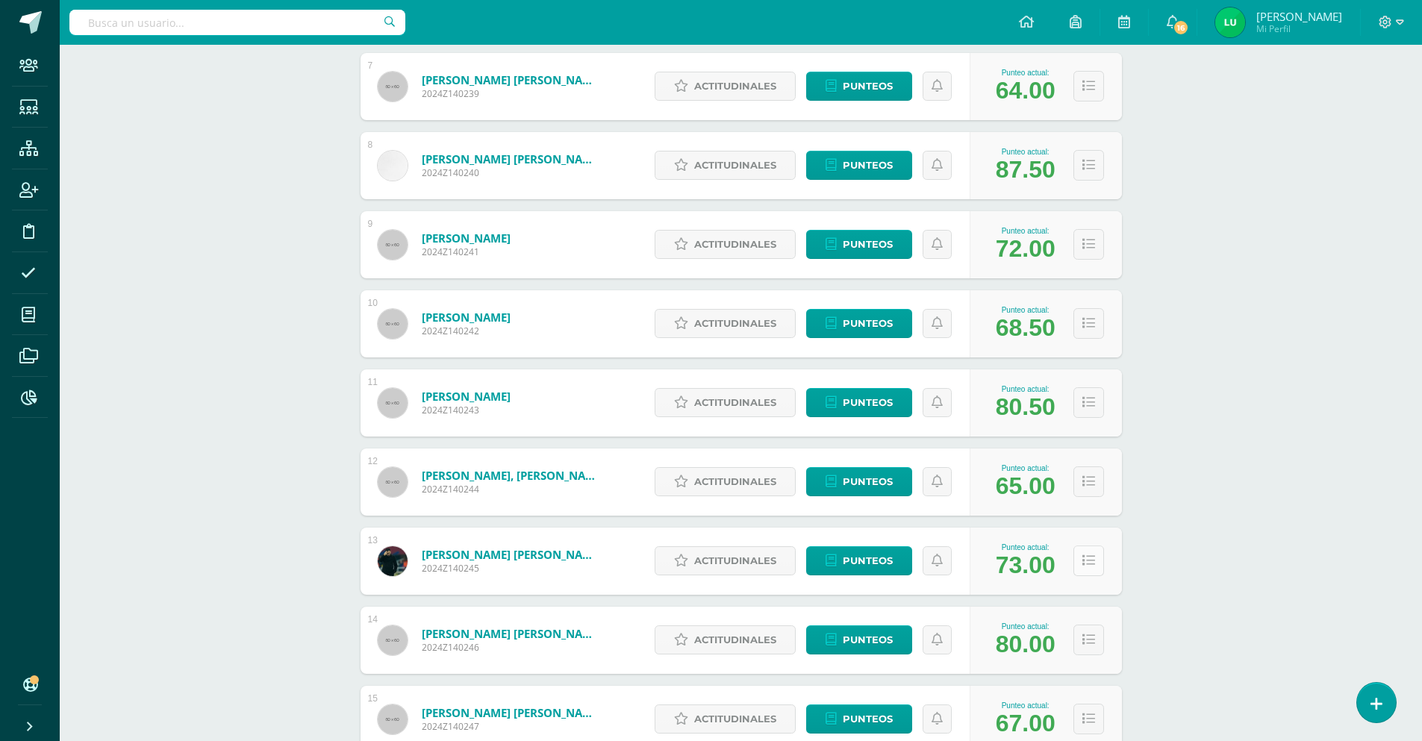
click at [1090, 567] on icon at bounding box center [1088, 560] width 13 height 13
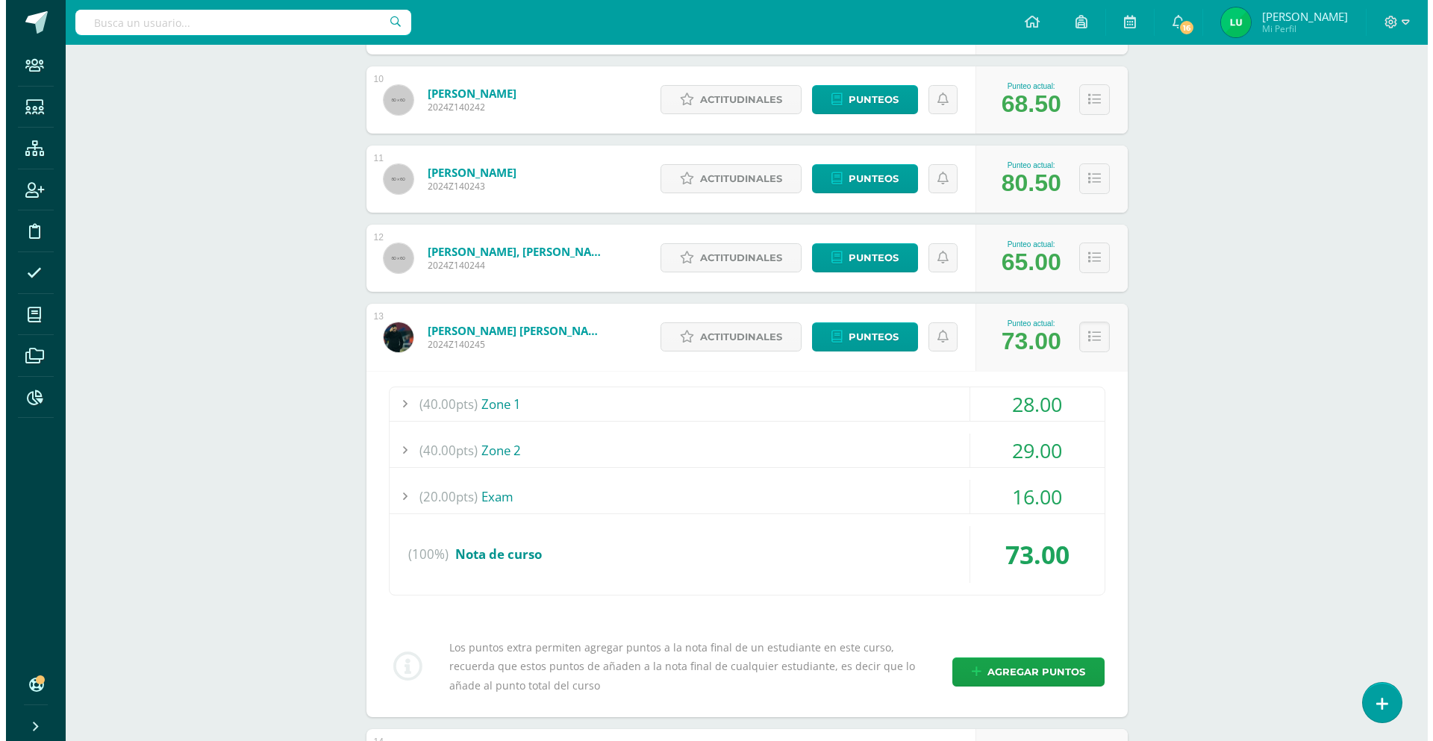
scroll to position [1045, 0]
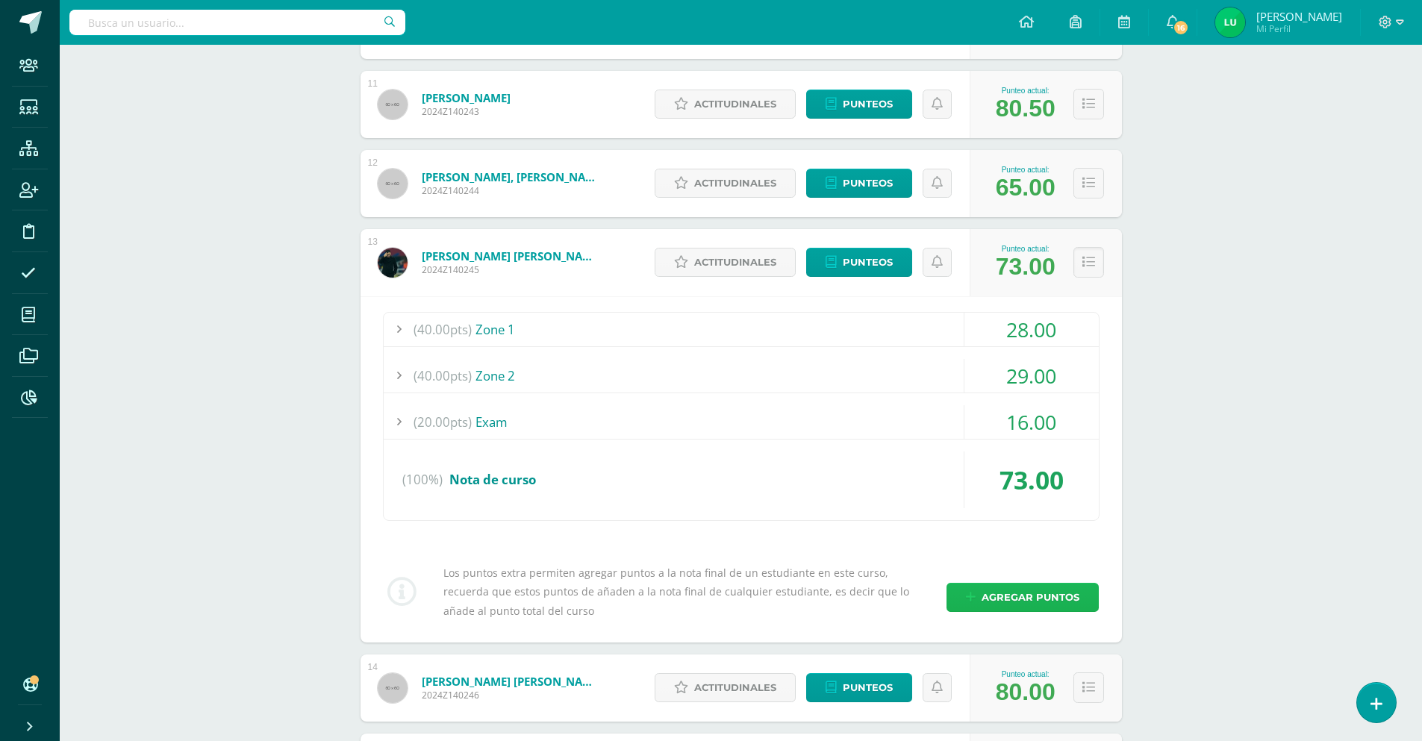
click at [1018, 597] on span "Agregar puntos" at bounding box center [1030, 598] width 98 height 28
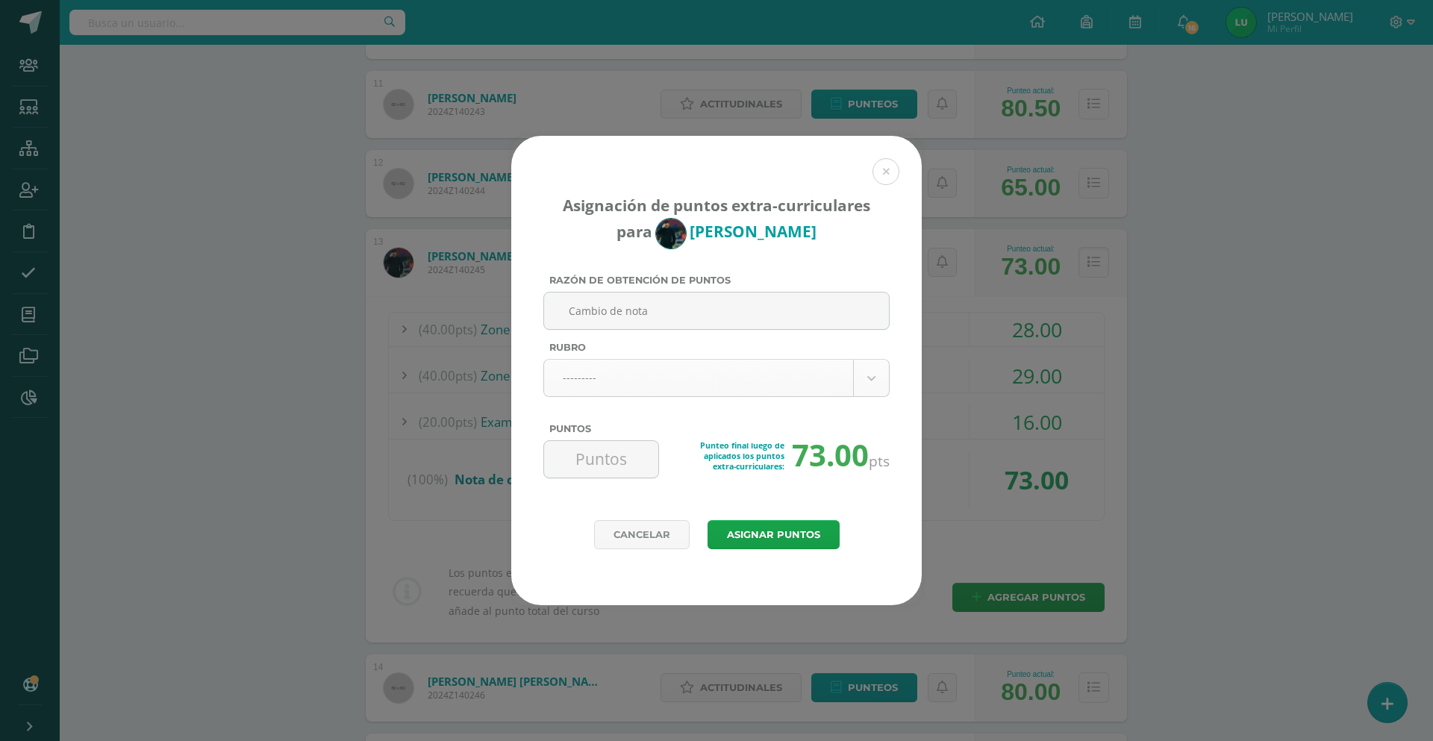
type input "Cambio de nota"
click at [590, 367] on body "Asignación de puntos extra-curriculares para Pablo García Razón de obtención de…" at bounding box center [716, 560] width 1433 height 3210
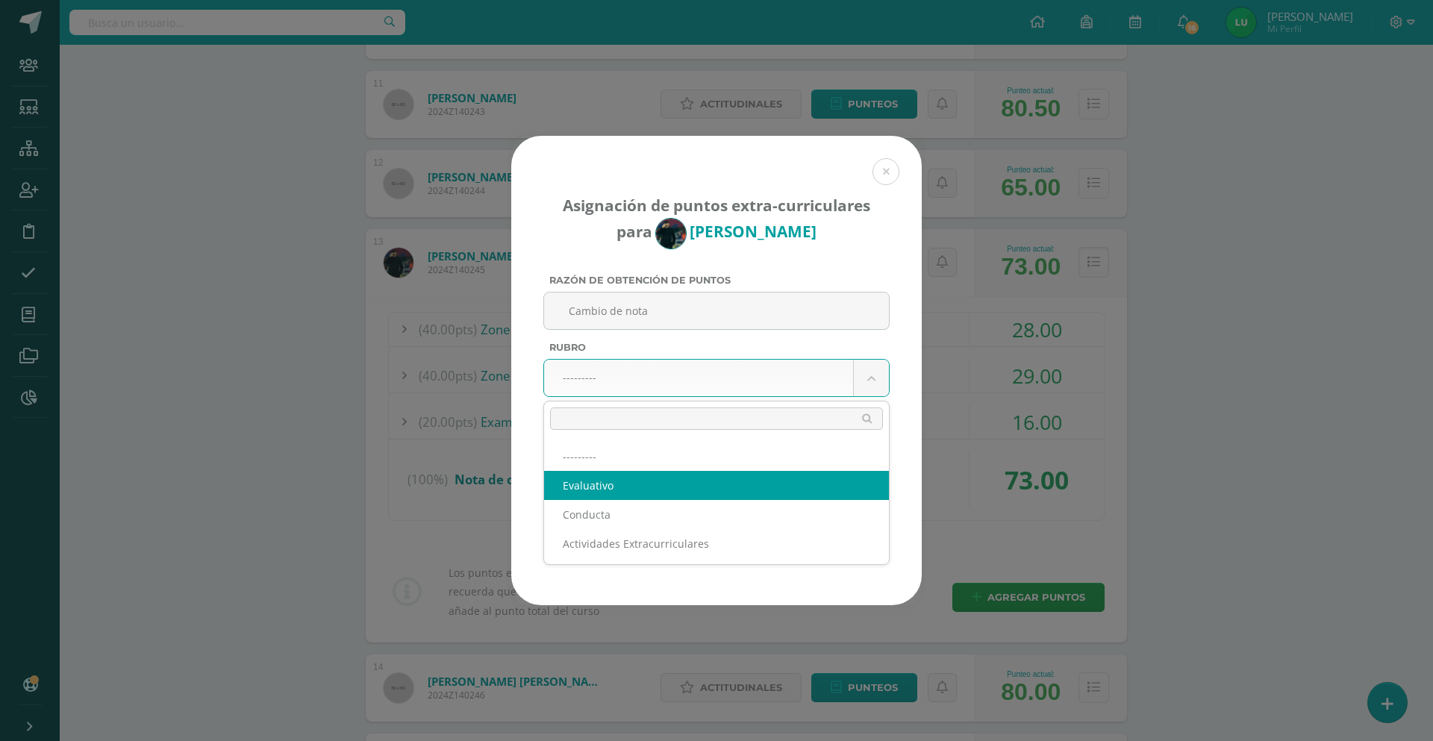
select select "1"
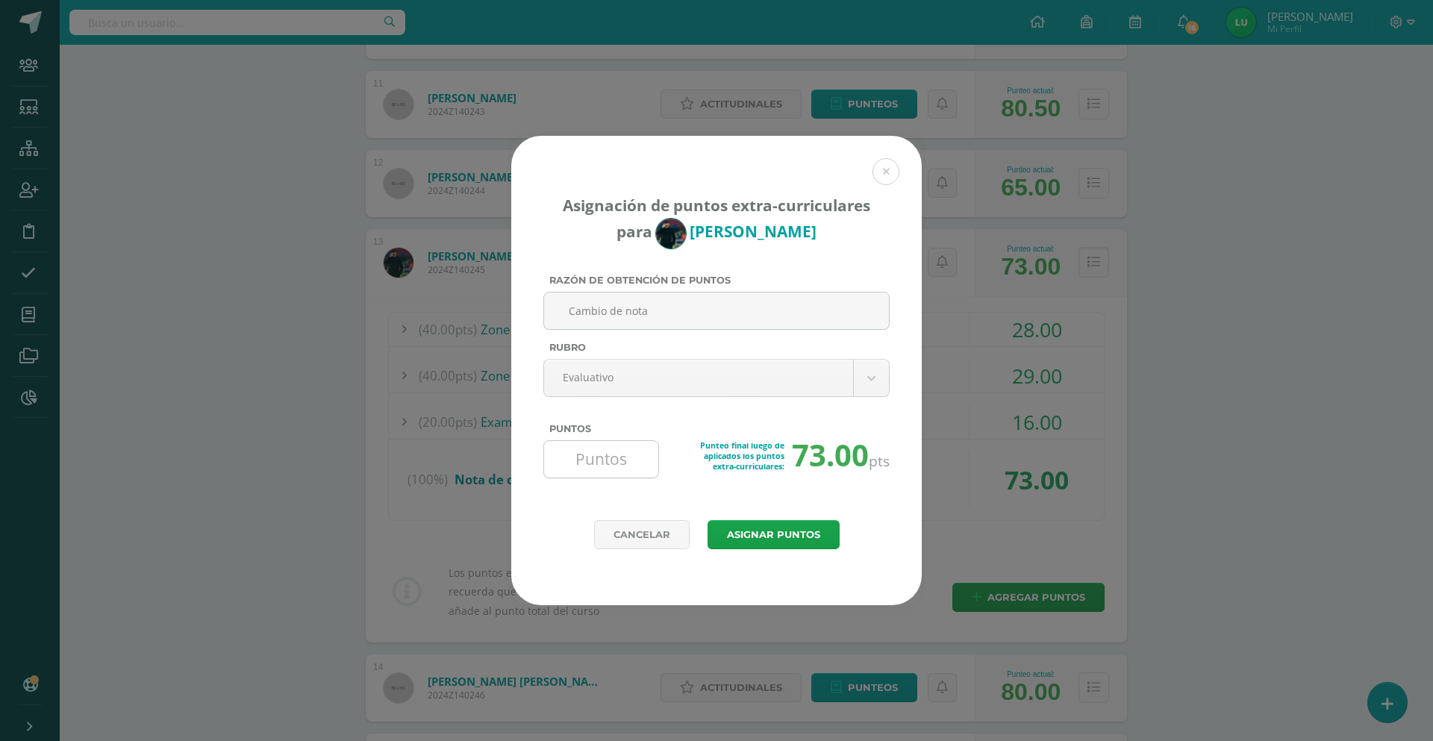
click at [593, 472] on input "Puntos" at bounding box center [601, 459] width 102 height 37
type input "20"
click at [770, 535] on button "Asignar puntos" at bounding box center [773, 534] width 132 height 29
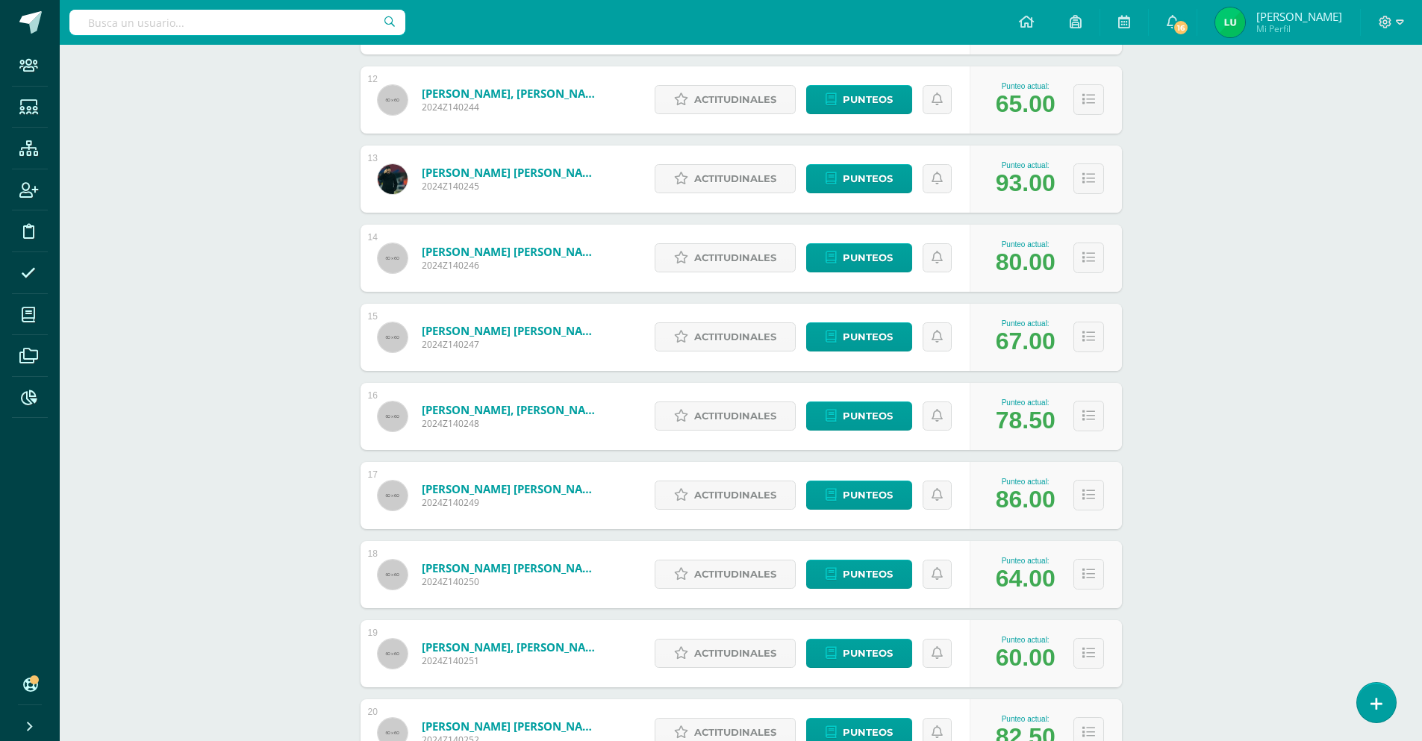
scroll to position [1054, 0]
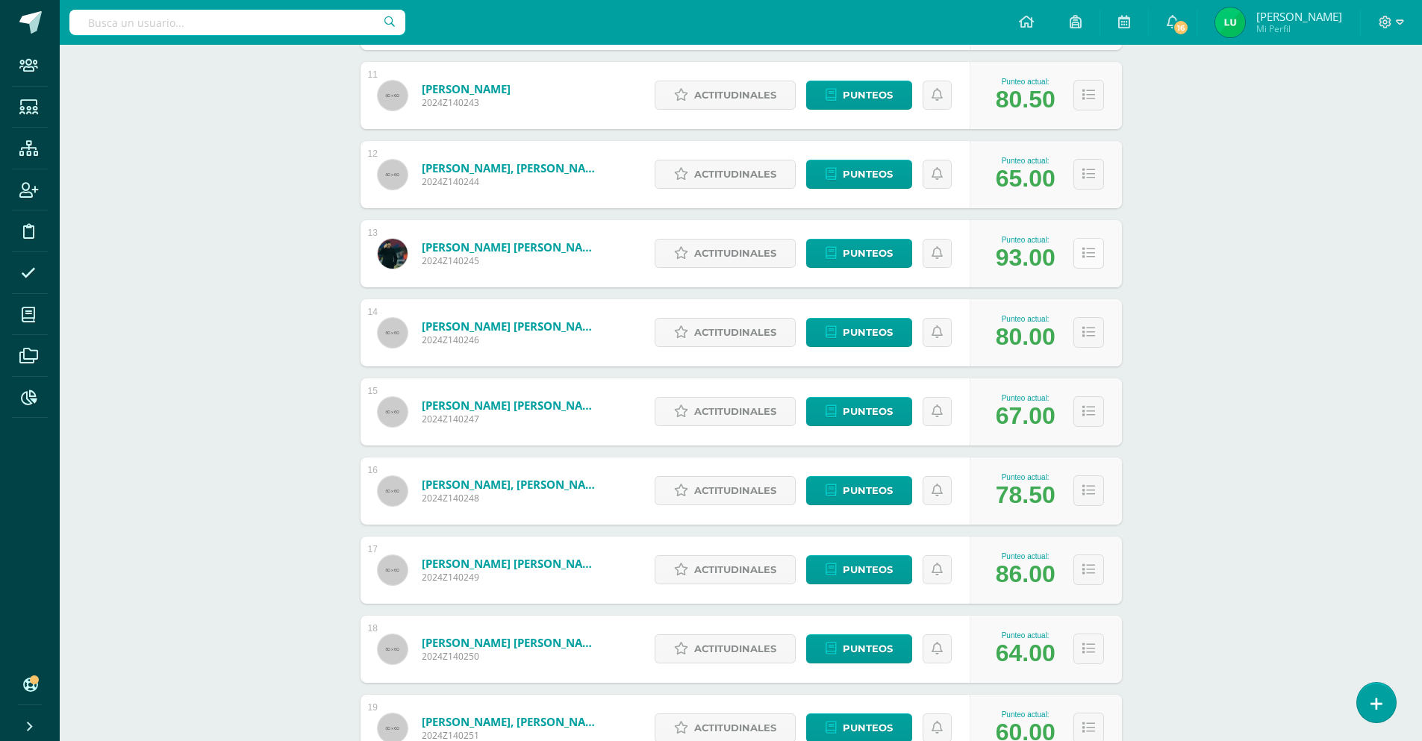
click at [1080, 251] on button at bounding box center [1088, 253] width 31 height 31
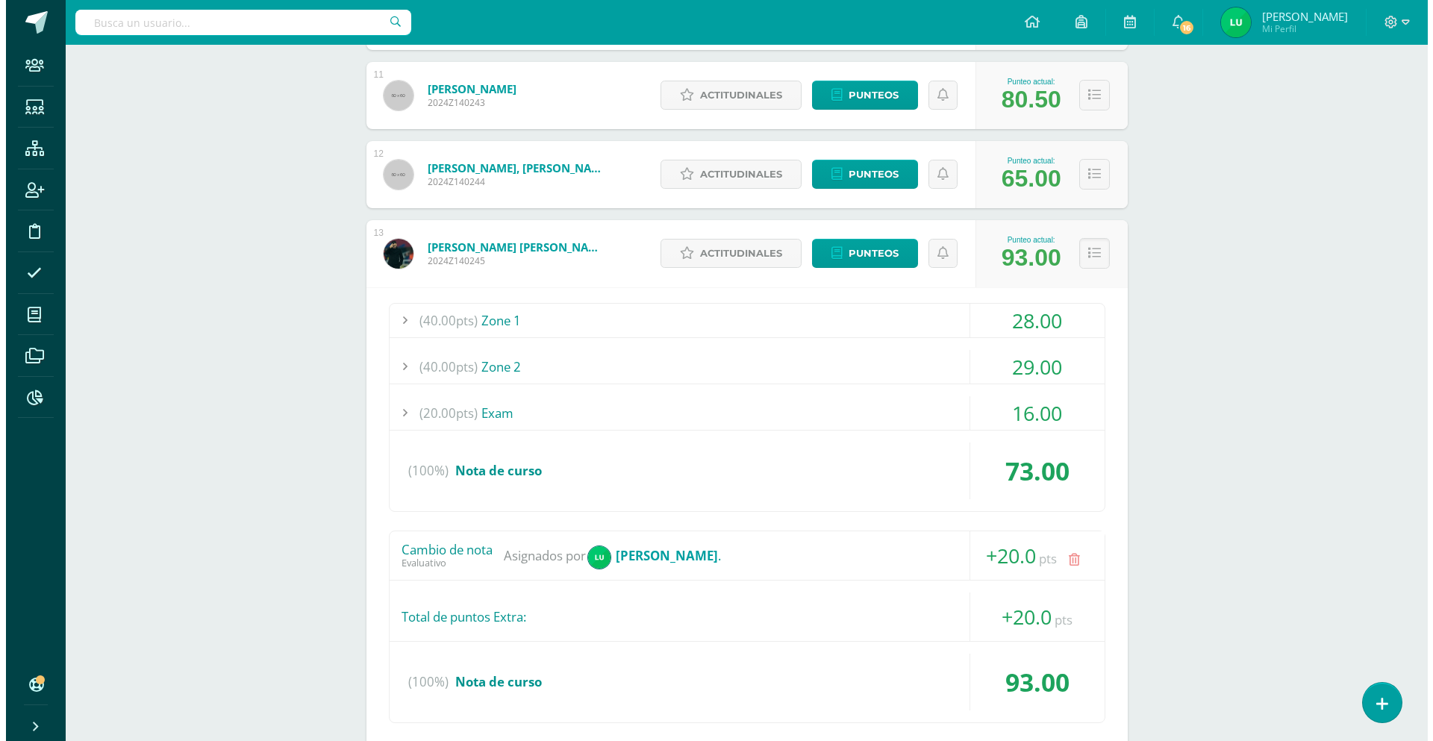
scroll to position [1128, 0]
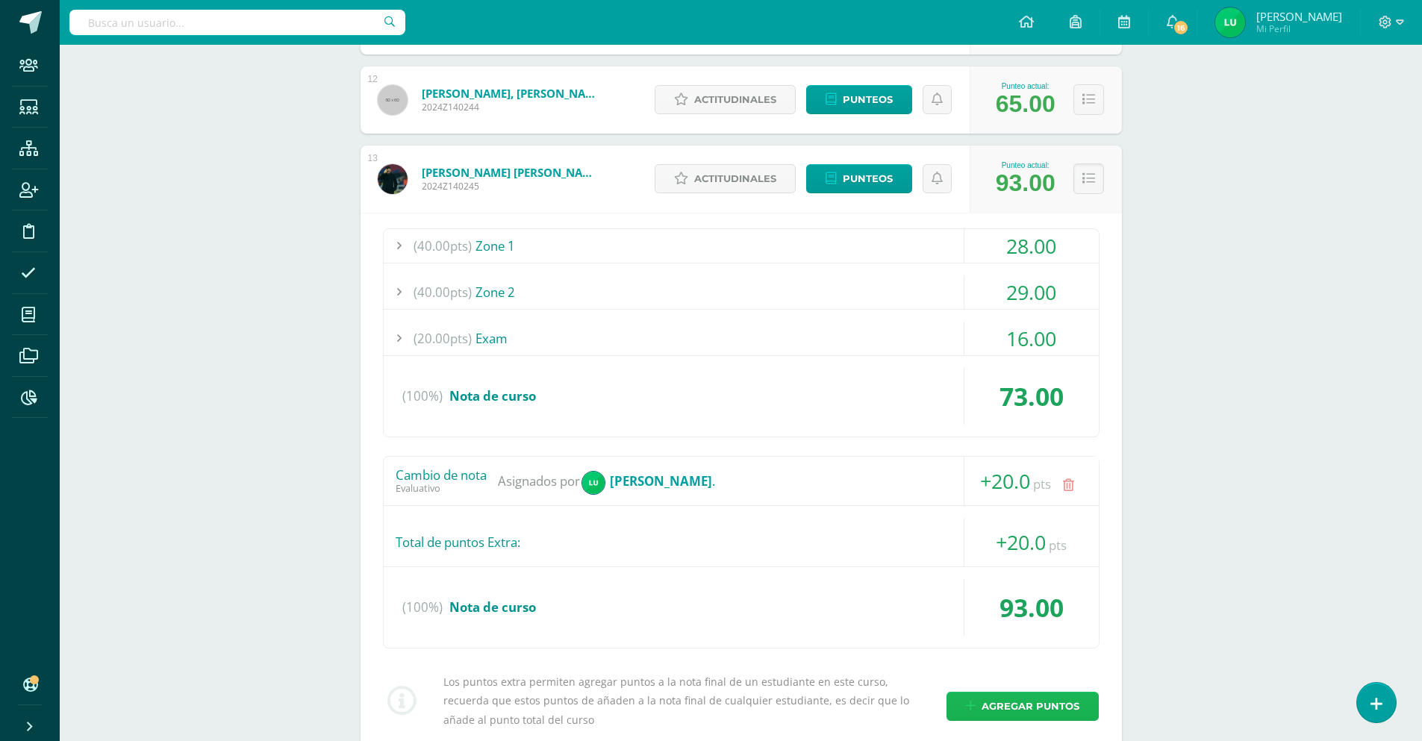
click at [997, 704] on span "Agregar puntos" at bounding box center [1030, 707] width 98 height 28
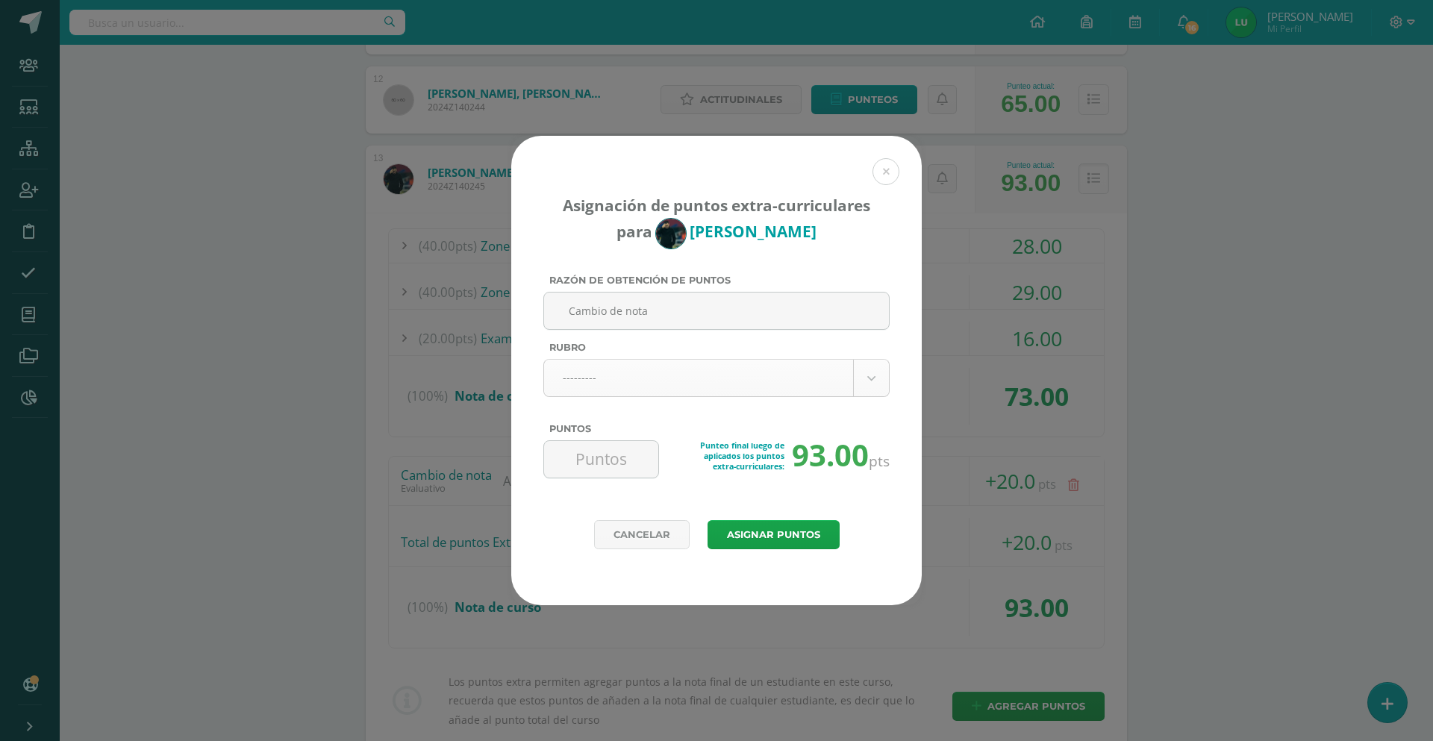
type input "Cambio de nota"
select select "1"
click at [604, 463] on input "Puntos" at bounding box center [601, 459] width 102 height 37
type input "7"
click at [769, 521] on button "Asignar puntos" at bounding box center [773, 534] width 132 height 29
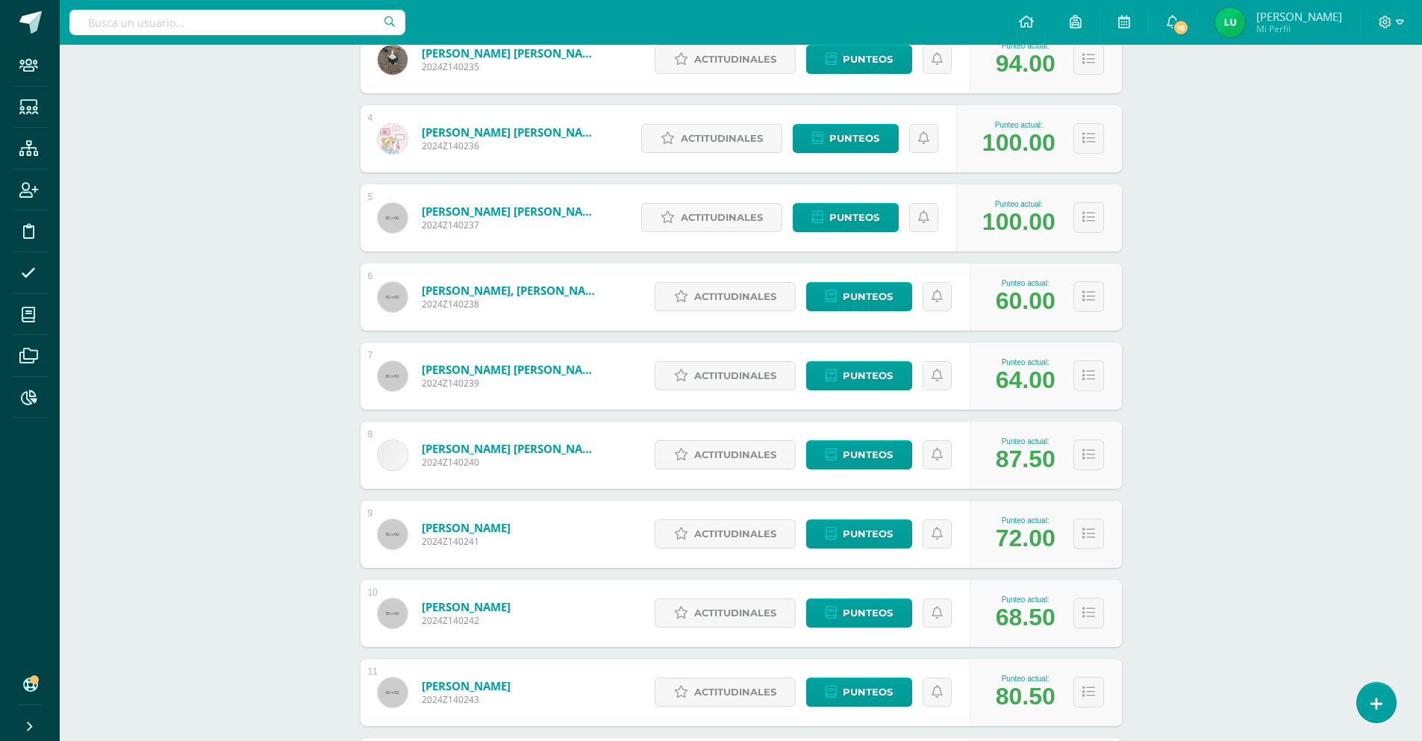
scroll to position [755, 0]
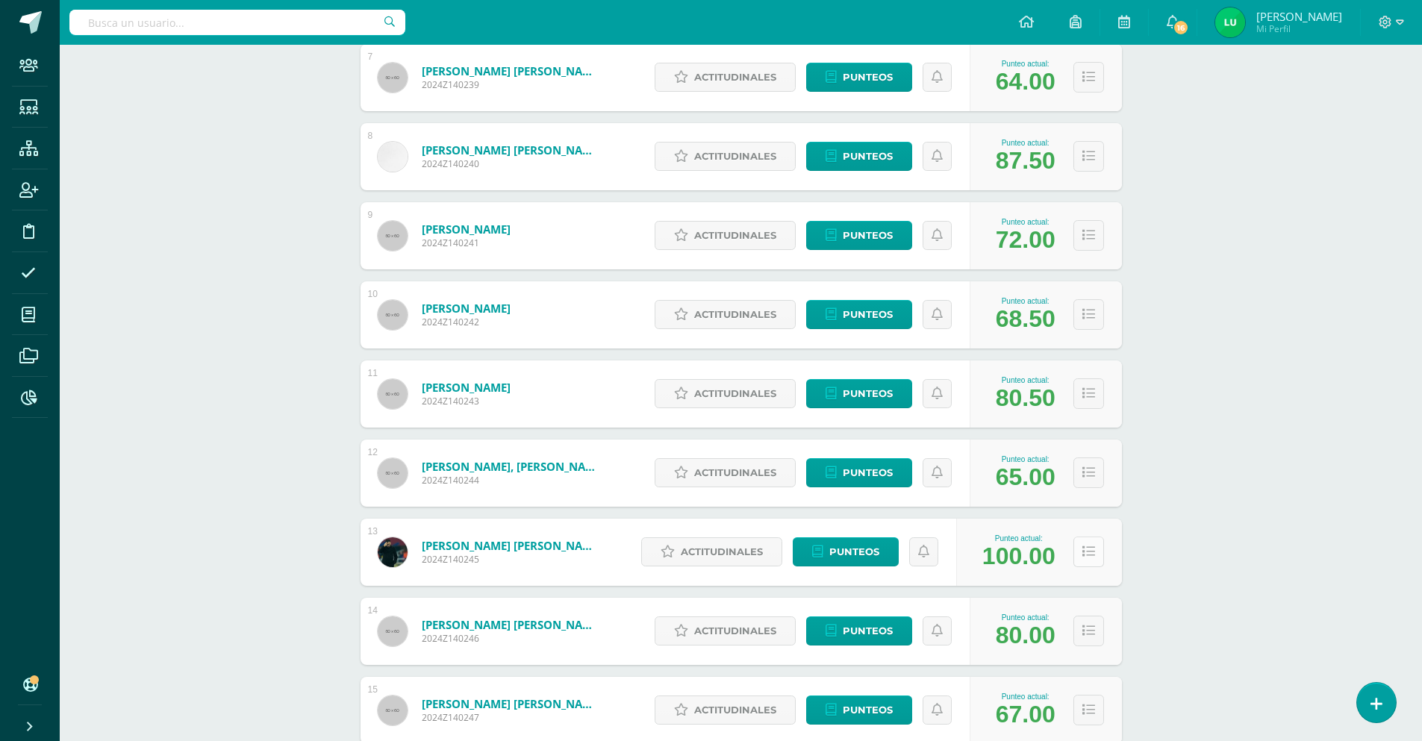
click at [1095, 560] on button at bounding box center [1088, 552] width 31 height 31
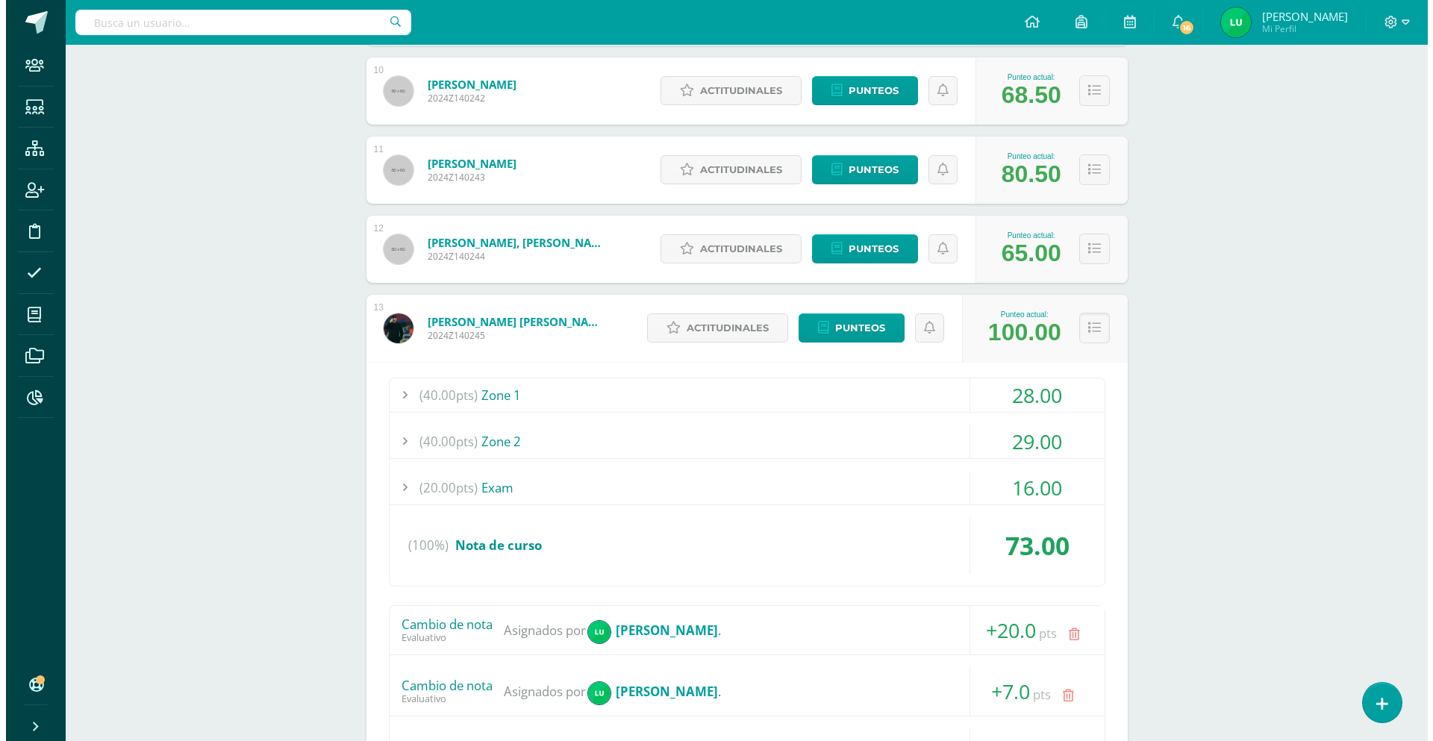
scroll to position [1054, 0]
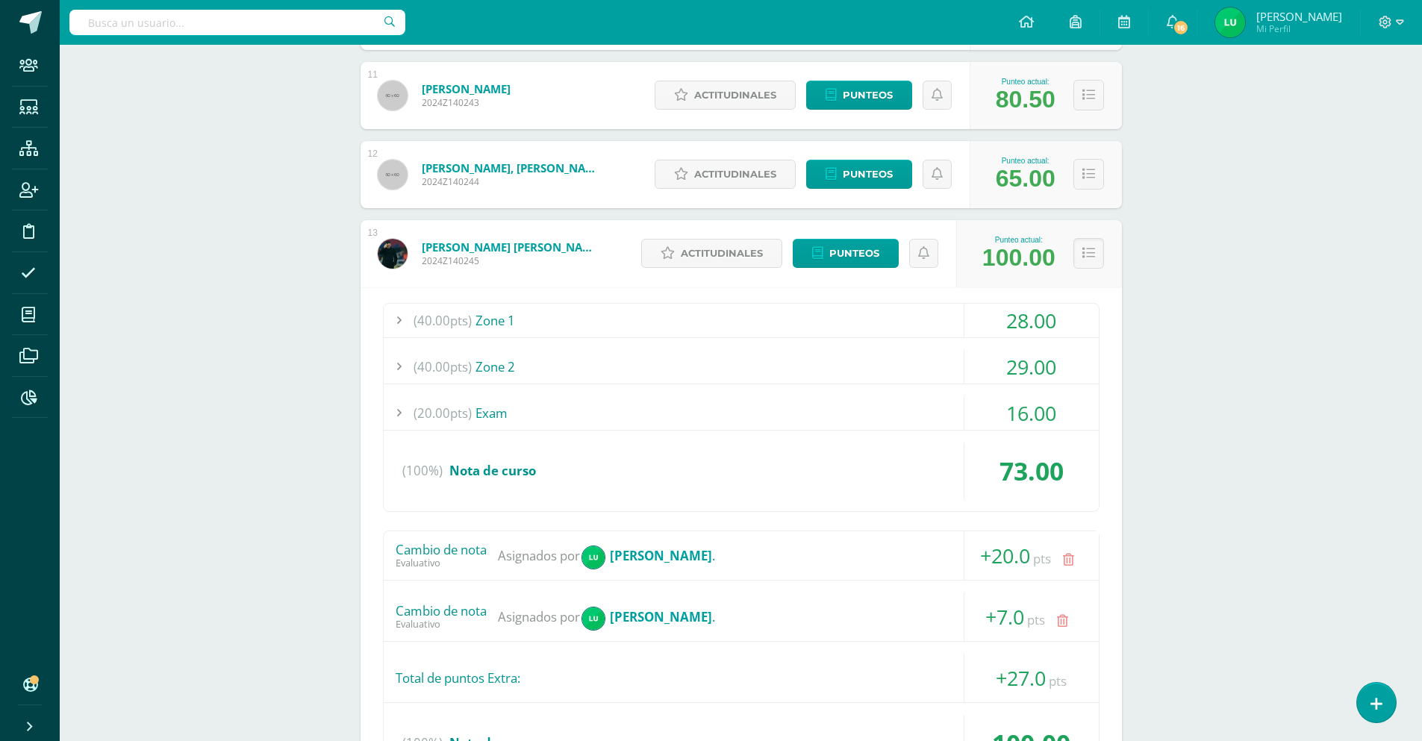
click at [1068, 560] on icon at bounding box center [1068, 560] width 11 height 13
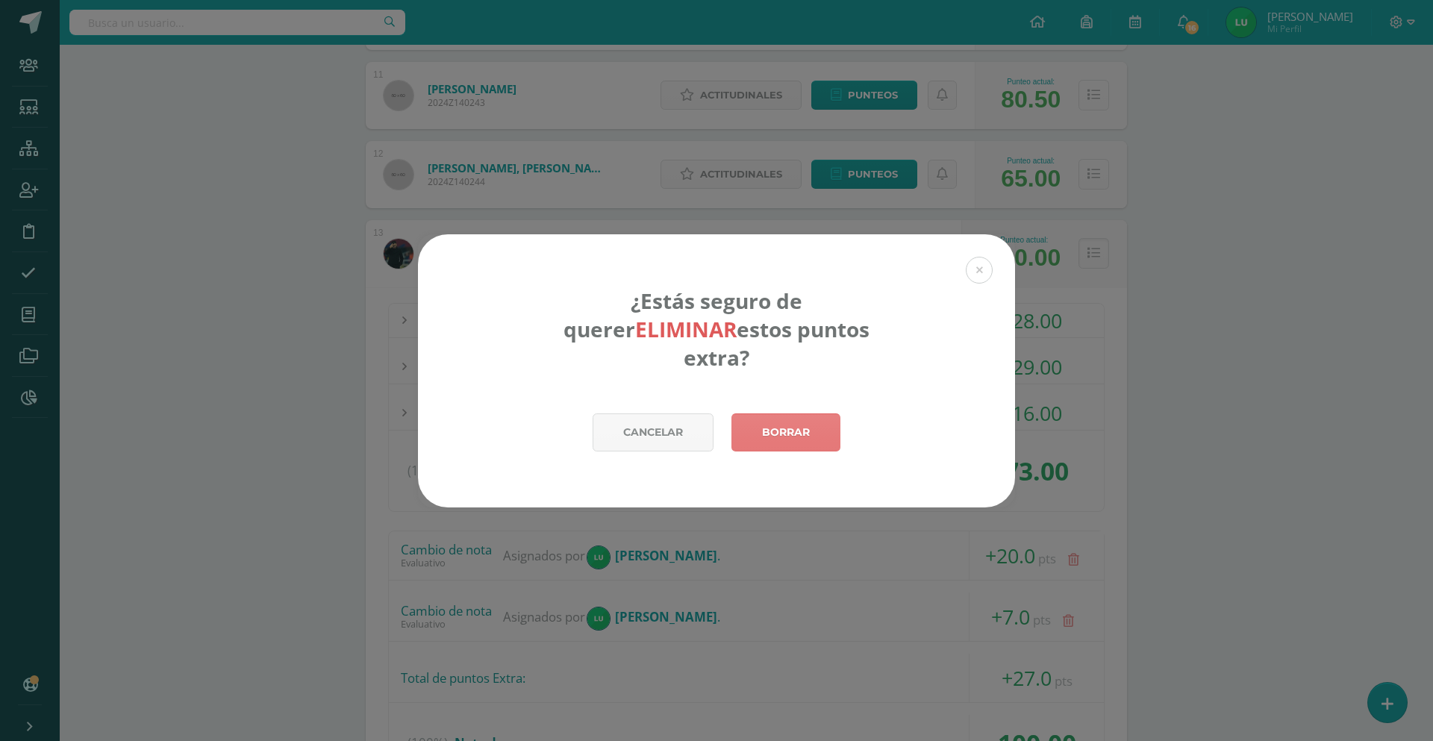
click at [825, 419] on link "Borrar" at bounding box center [785, 432] width 109 height 38
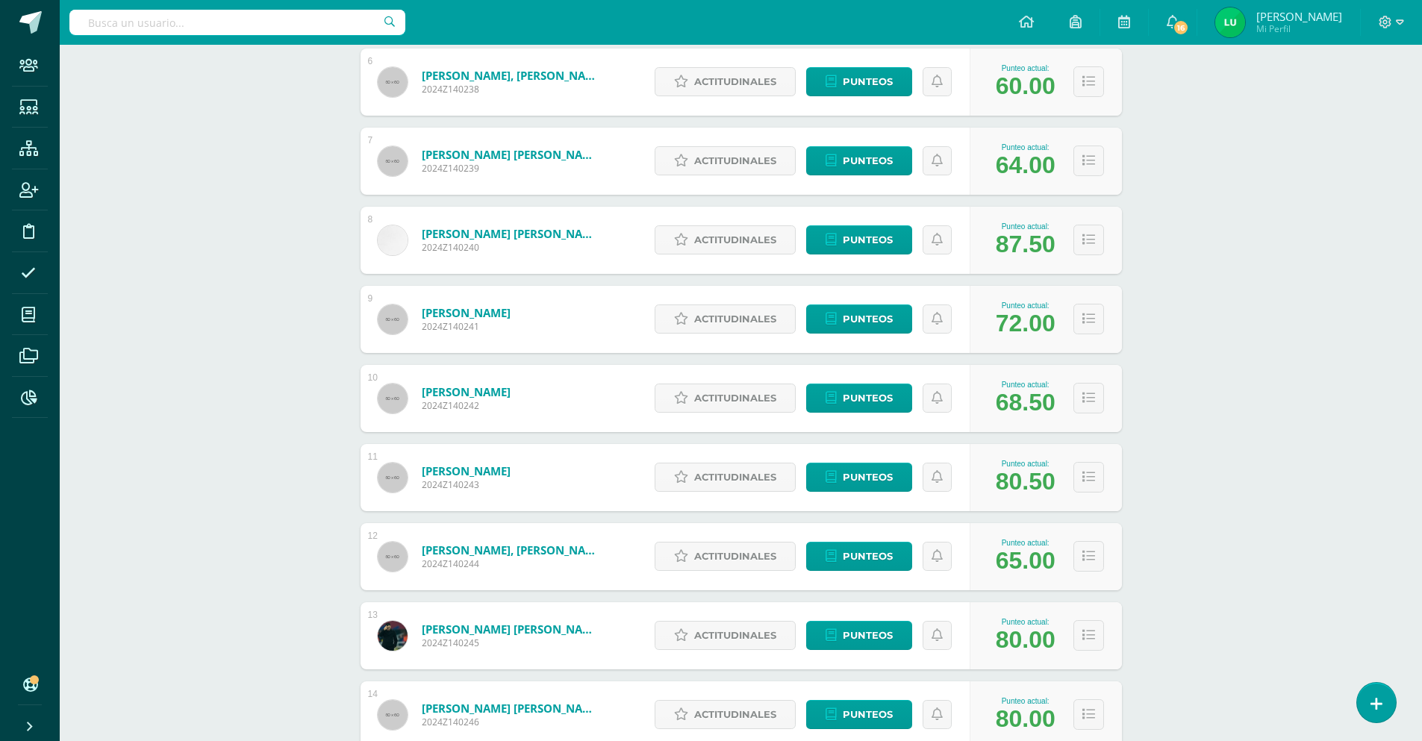
scroll to position [746, 0]
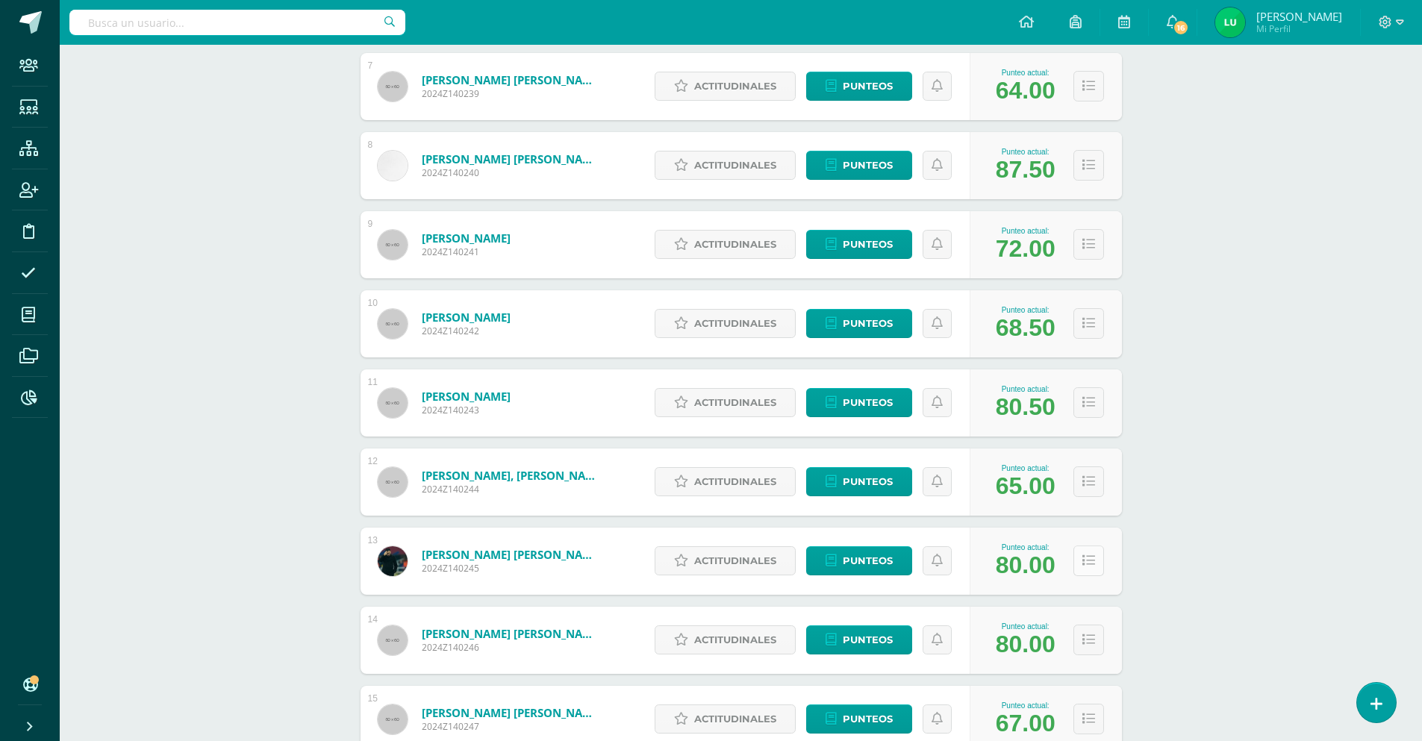
click at [1090, 555] on icon at bounding box center [1088, 560] width 13 height 13
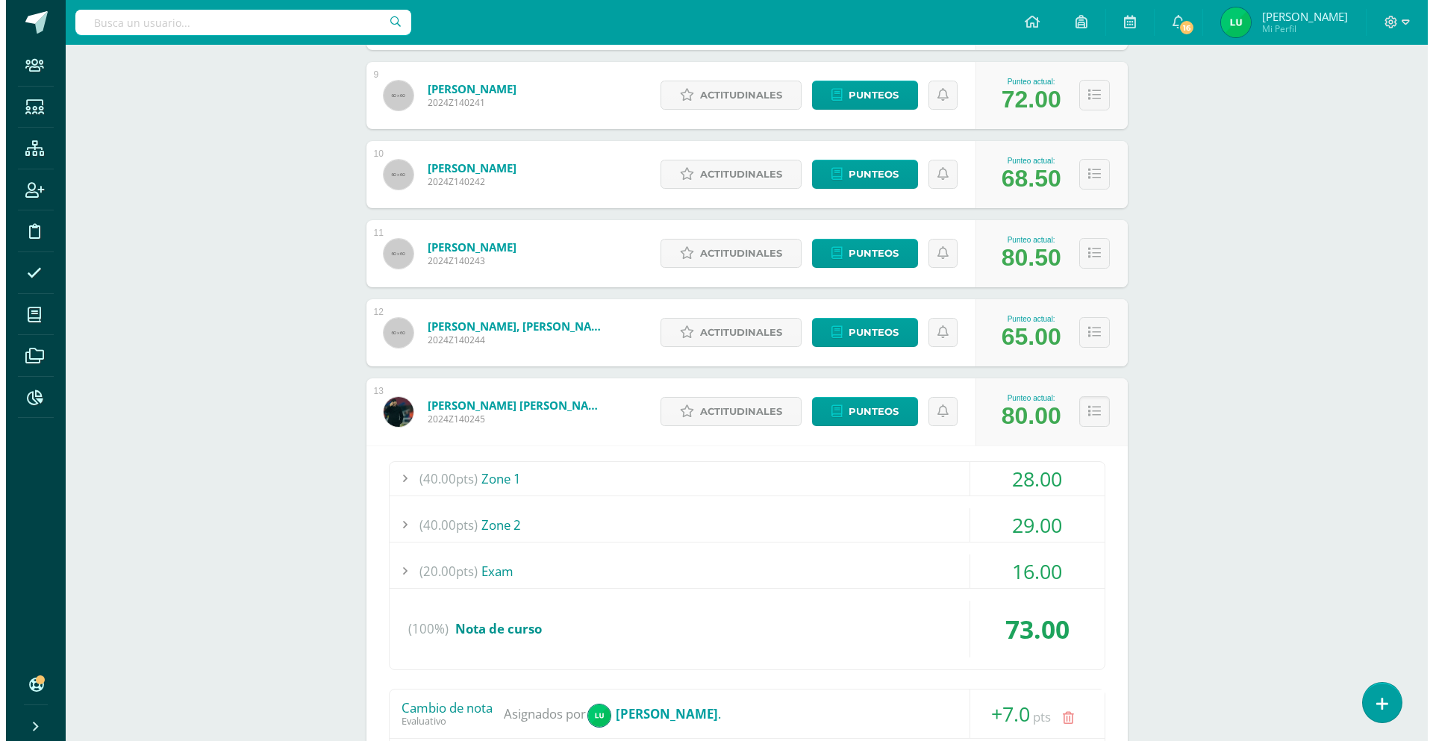
scroll to position [1194, 0]
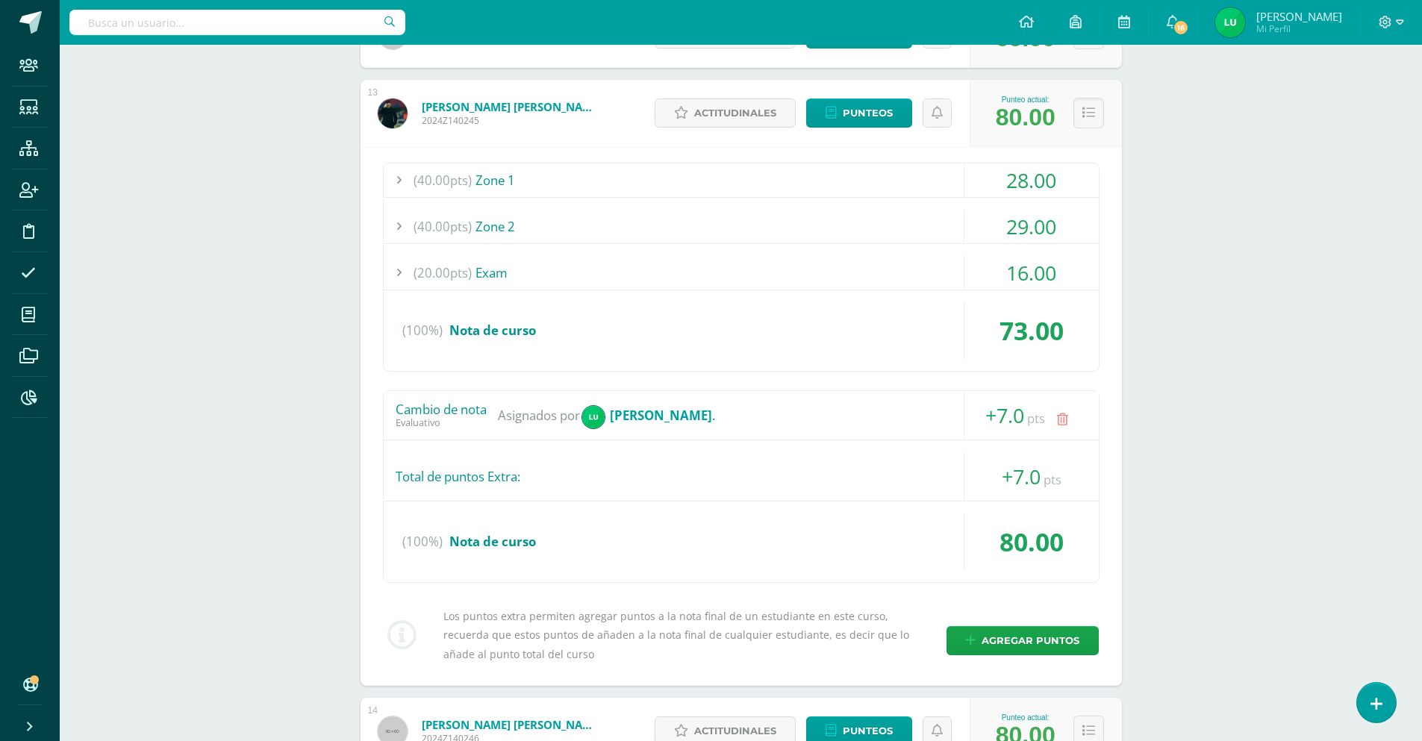
click at [1066, 425] on icon at bounding box center [1062, 419] width 11 height 13
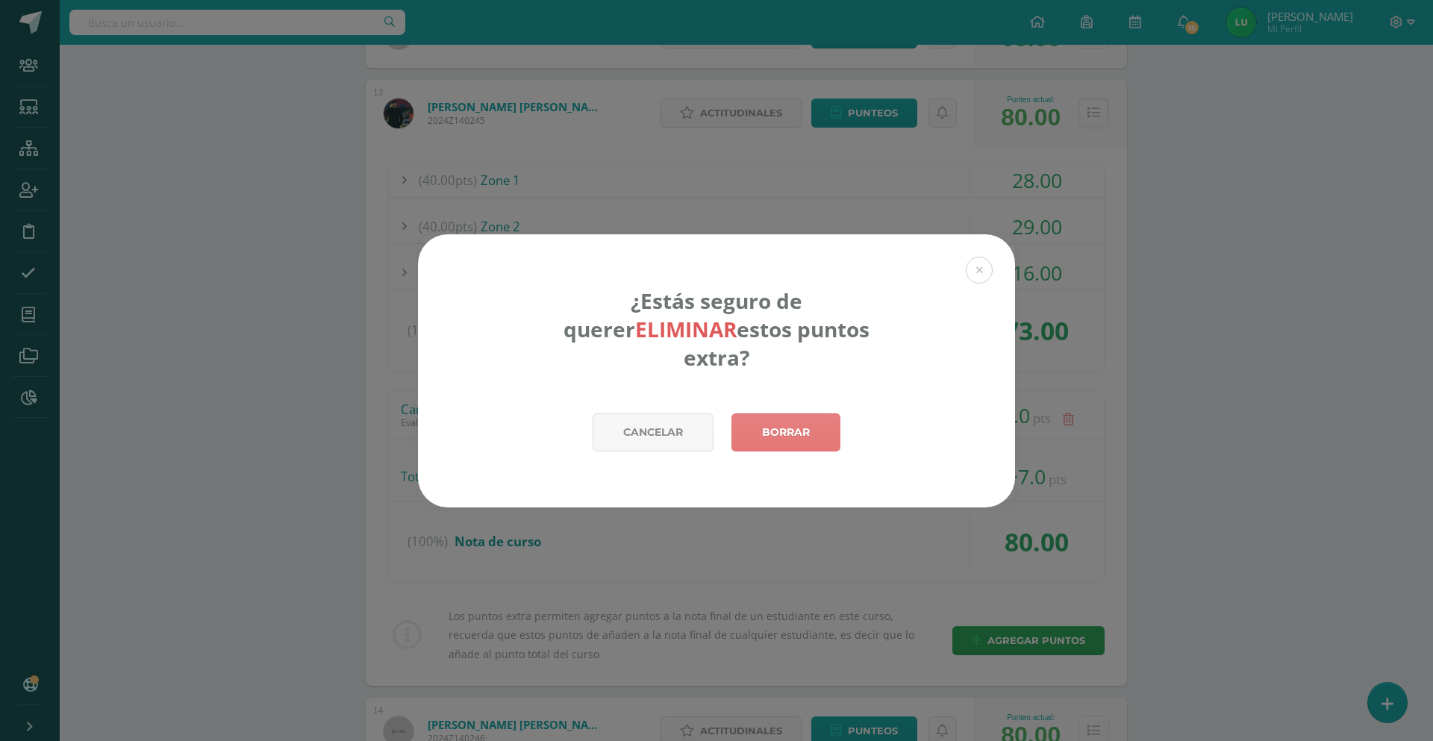
click at [827, 413] on link "Borrar" at bounding box center [785, 432] width 109 height 38
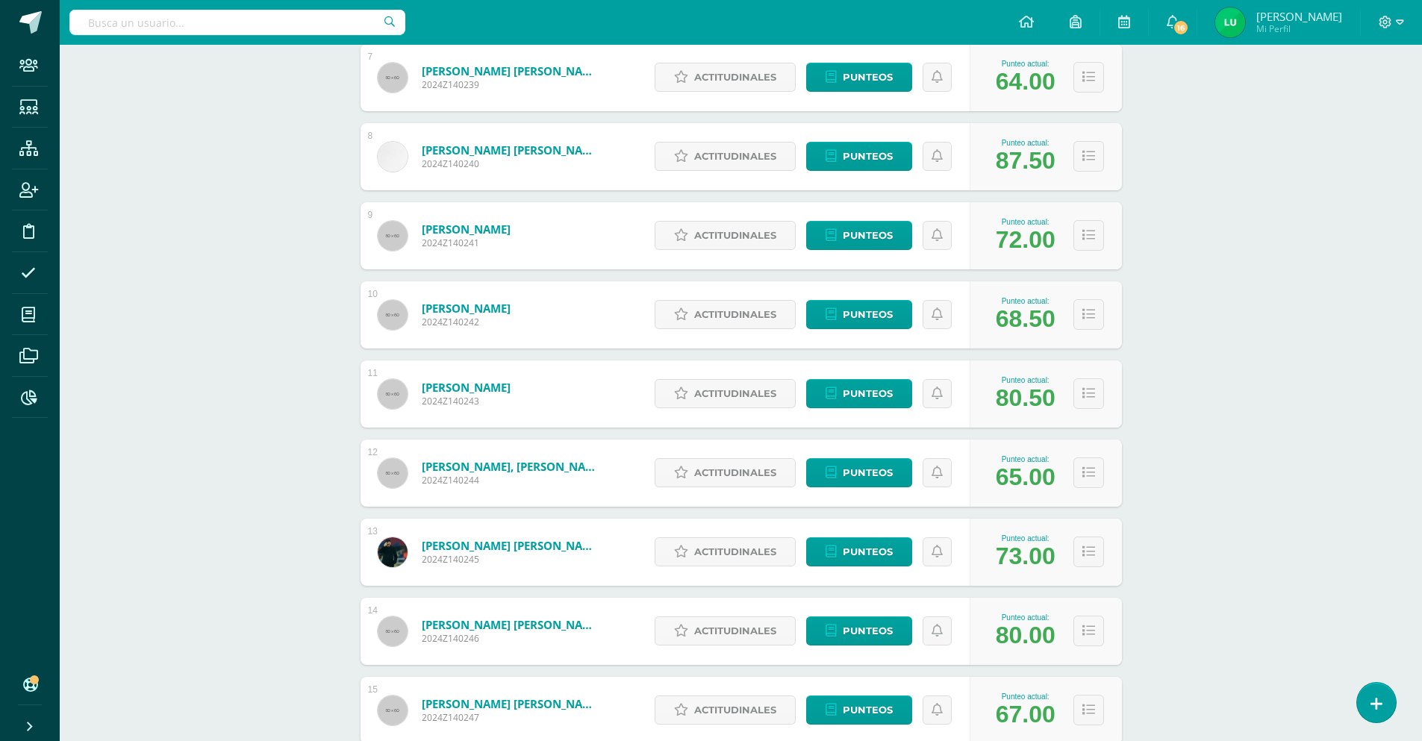
scroll to position [830, 0]
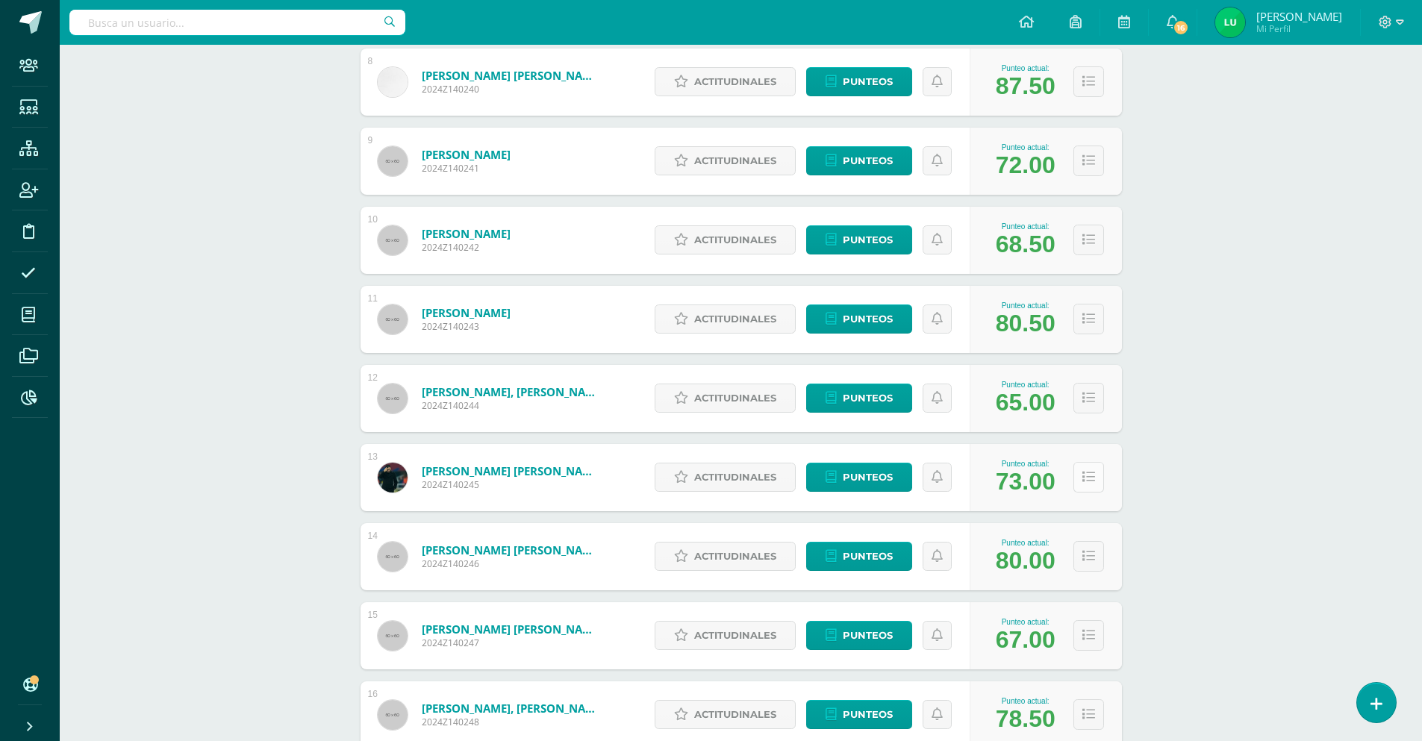
click at [1096, 472] on button at bounding box center [1088, 477] width 31 height 31
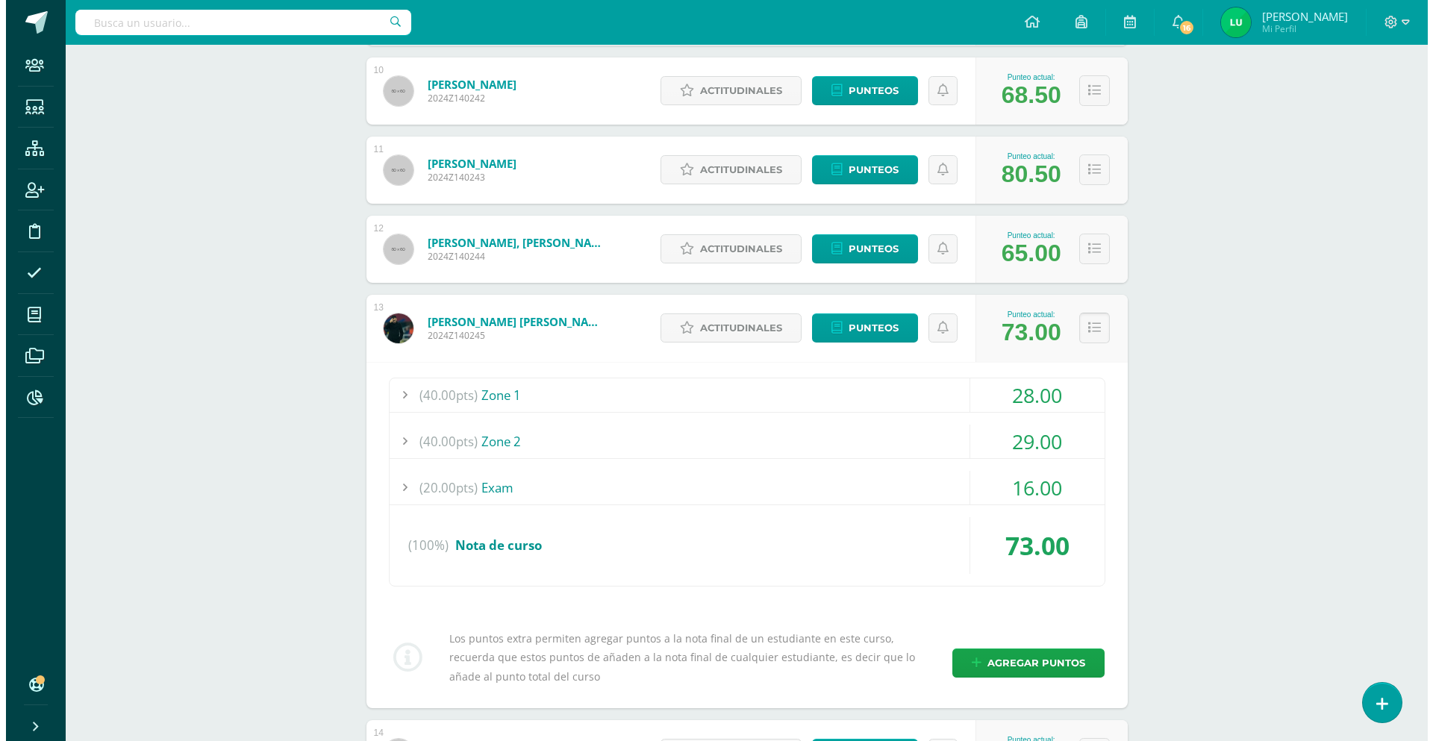
scroll to position [1128, 0]
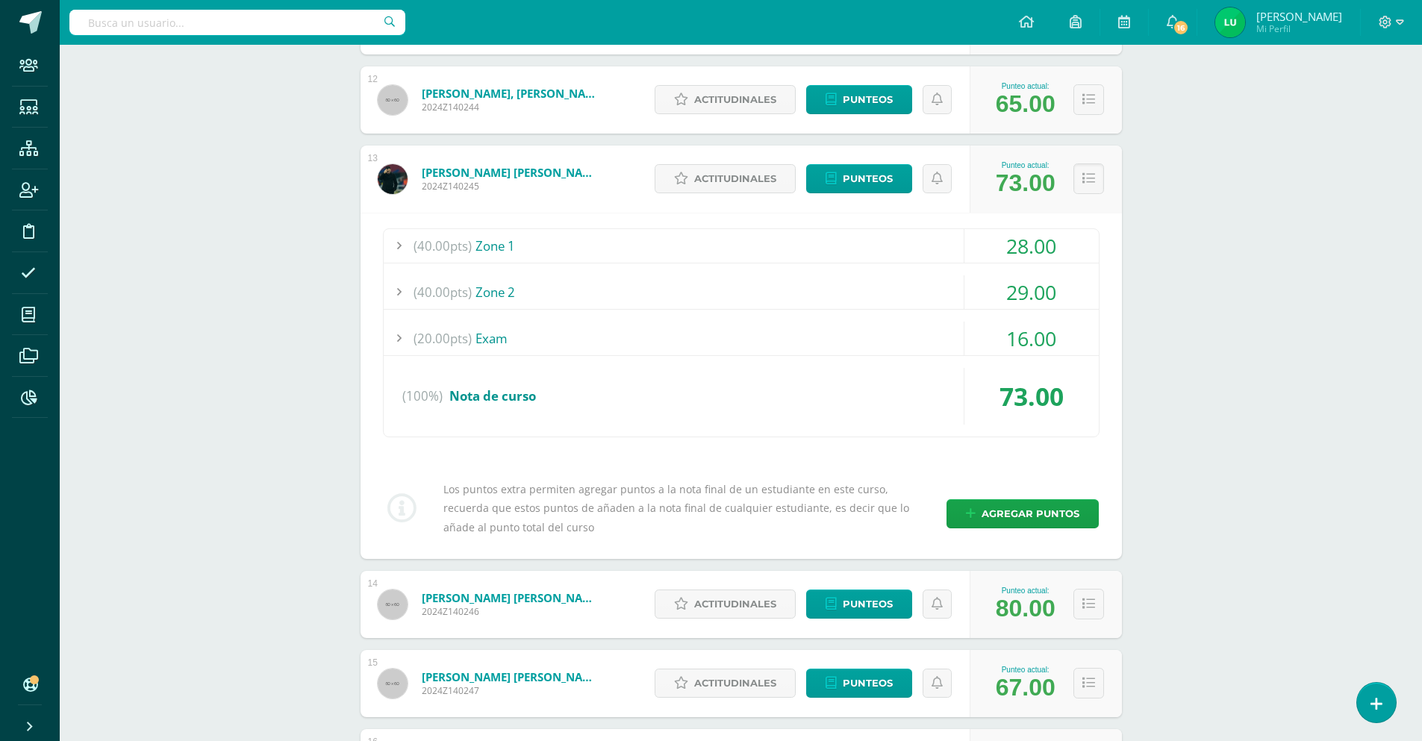
click at [1036, 498] on div "Los puntos extra permiten agregar puntos a la nota final de un estudiante en es…" at bounding box center [741, 508] width 728 height 57
click at [1027, 500] on span "Agregar puntos" at bounding box center [1030, 514] width 98 height 28
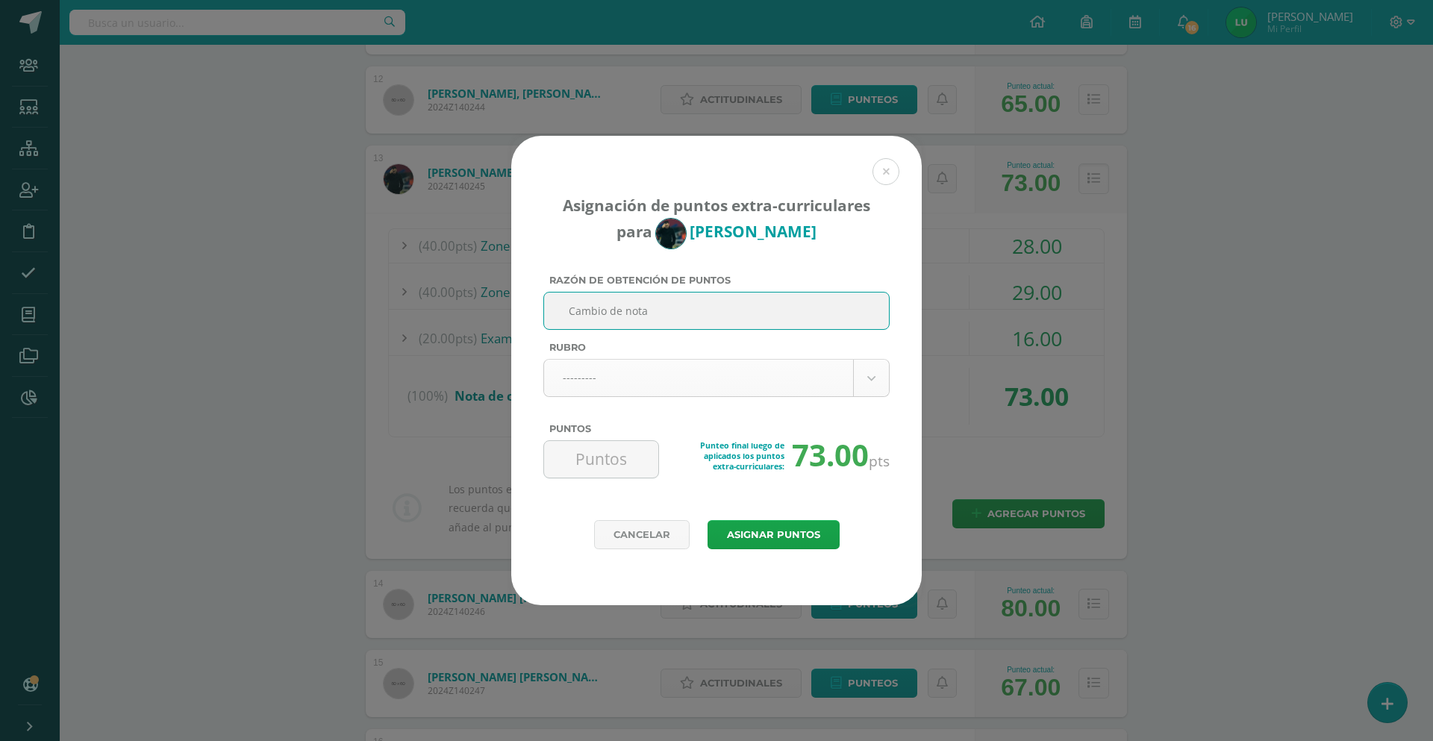
type input "Cambio de nota"
click at [735, 375] on body "Asignación de puntos extra-curriculares para Pablo García Razón de obtención de…" at bounding box center [716, 477] width 1433 height 3210
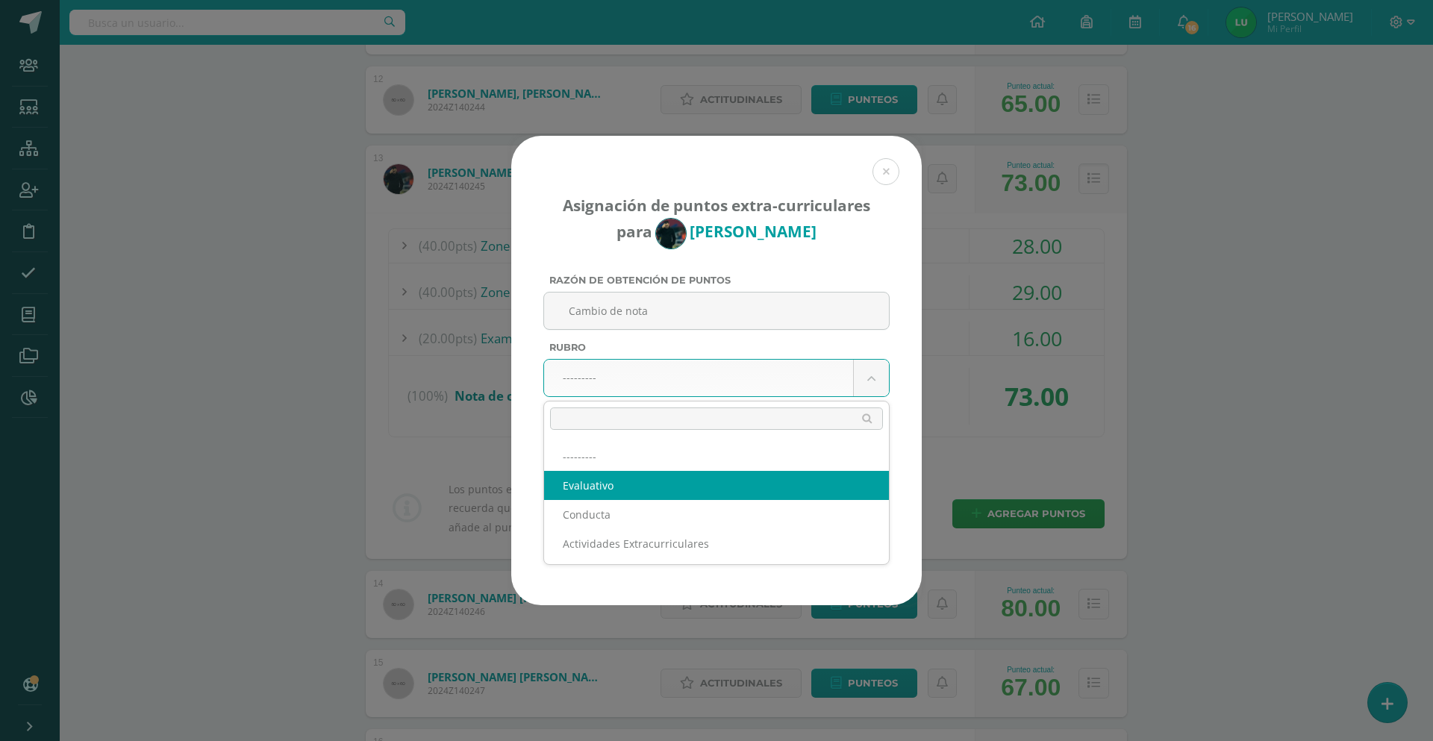
select select "1"
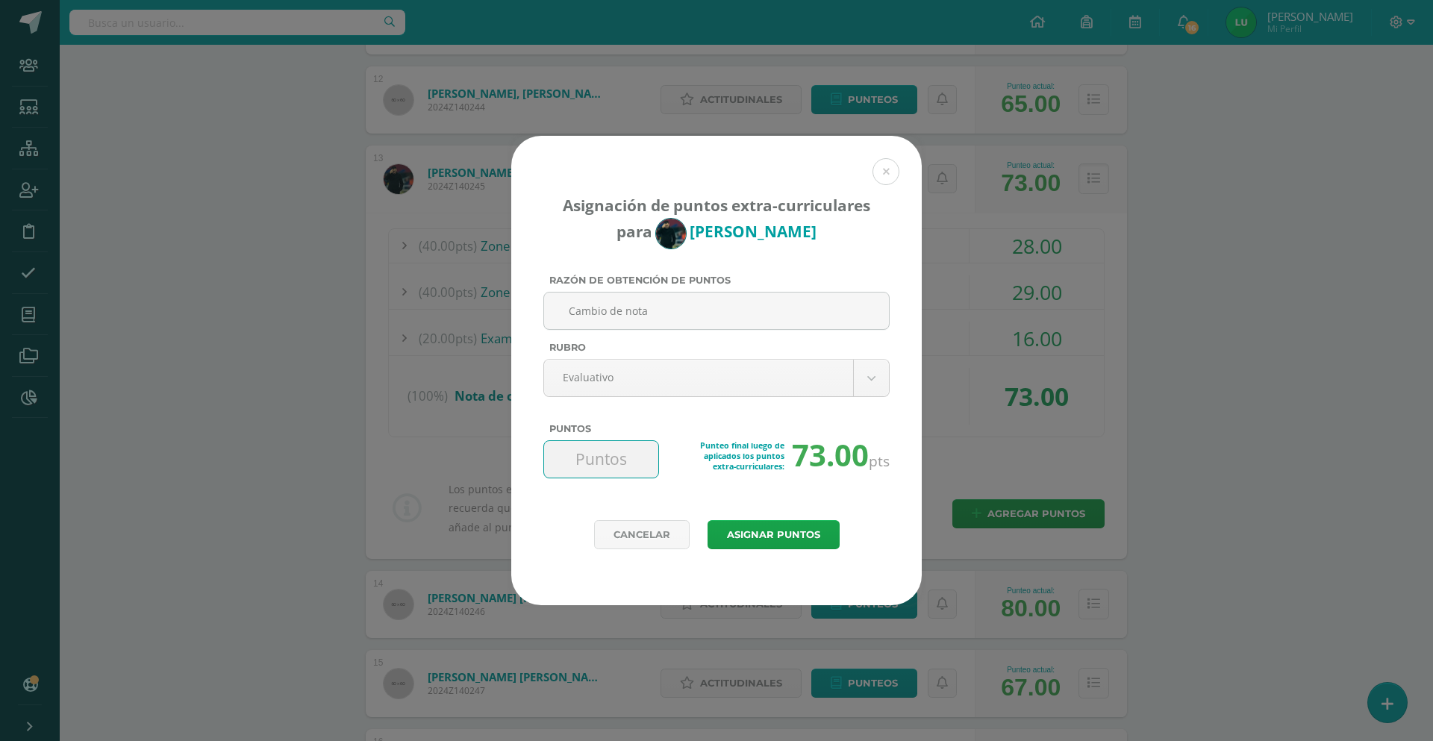
click at [604, 463] on input "Puntos" at bounding box center [601, 459] width 102 height 37
type input "16"
click at [751, 540] on button "Asignar puntos" at bounding box center [773, 534] width 132 height 29
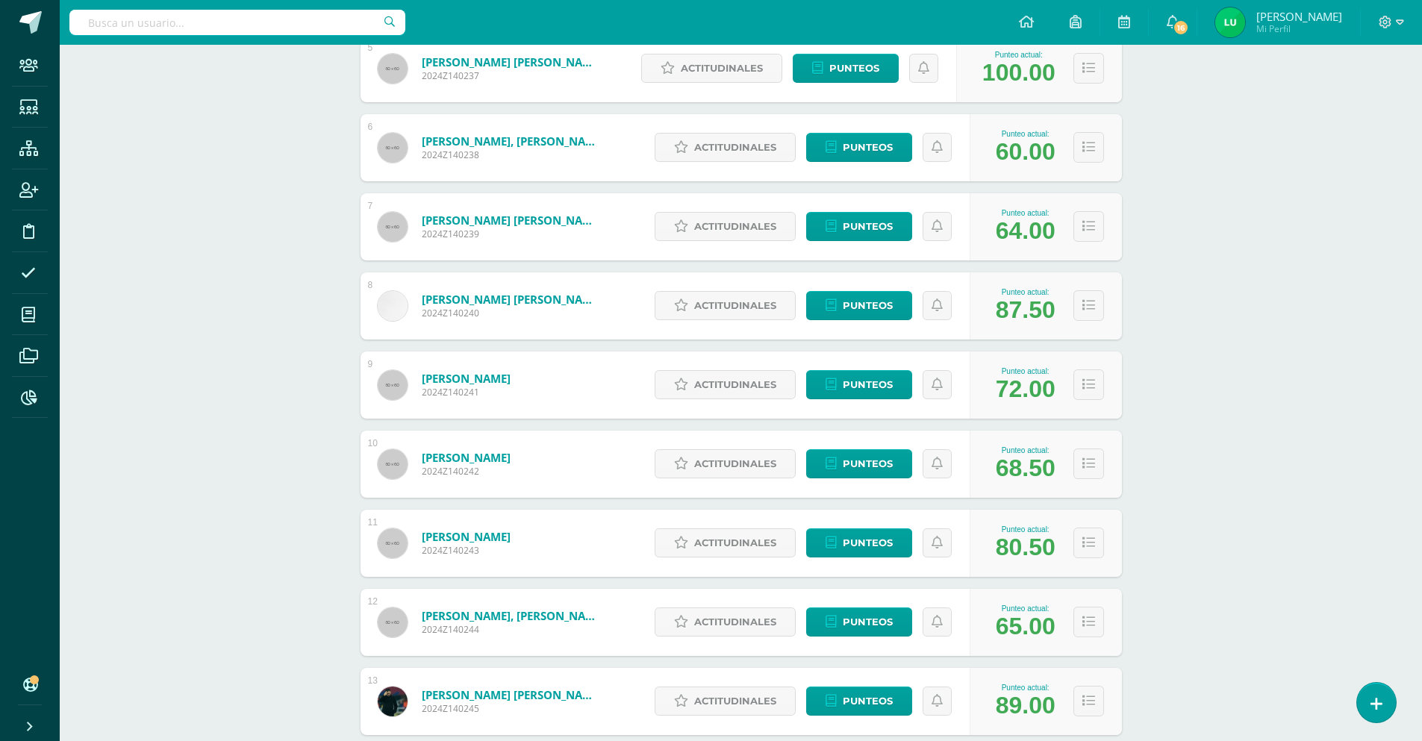
scroll to position [681, 0]
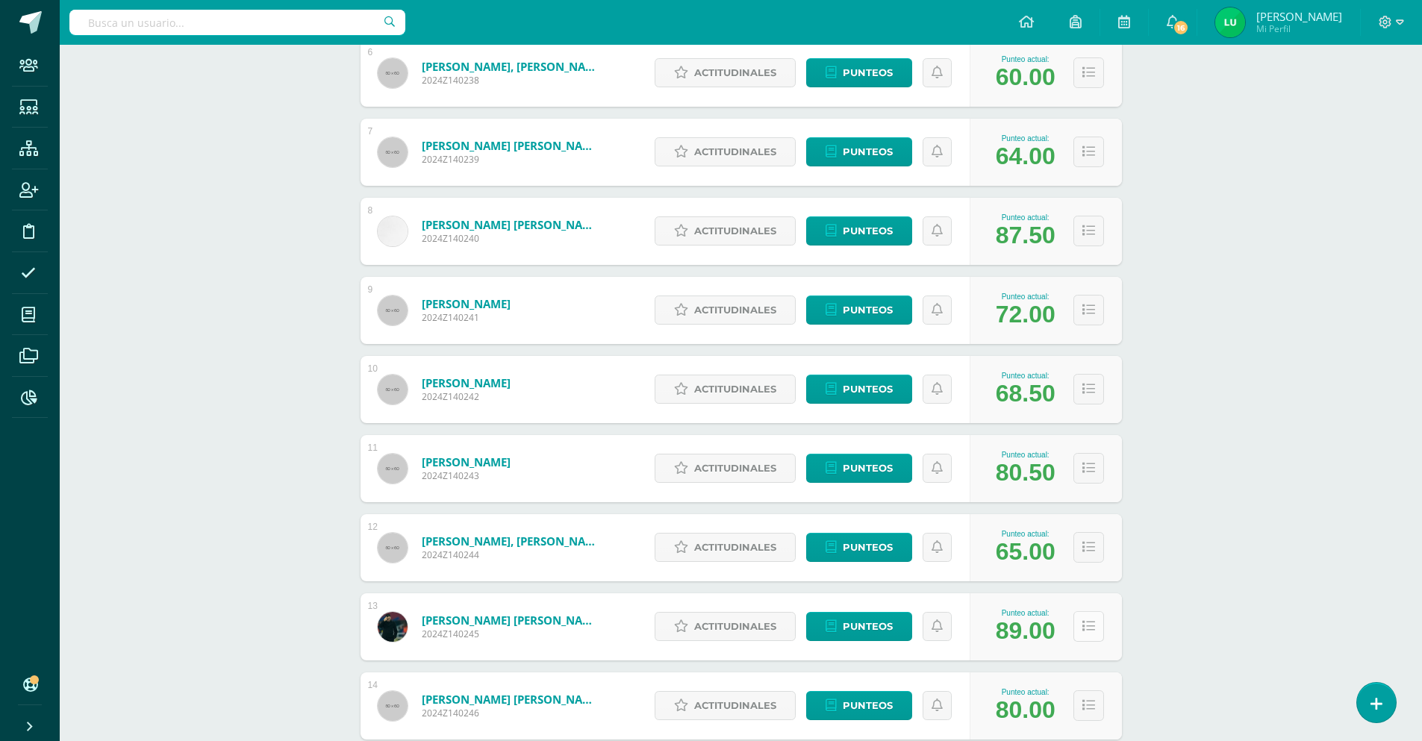
click at [1099, 630] on button at bounding box center [1088, 626] width 31 height 31
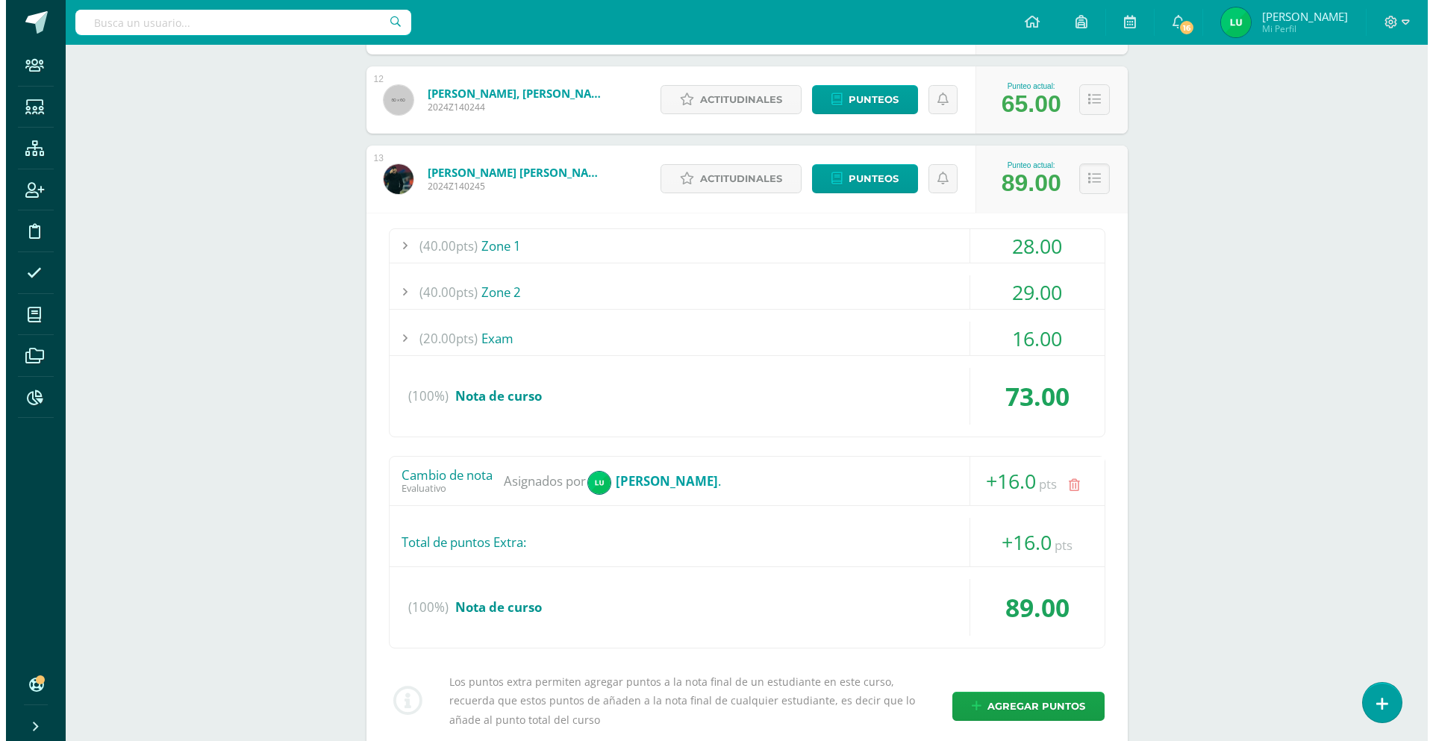
scroll to position [1278, 0]
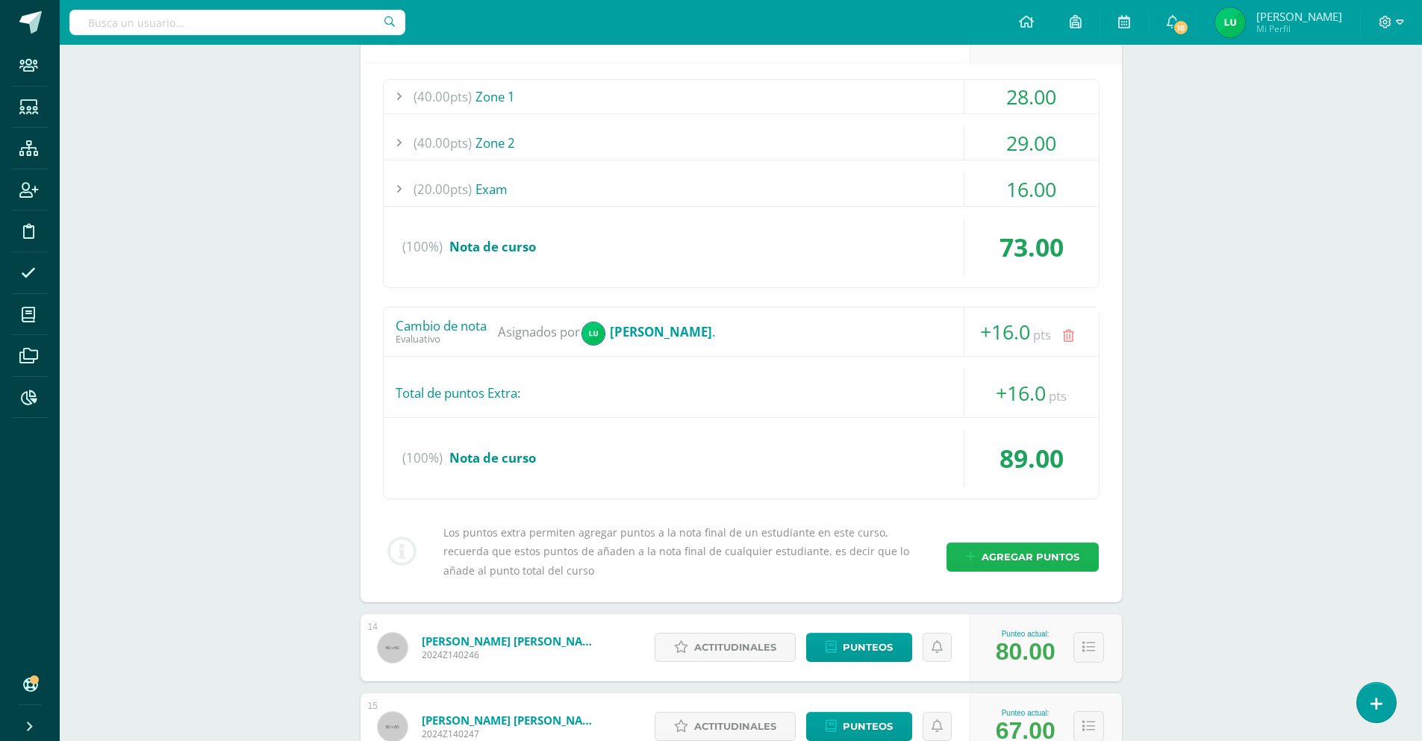
click at [1001, 565] on span "Agregar puntos" at bounding box center [1030, 557] width 98 height 28
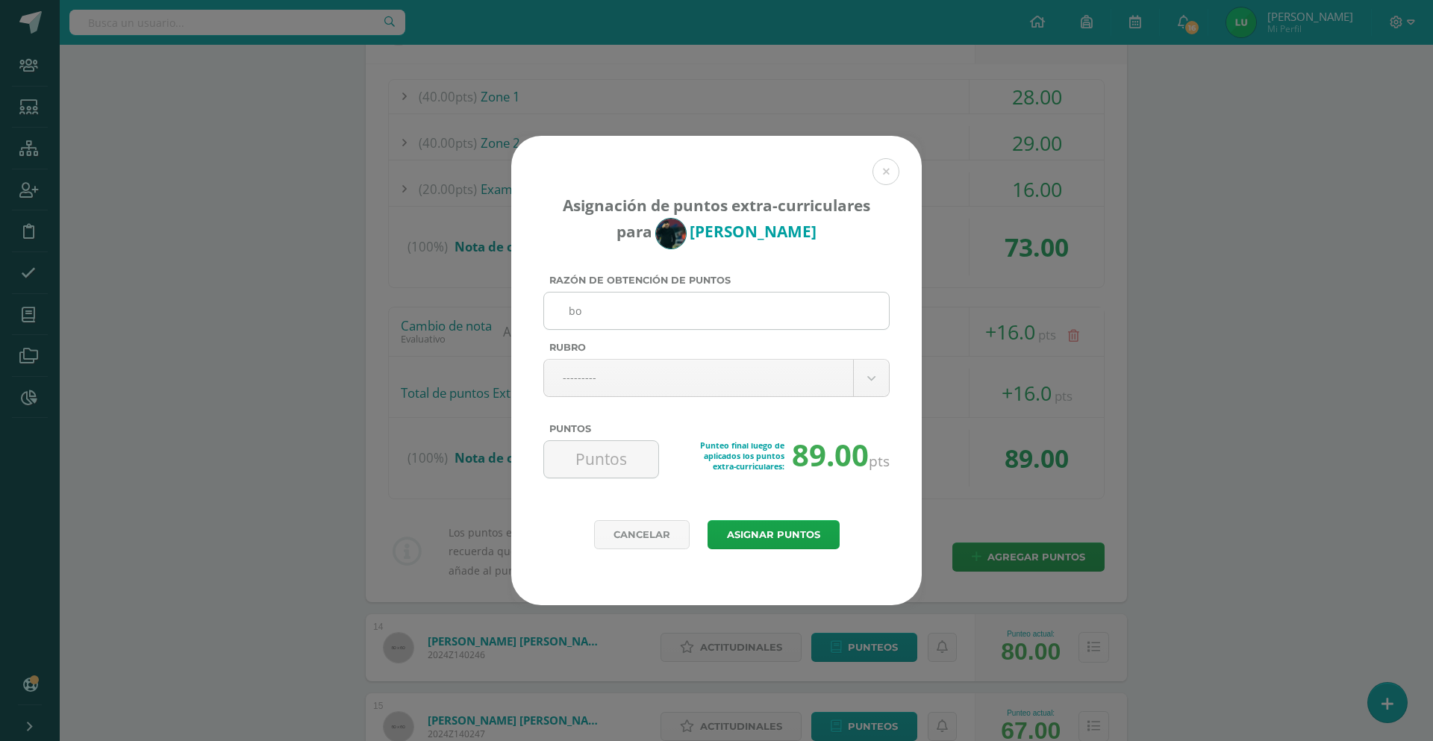
type input "b"
type input "N"
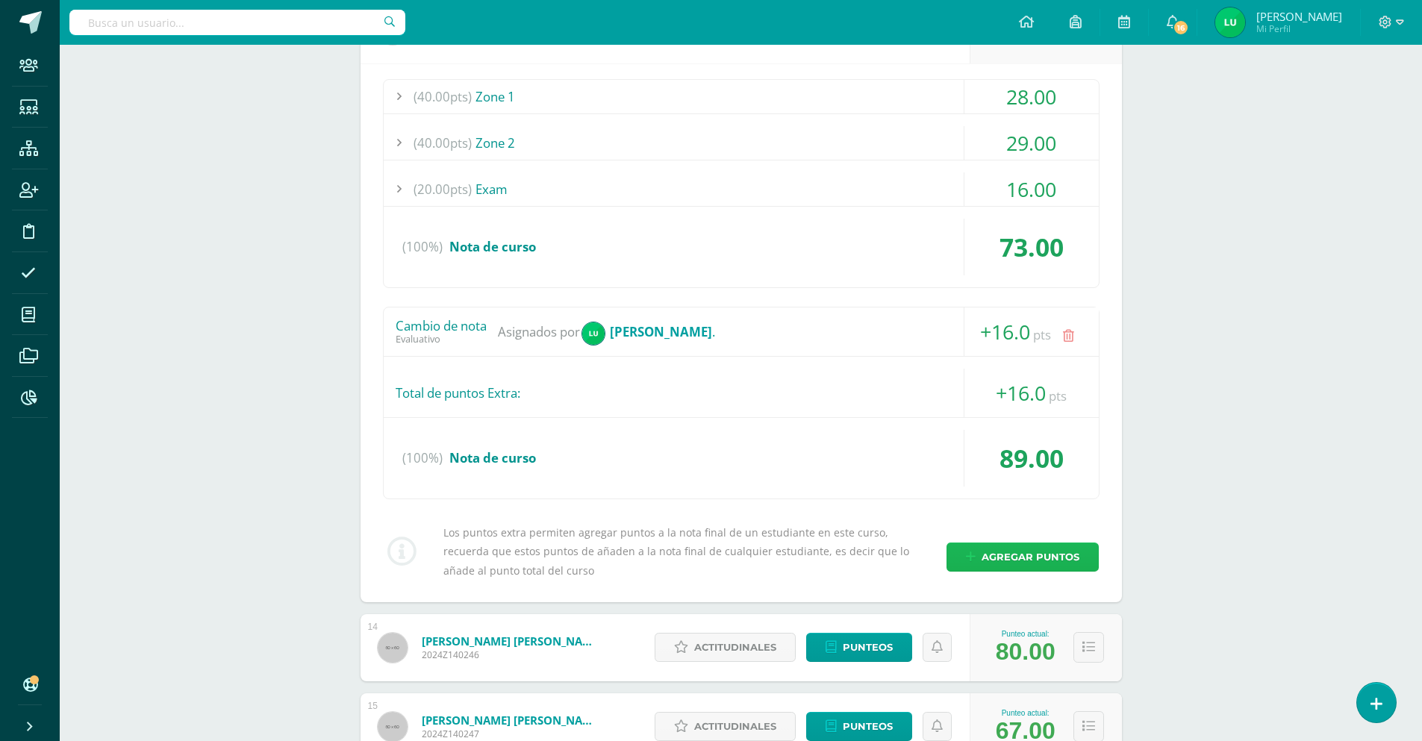
click at [1011, 560] on span "Agregar puntos" at bounding box center [1030, 557] width 98 height 28
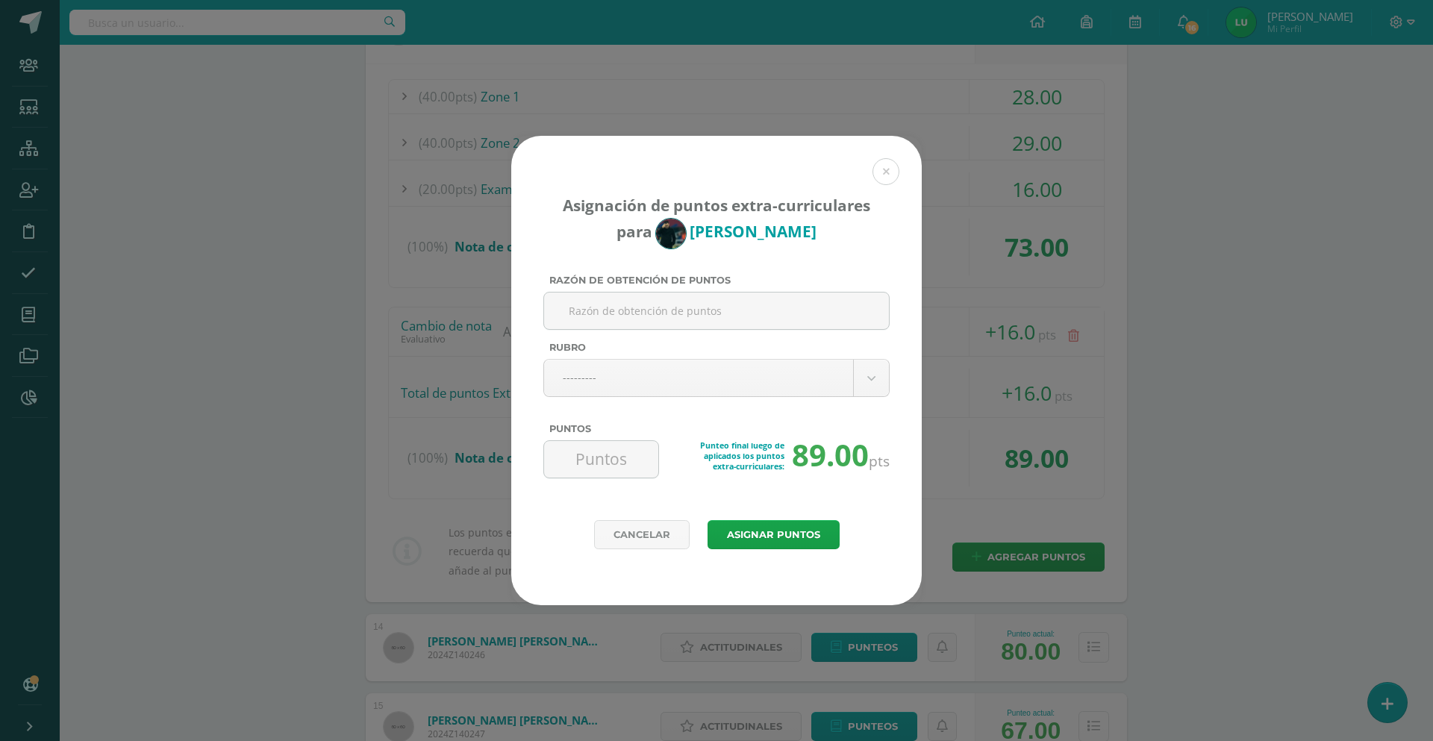
type input "N"
type input "Cambio de nota"
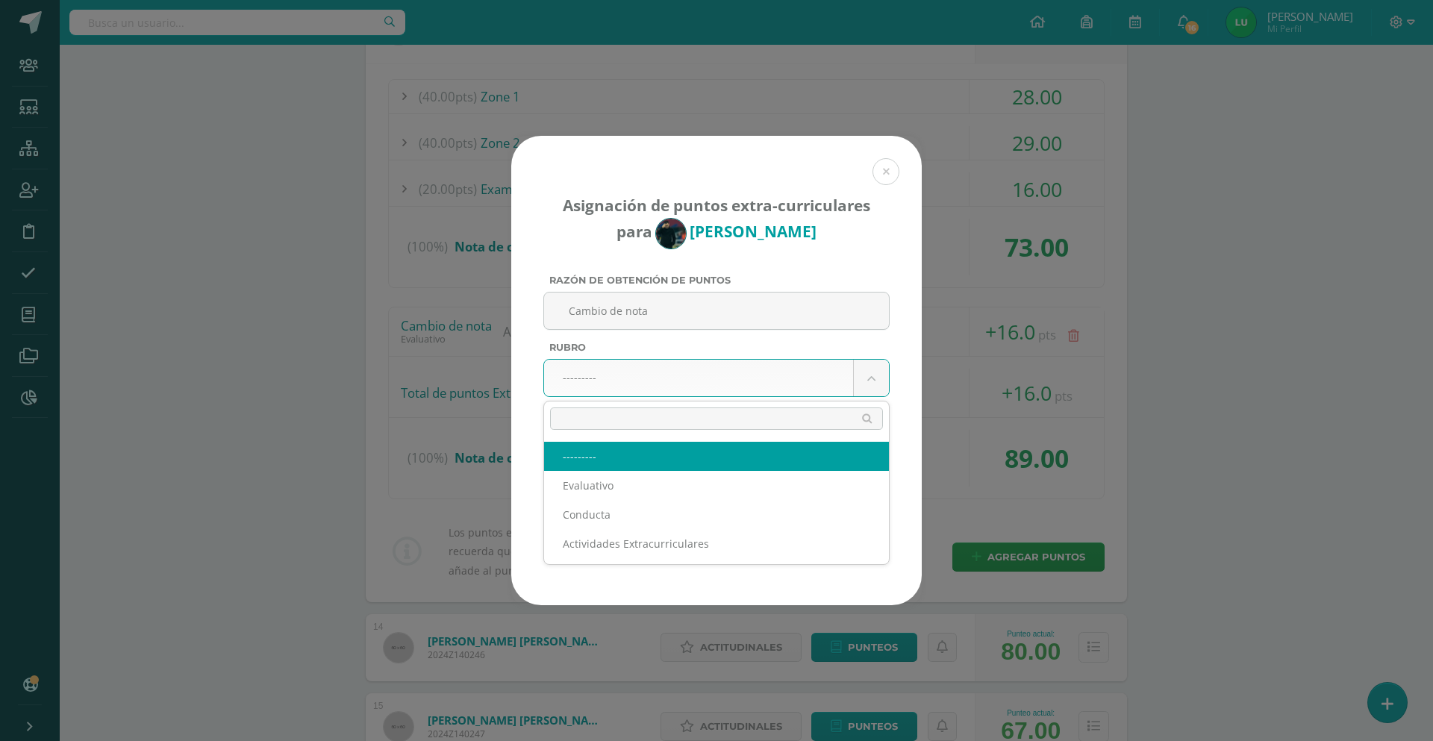
click at [702, 384] on body "Asignación de puntos extra-curriculares para [PERSON_NAME] Razón de obtención d…" at bounding box center [716, 423] width 1433 height 3403
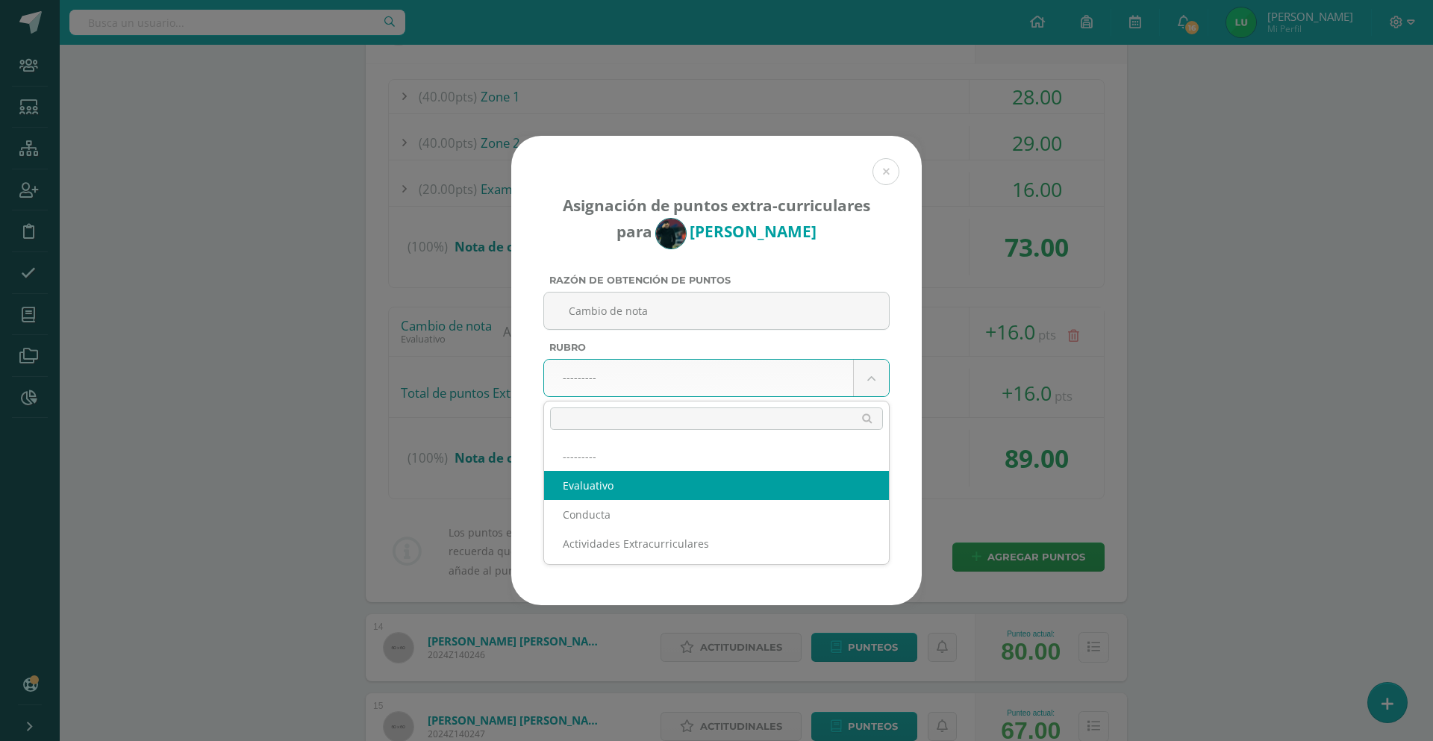
select select "1"
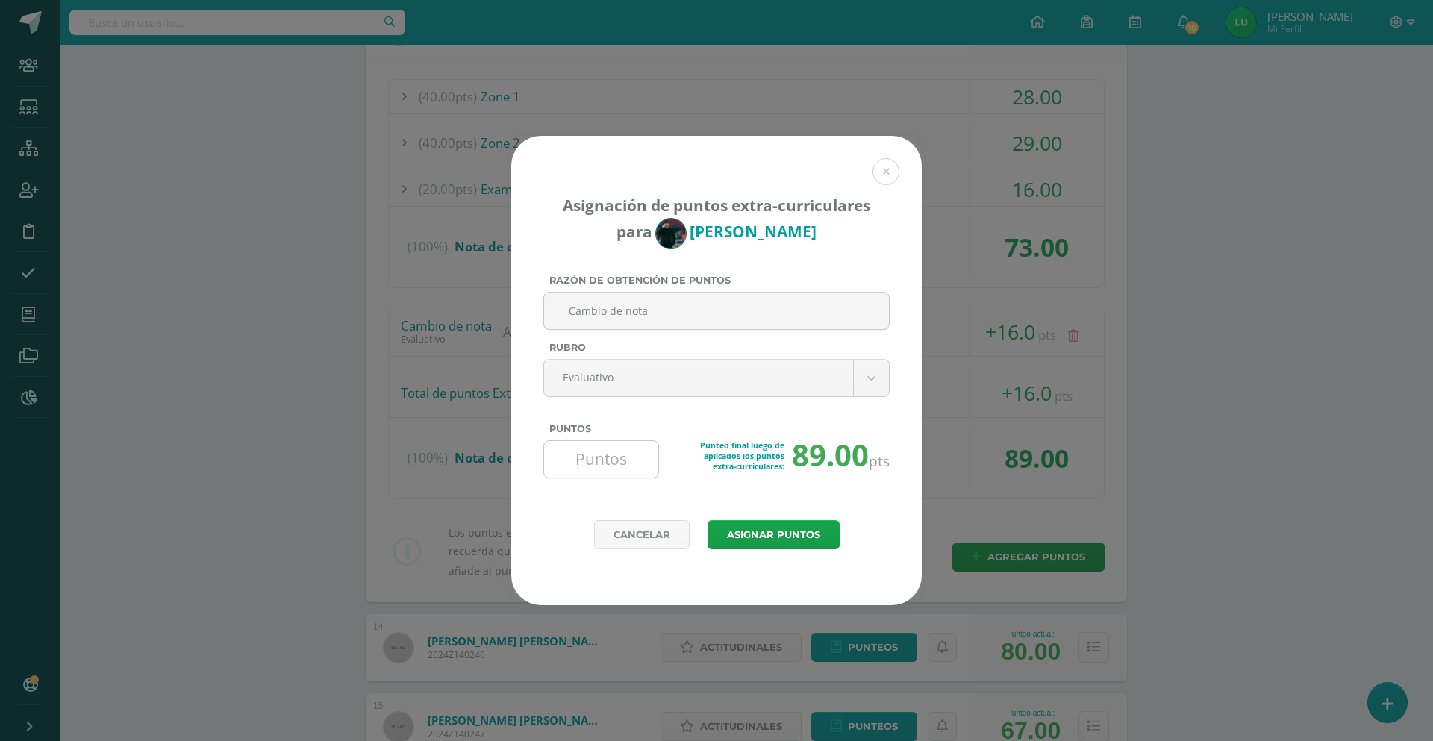
click at [593, 461] on input "Puntos" at bounding box center [601, 459] width 102 height 37
type input "1"
click at [628, 451] on input "Puntos" at bounding box center [601, 459] width 102 height 37
type input "13"
drag, startPoint x: 749, startPoint y: 530, endPoint x: 635, endPoint y: 476, distance: 125.5
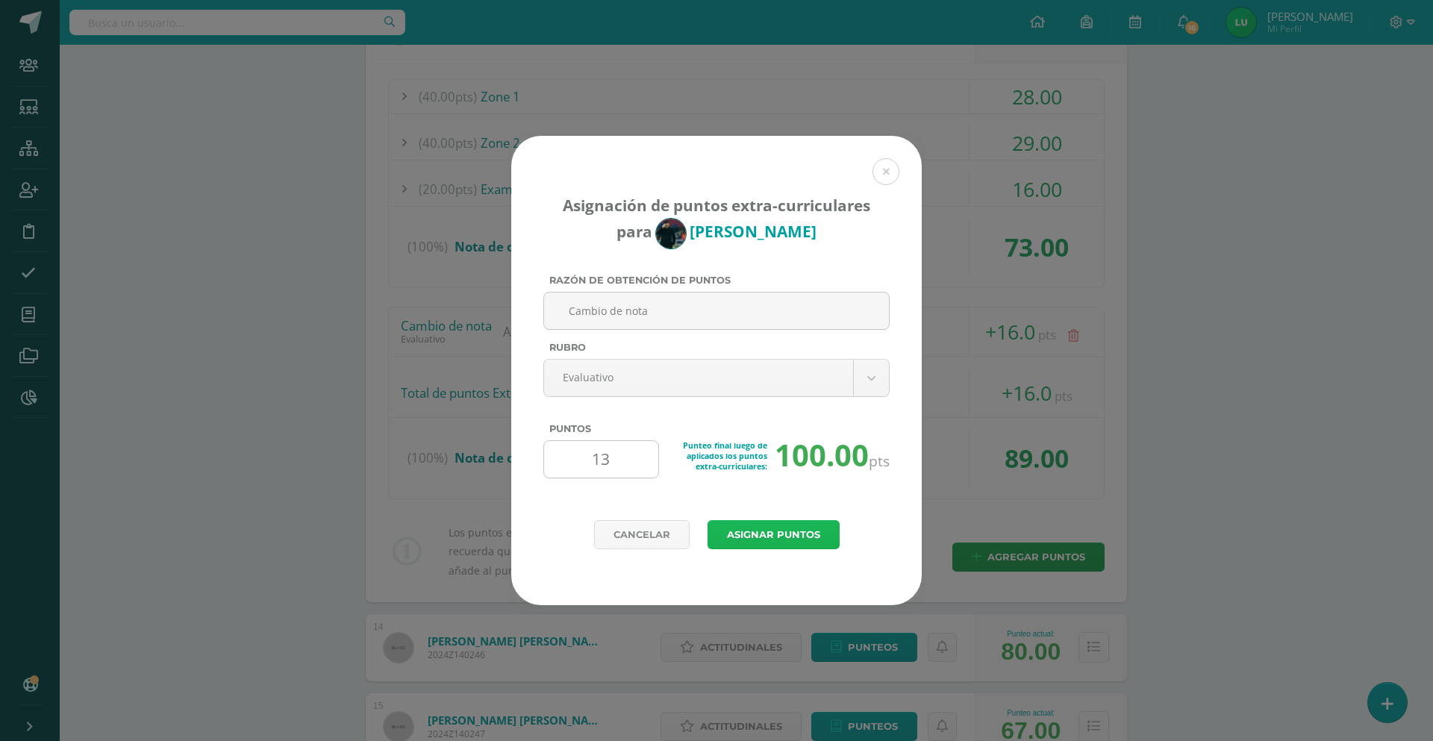
click at [635, 476] on form "Asignación de puntos extra-curriculares para Pablo García Razón de obtención de…" at bounding box center [716, 370] width 410 height 469
click at [623, 475] on input "13" at bounding box center [601, 459] width 102 height 37
type input "1"
click at [584, 463] on input "Puntos" at bounding box center [601, 459] width 102 height 37
type input "11"
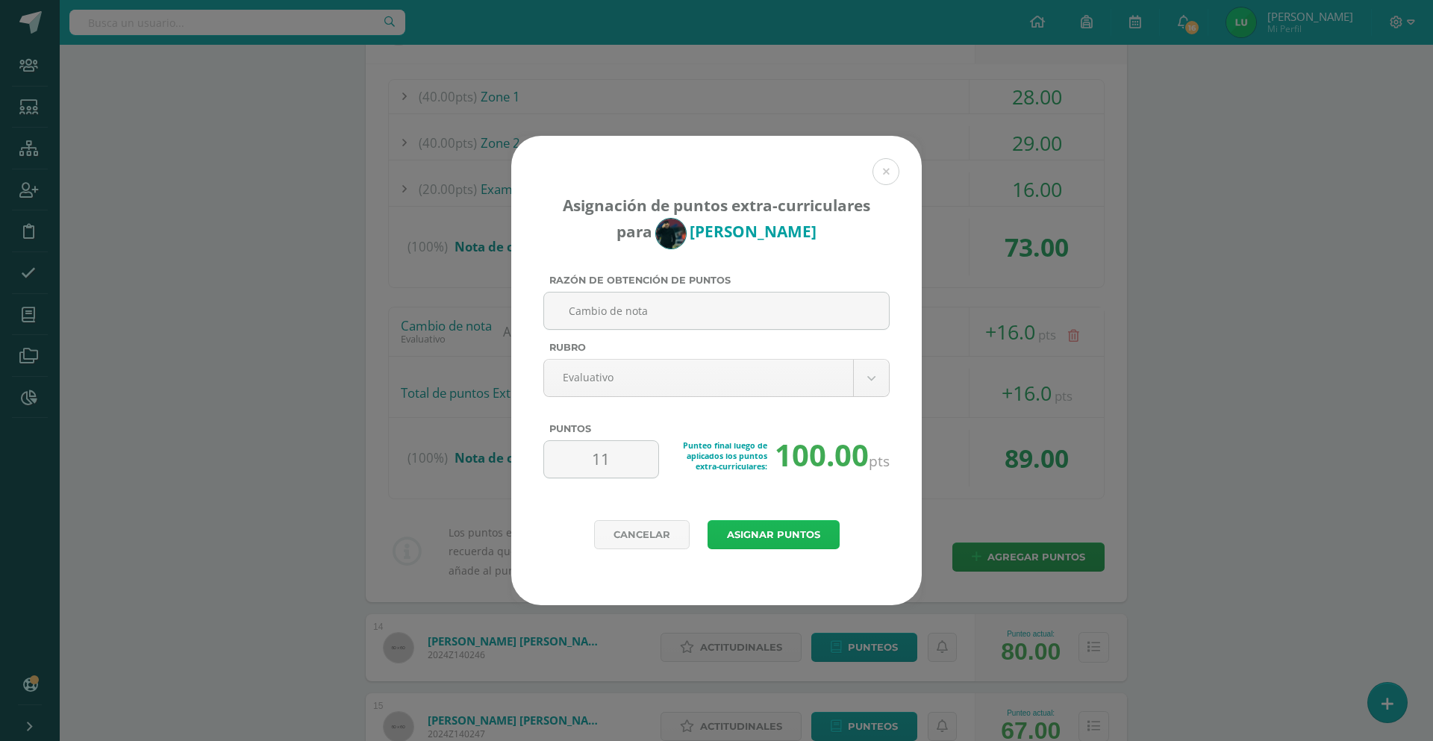
click at [782, 526] on button "Asignar puntos" at bounding box center [773, 534] width 132 height 29
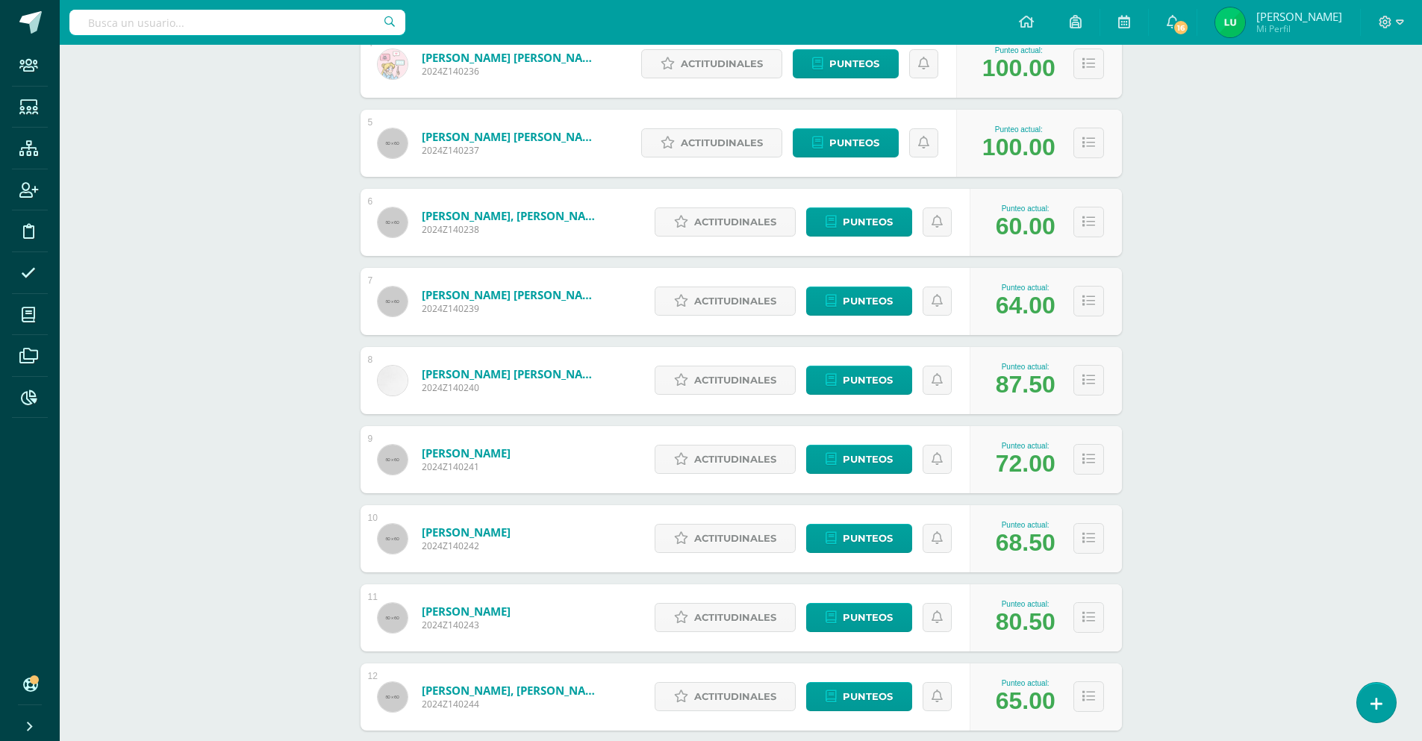
scroll to position [606, 0]
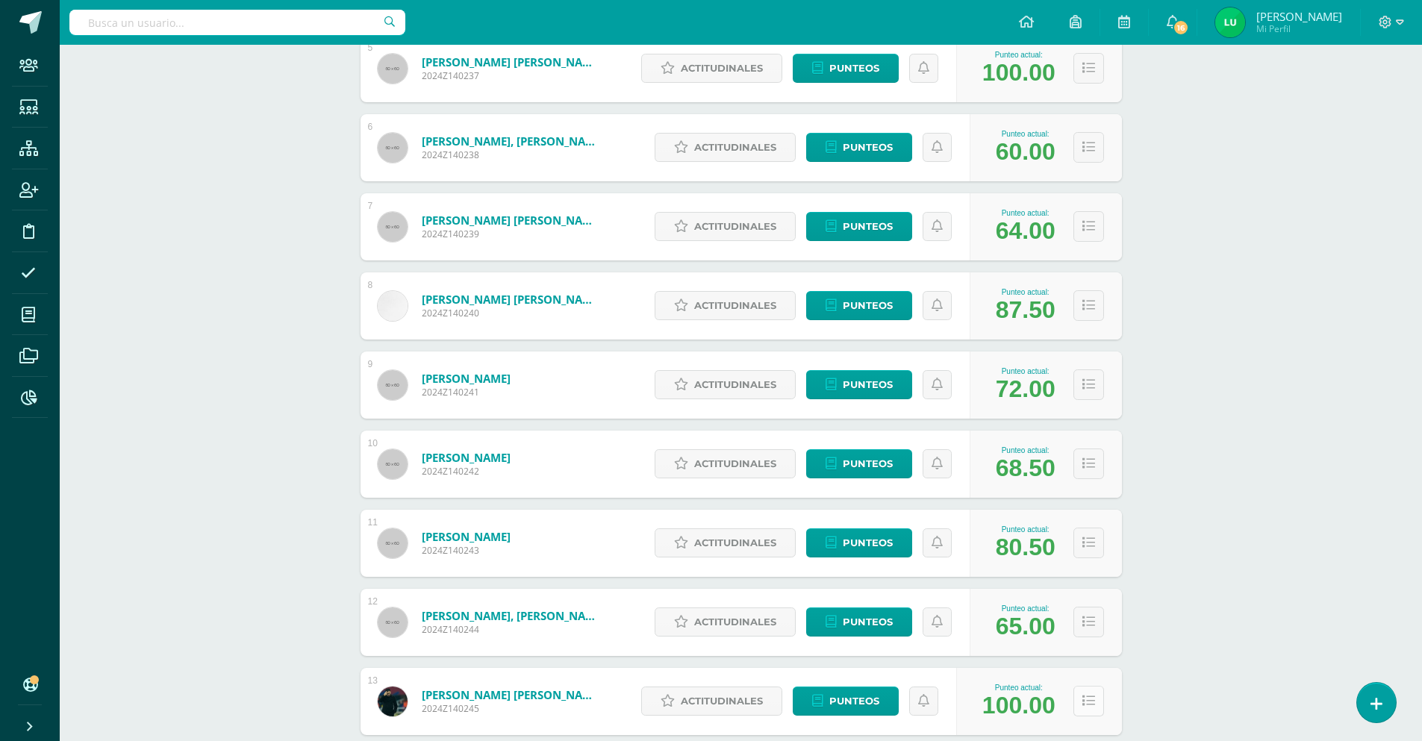
click at [1077, 695] on button at bounding box center [1088, 701] width 31 height 31
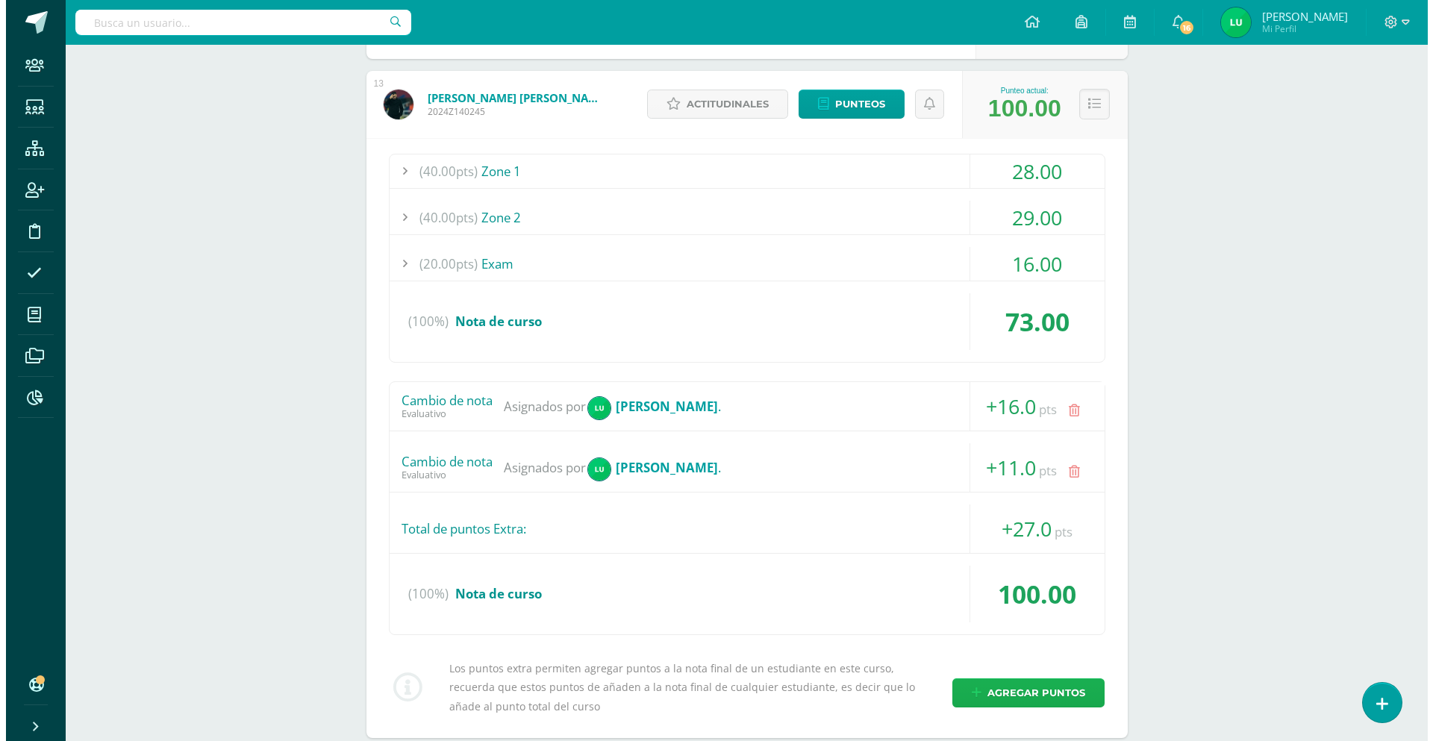
scroll to position [1278, 0]
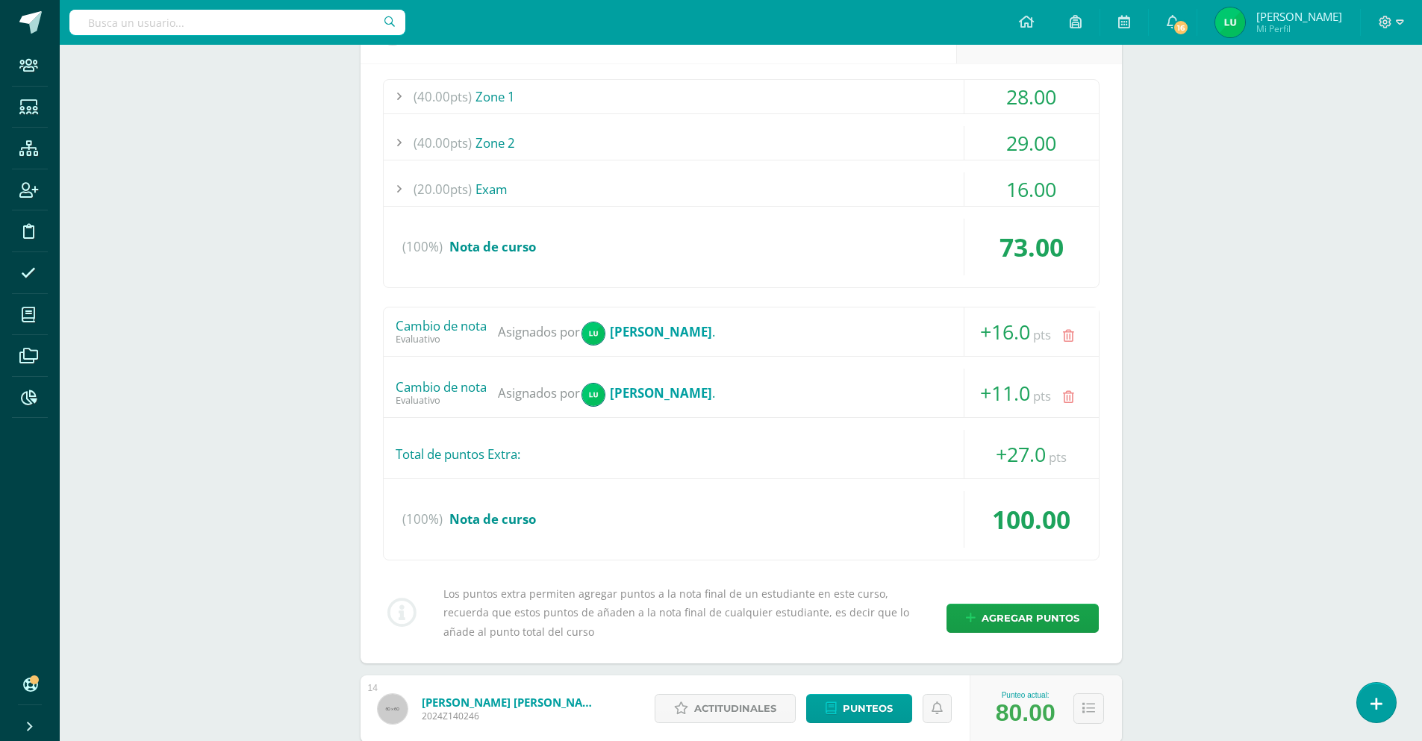
click at [1065, 397] on icon at bounding box center [1068, 397] width 11 height 13
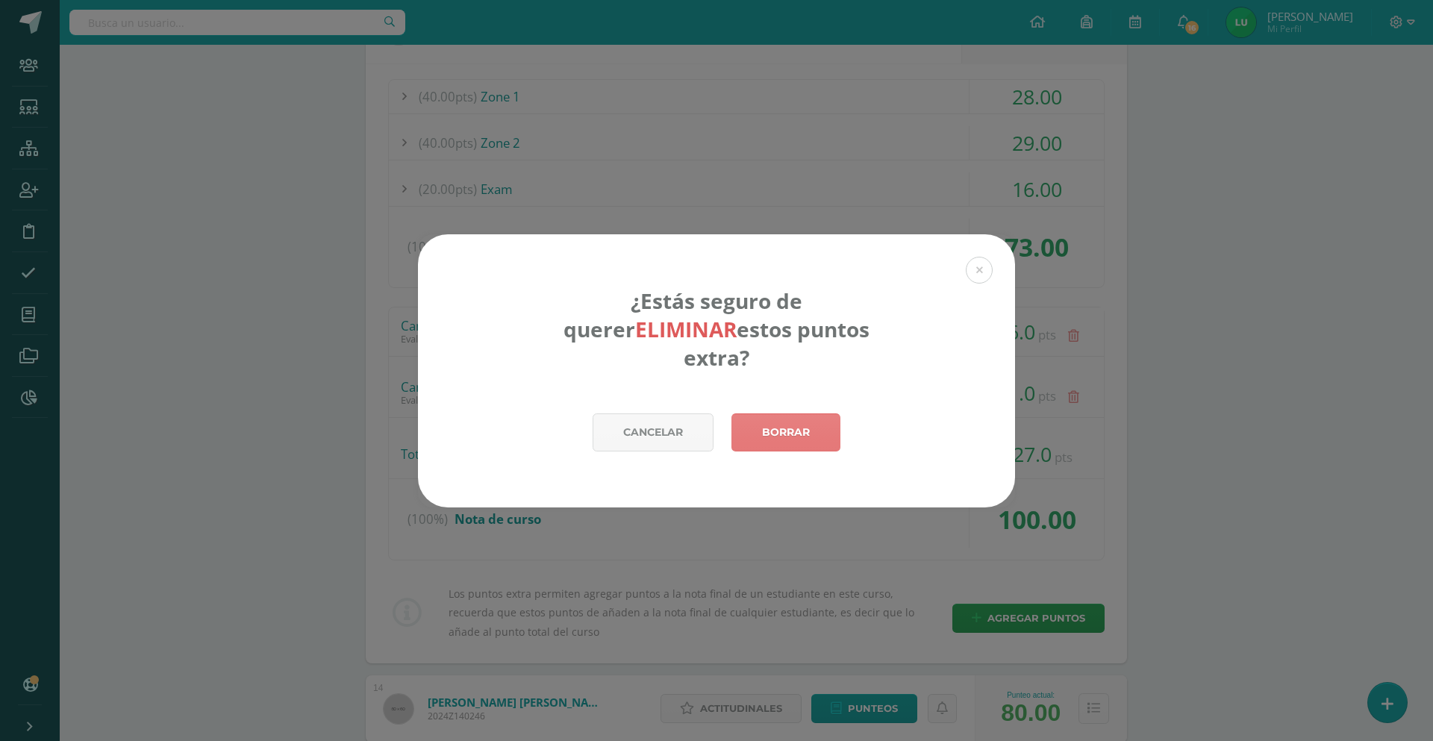
click at [778, 416] on link "Borrar" at bounding box center [785, 432] width 109 height 38
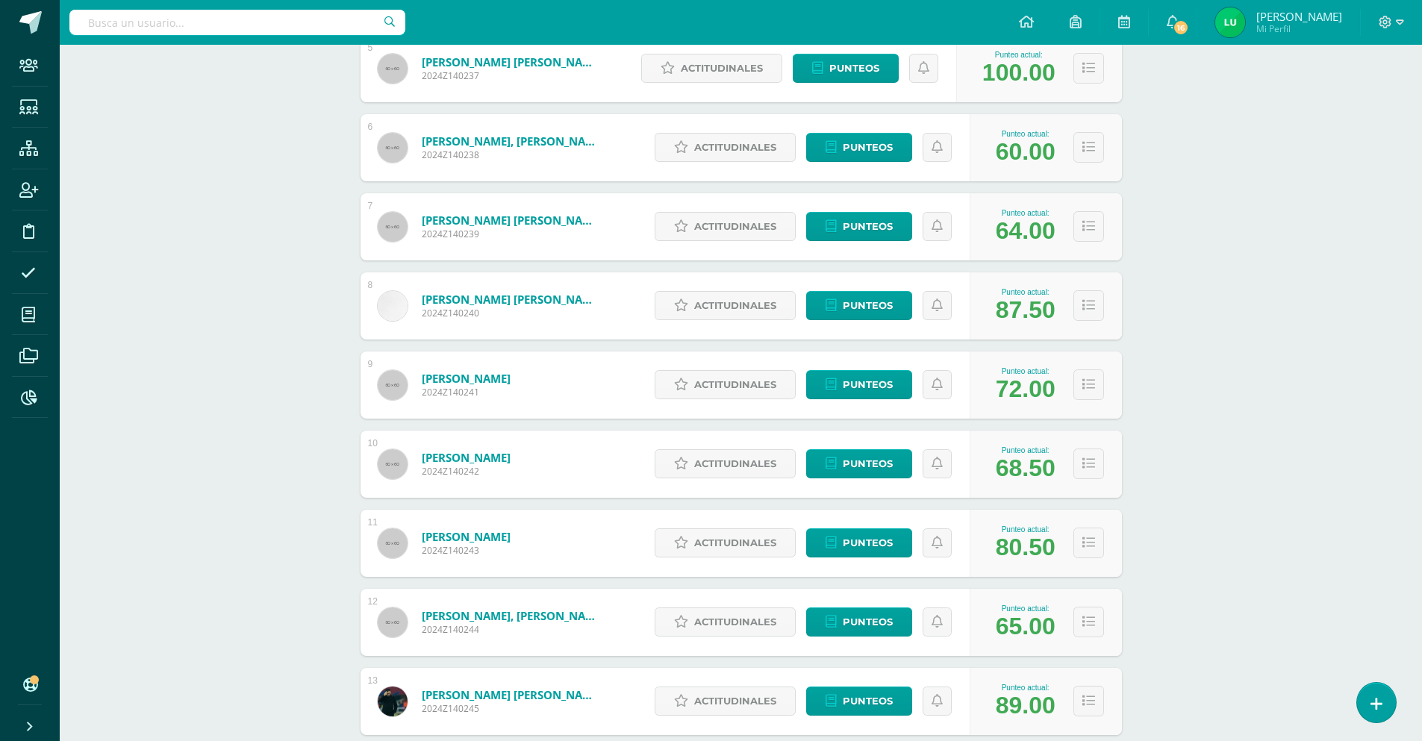
scroll to position [755, 0]
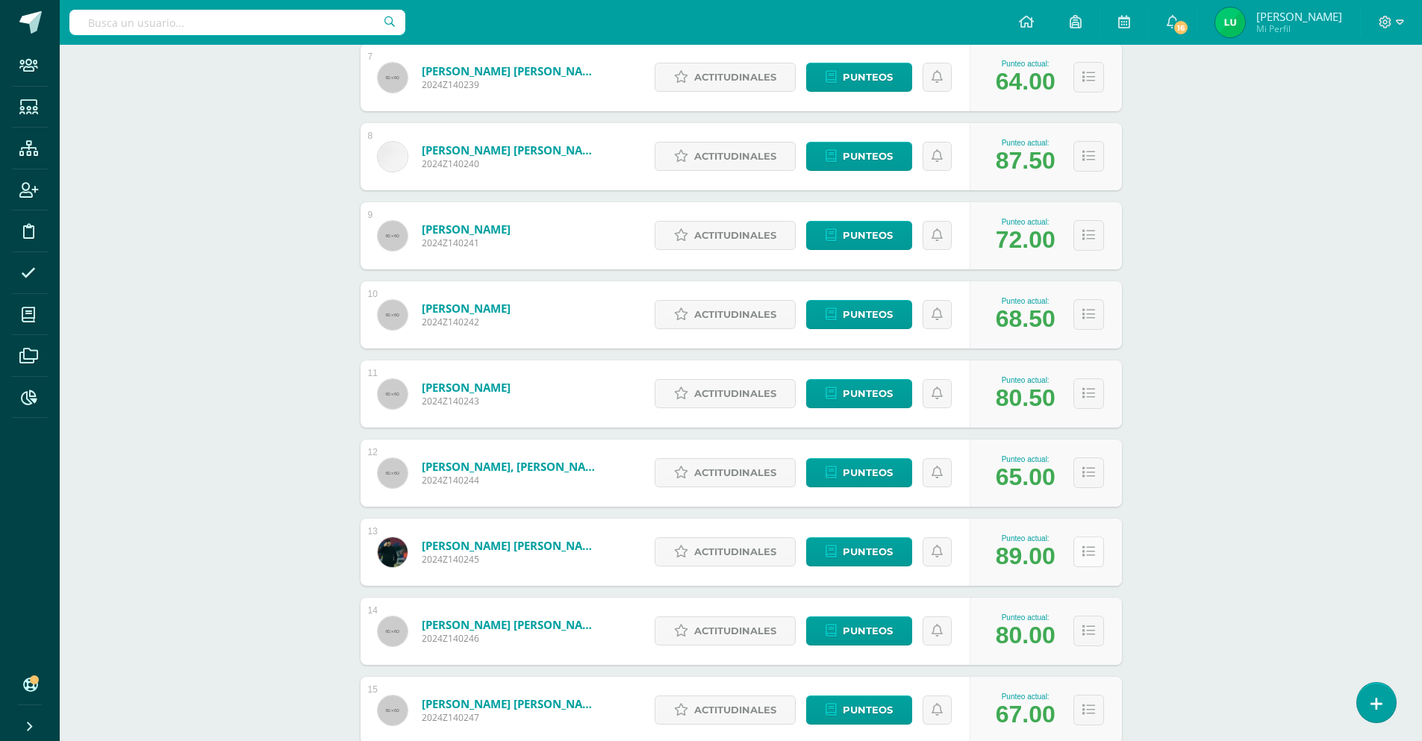
click at [1086, 554] on icon at bounding box center [1088, 552] width 13 height 13
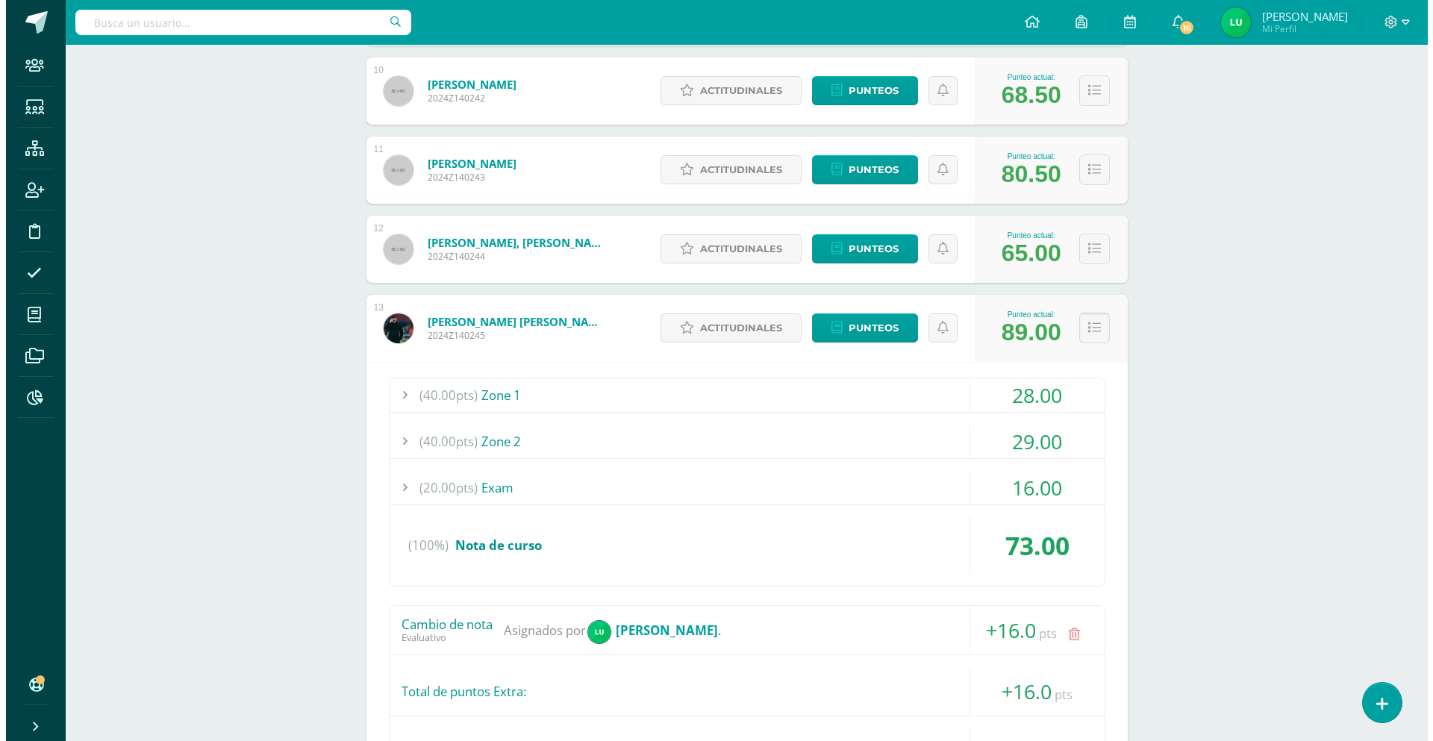
scroll to position [1128, 0]
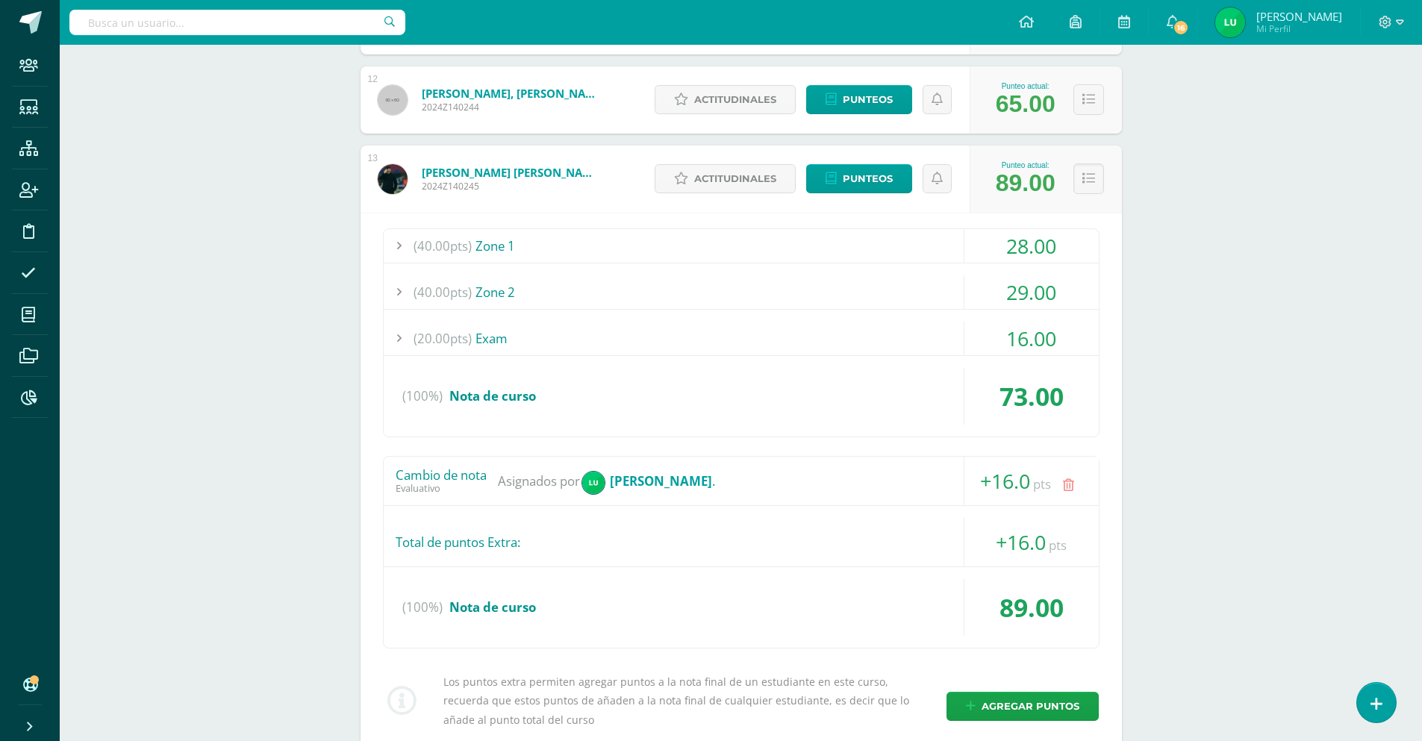
click at [1079, 482] on link at bounding box center [1068, 485] width 29 height 29
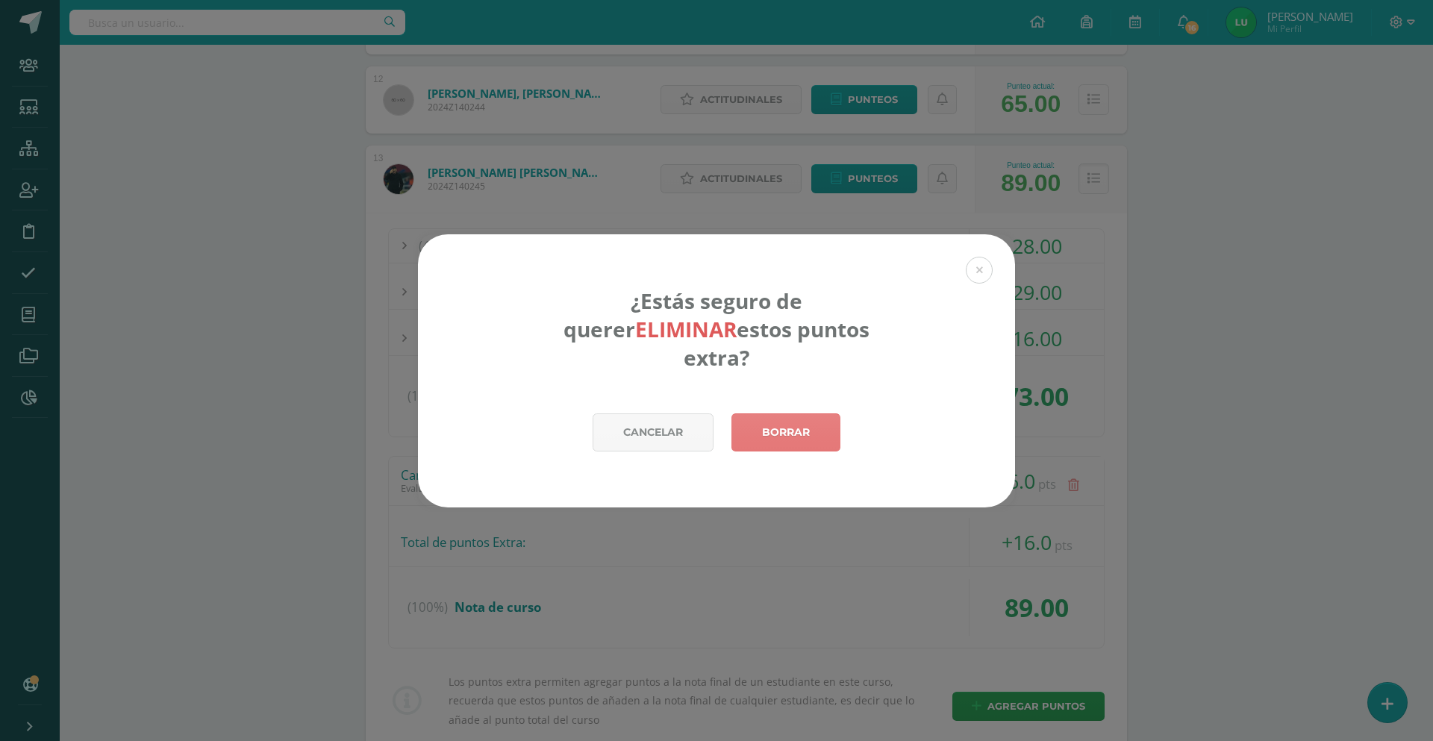
click at [809, 413] on link "Borrar" at bounding box center [785, 432] width 109 height 38
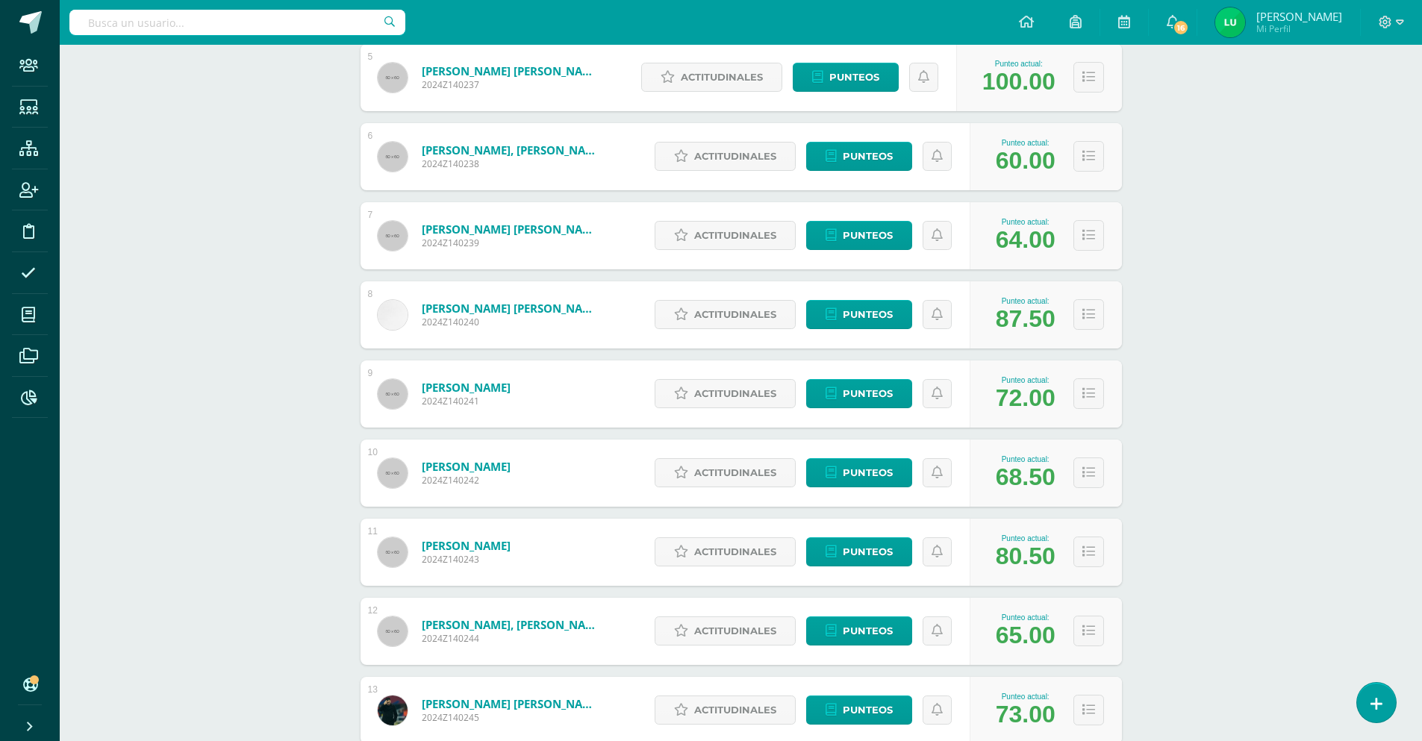
scroll to position [672, 0]
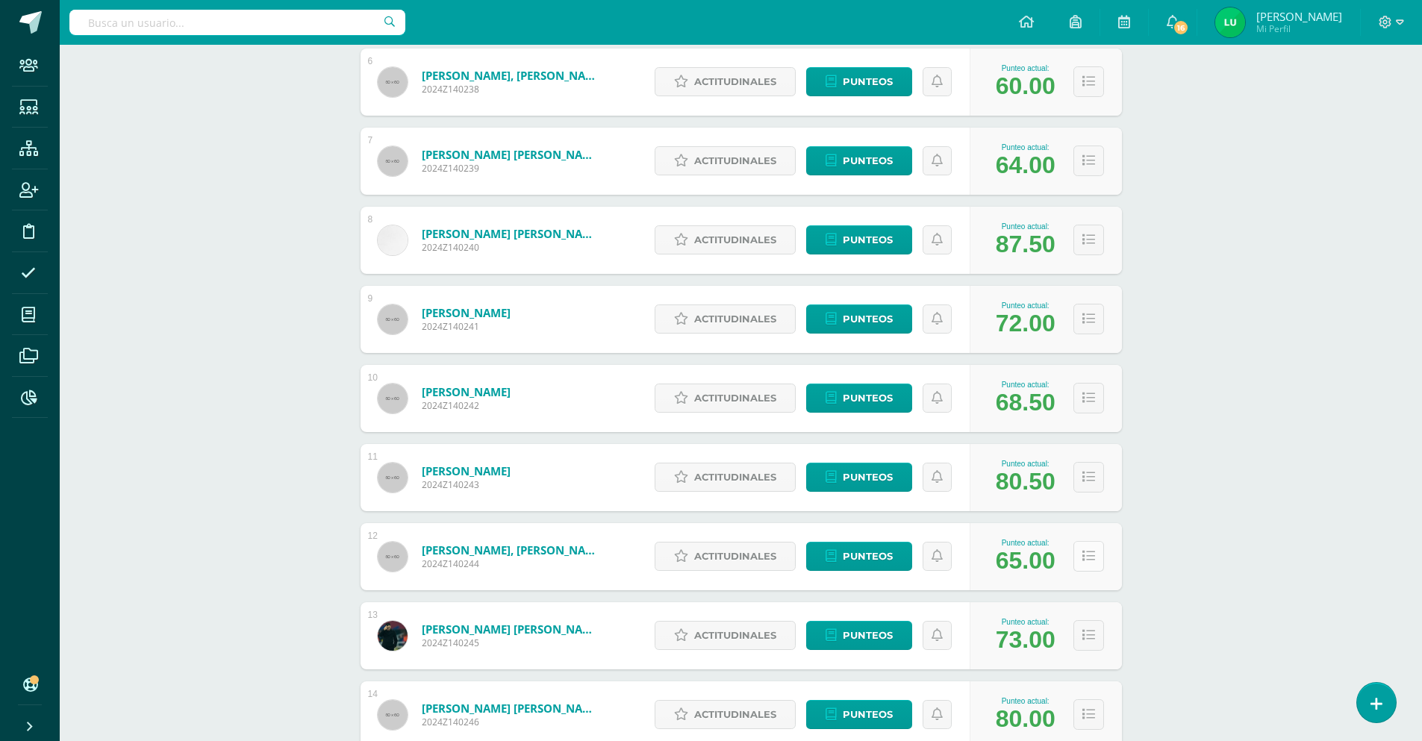
click at [1088, 560] on icon at bounding box center [1088, 556] width 13 height 13
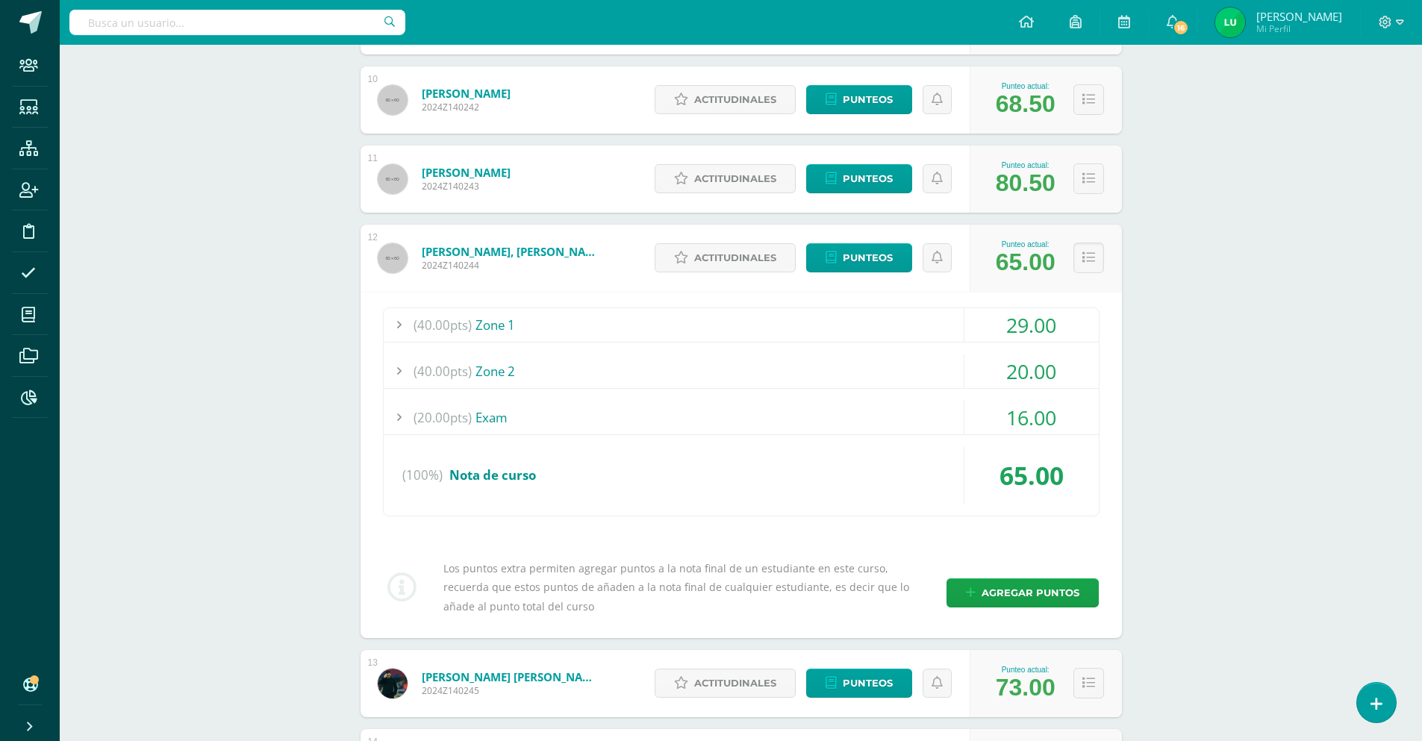
scroll to position [1194, 0]
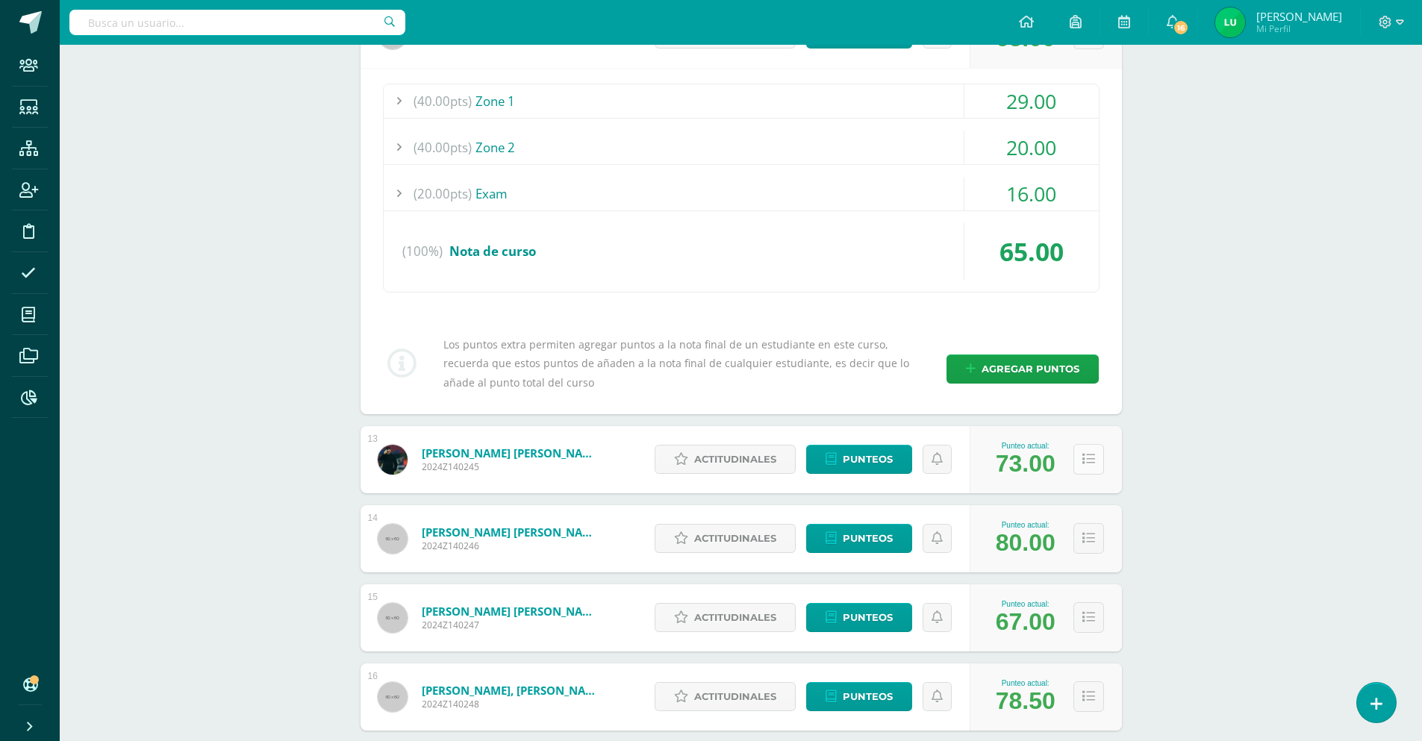
click at [1092, 457] on icon at bounding box center [1088, 459] width 13 height 13
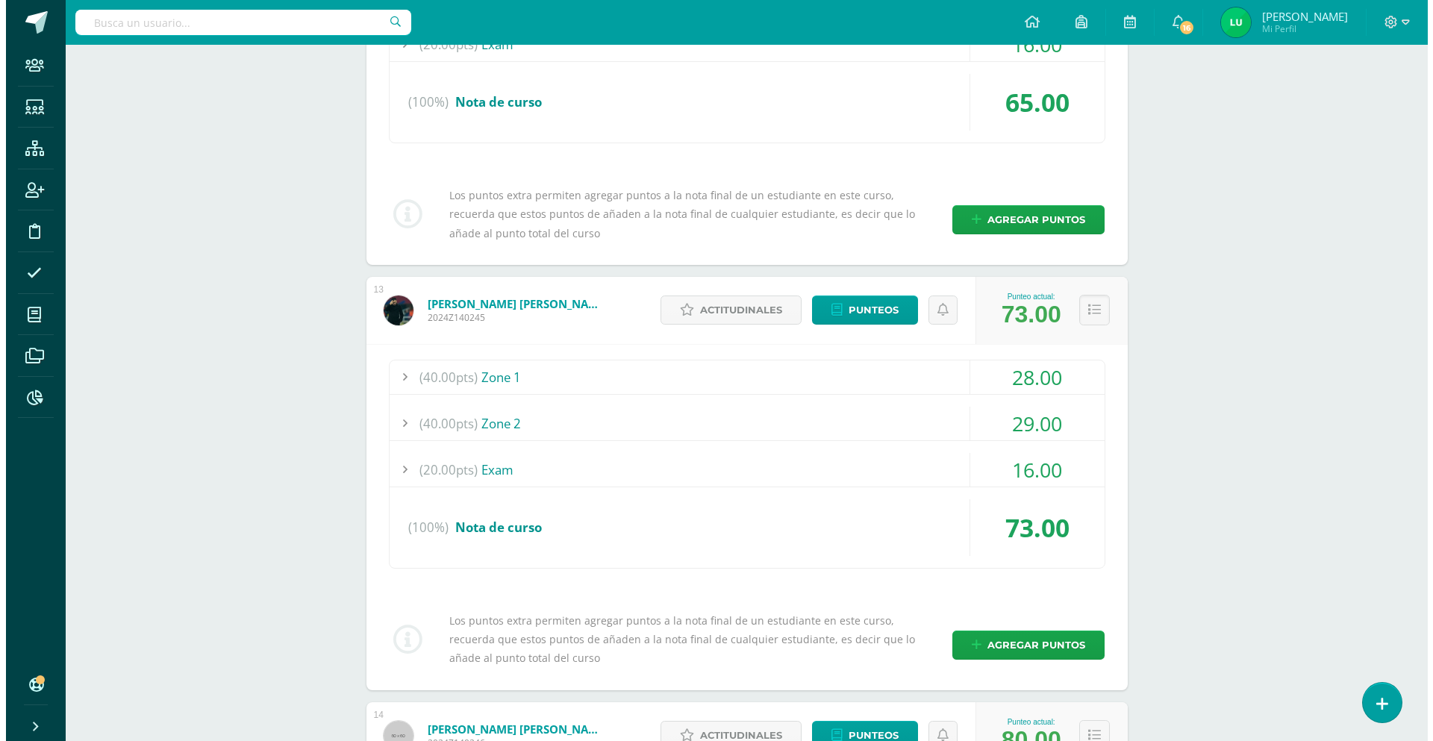
scroll to position [1418, 0]
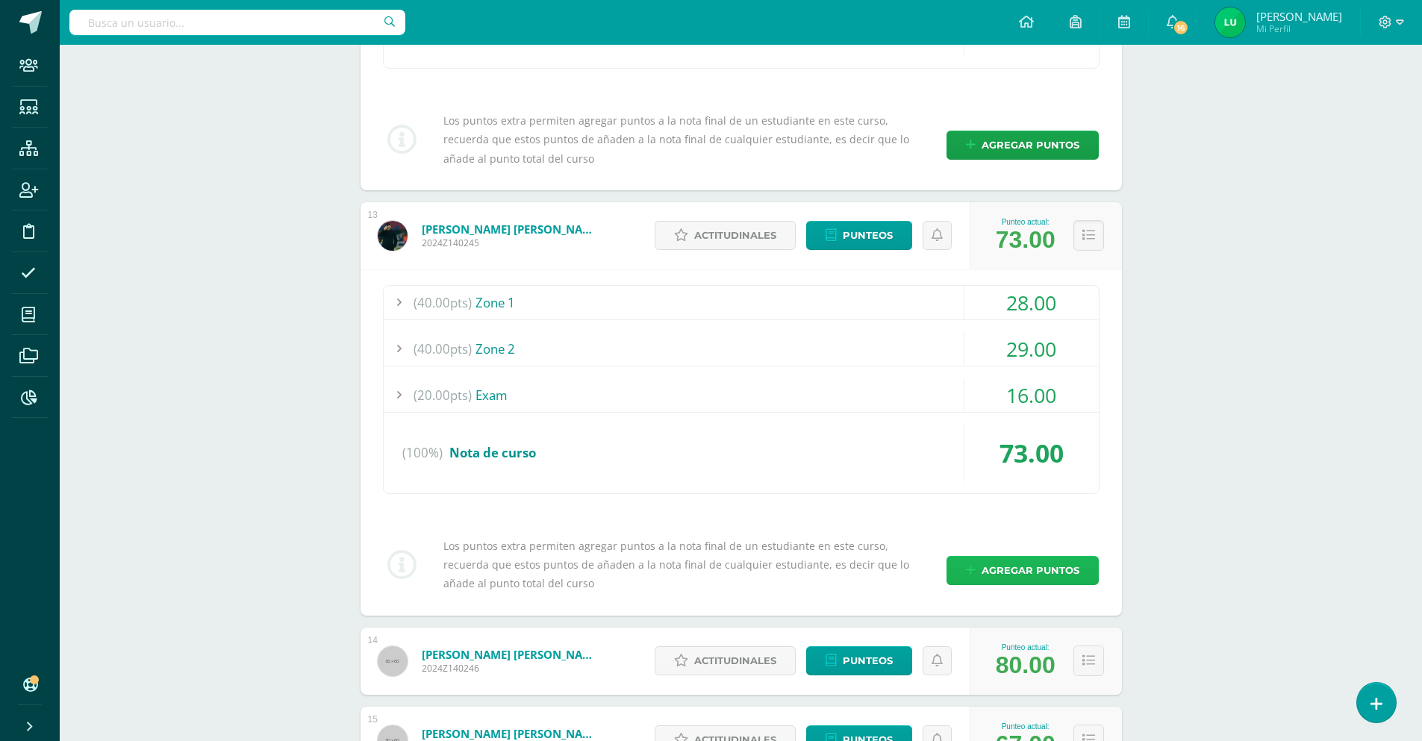
click at [1008, 570] on span "Agregar puntos" at bounding box center [1030, 571] width 98 height 28
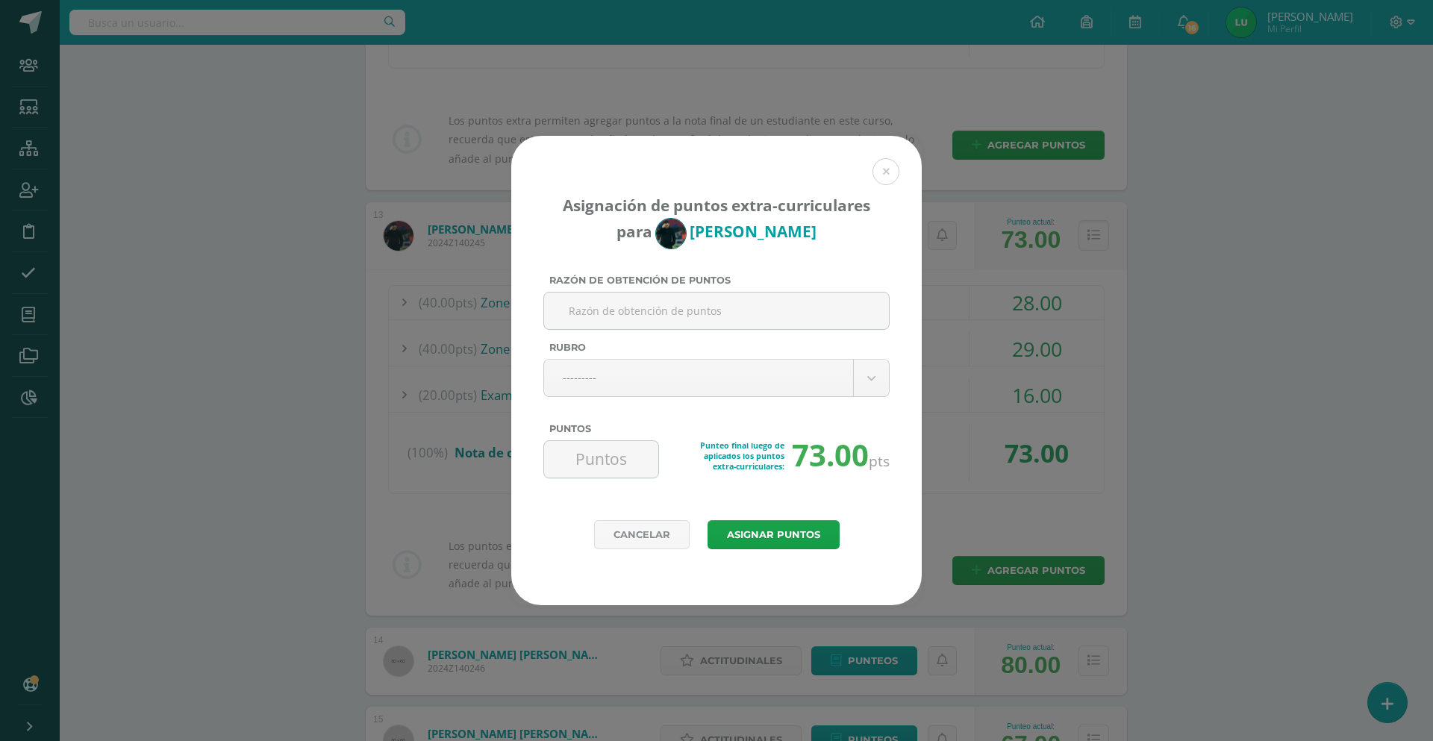
type input "N"
type input "Cambio de nota"
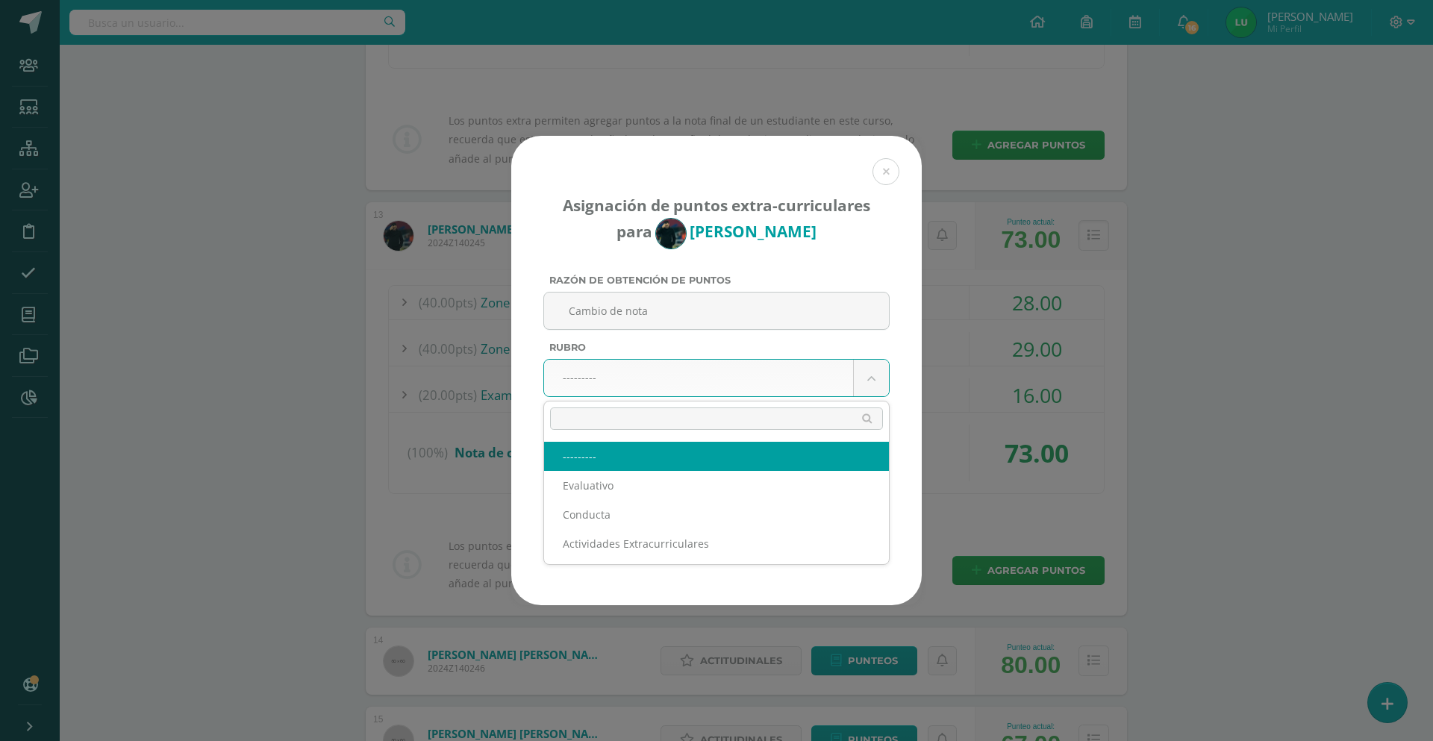
click at [613, 388] on body "Asignación de puntos extra-curriculares para [PERSON_NAME] Razón de obtención d…" at bounding box center [716, 360] width 1433 height 3557
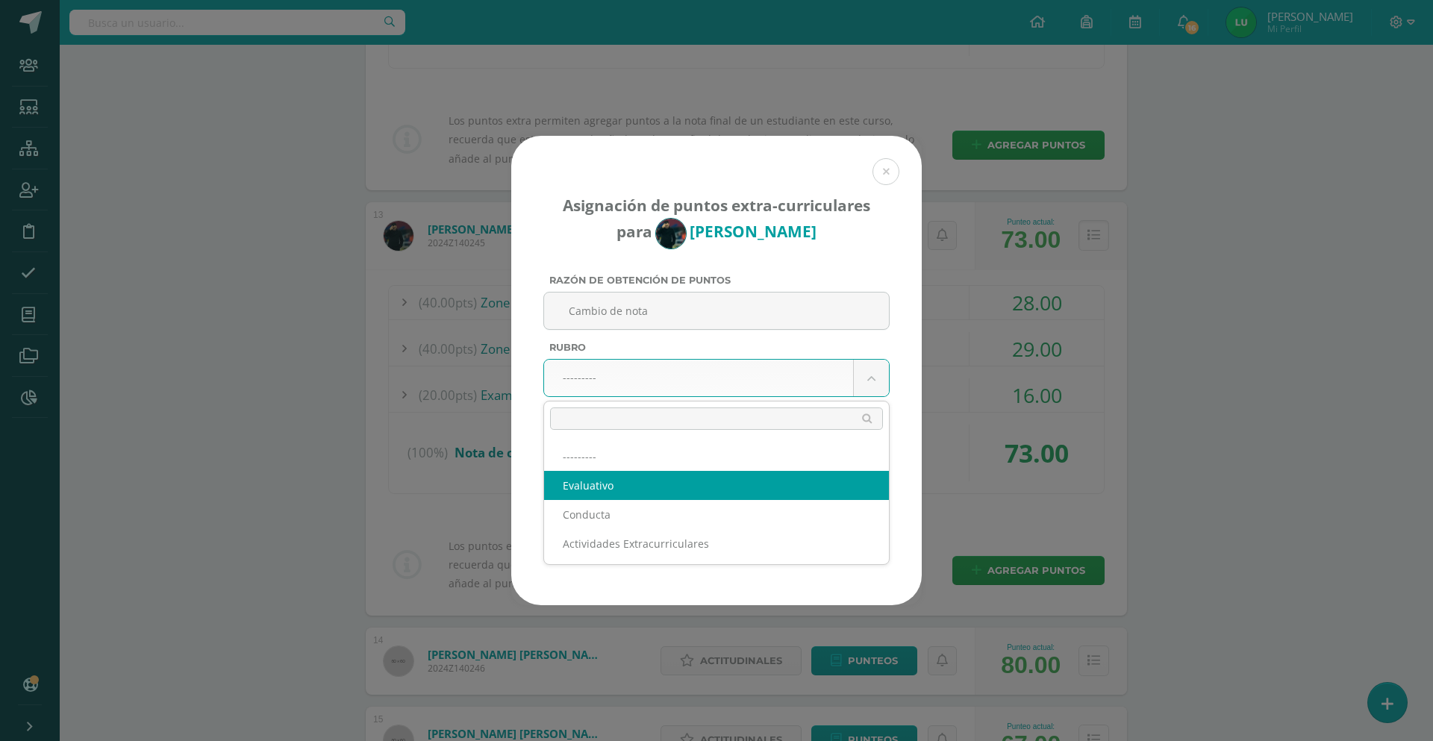
select select "1"
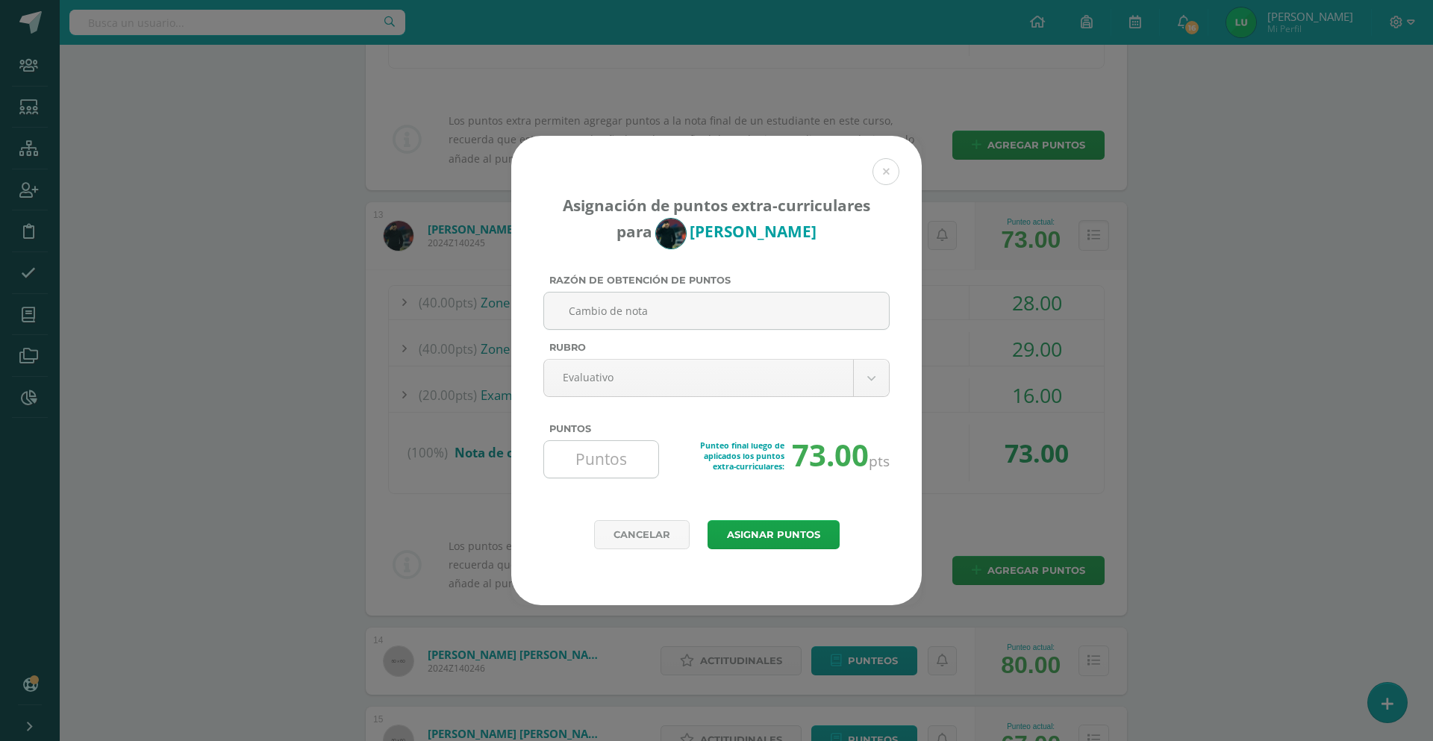
click at [584, 450] on input "Puntos" at bounding box center [601, 459] width 102 height 37
type input "20"
click at [824, 540] on button "Asignar puntos" at bounding box center [773, 534] width 132 height 29
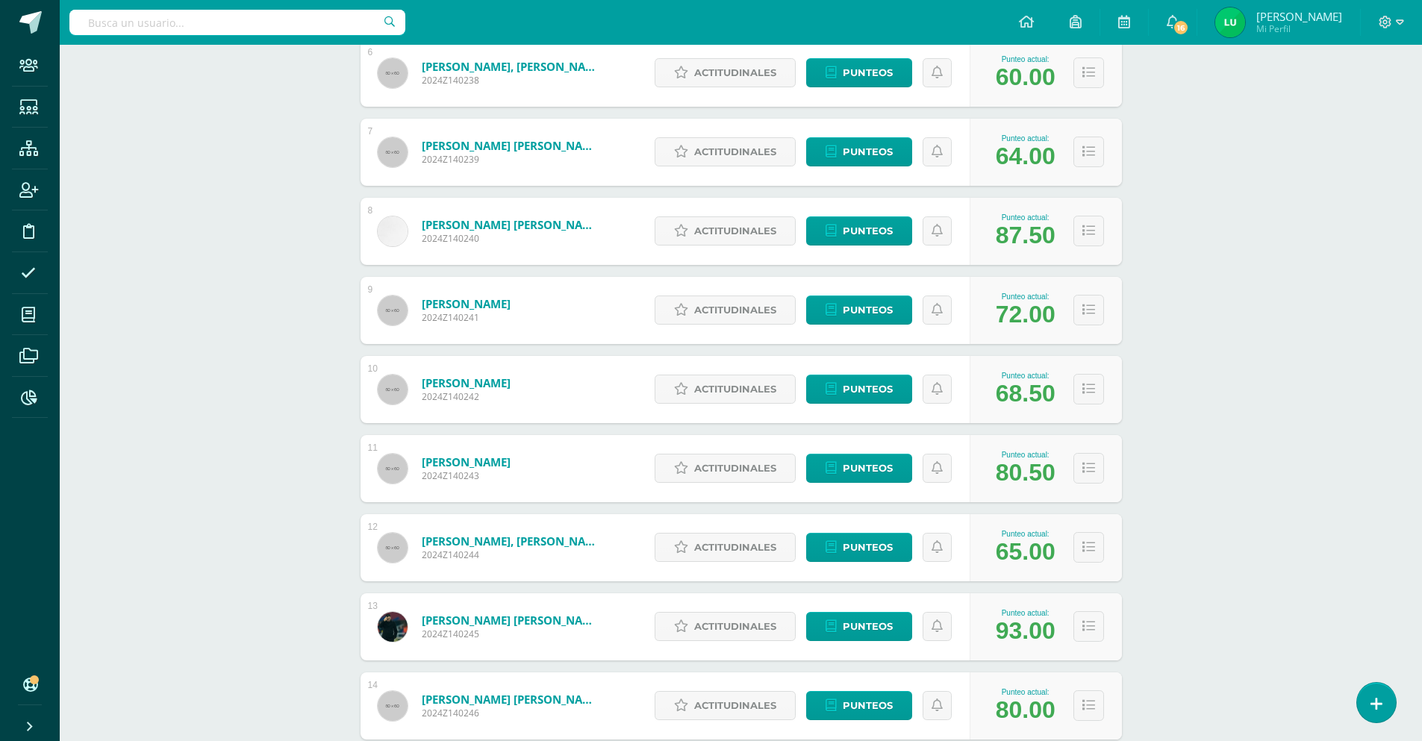
scroll to position [755, 0]
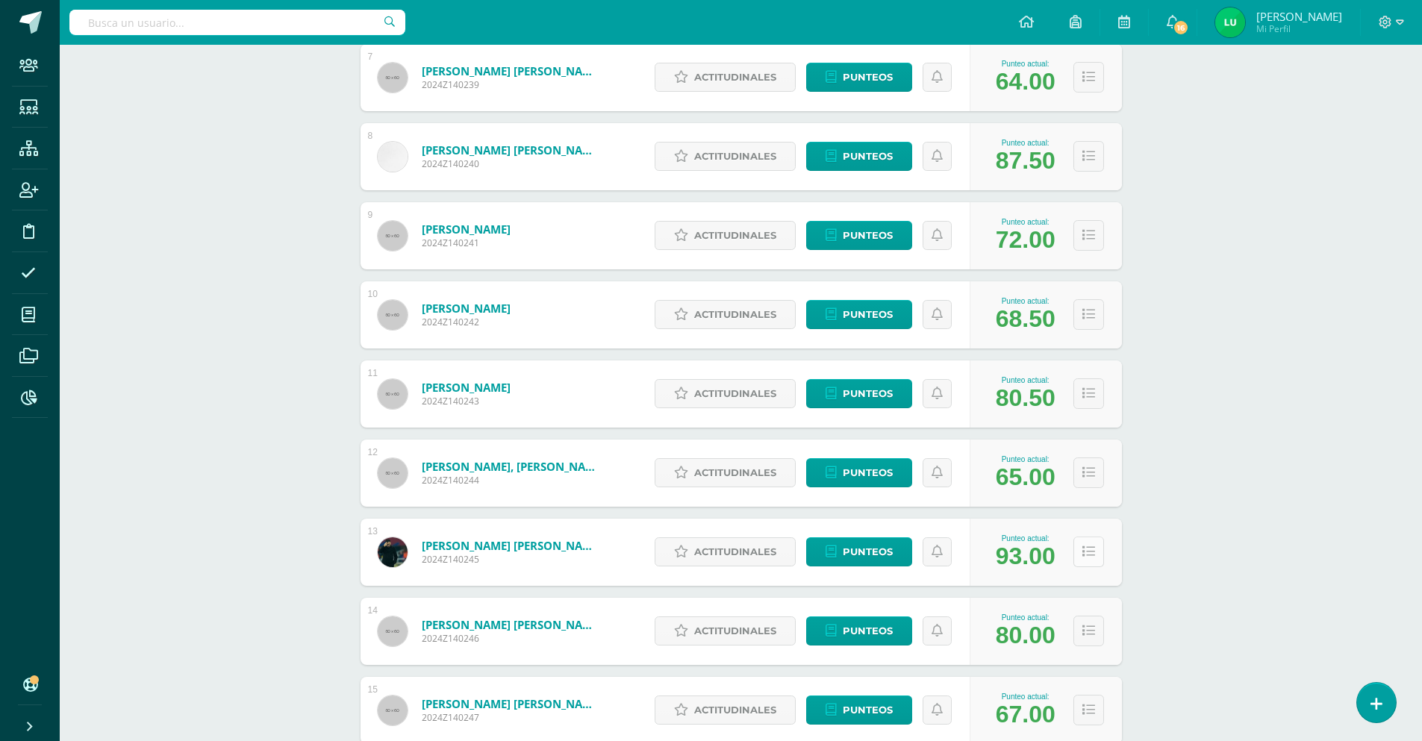
click at [1093, 557] on icon at bounding box center [1088, 552] width 13 height 13
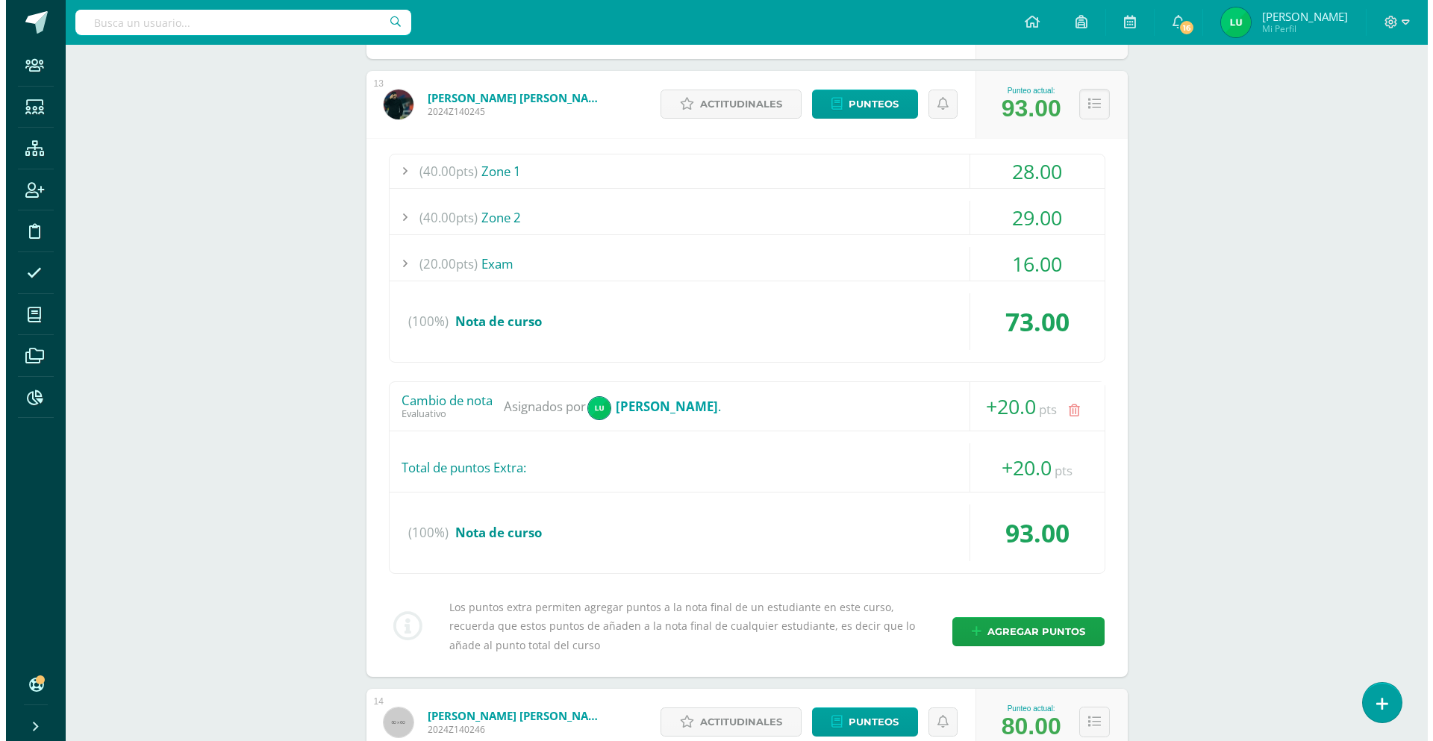
scroll to position [1278, 0]
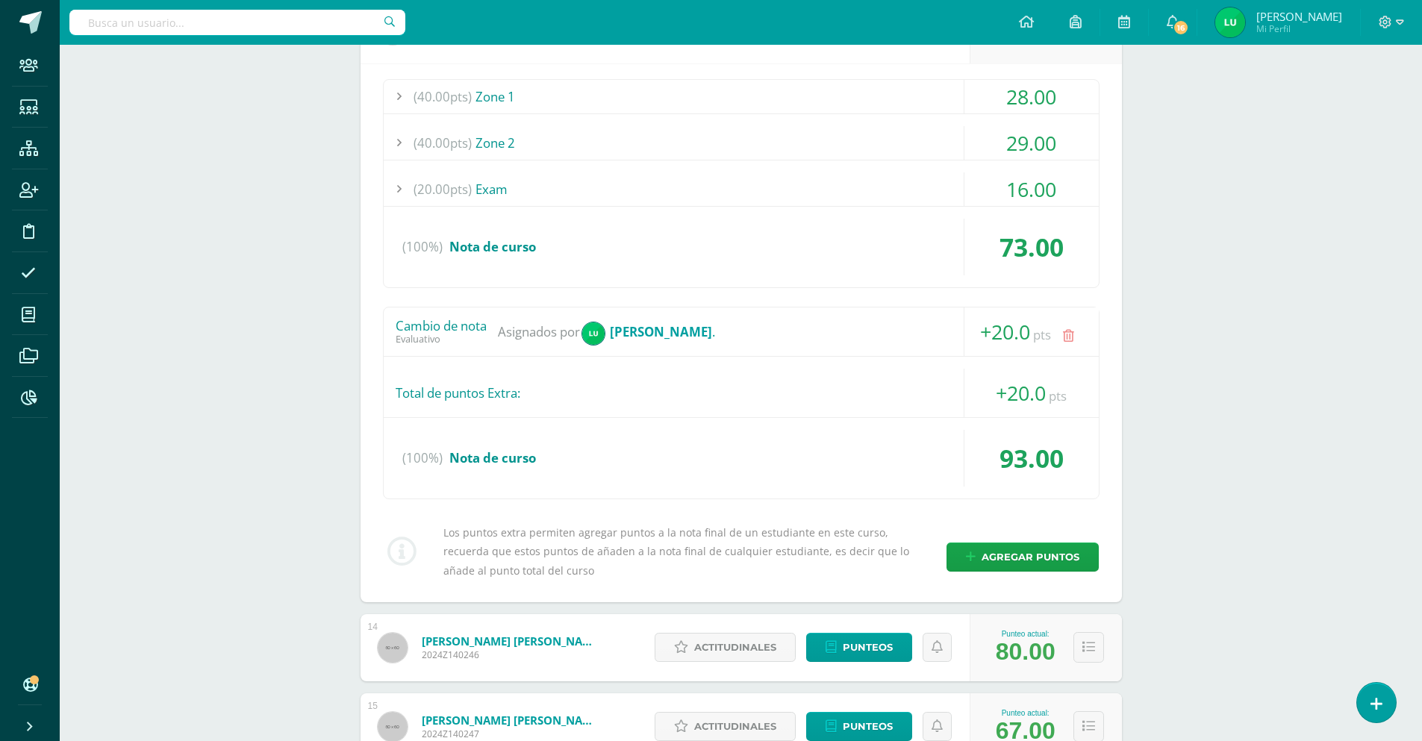
click at [1069, 343] on link at bounding box center [1068, 336] width 29 height 29
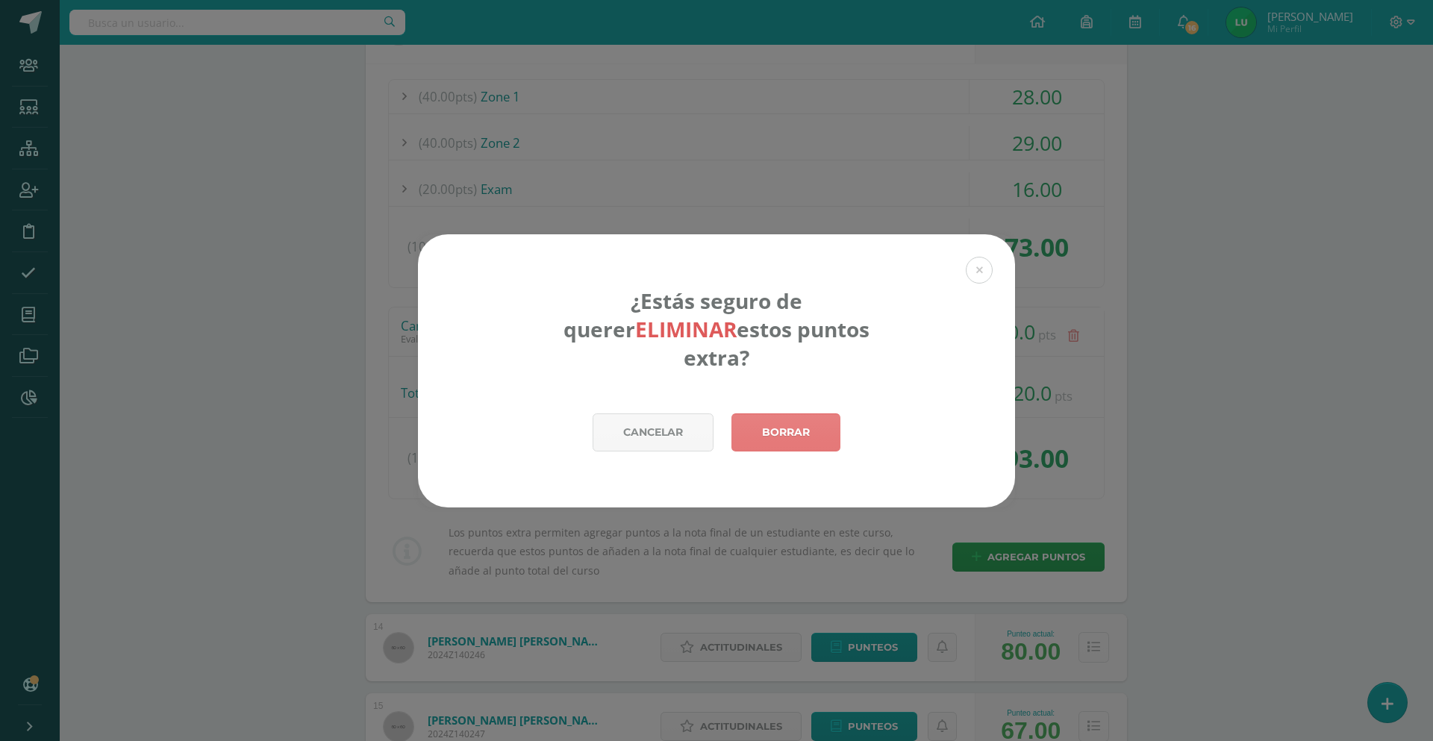
click at [770, 417] on link "Borrar" at bounding box center [785, 432] width 109 height 38
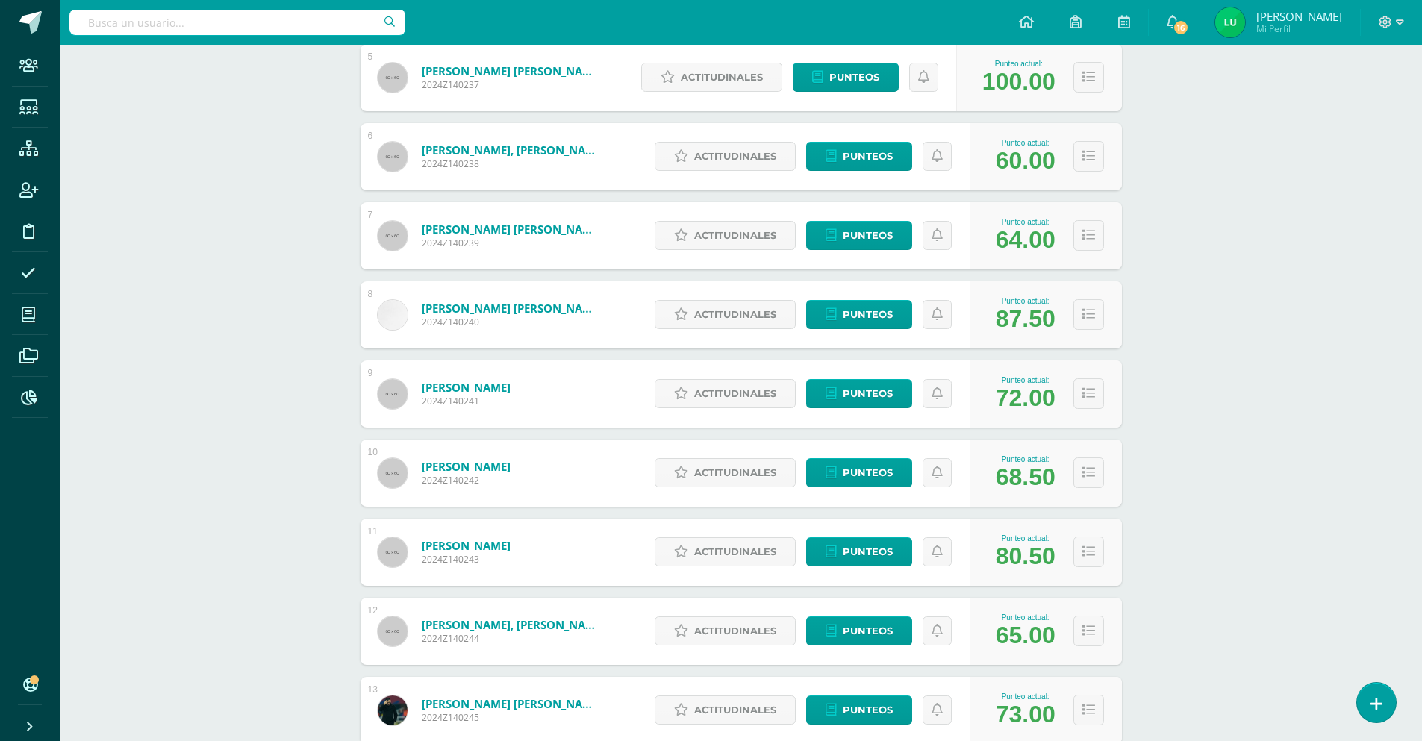
scroll to position [672, 0]
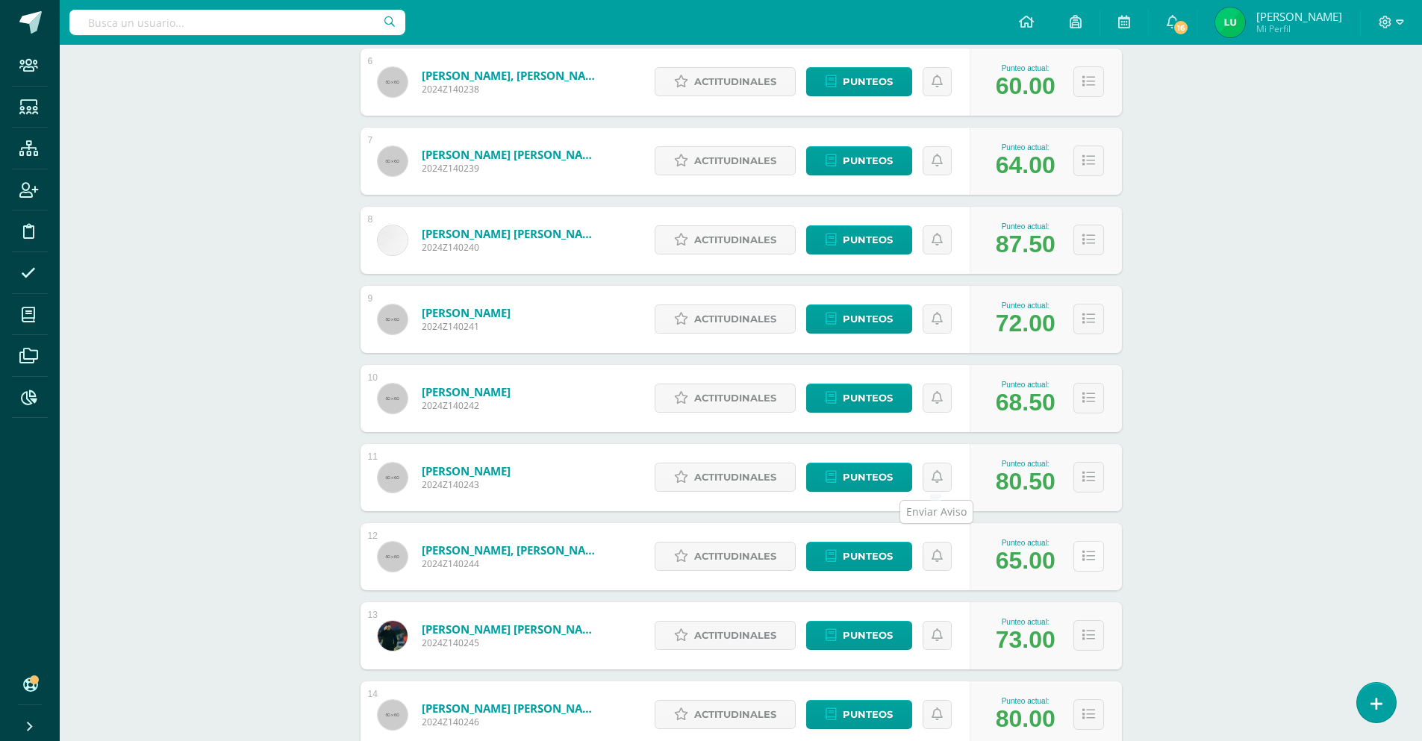
click at [1087, 561] on icon at bounding box center [1088, 556] width 13 height 13
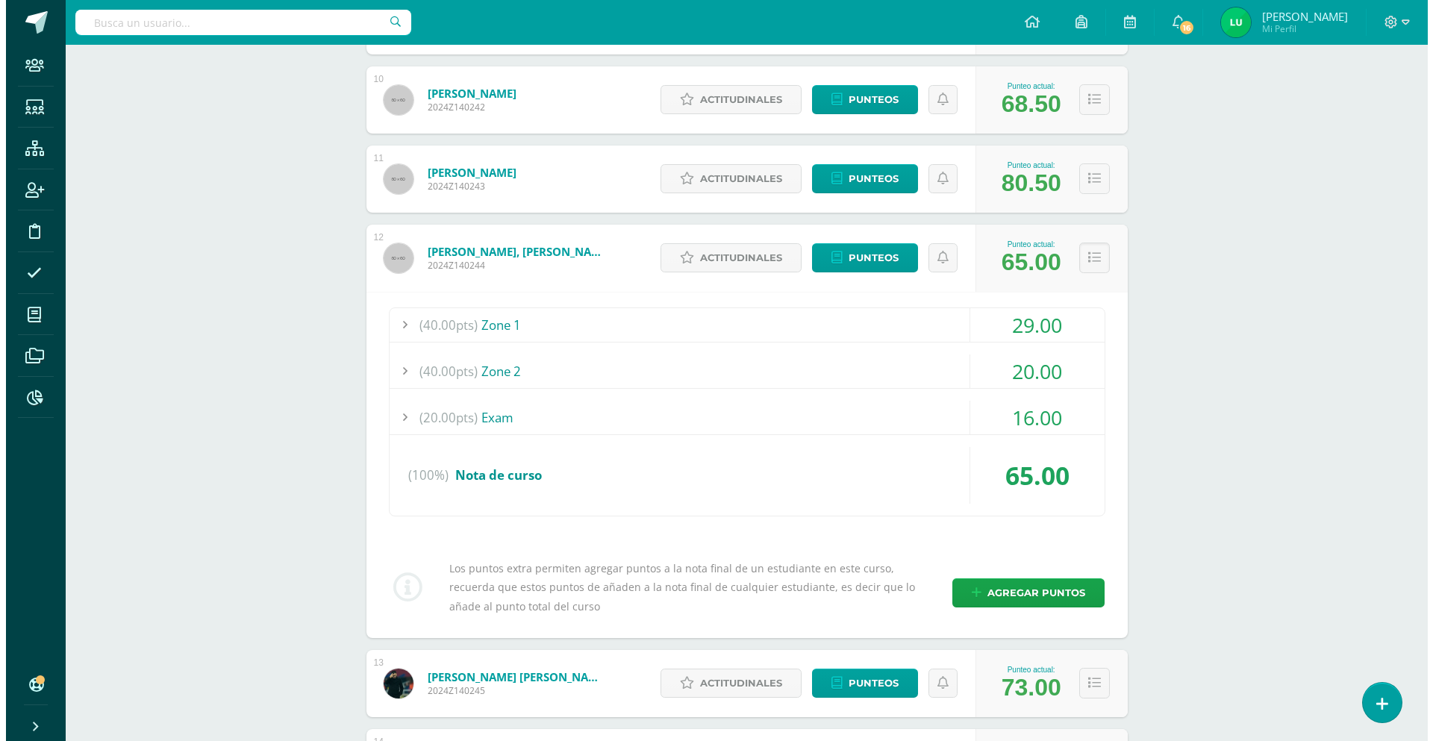
scroll to position [1045, 0]
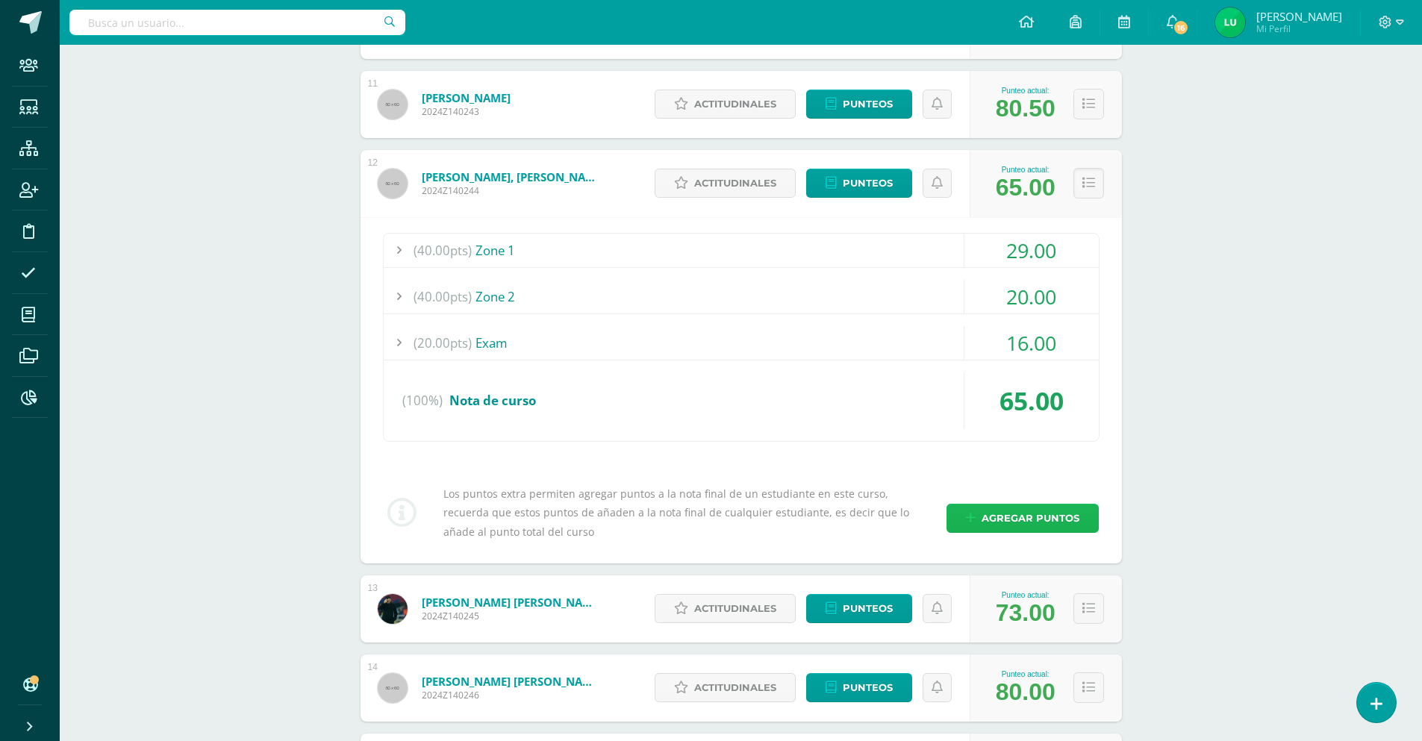
click at [1041, 532] on link "Agregar puntos" at bounding box center [1022, 518] width 152 height 29
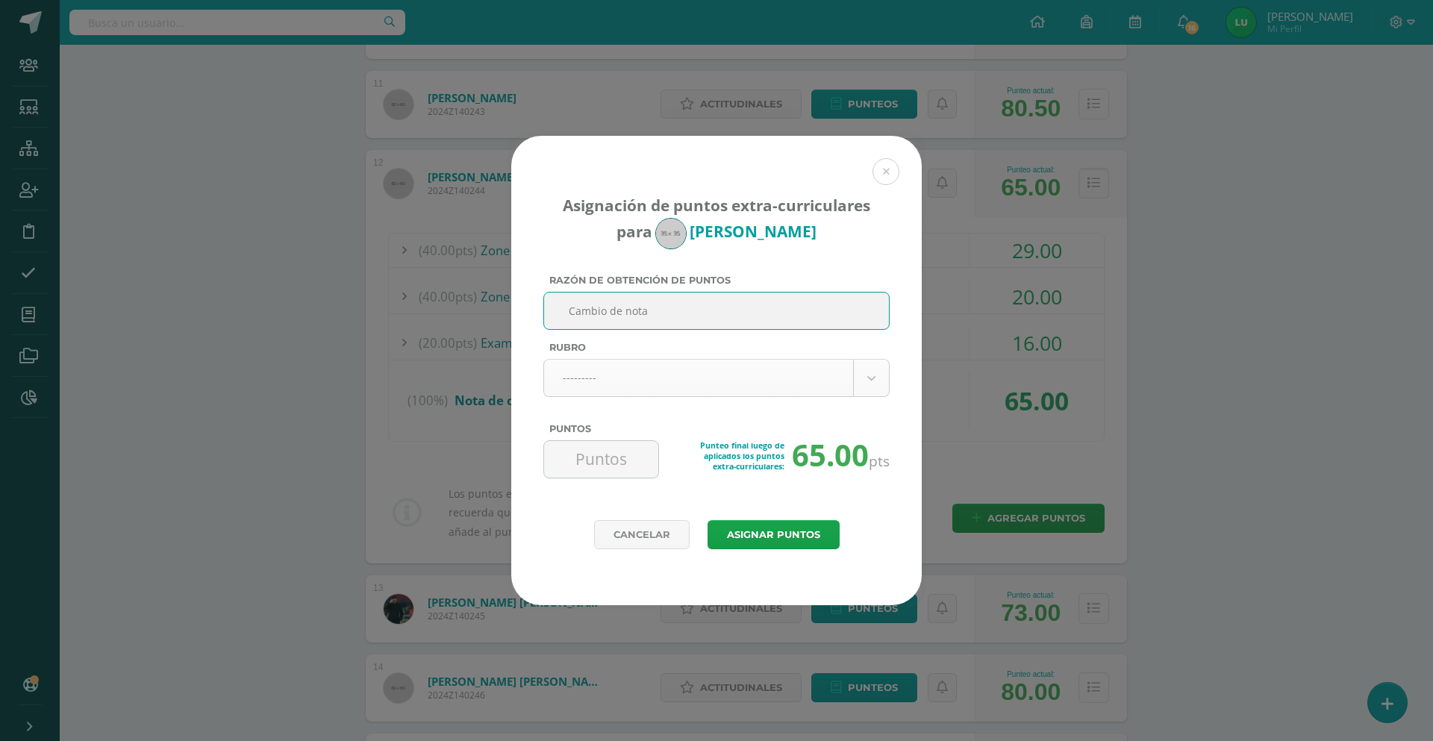
type input "Cambio de nota"
click at [640, 380] on body "Asignación de puntos extra-curriculares para Alessandro García Razón de obtenci…" at bounding box center [716, 560] width 1433 height 3210
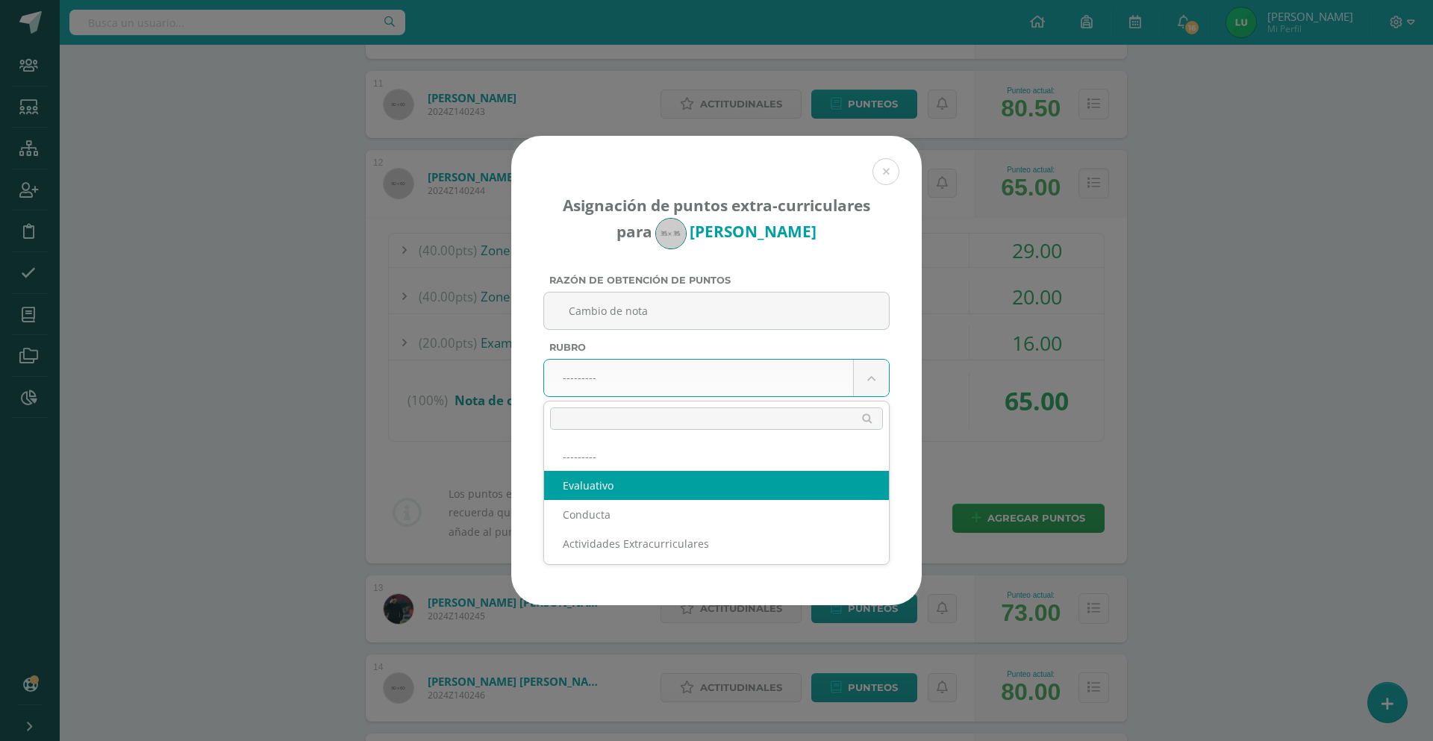
select select "1"
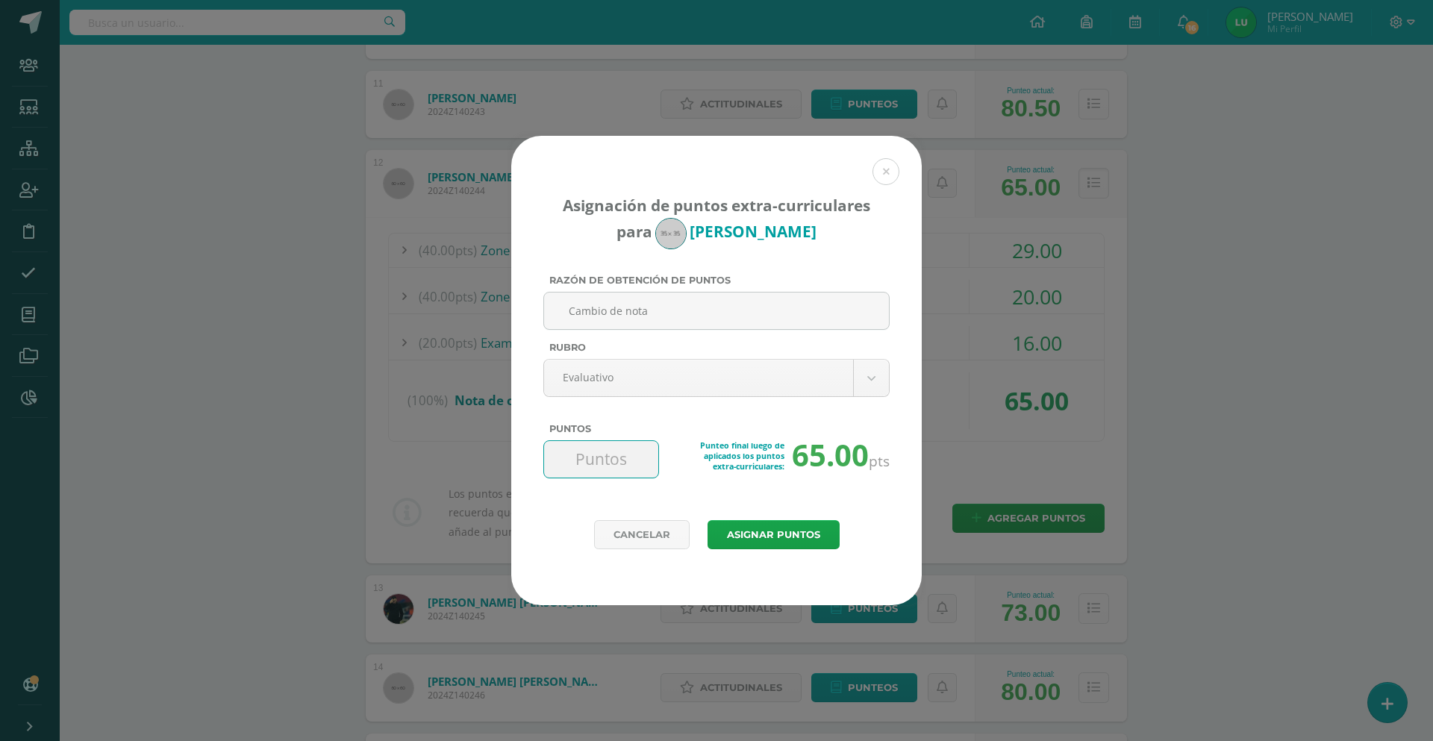
click at [607, 471] on input "Puntos" at bounding box center [601, 459] width 102 height 37
type input "18"
click at [780, 539] on button "Asignar puntos" at bounding box center [773, 534] width 132 height 29
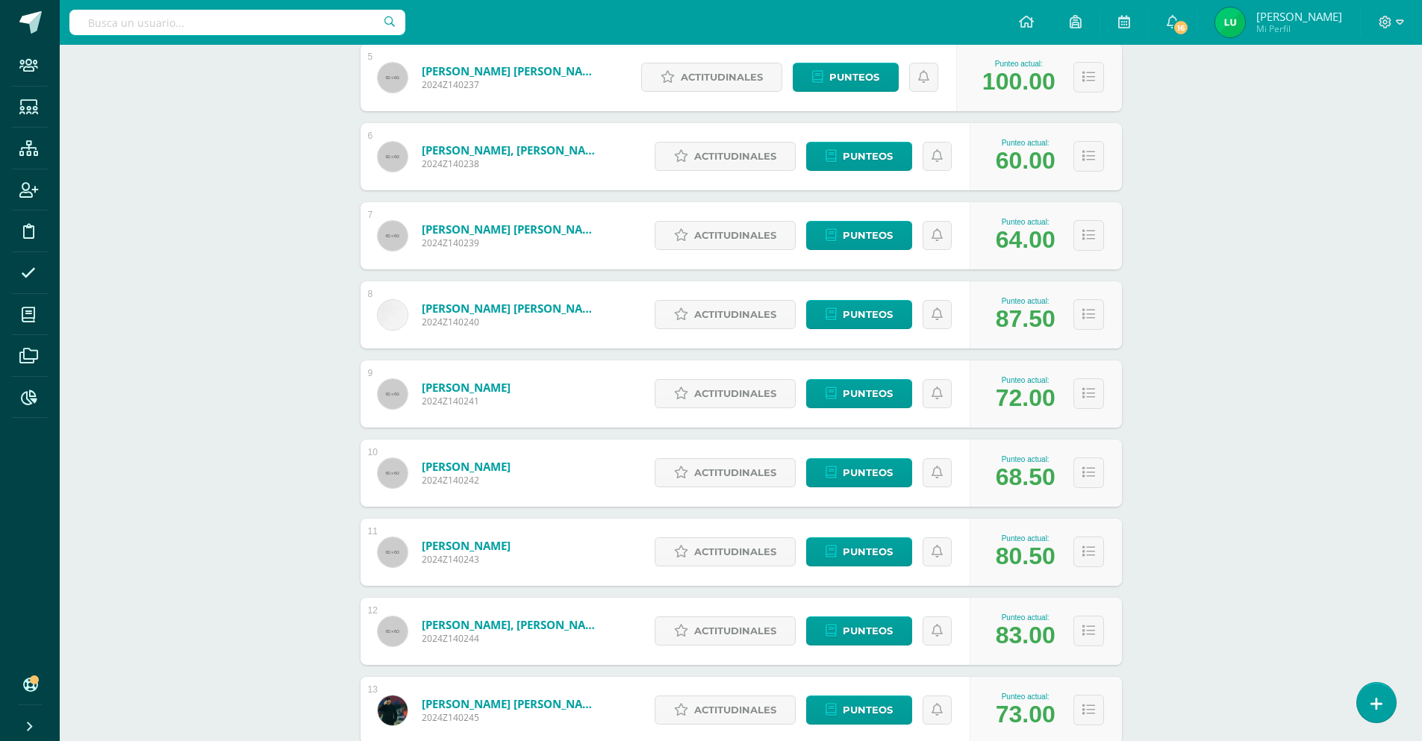
scroll to position [672, 0]
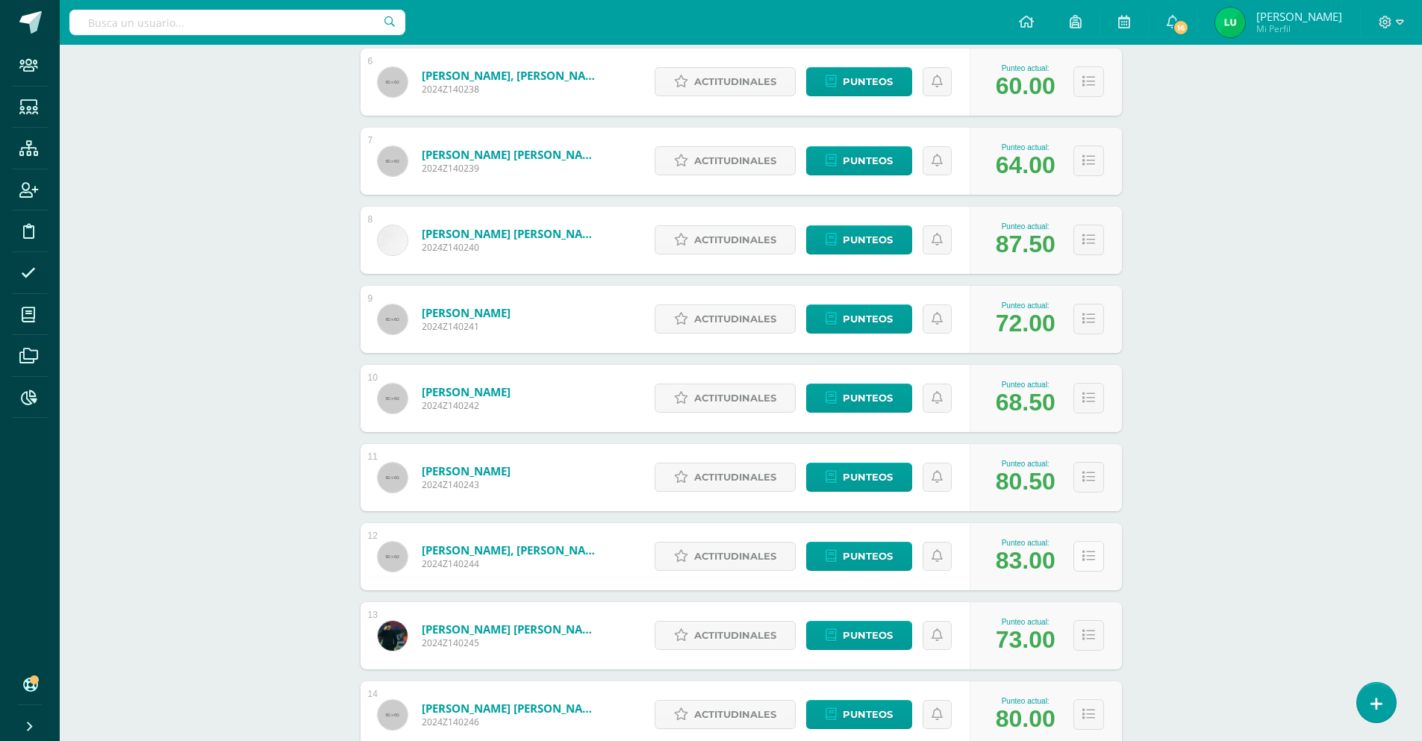
click at [1085, 560] on icon at bounding box center [1088, 556] width 13 height 13
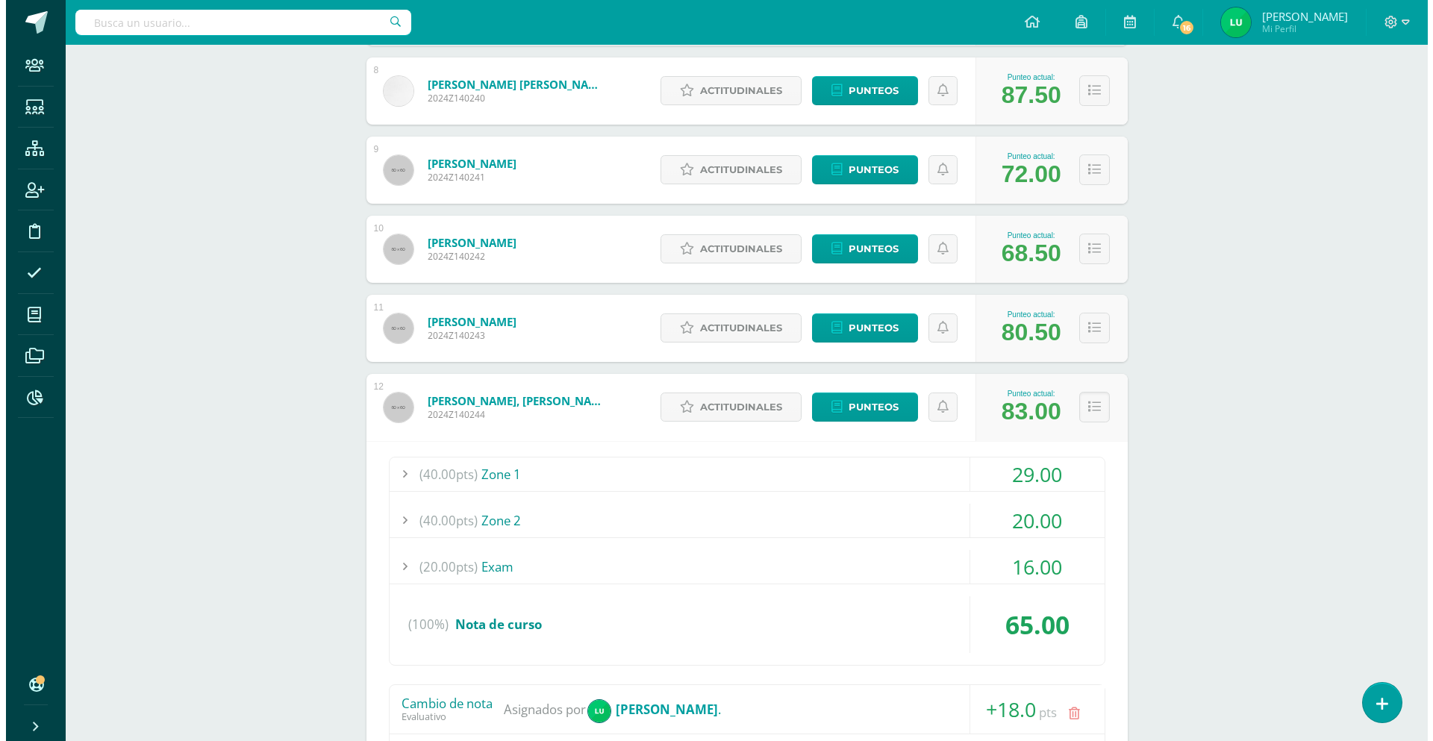
scroll to position [970, 0]
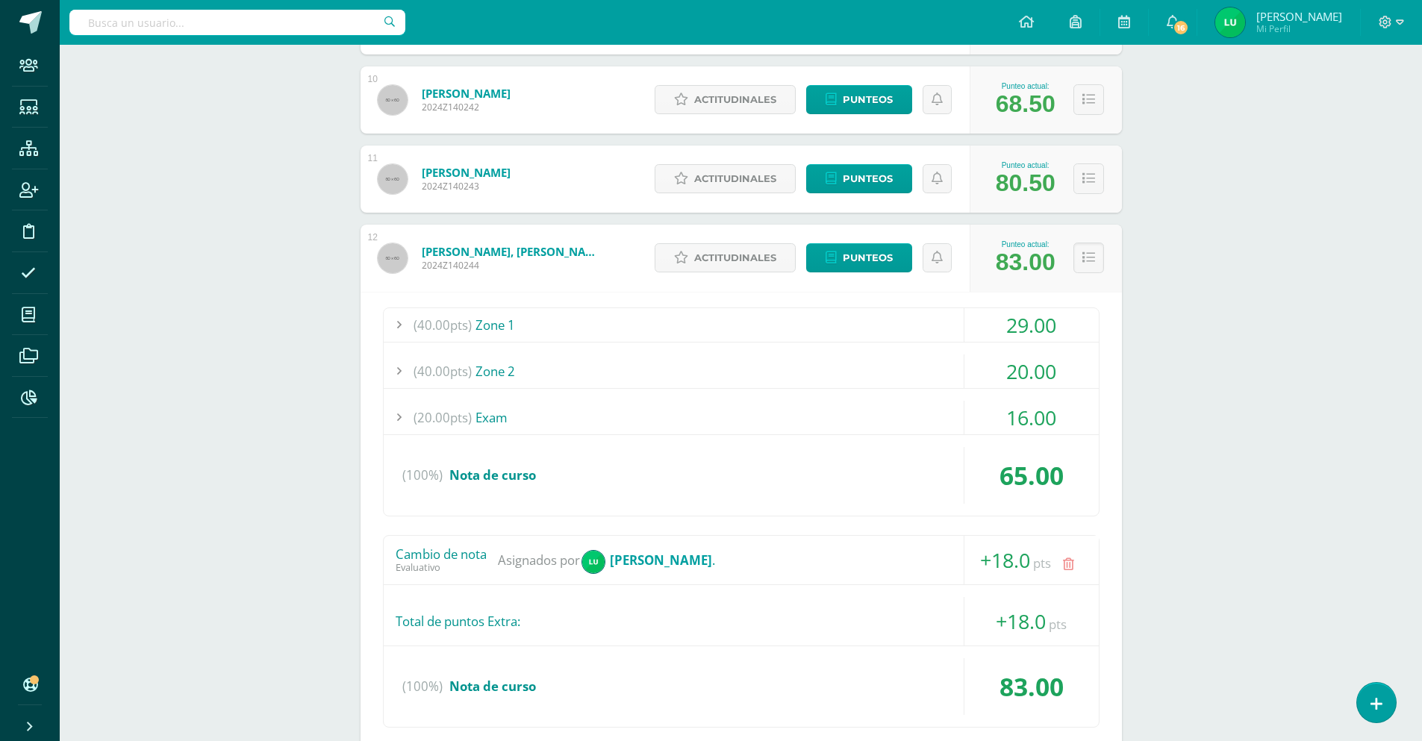
click at [1069, 557] on link at bounding box center [1068, 564] width 29 height 29
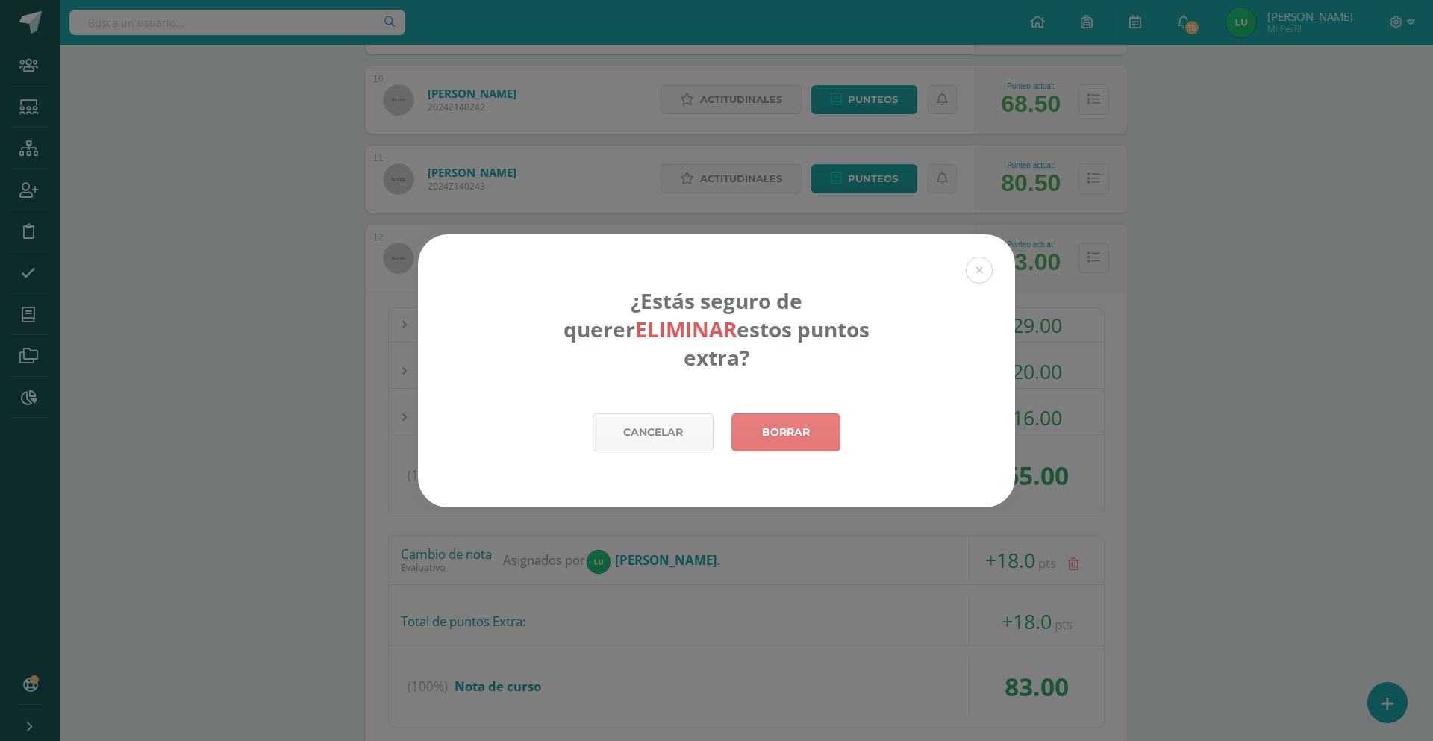
click at [794, 430] on link "Borrar" at bounding box center [785, 432] width 109 height 38
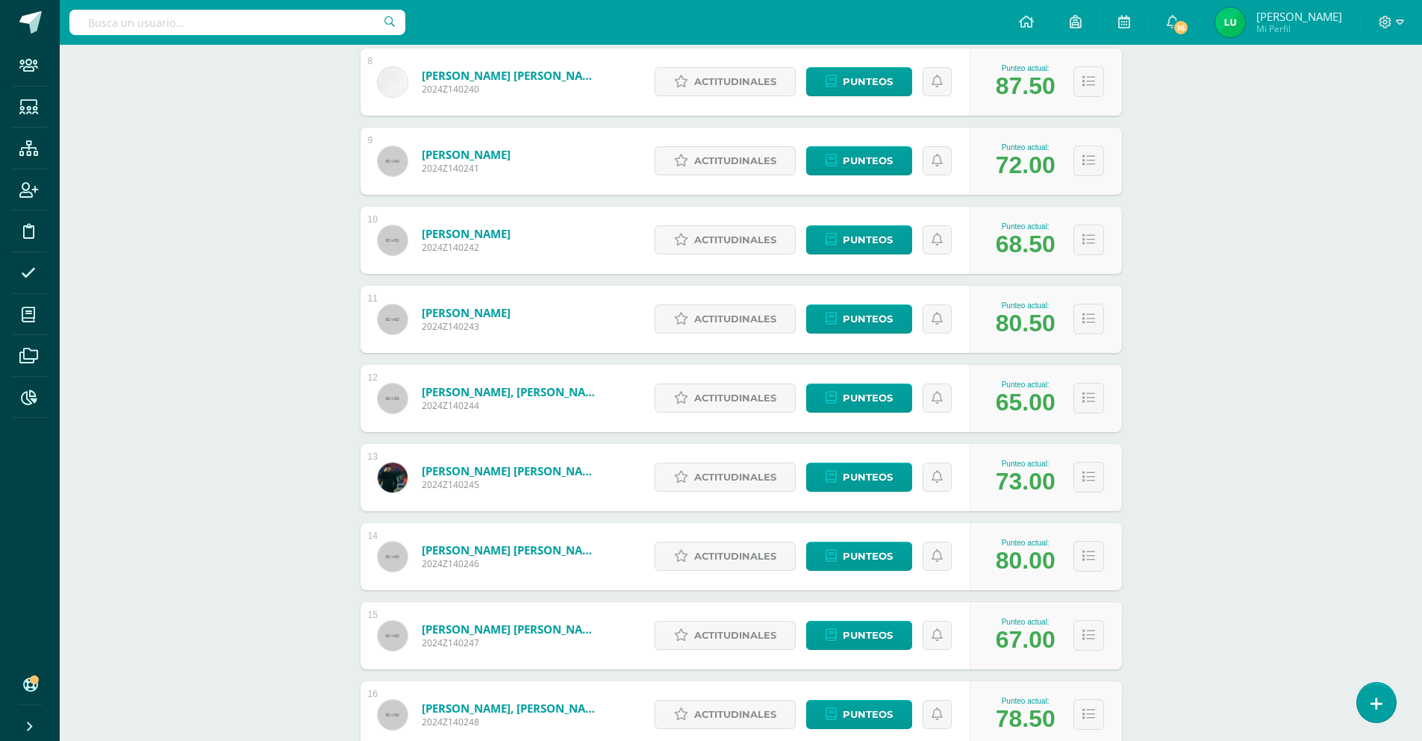
scroll to position [904, 0]
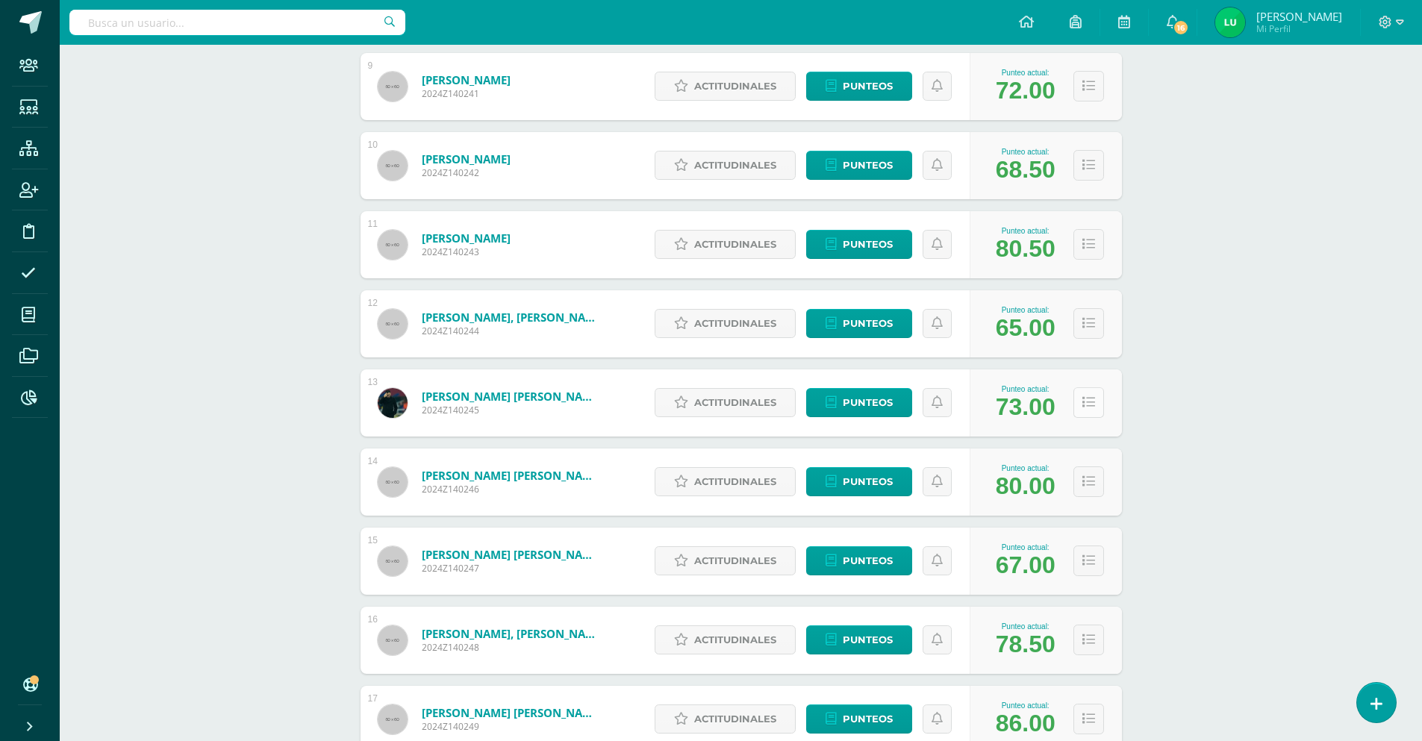
click at [1085, 401] on icon at bounding box center [1088, 402] width 13 height 13
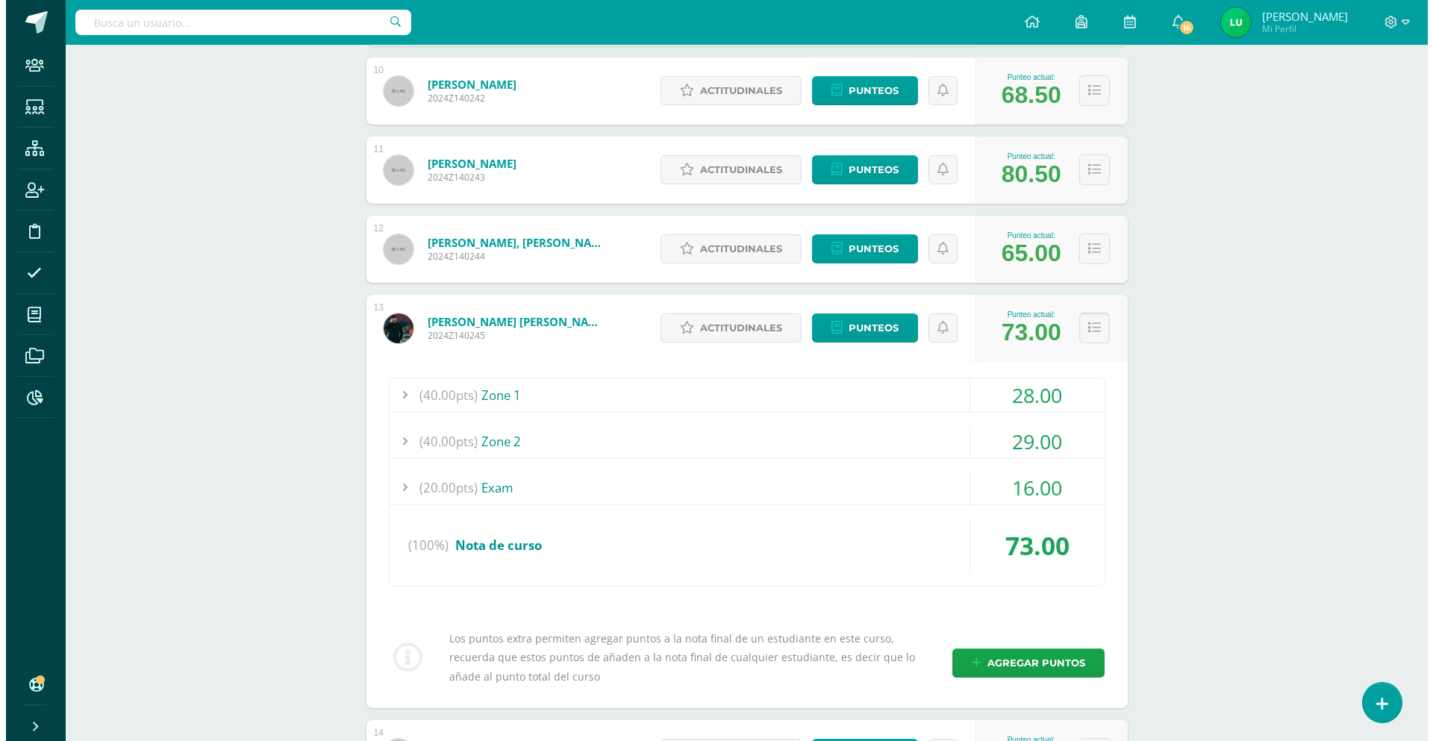
scroll to position [1128, 0]
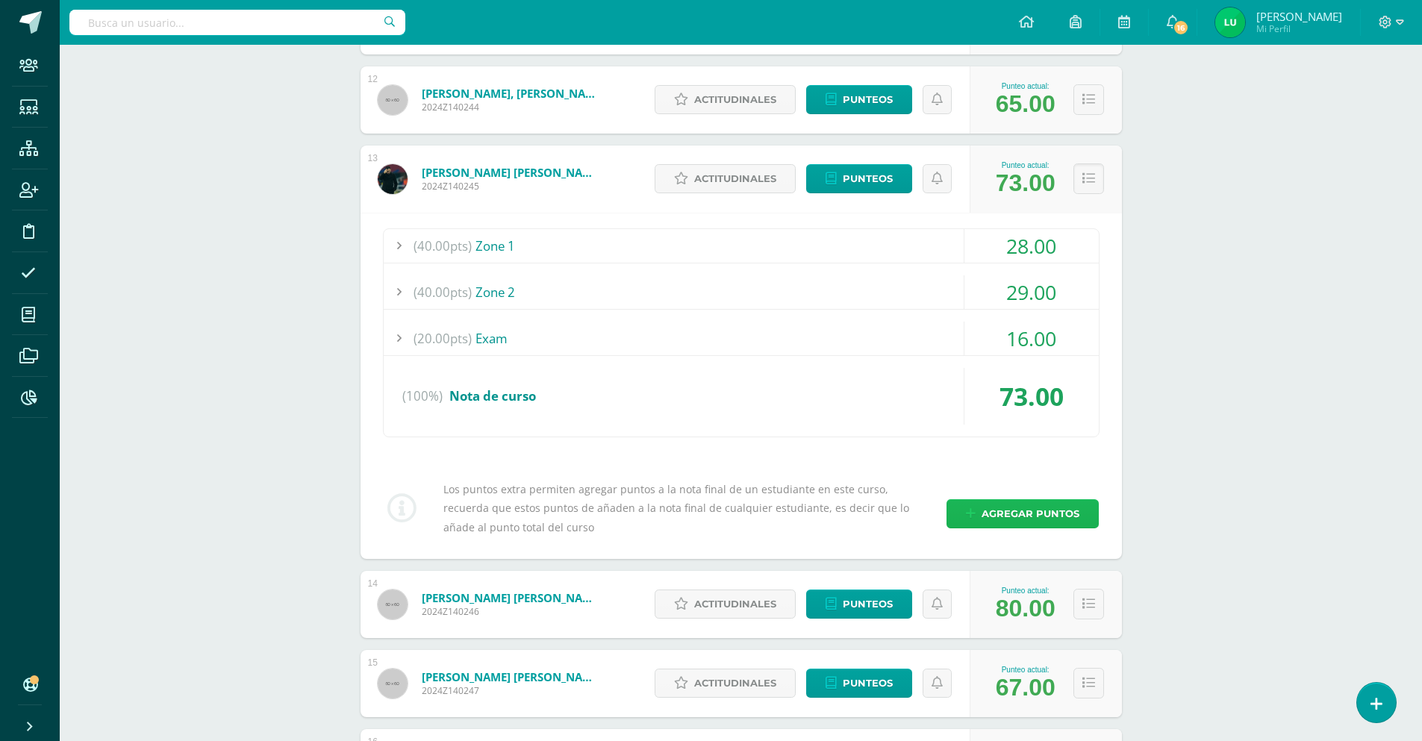
click at [1011, 522] on span "Agregar puntos" at bounding box center [1030, 514] width 98 height 28
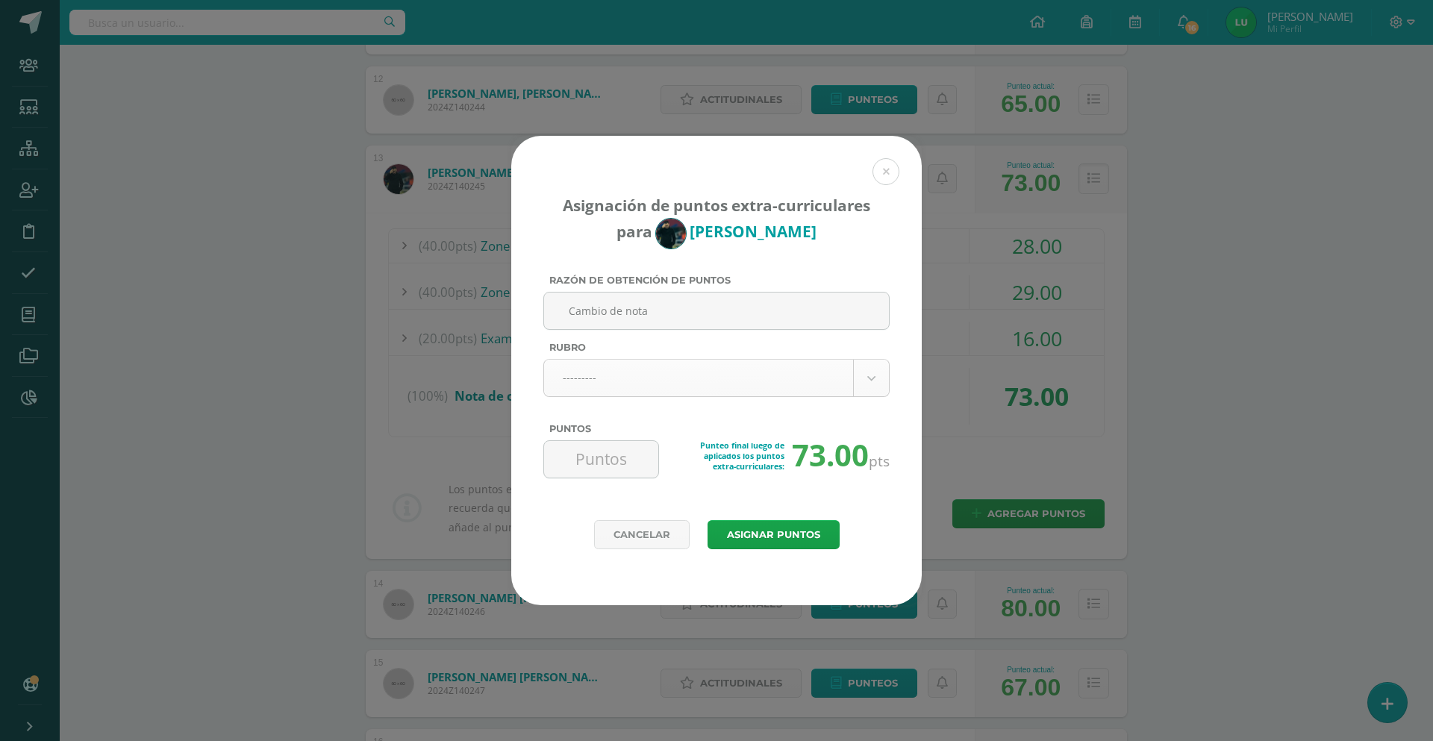
type input "Cambio de nota"
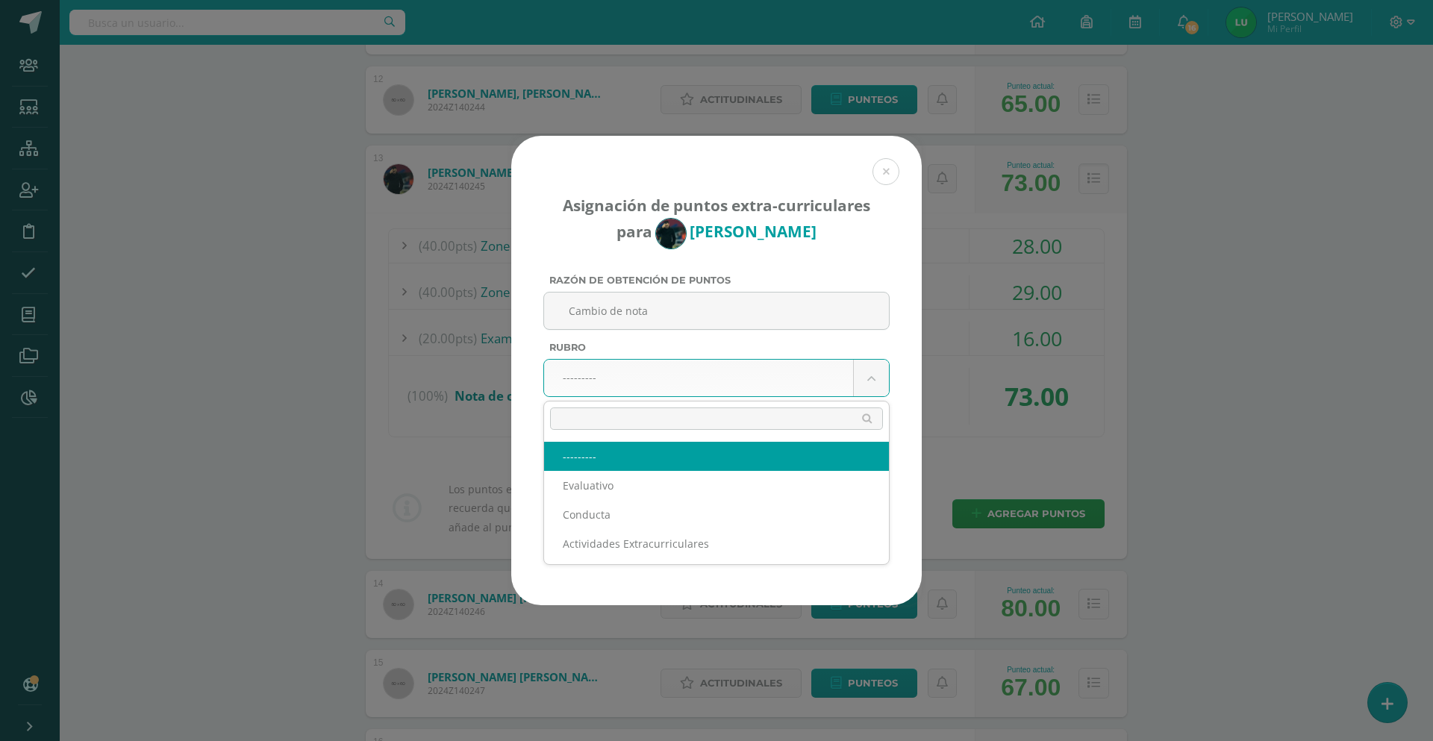
click at [580, 384] on body "Asignación de puntos extra-curriculares para [PERSON_NAME] Razón de obtención d…" at bounding box center [716, 477] width 1433 height 3210
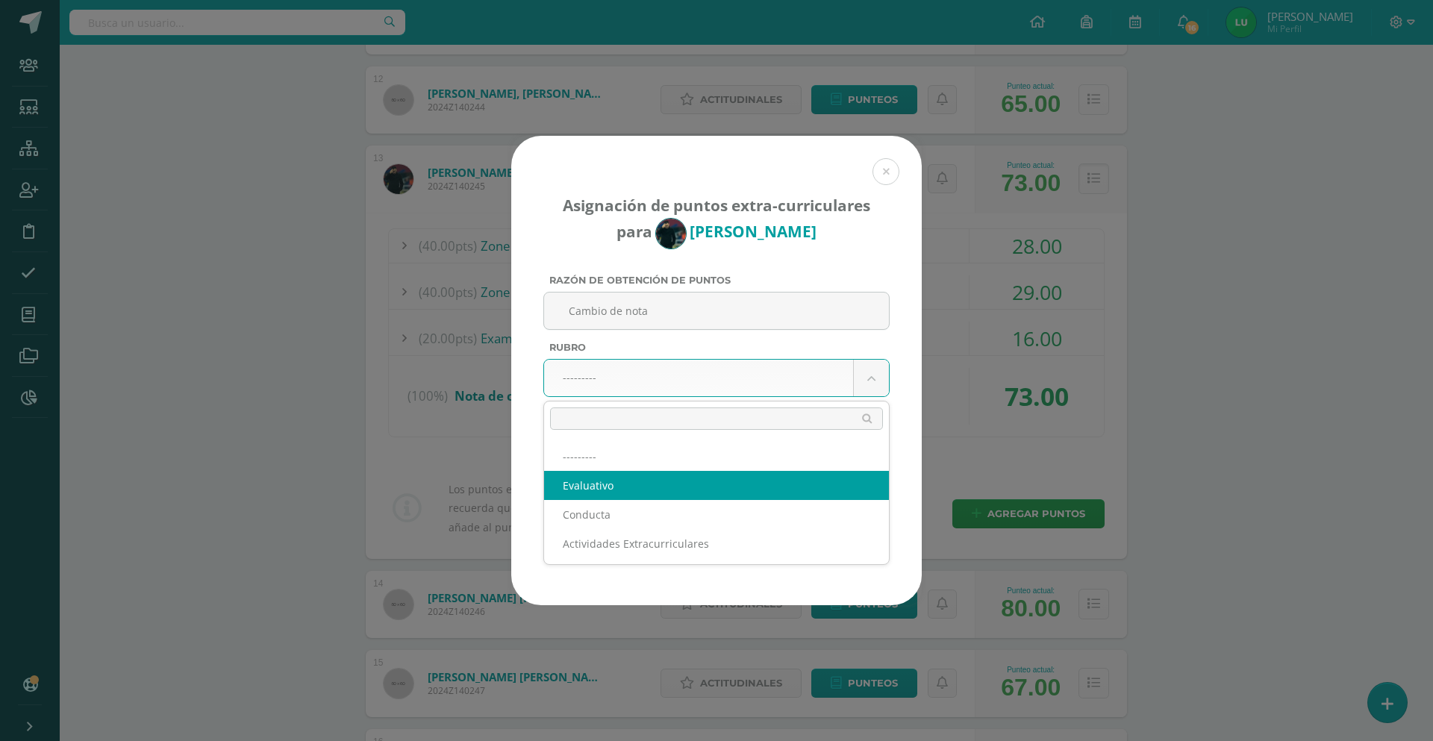
select select "1"
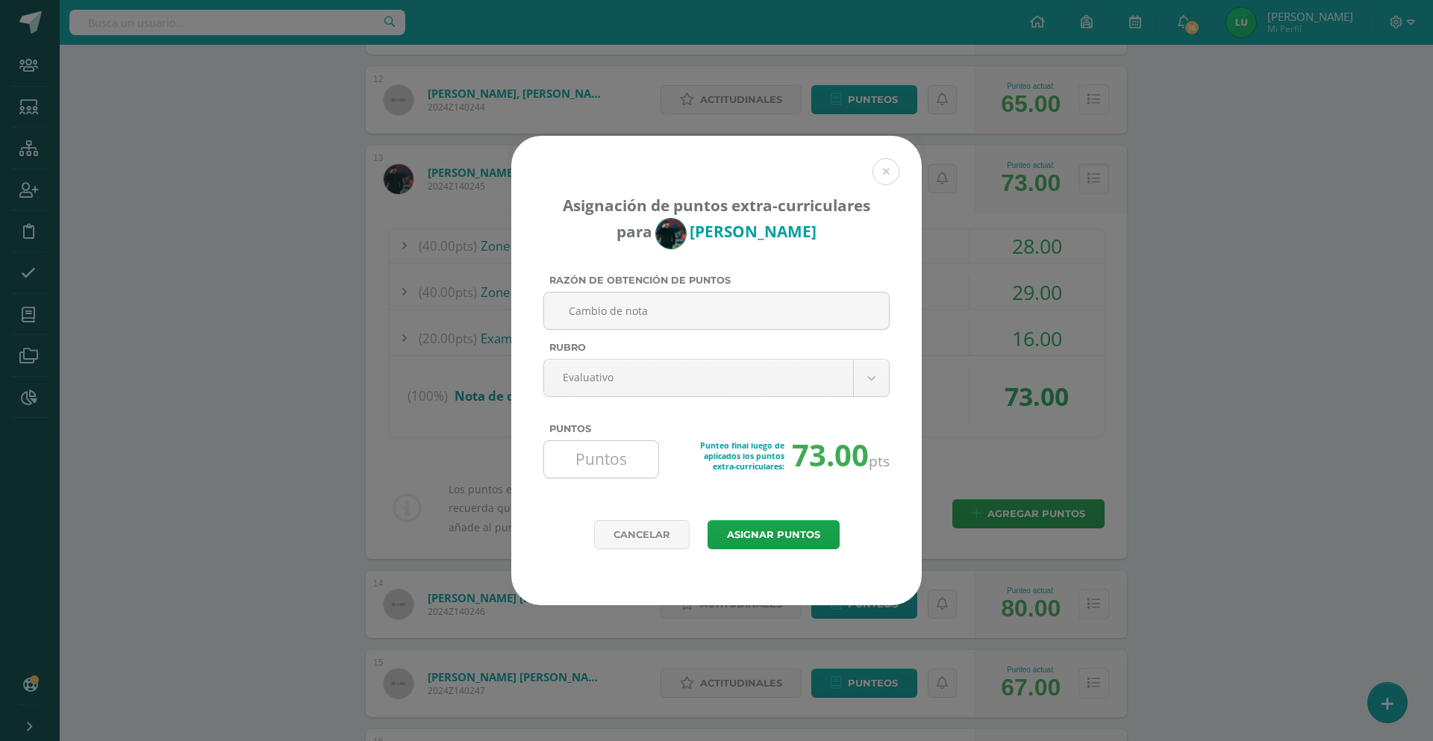
click at [594, 461] on input "Puntos" at bounding box center [601, 459] width 102 height 37
type input "18"
click at [805, 543] on button "Asignar puntos" at bounding box center [773, 534] width 132 height 29
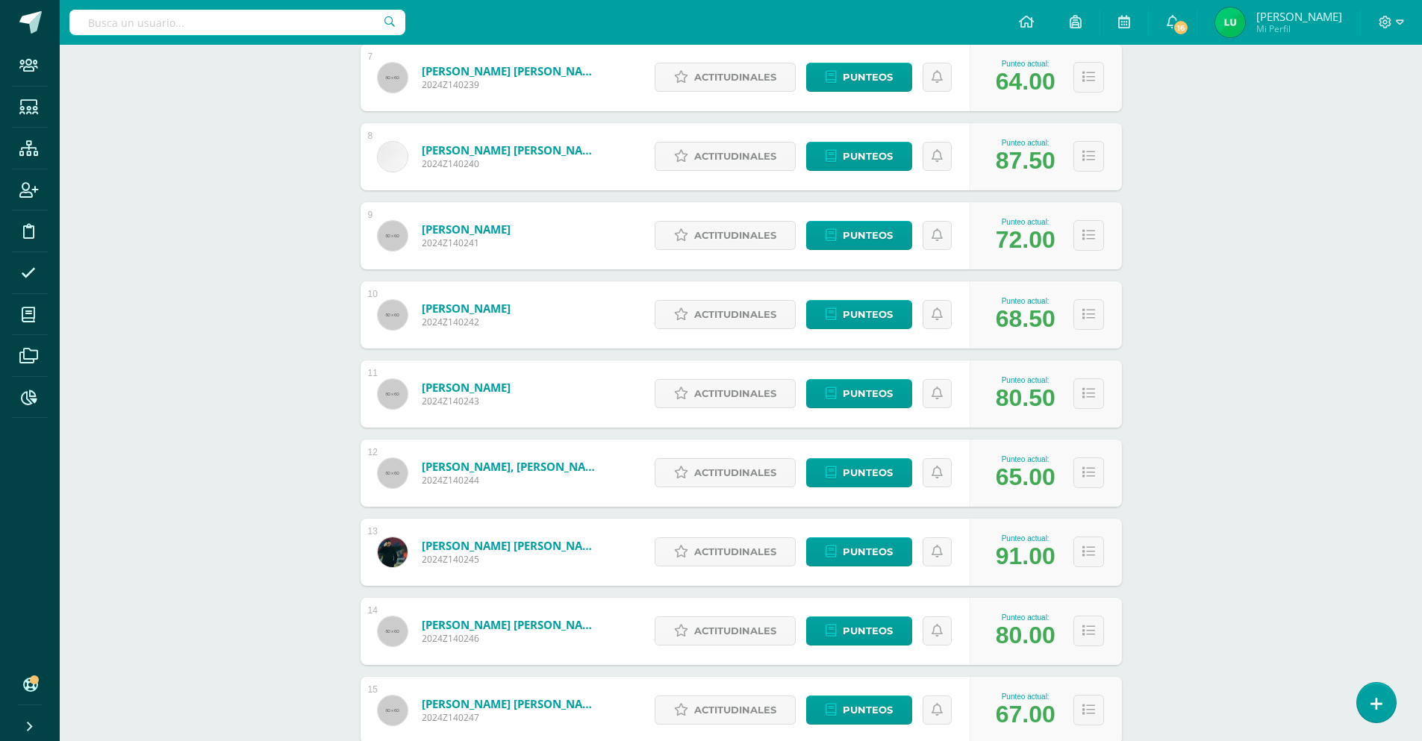
scroll to position [830, 0]
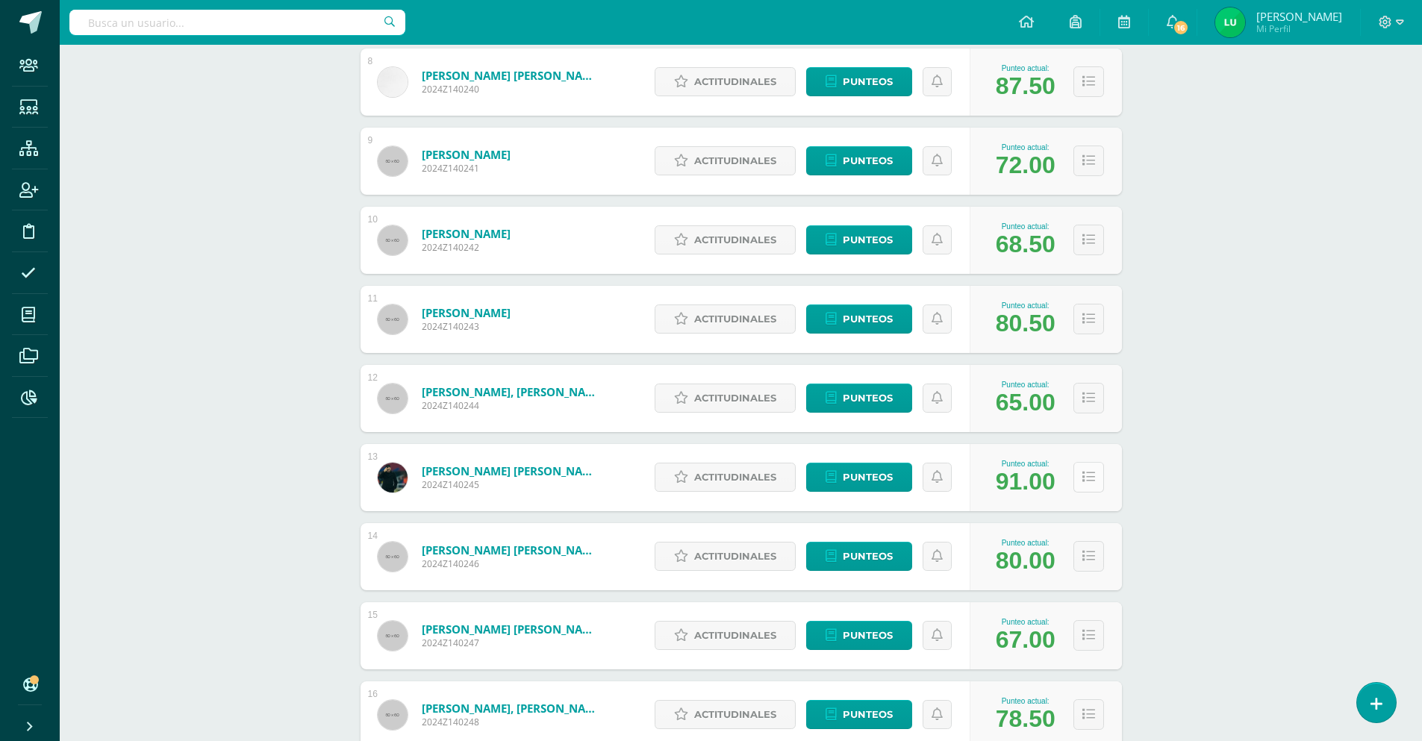
click at [1087, 477] on icon at bounding box center [1088, 477] width 13 height 13
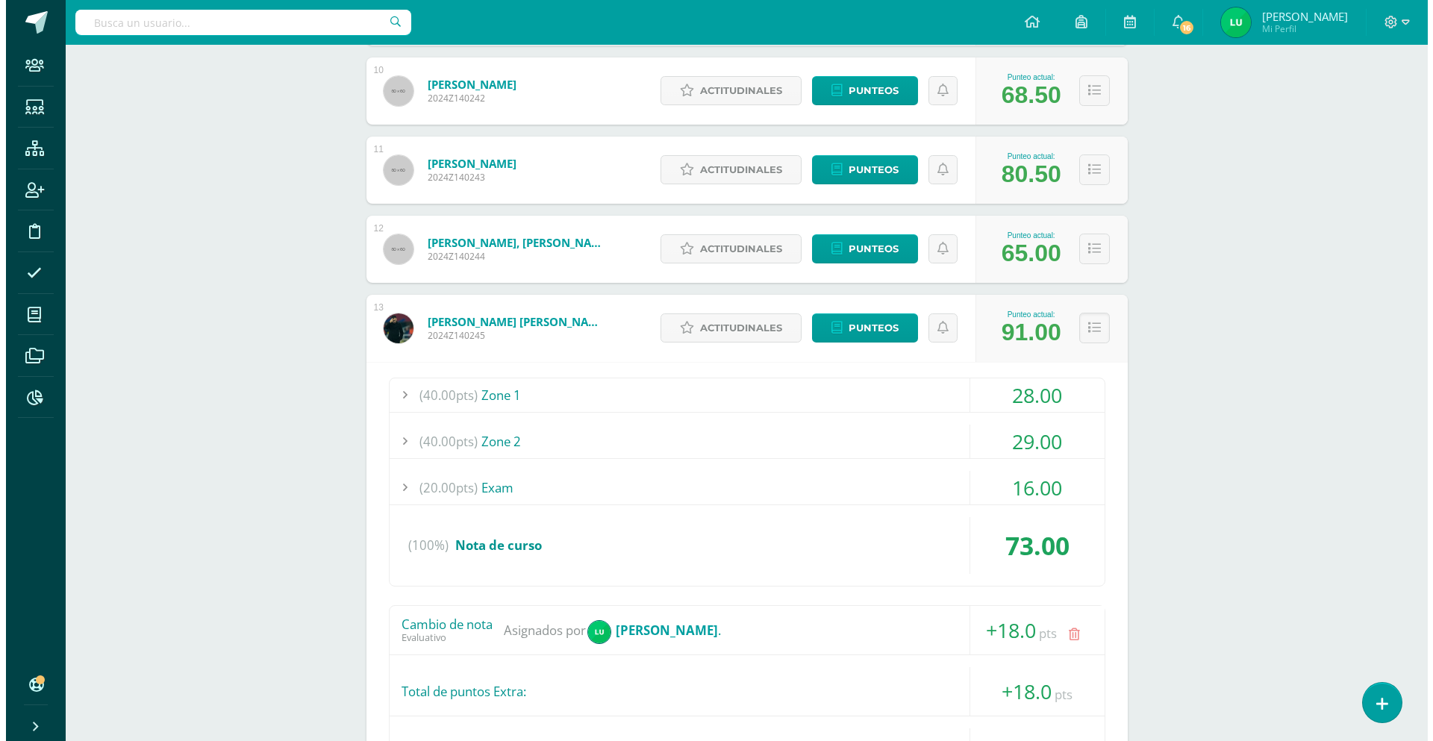
scroll to position [1128, 0]
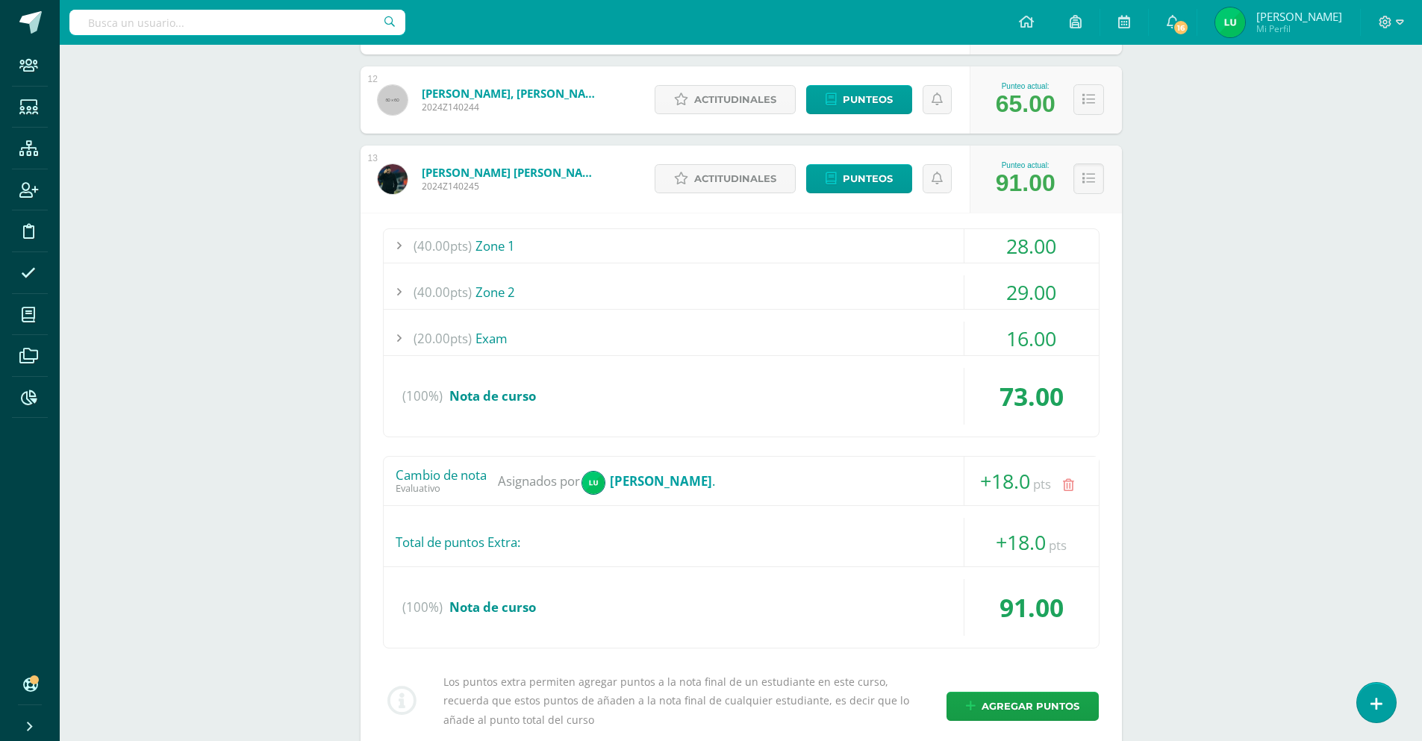
click at [1064, 490] on icon at bounding box center [1068, 485] width 11 height 13
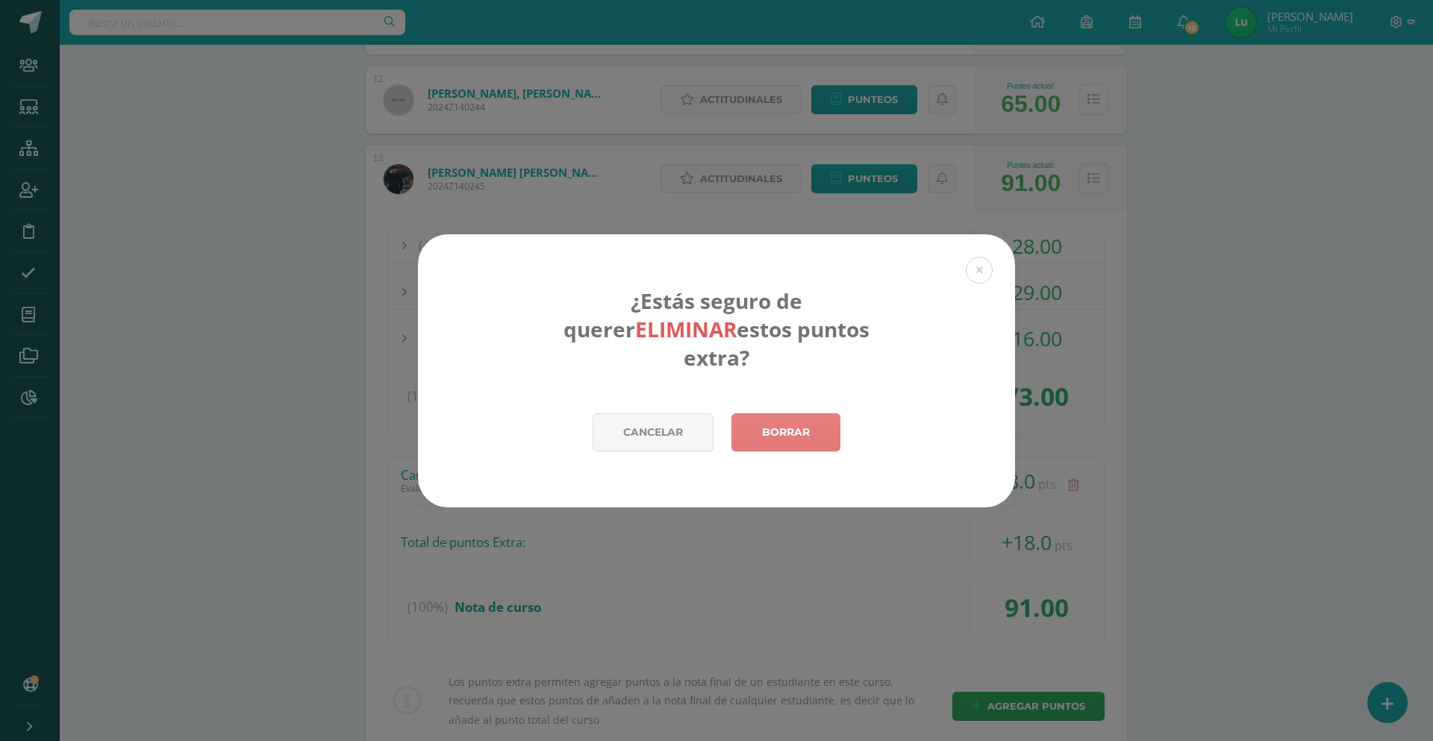
click at [784, 417] on link "Borrar" at bounding box center [785, 432] width 109 height 38
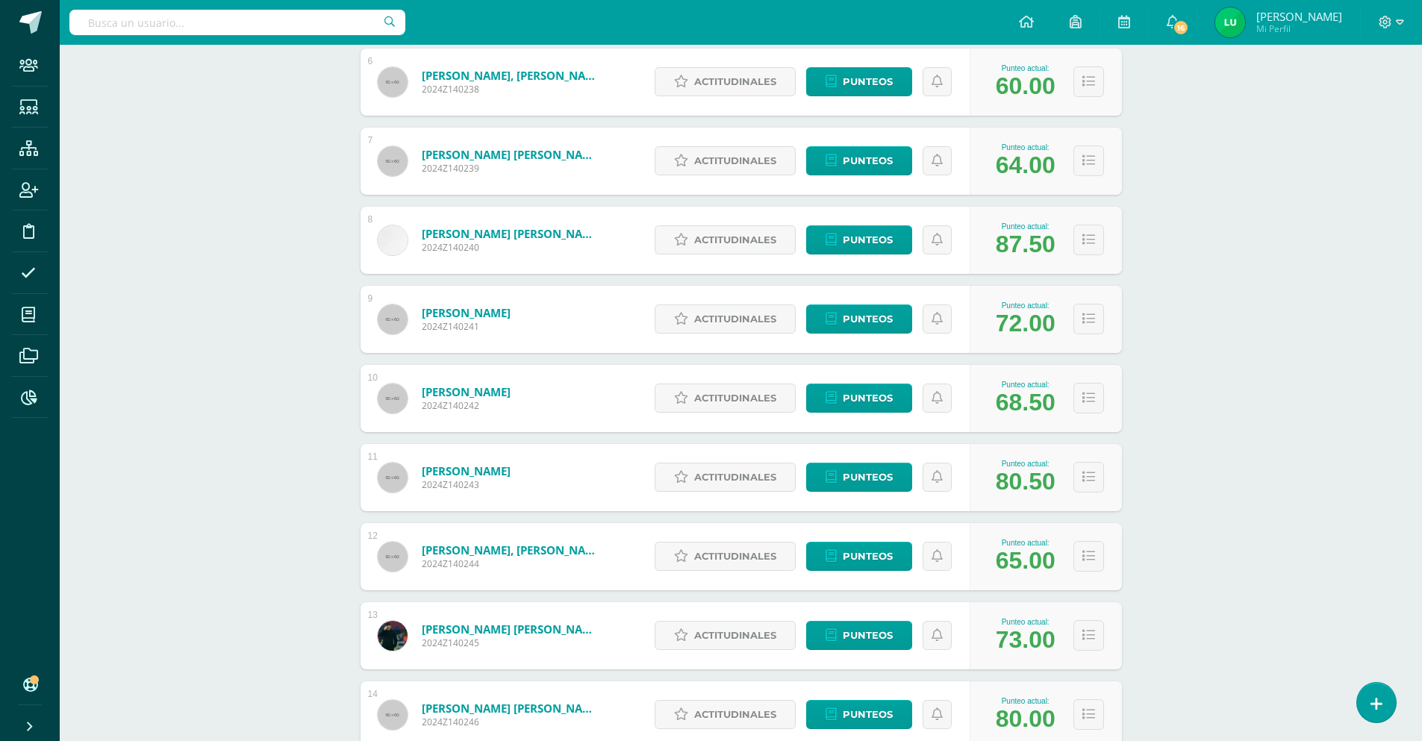
scroll to position [821, 0]
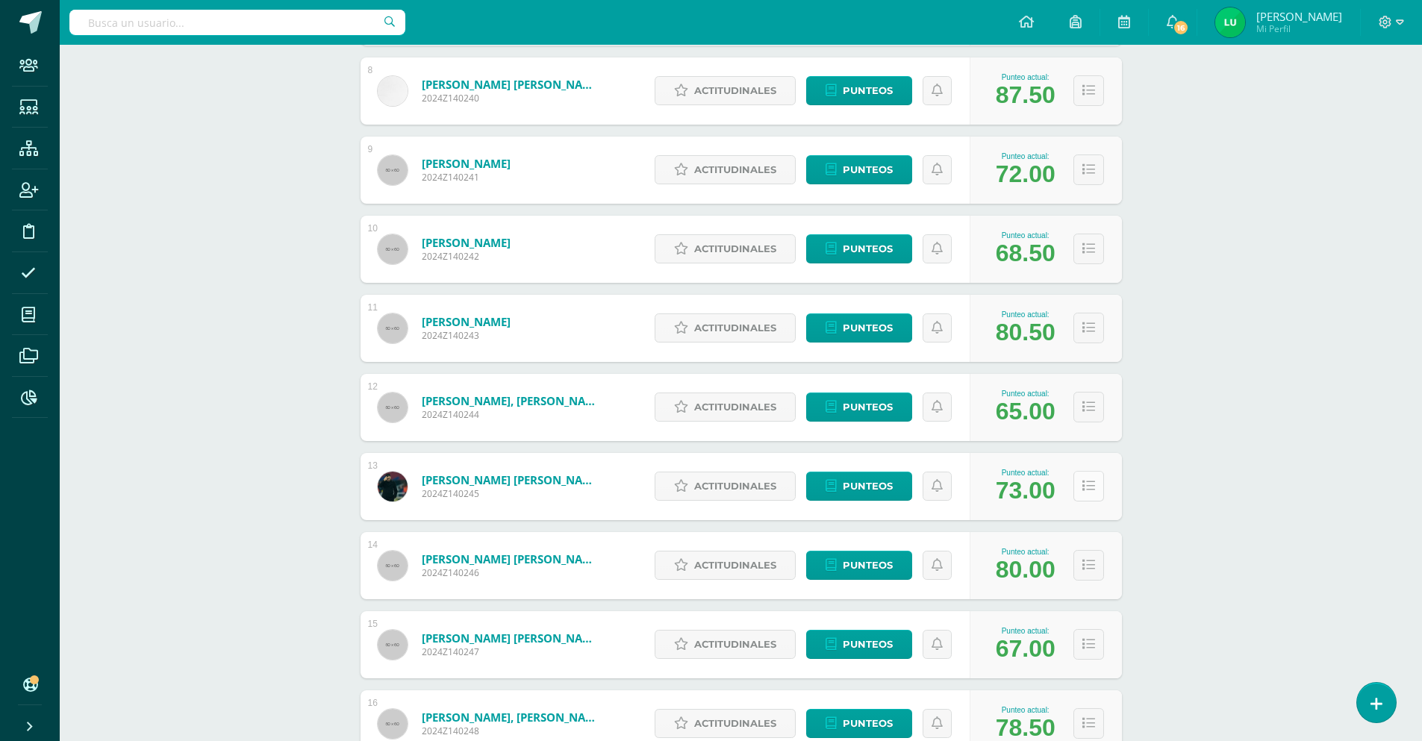
click at [1090, 488] on icon at bounding box center [1088, 486] width 13 height 13
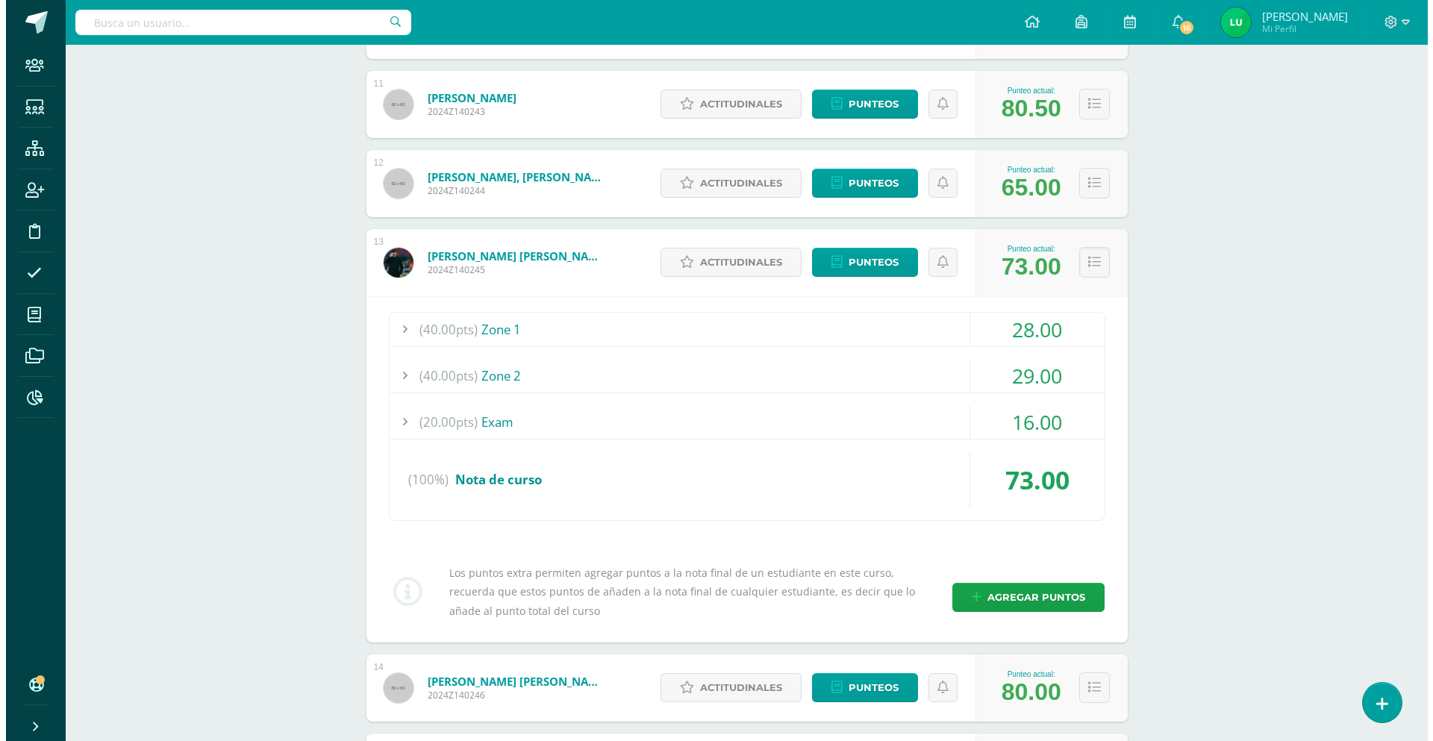
scroll to position [1119, 0]
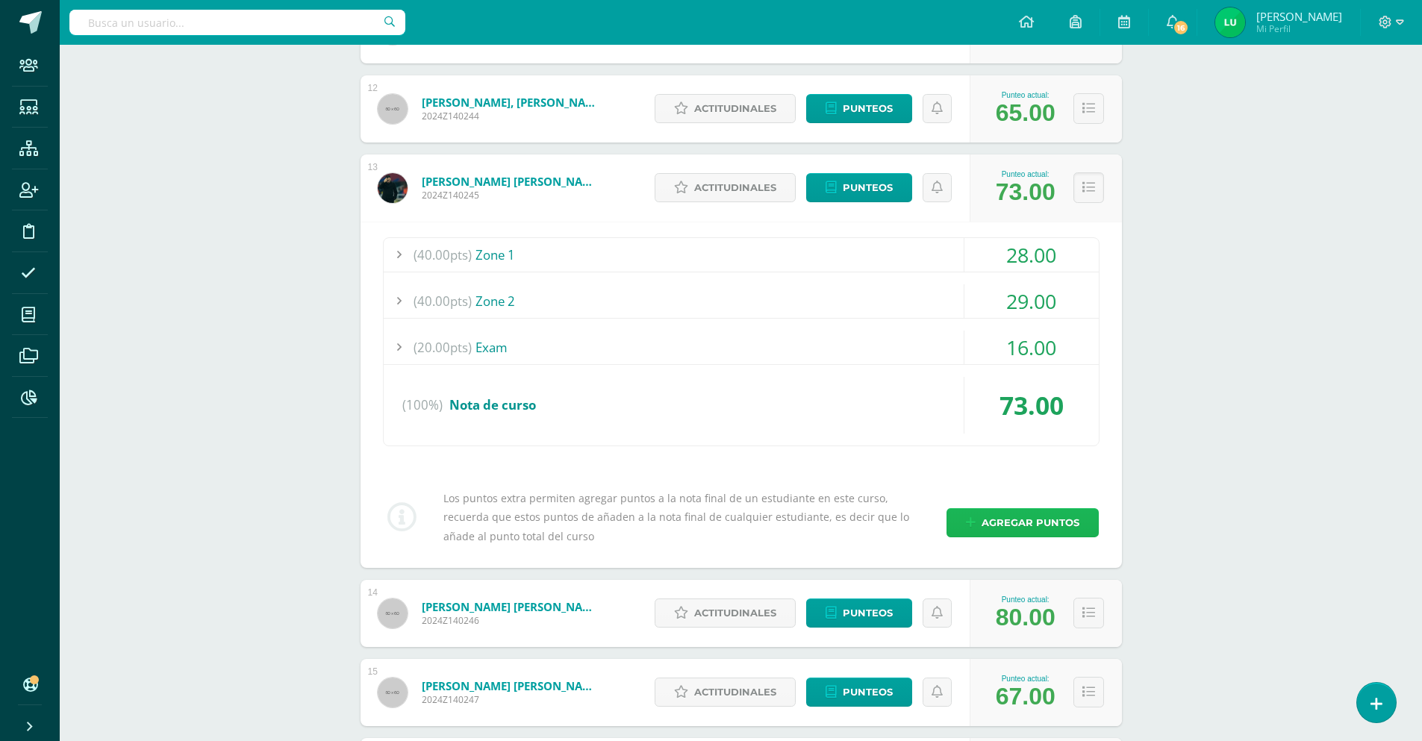
click at [1011, 533] on span "Agregar puntos" at bounding box center [1030, 523] width 98 height 28
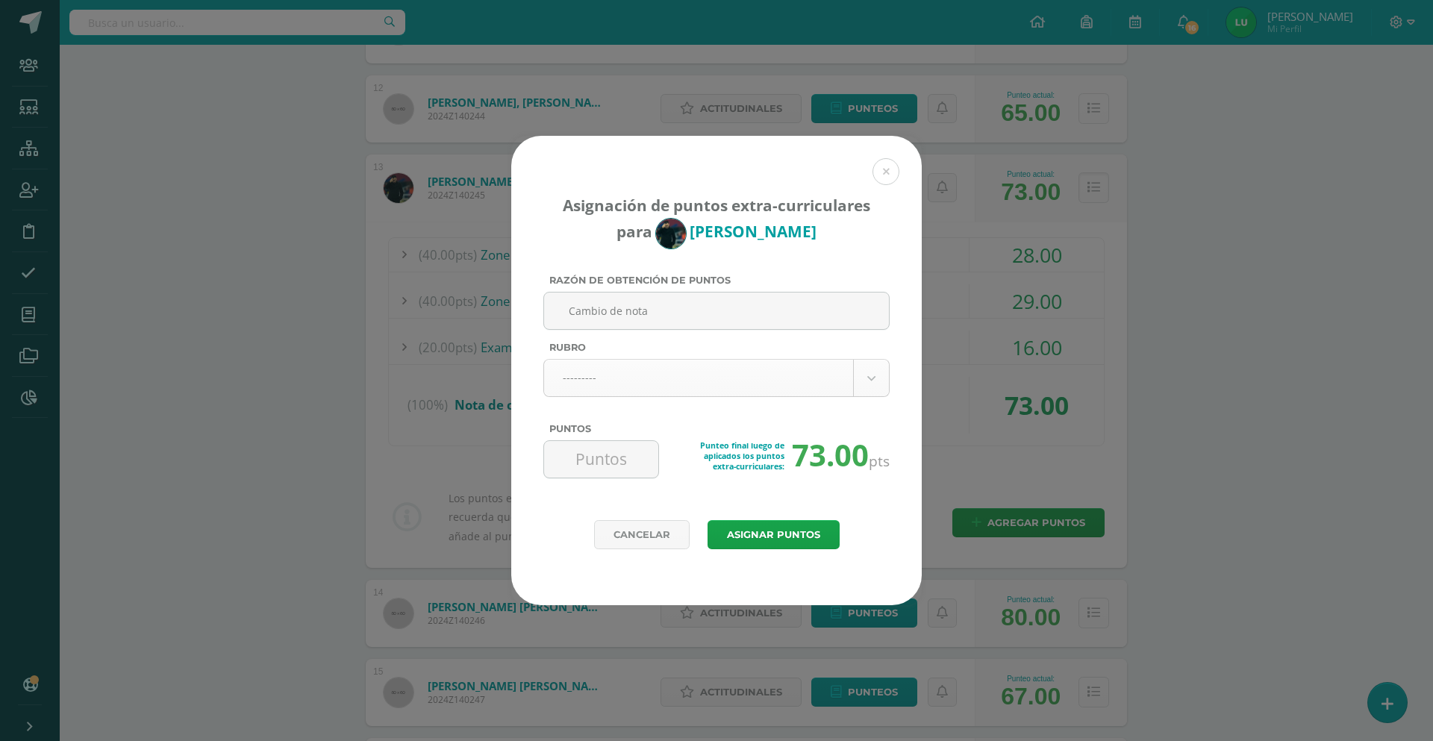
type input "Cambio de nota"
click at [642, 360] on body "Asignación de puntos extra-curriculares para Pablo García Razón de obtención de…" at bounding box center [716, 486] width 1433 height 3210
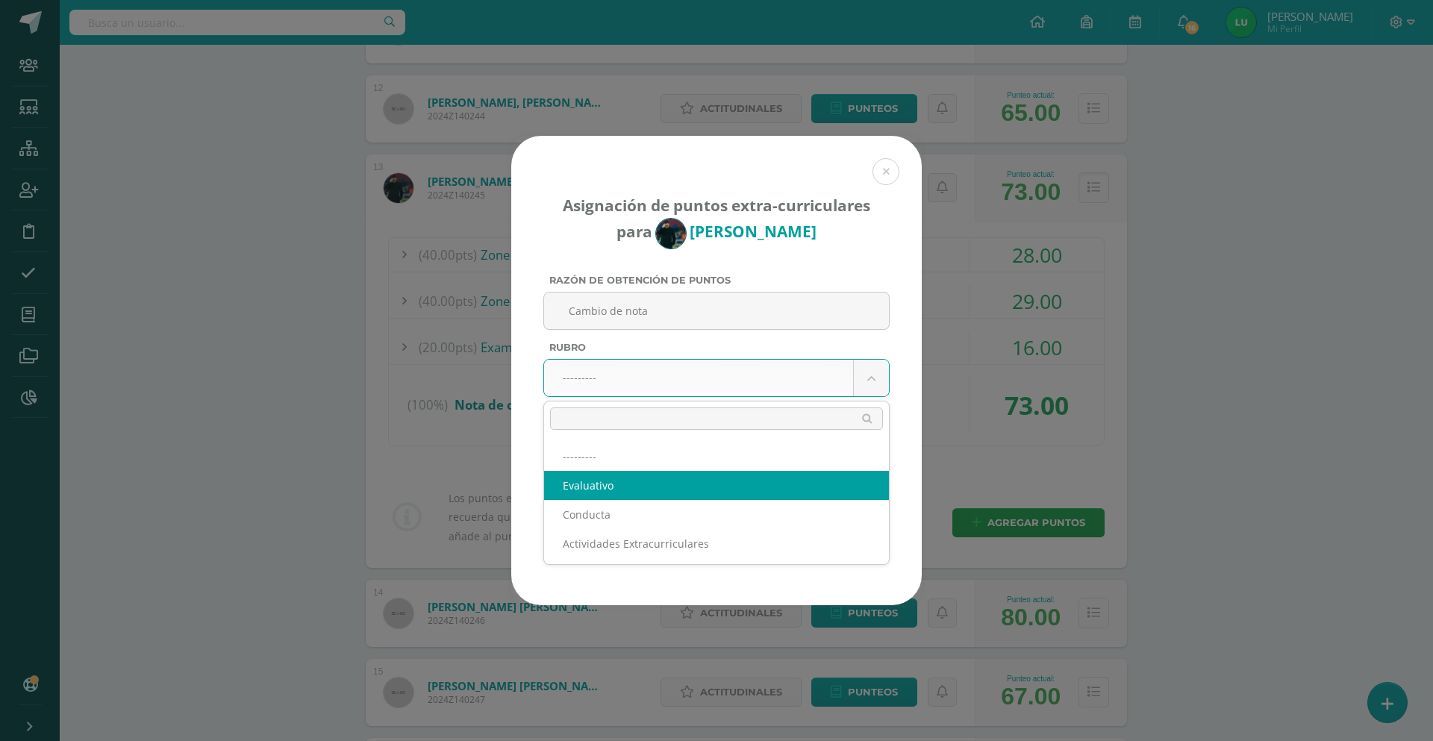
select select "1"
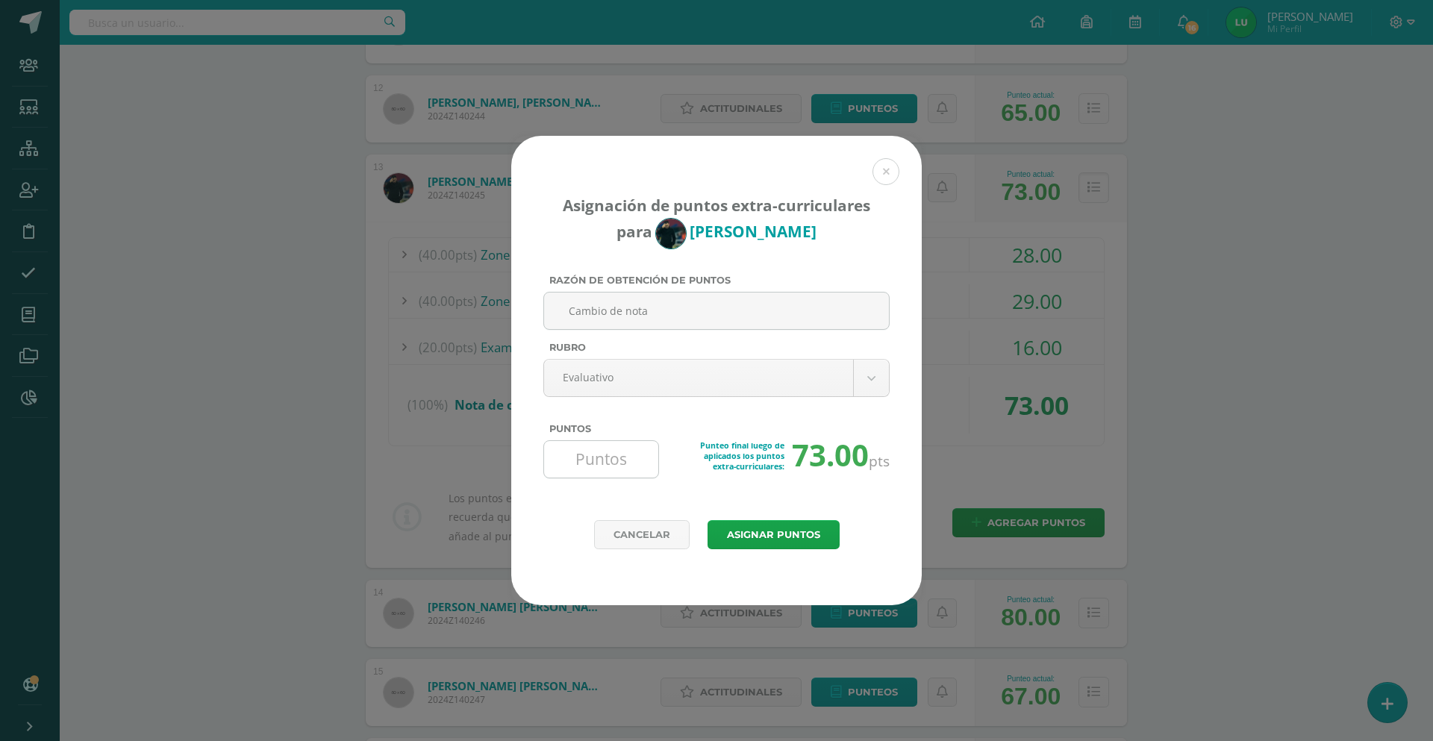
click at [602, 459] on input "Puntos" at bounding box center [601, 459] width 102 height 37
type input "20"
click at [766, 537] on button "Asignar puntos" at bounding box center [773, 534] width 132 height 29
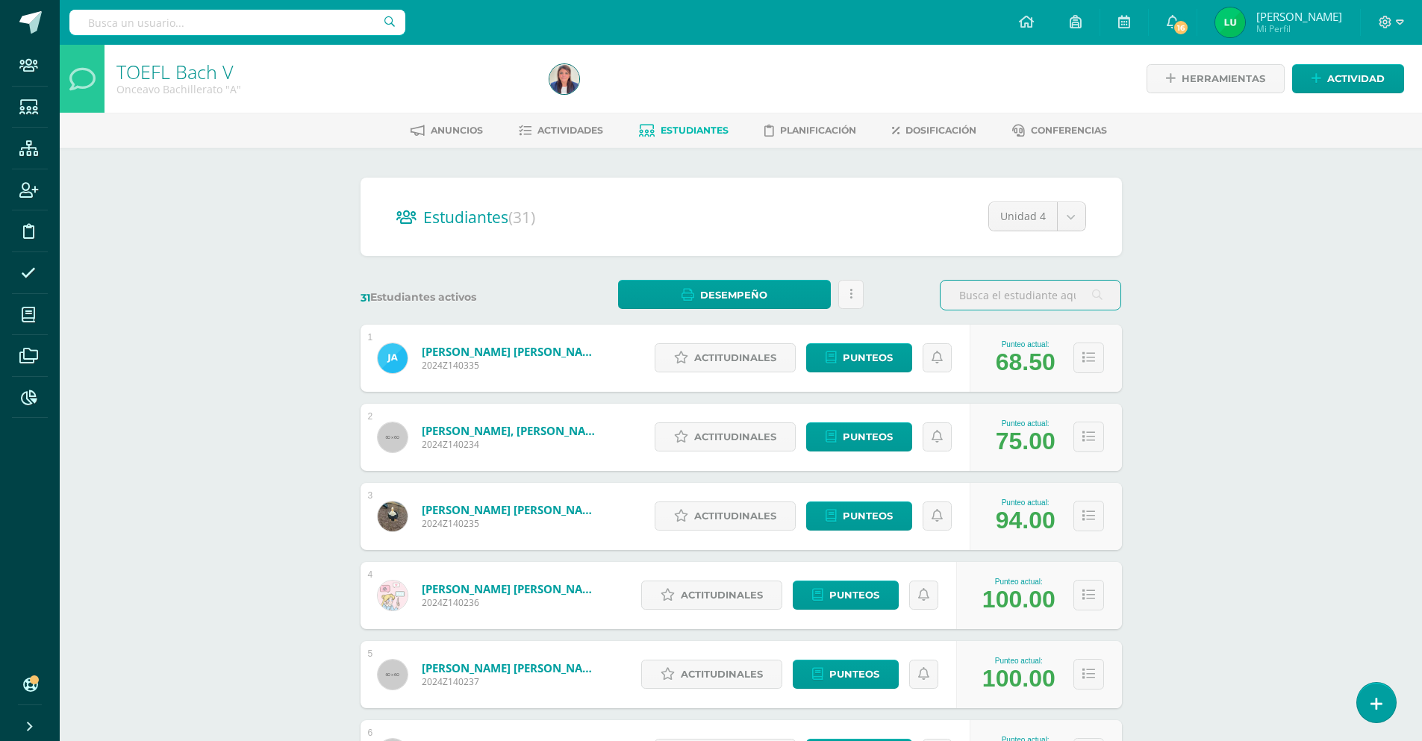
click at [667, 135] on span "Estudiantes" at bounding box center [694, 130] width 68 height 11
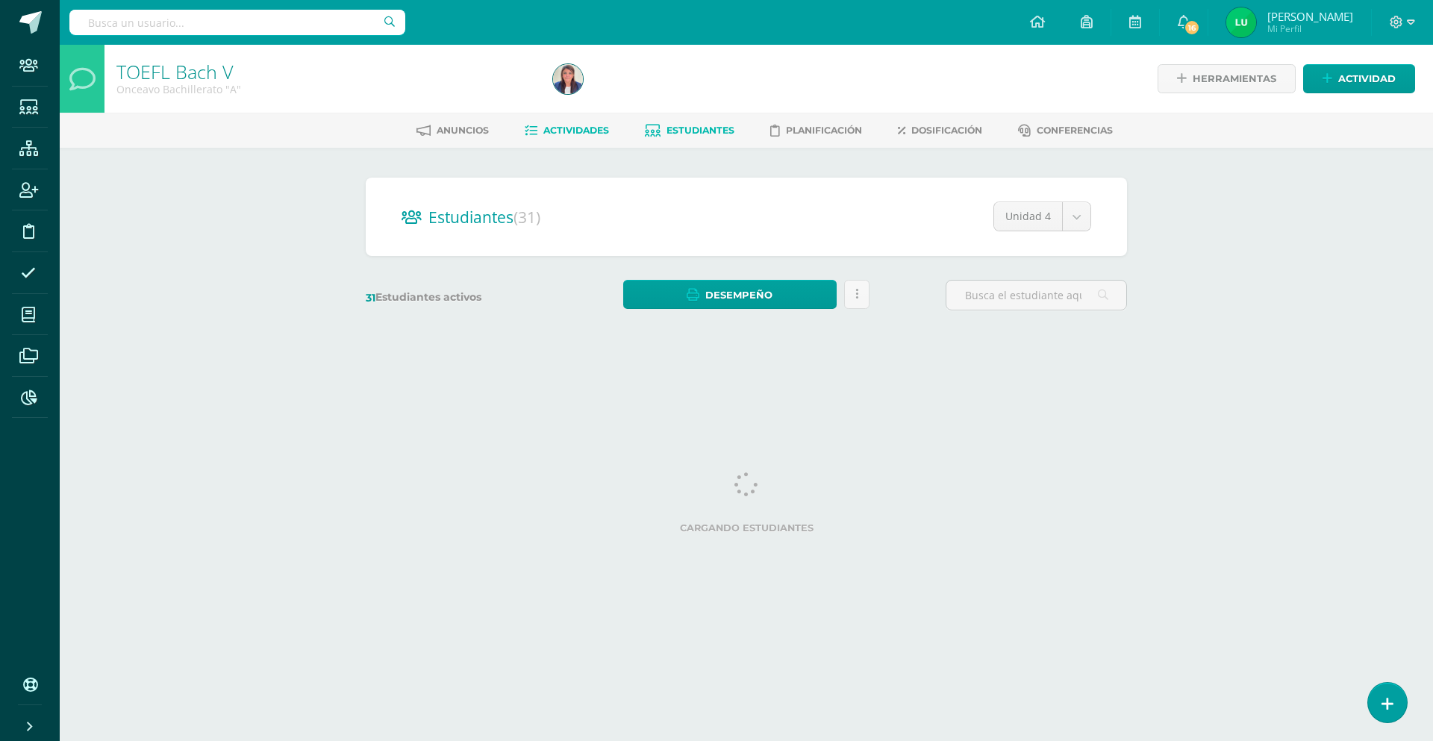
click at [574, 133] on span "Actividades" at bounding box center [576, 130] width 66 height 11
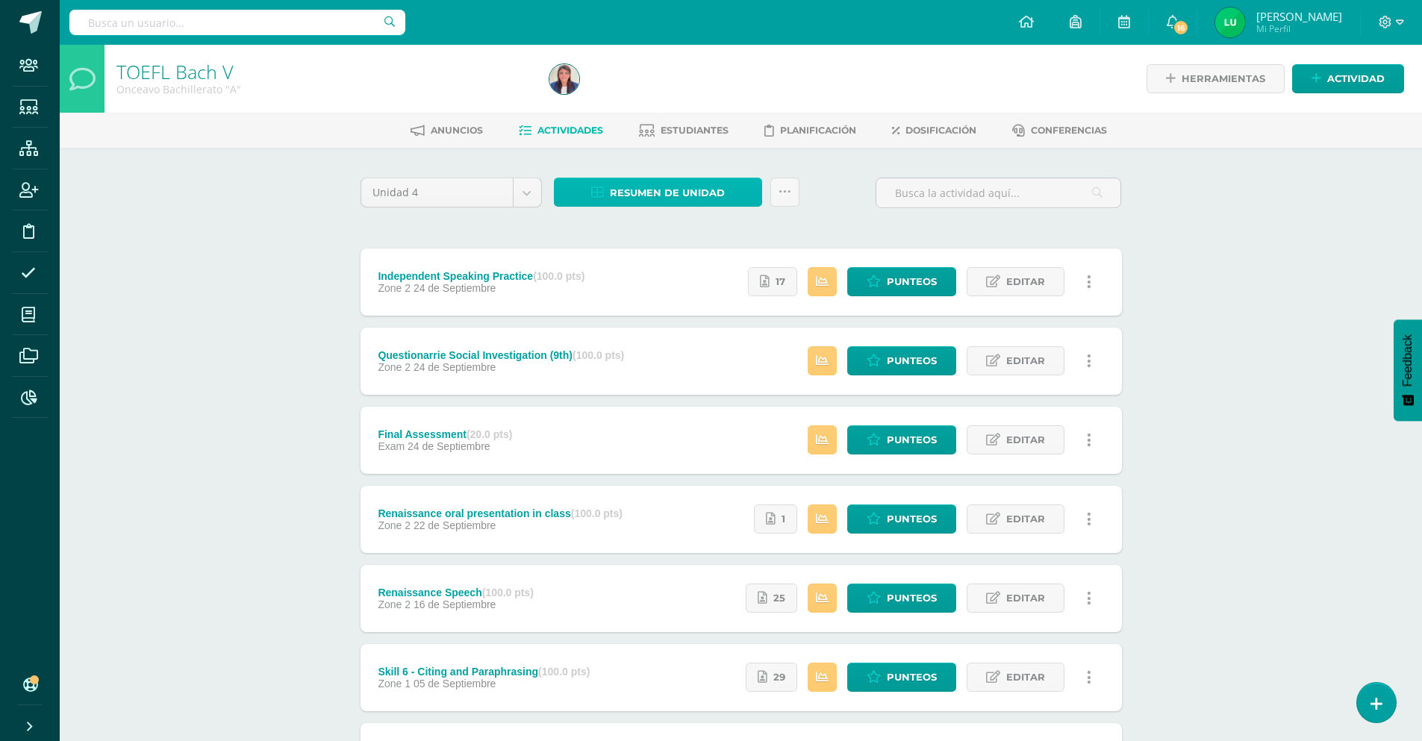
click at [696, 198] on span "Resumen de unidad" at bounding box center [667, 193] width 115 height 28
click at [688, 119] on link "Descargar como PDF" at bounding box center [657, 118] width 159 height 23
click at [823, 188] on div "Unidad 4 Unidad 1 Unidad 2 Unidad 3 Unidad 4 Resumen de unidad Subir actividade…" at bounding box center [740, 199] width 773 height 43
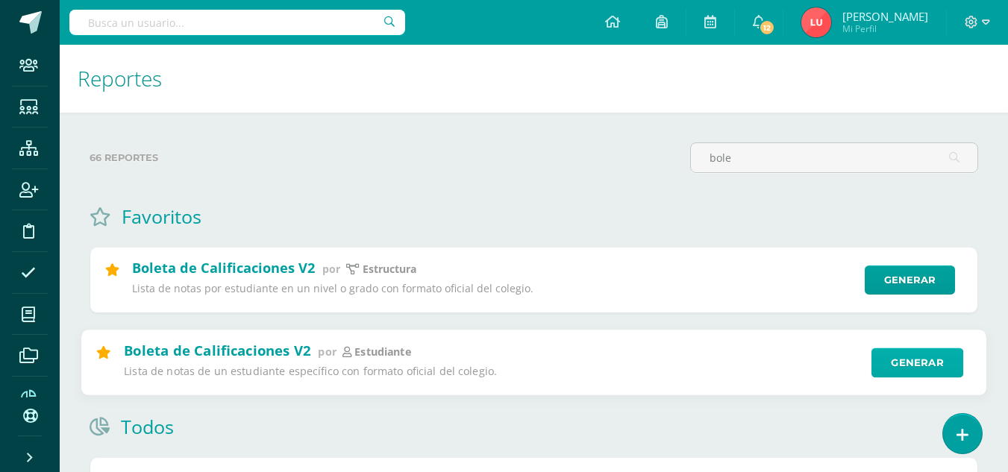
type input "bole"
click at [887, 365] on link "Generar" at bounding box center [918, 363] width 92 height 30
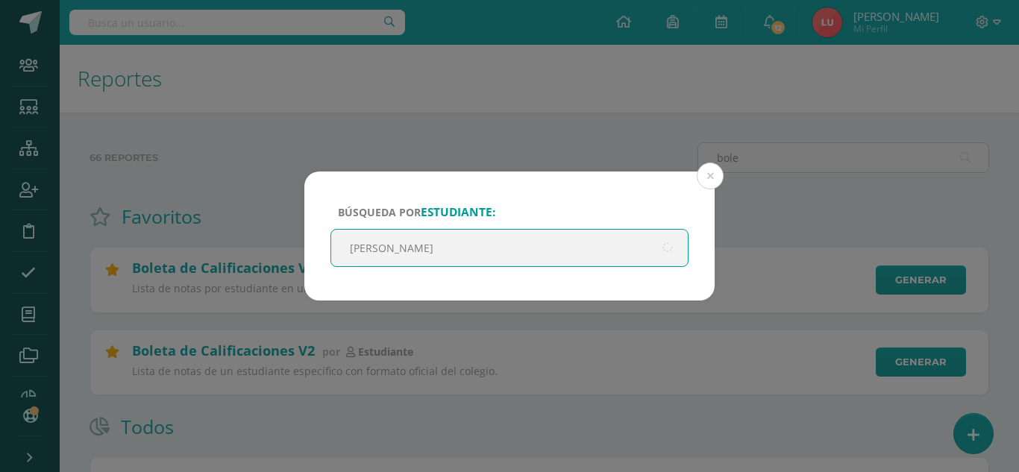
type input "[PERSON_NAME]"
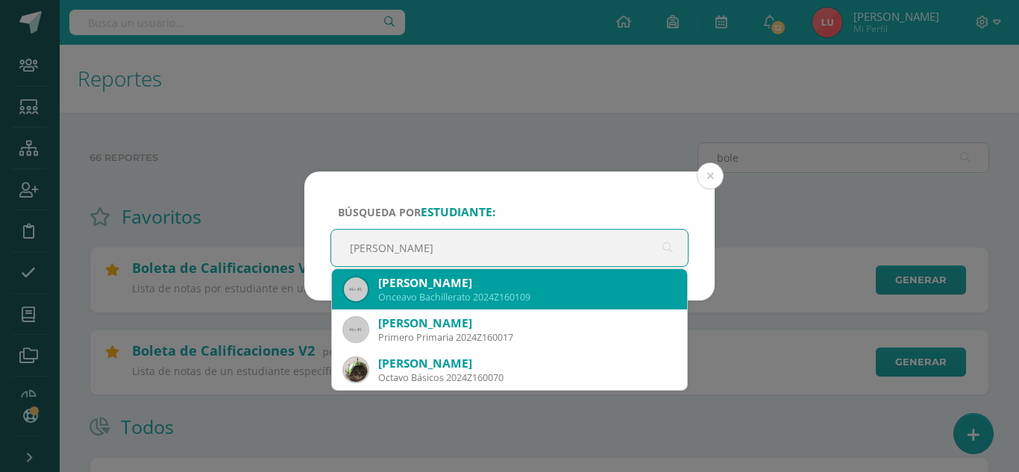
click at [504, 281] on div "[PERSON_NAME]" at bounding box center [526, 283] width 297 height 16
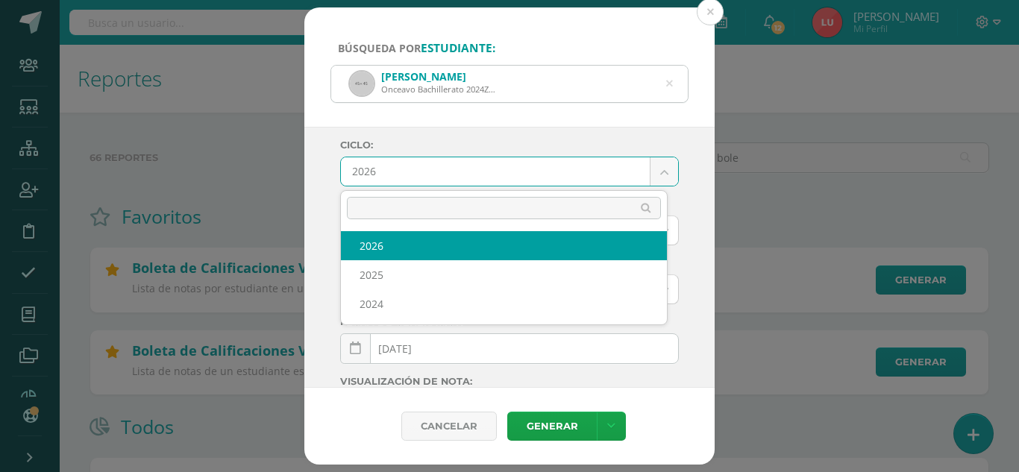
click at [368, 175] on body "Búsqueda por estudiante: [PERSON_NAME] Onceavo Bachillerato 2024Z160109 [PERSON…" at bounding box center [509, 367] width 1019 height 735
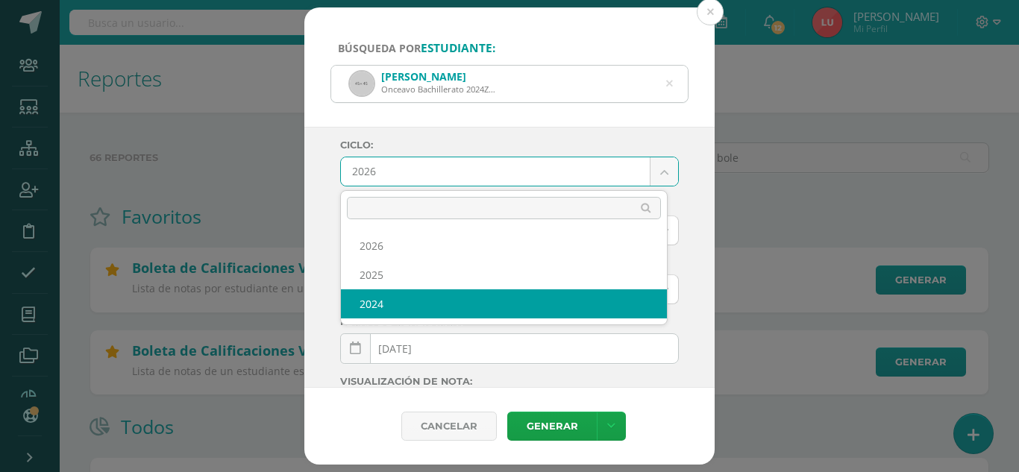
select select "1"
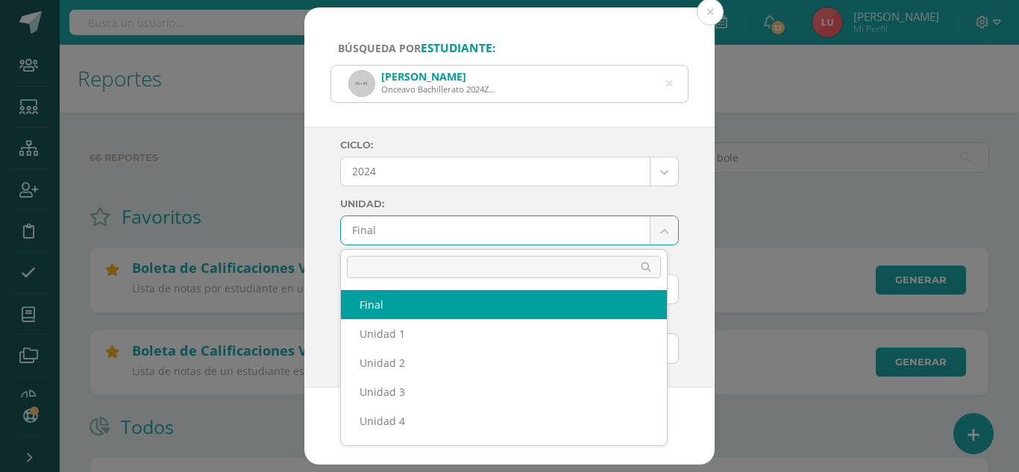
click at [373, 232] on body "Búsqueda por estudiante: [PERSON_NAME] Onceavo Bachillerato 2024Z160109 [PERSON…" at bounding box center [509, 367] width 1019 height 735
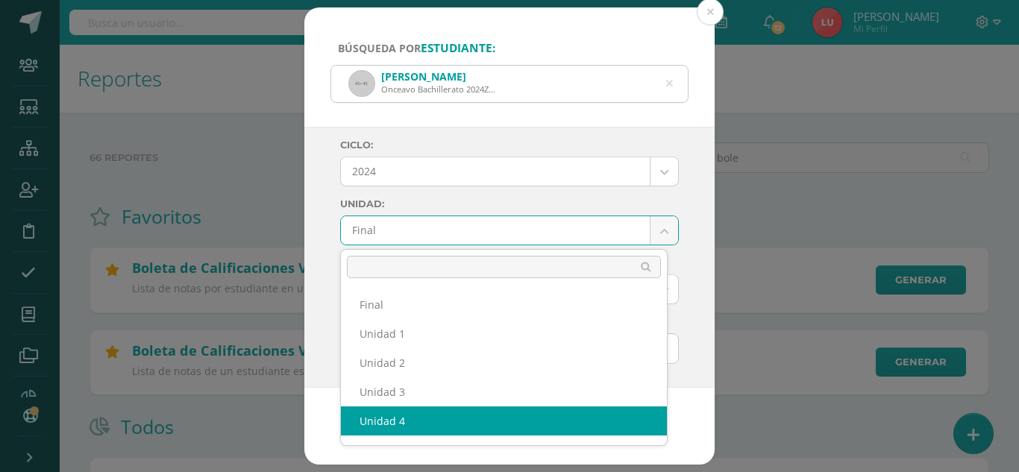
select select "Unidad 4"
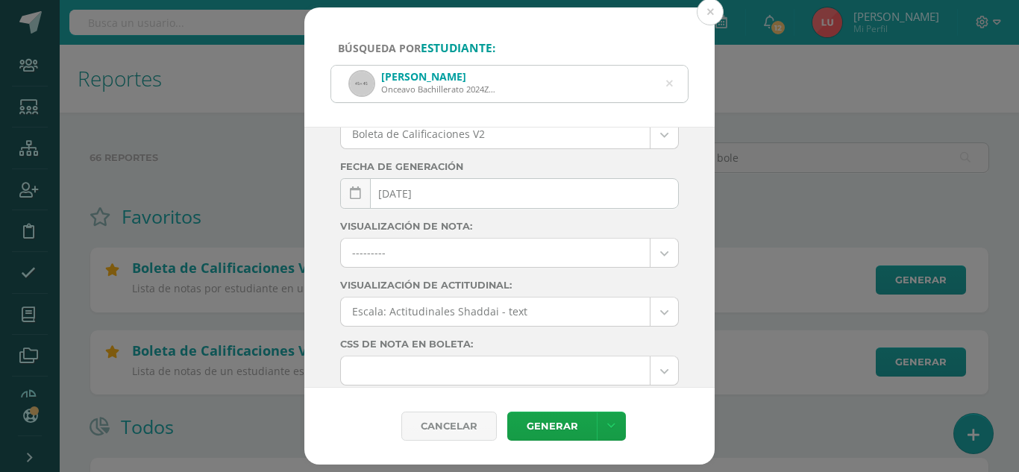
scroll to position [264, 0]
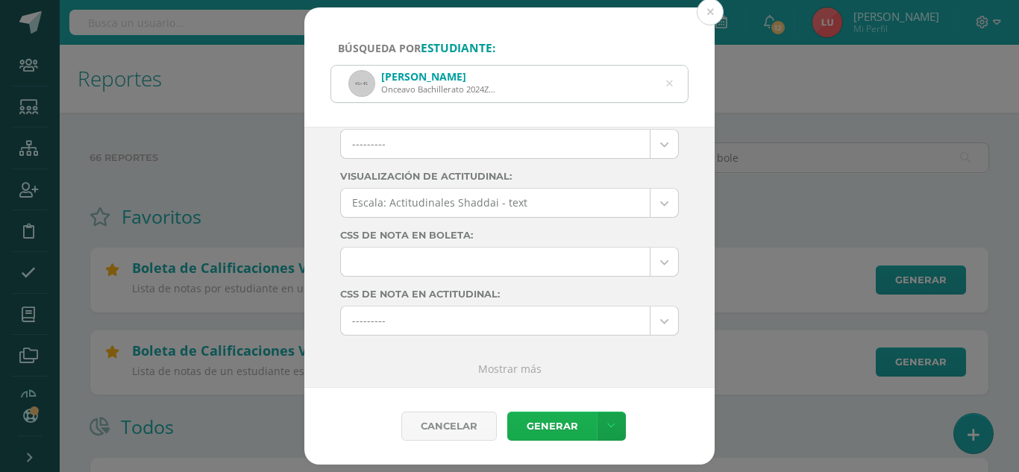
click at [554, 413] on link "Generar" at bounding box center [552, 426] width 90 height 29
click at [488, 378] on div "Ciclo: 2024 2026 2025 2024 Unidad: Unidad 4 Final Unidad 1 Unidad 2 Unidad 3 Un…" at bounding box center [509, 258] width 410 height 262
click at [481, 373] on link "Mostrar más" at bounding box center [509, 369] width 63 height 14
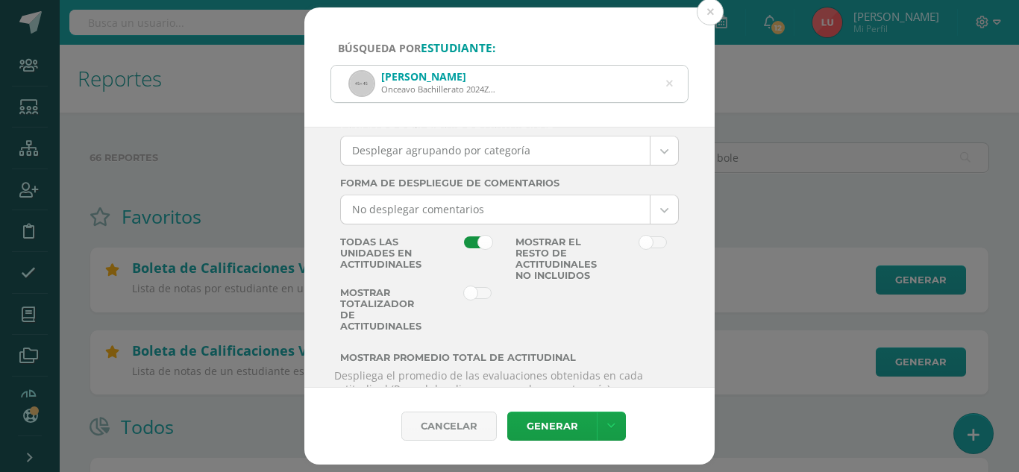
scroll to position [2062, 0]
click at [471, 247] on span at bounding box center [478, 241] width 28 height 12
click at [0, 0] on input "checkbox" at bounding box center [0, 0] width 0 height 0
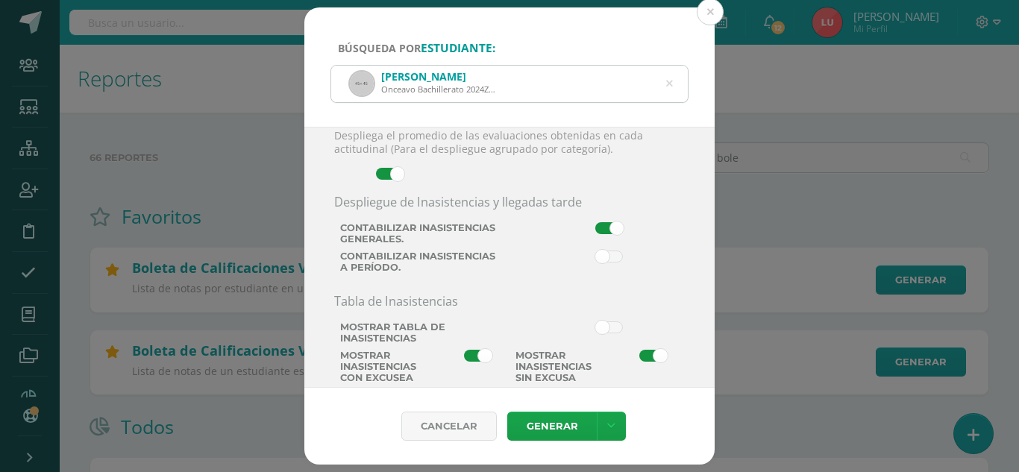
scroll to position [2302, 0]
click at [379, 178] on span at bounding box center [390, 172] width 28 height 12
click at [0, 0] on input "checkbox" at bounding box center [0, 0] width 0 height 0
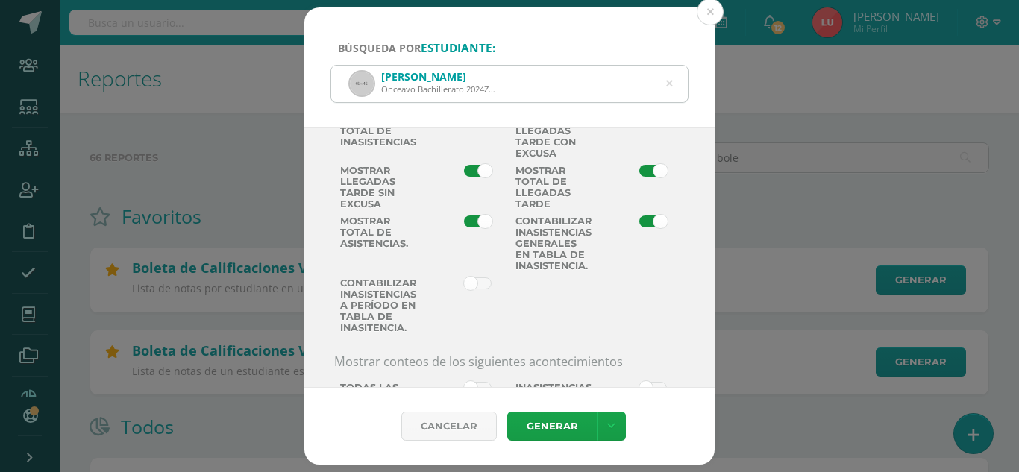
scroll to position [2602, 0]
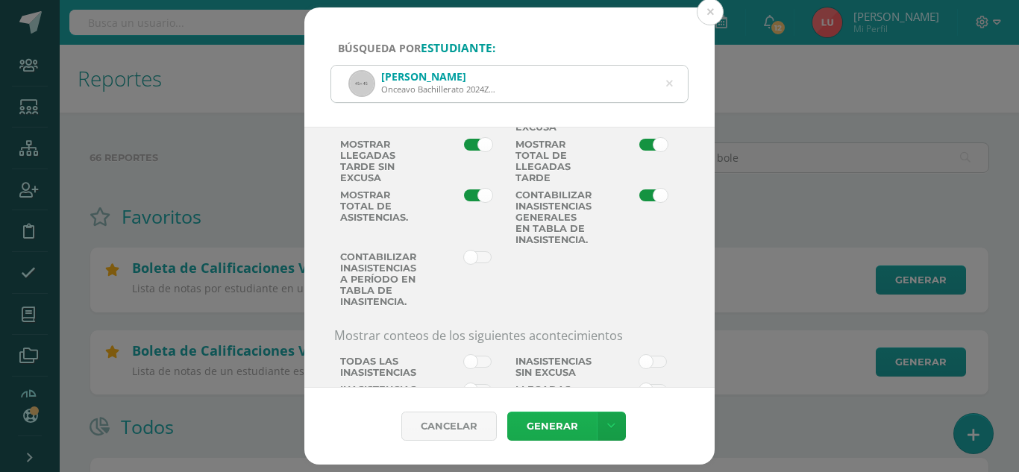
click at [536, 431] on link "Generar" at bounding box center [552, 426] width 90 height 29
